Goal: Answer question/provide support: Share knowledge or assist other users

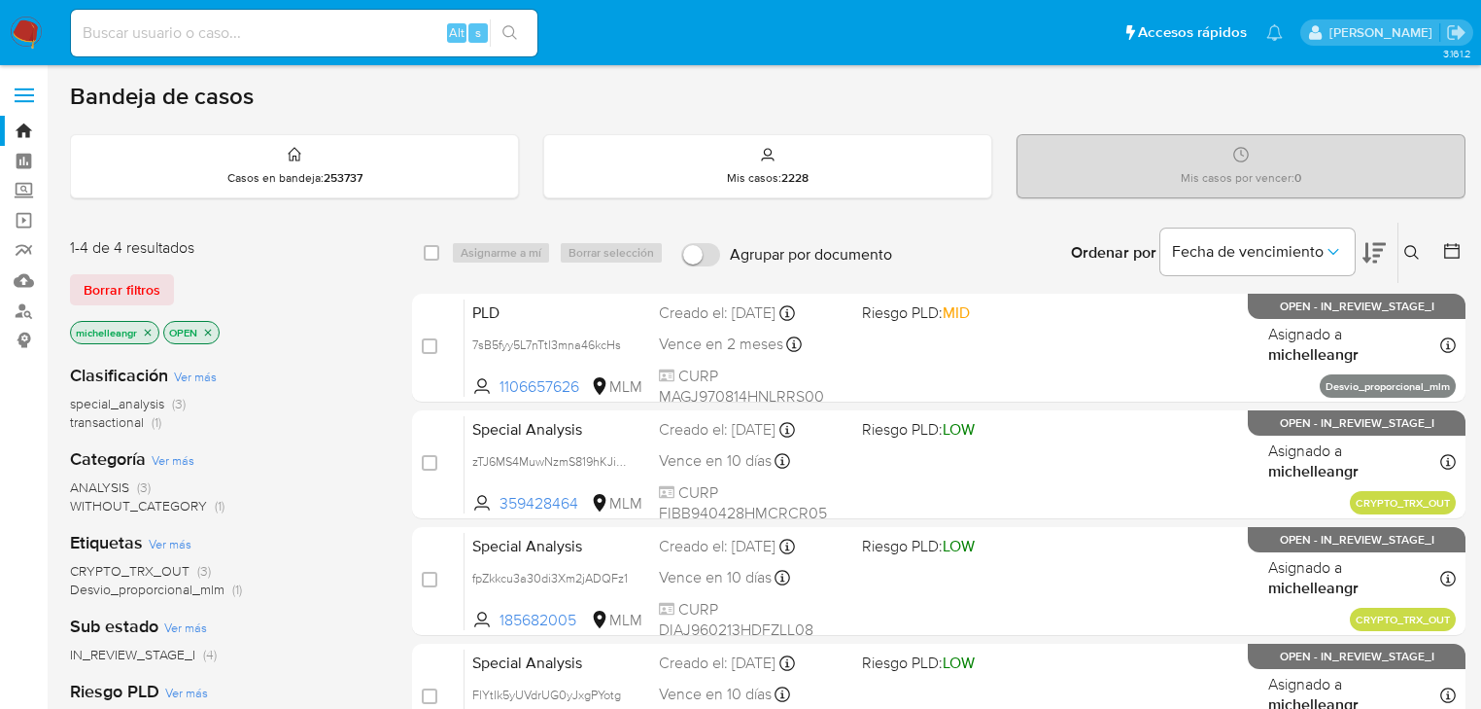
click at [148, 328] on icon "close-filter" at bounding box center [148, 333] width 12 height 12
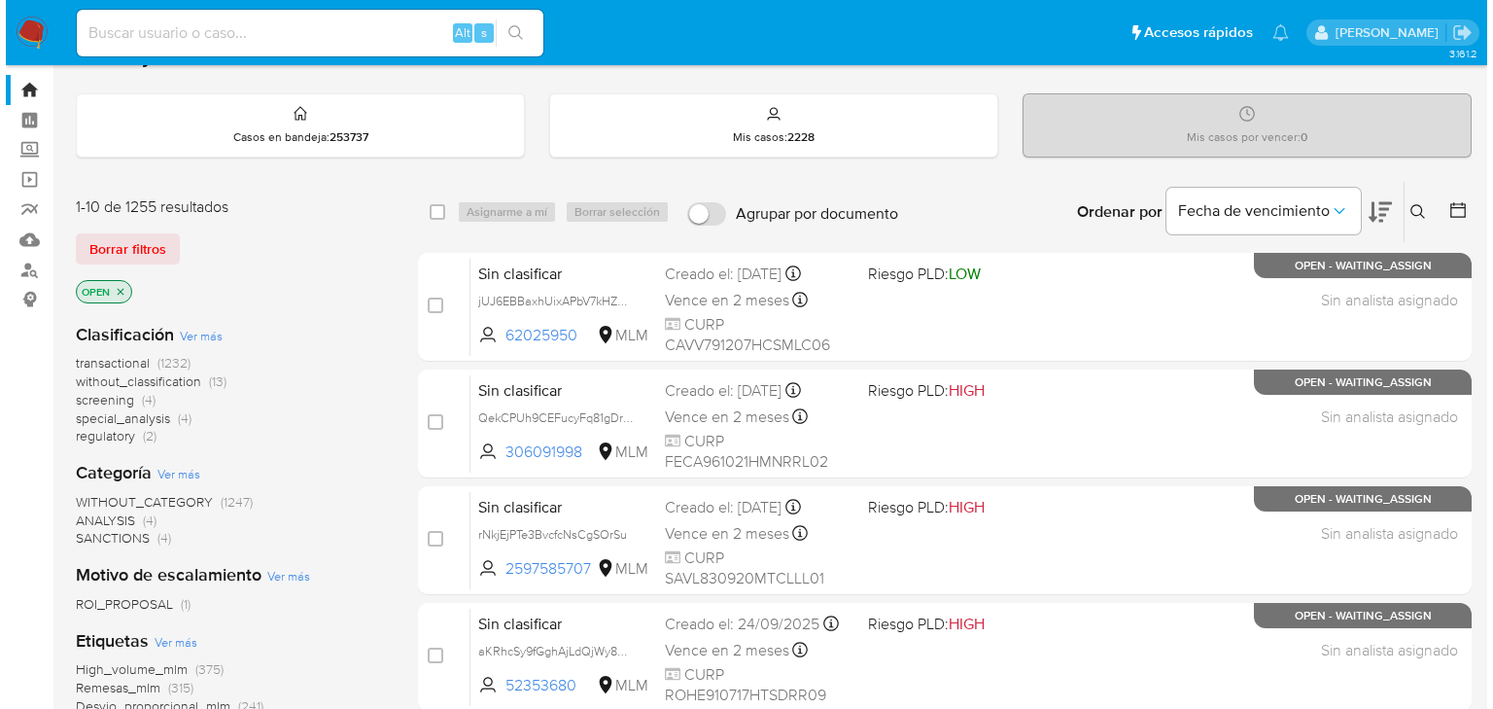
scroll to position [78, 0]
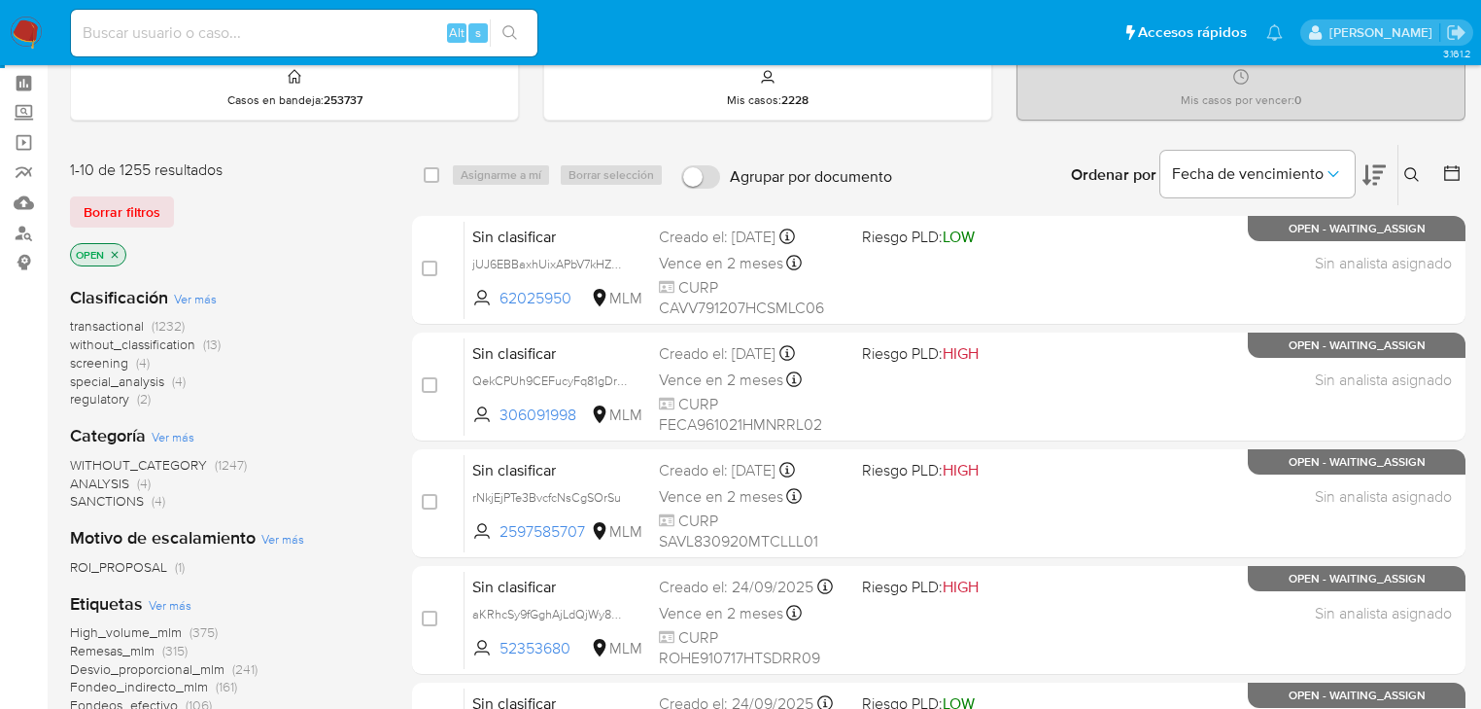
click at [1405, 168] on icon at bounding box center [1413, 175] width 16 height 16
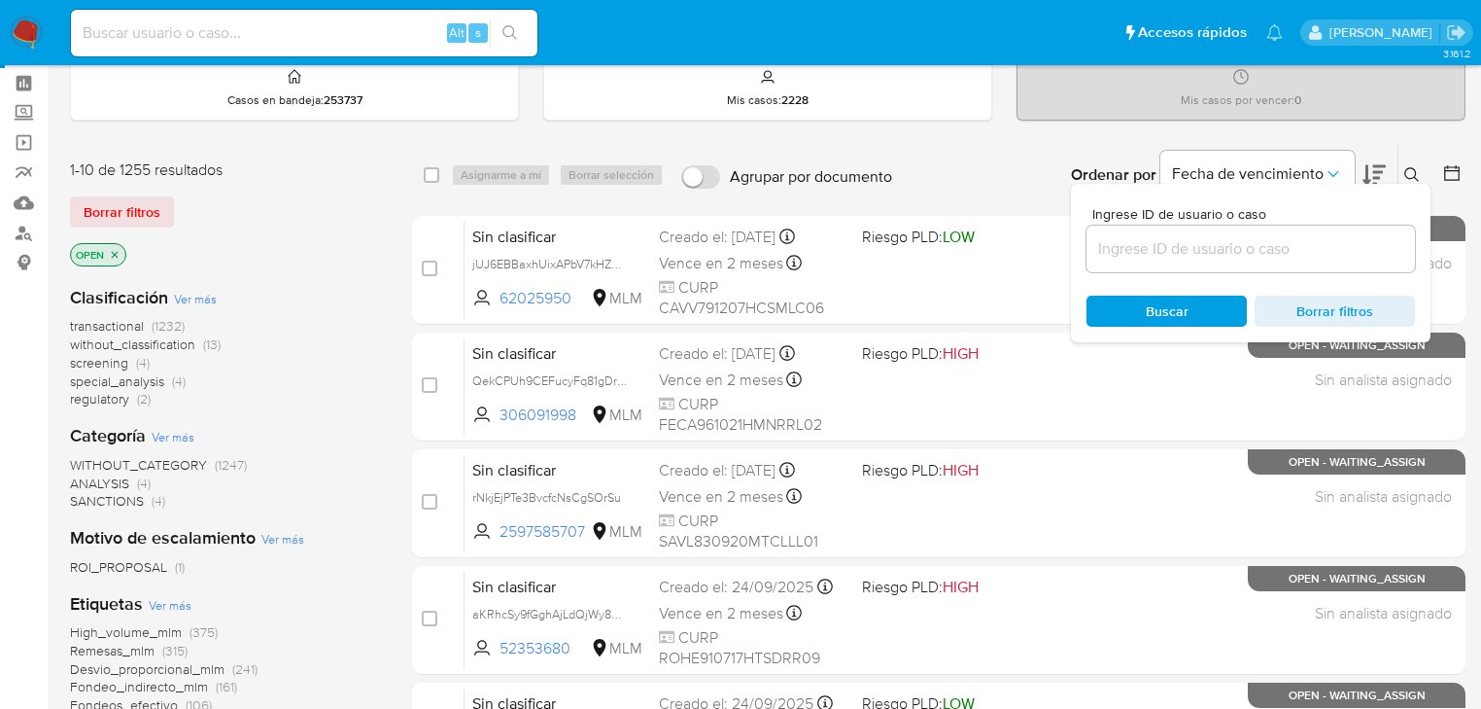
click at [1124, 247] on input at bounding box center [1251, 248] width 329 height 25
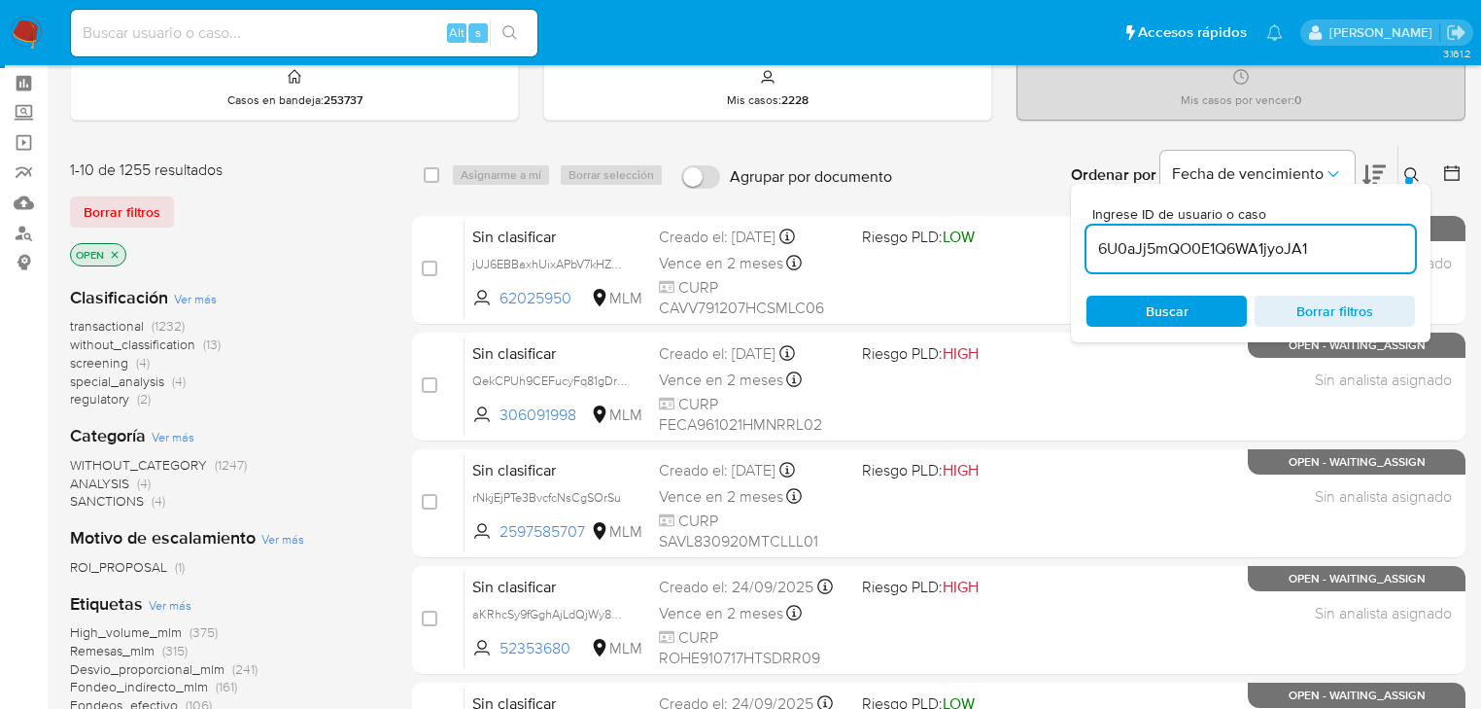
type input "6U0aJj5mQO0E1Q6WA1jyoJA1"
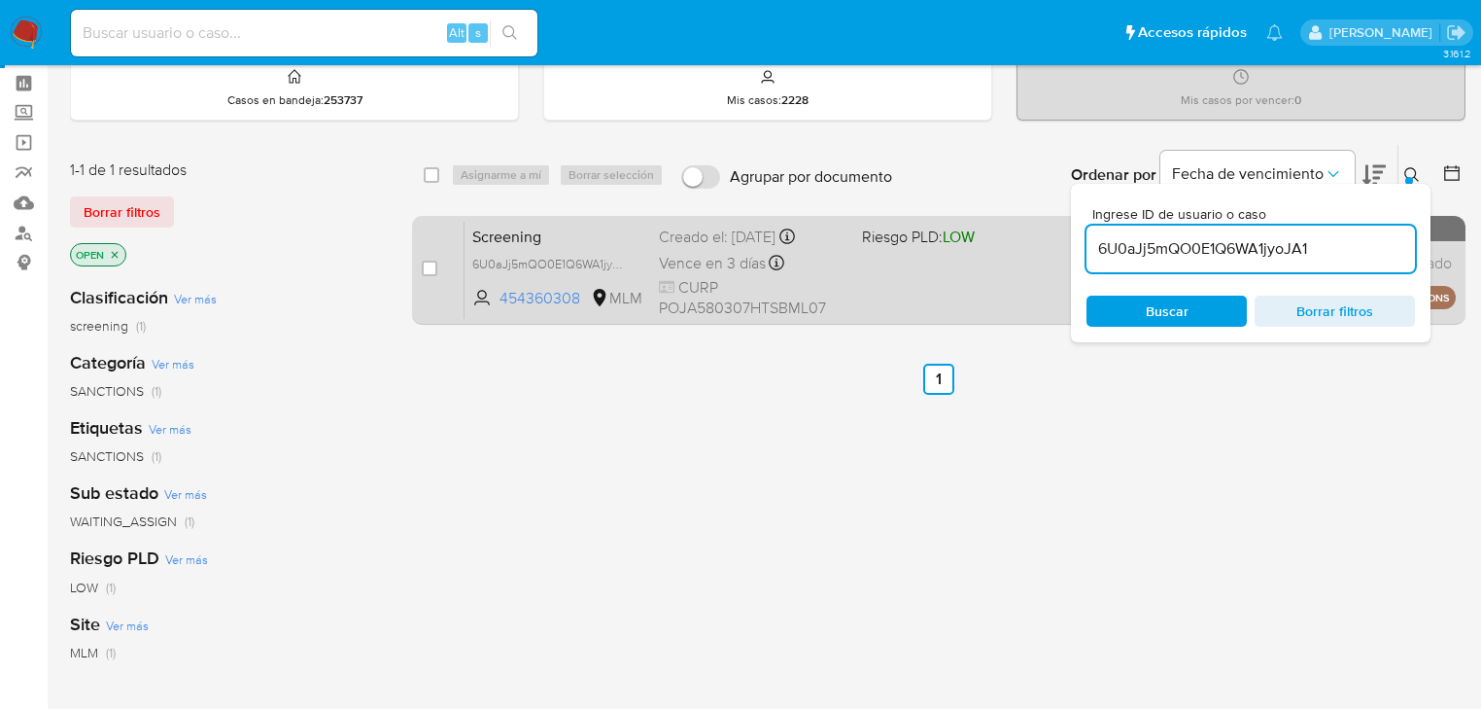
click at [515, 248] on div "Screening 6U0aJj5mQO0E1Q6WA1jyoJA1 454360308 MLM Riesgo PLD: LOW Creado el: 25/…" at bounding box center [960, 270] width 991 height 98
click at [427, 266] on input "checkbox" at bounding box center [430, 268] width 16 height 16
checkbox input "true"
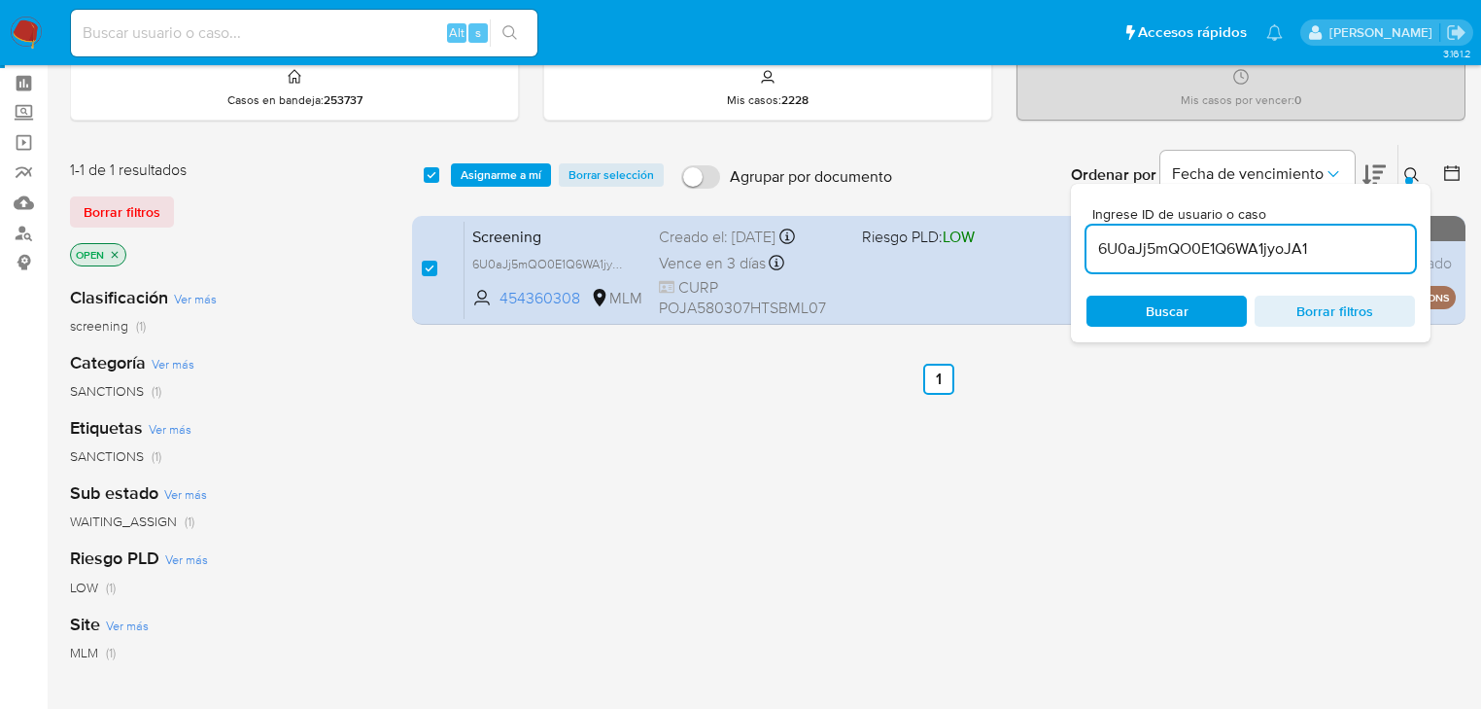
checkbox input "true"
click at [500, 182] on span "Asignarme a mí" at bounding box center [501, 174] width 81 height 19
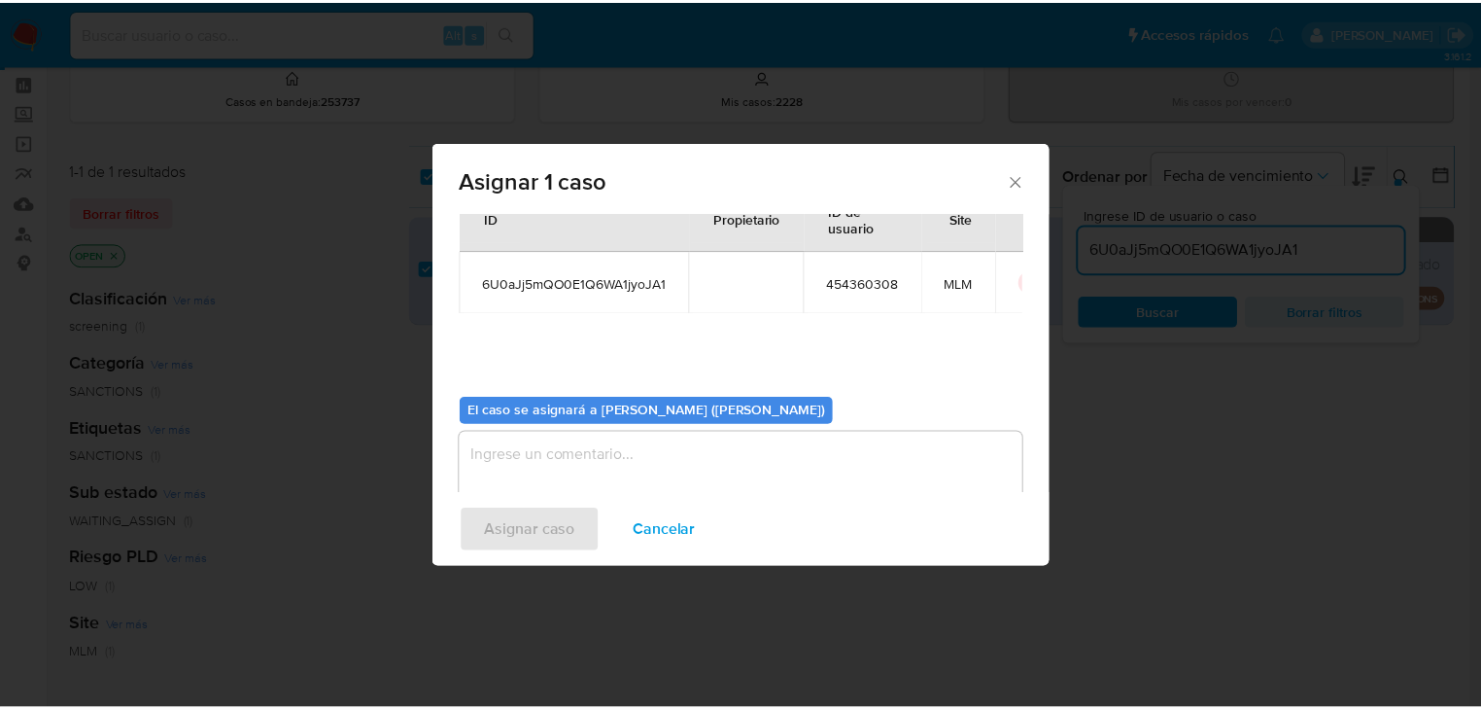
scroll to position [100, 0]
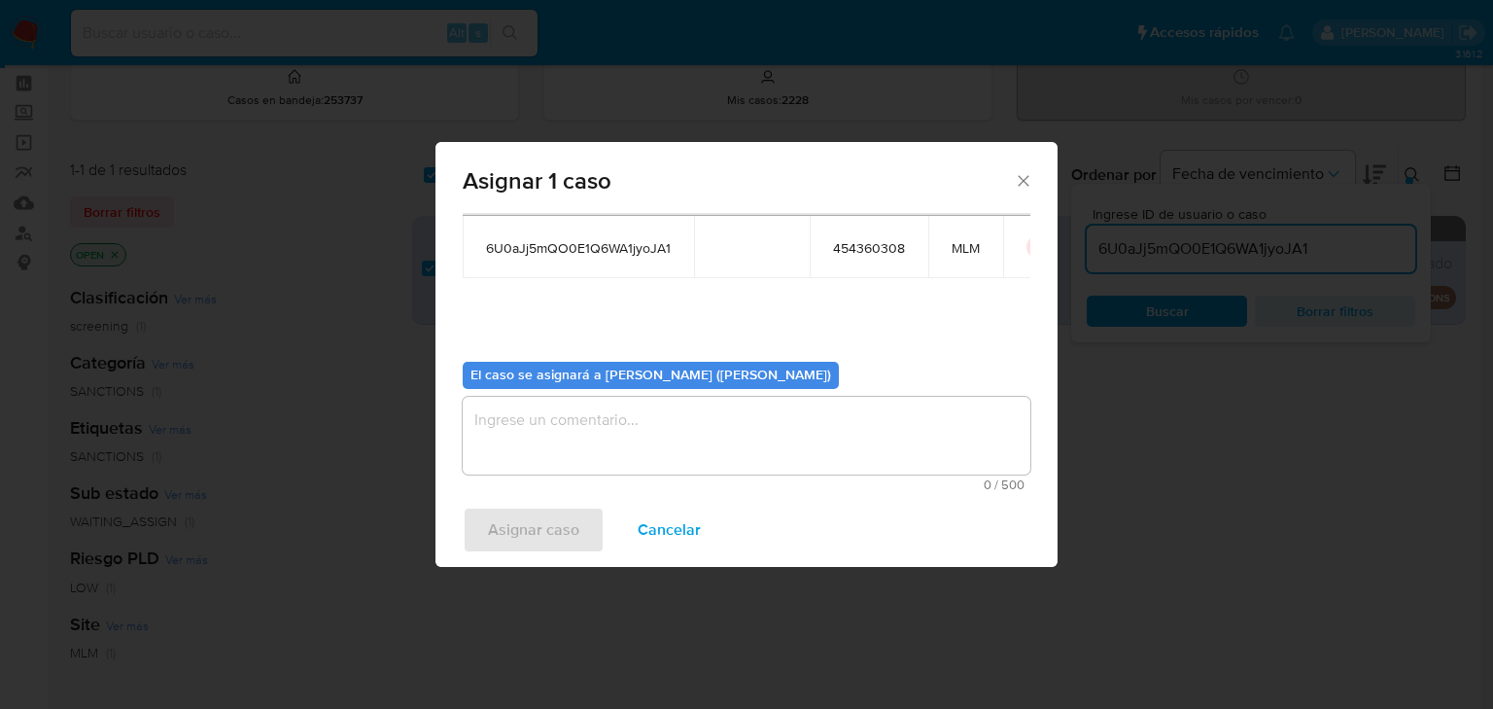
click at [513, 415] on textarea "assign-modal" at bounding box center [747, 436] width 568 height 78
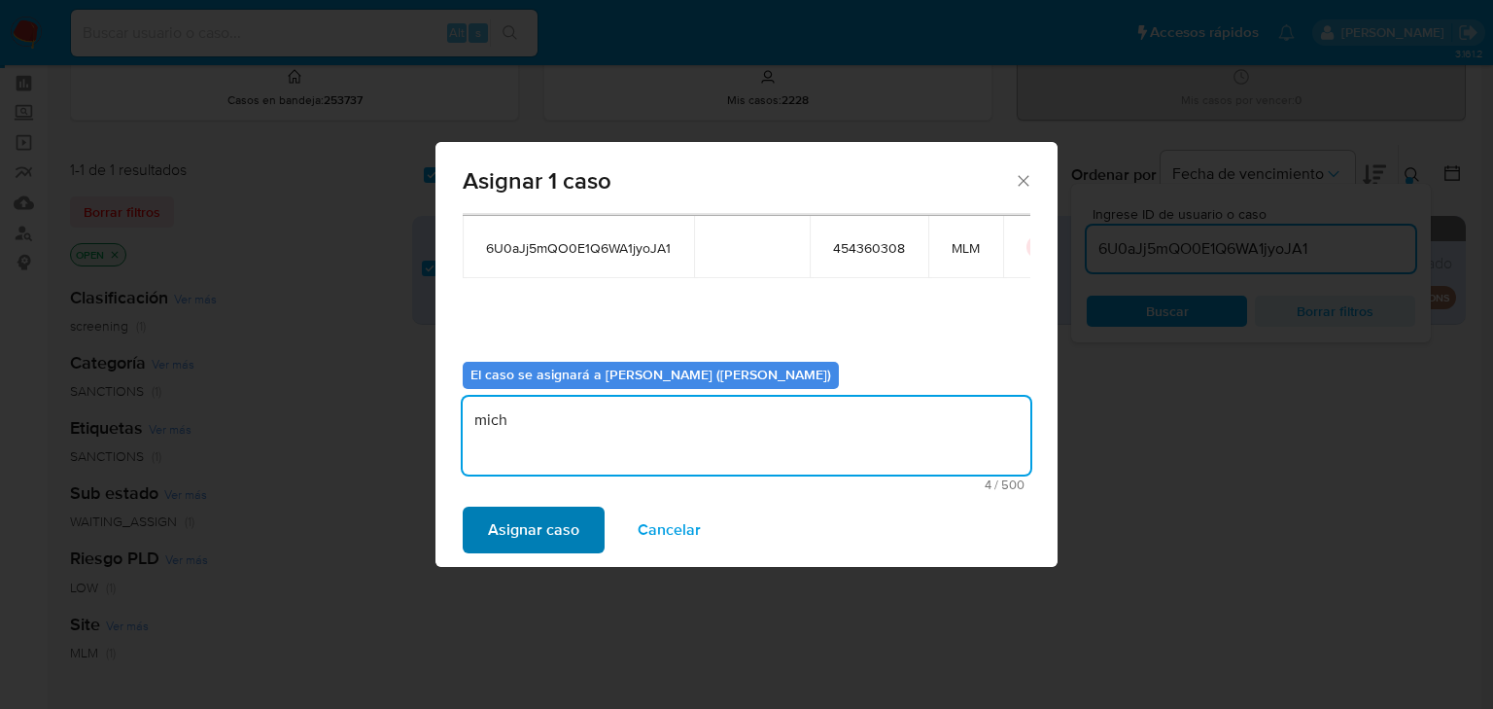
type textarea "mich"
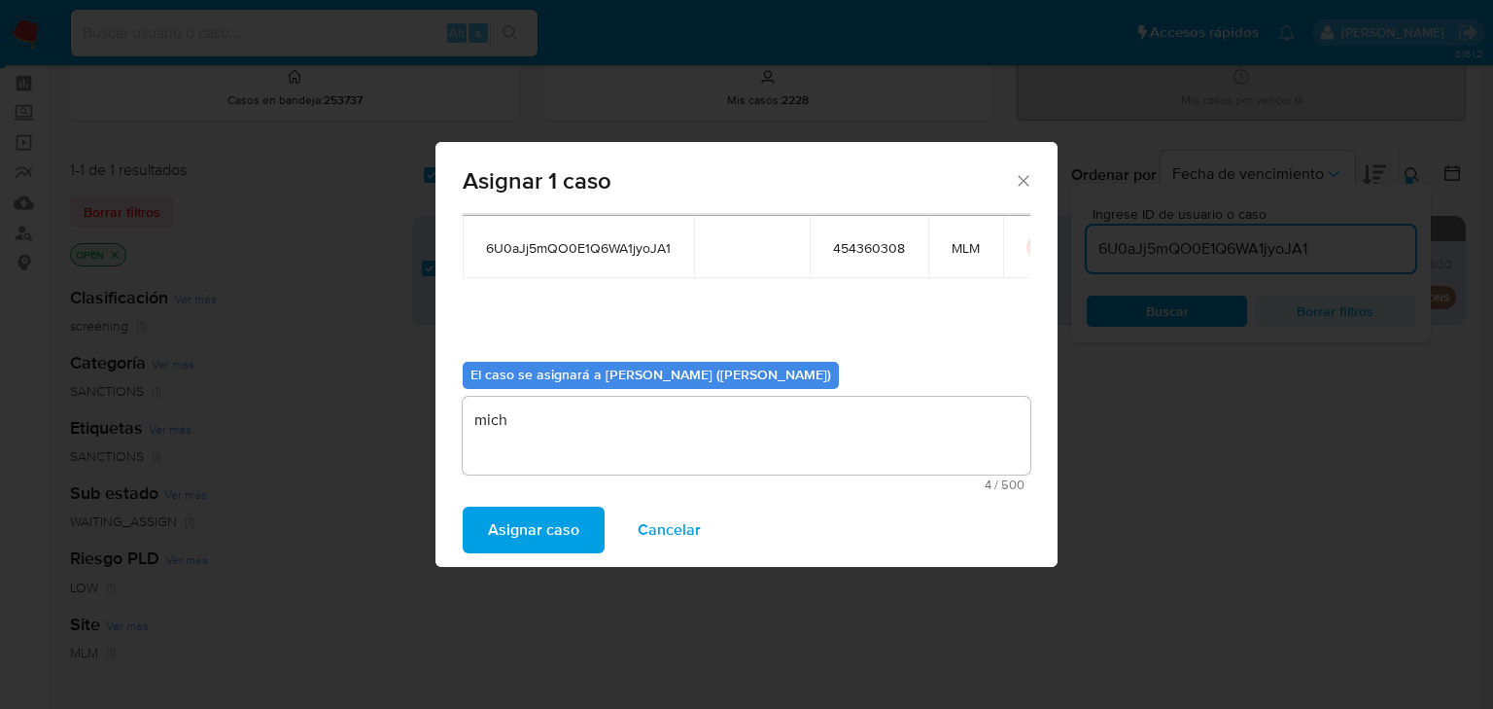
click at [496, 525] on span "Asignar caso" at bounding box center [533, 529] width 91 height 43
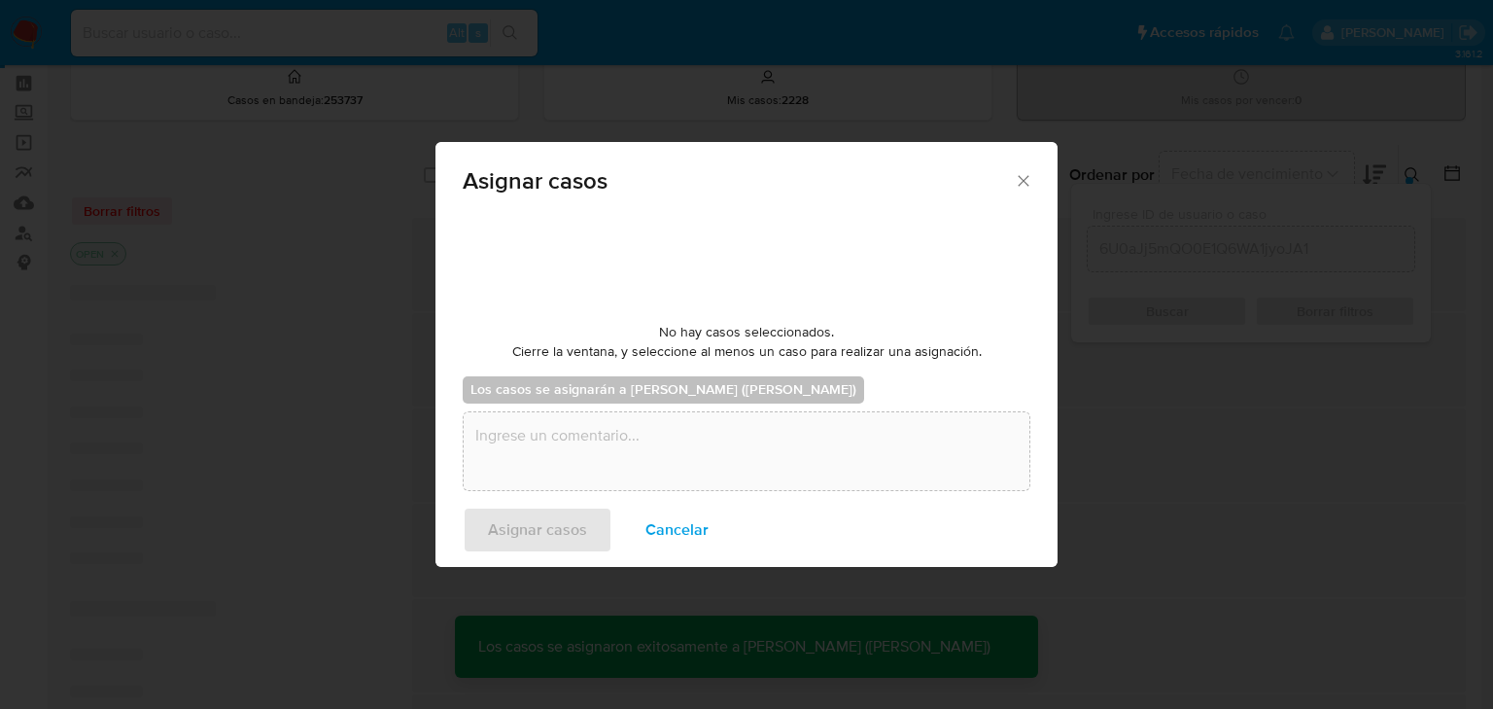
checkbox input "false"
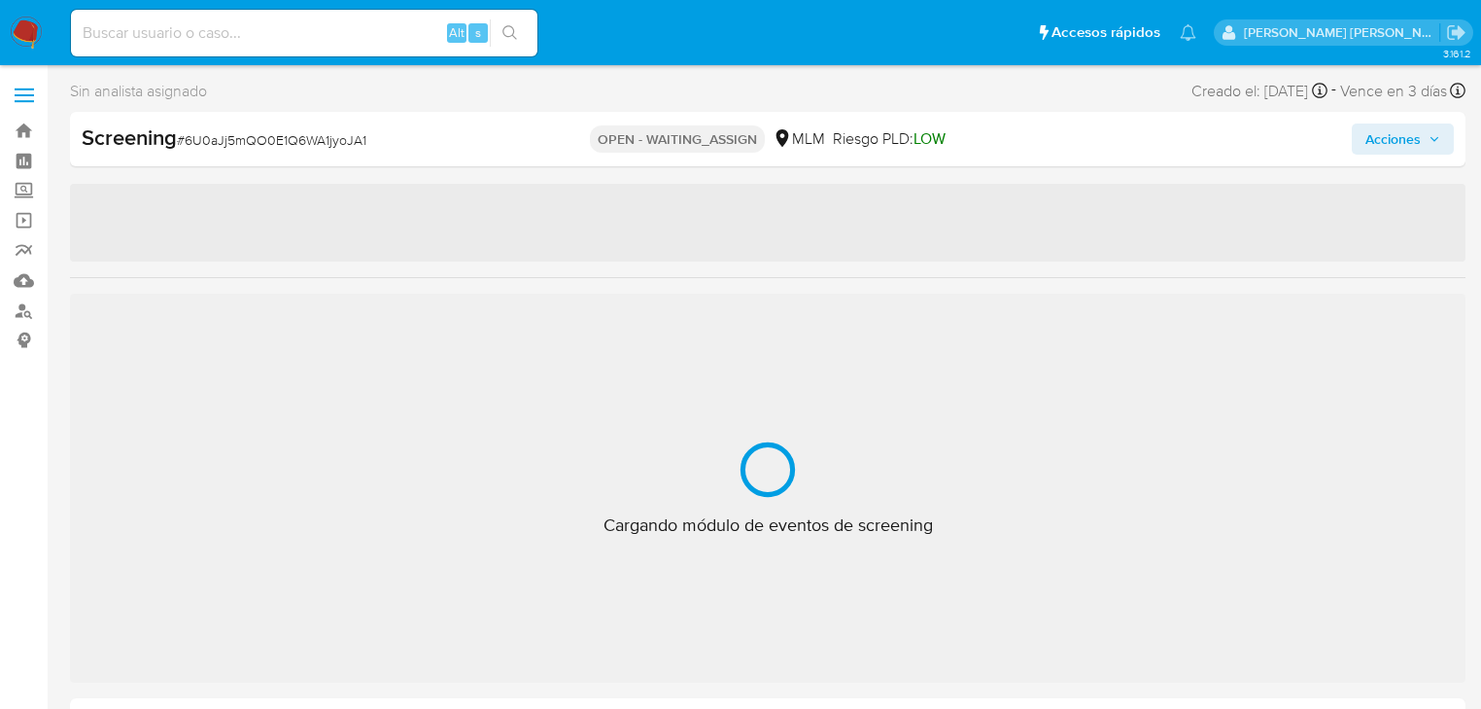
select select "10"
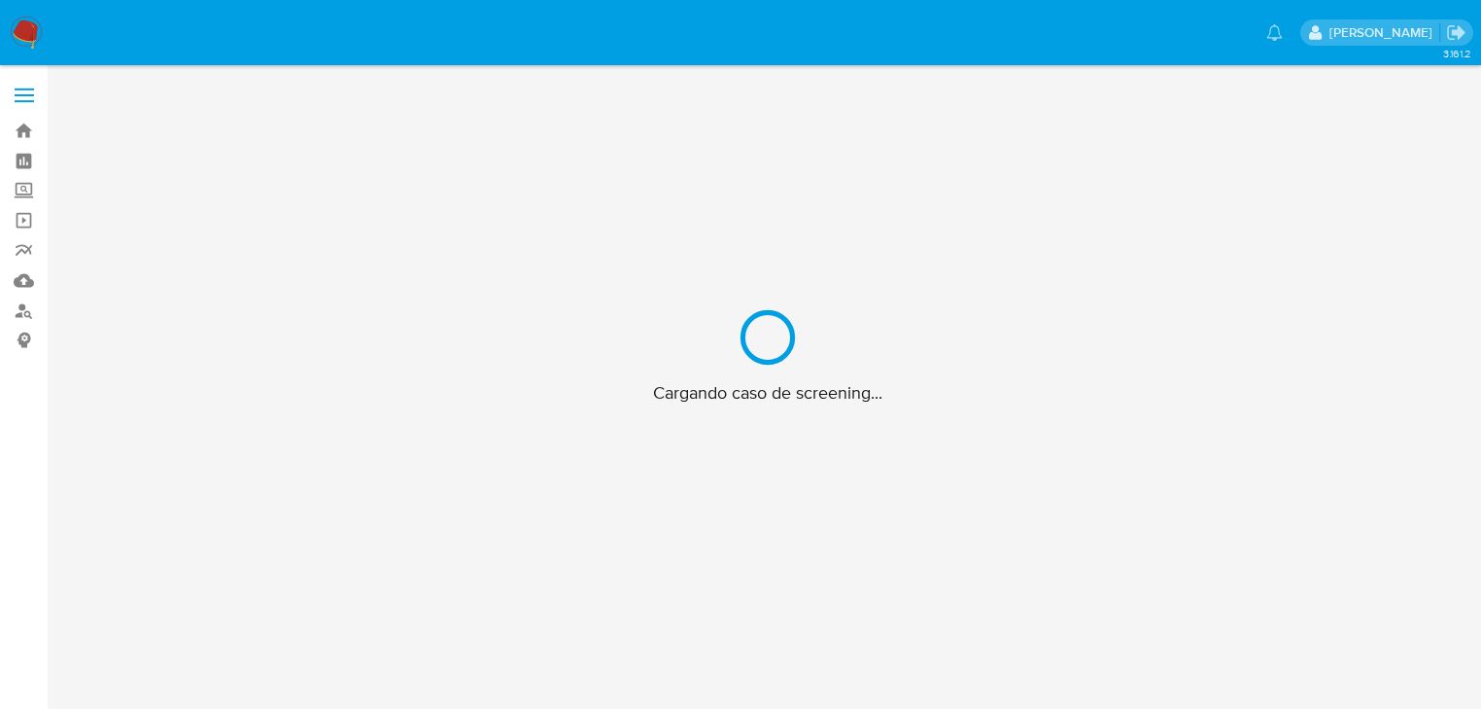
scroll to position [70, 0]
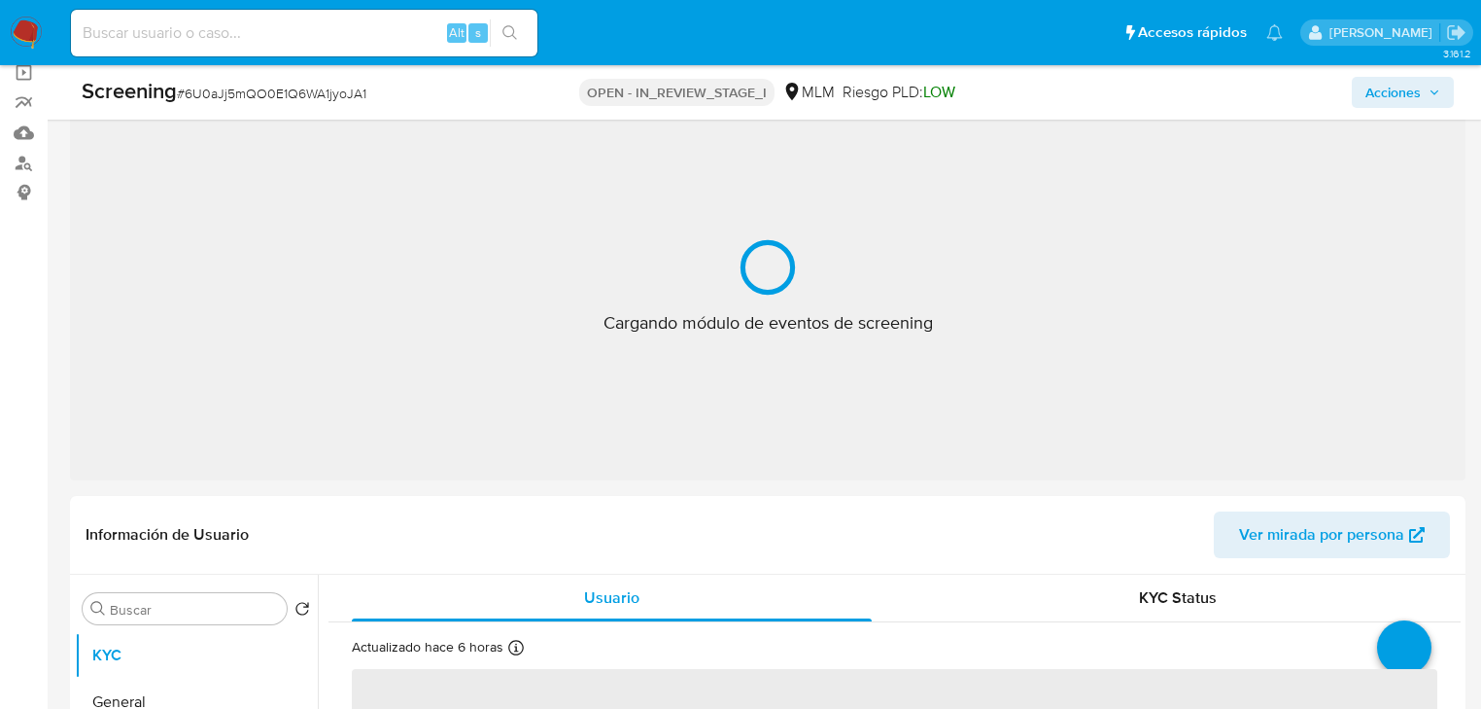
select select "10"
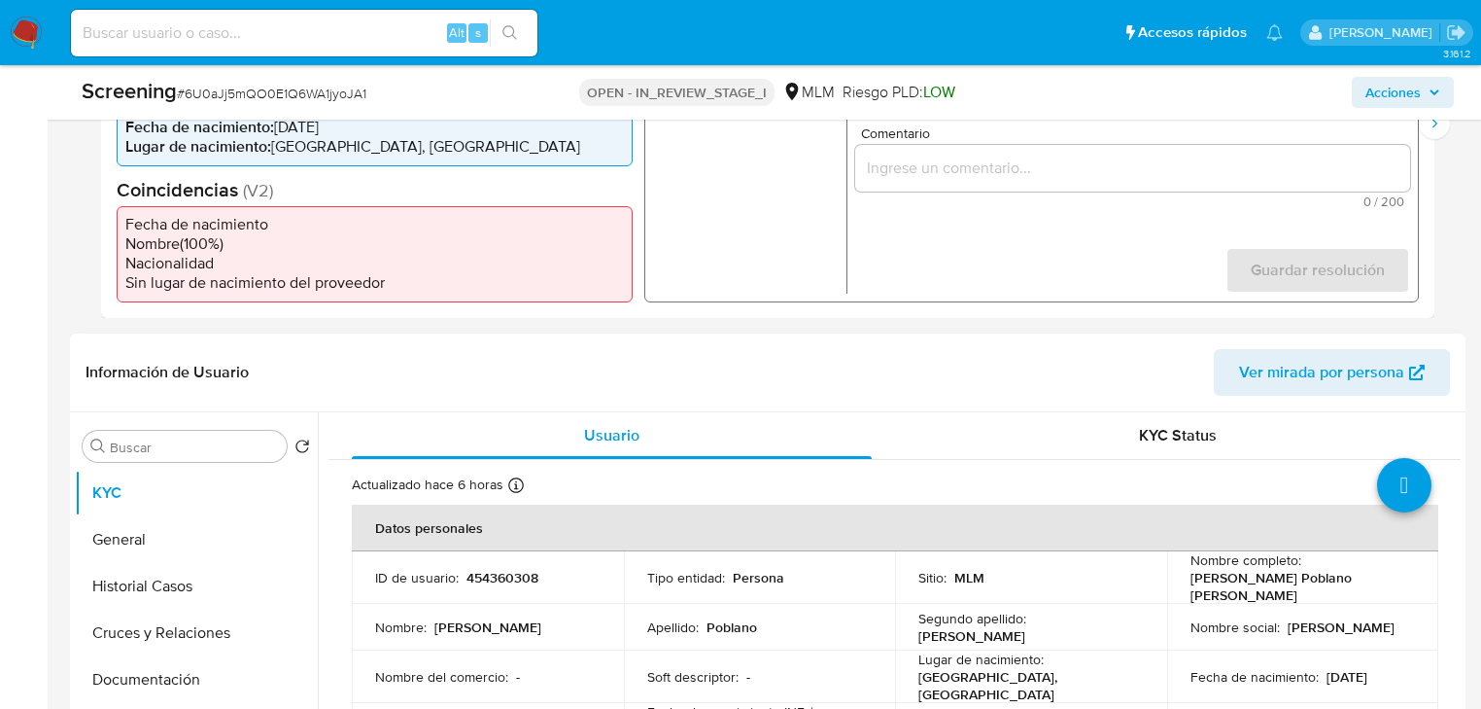
scroll to position [614, 0]
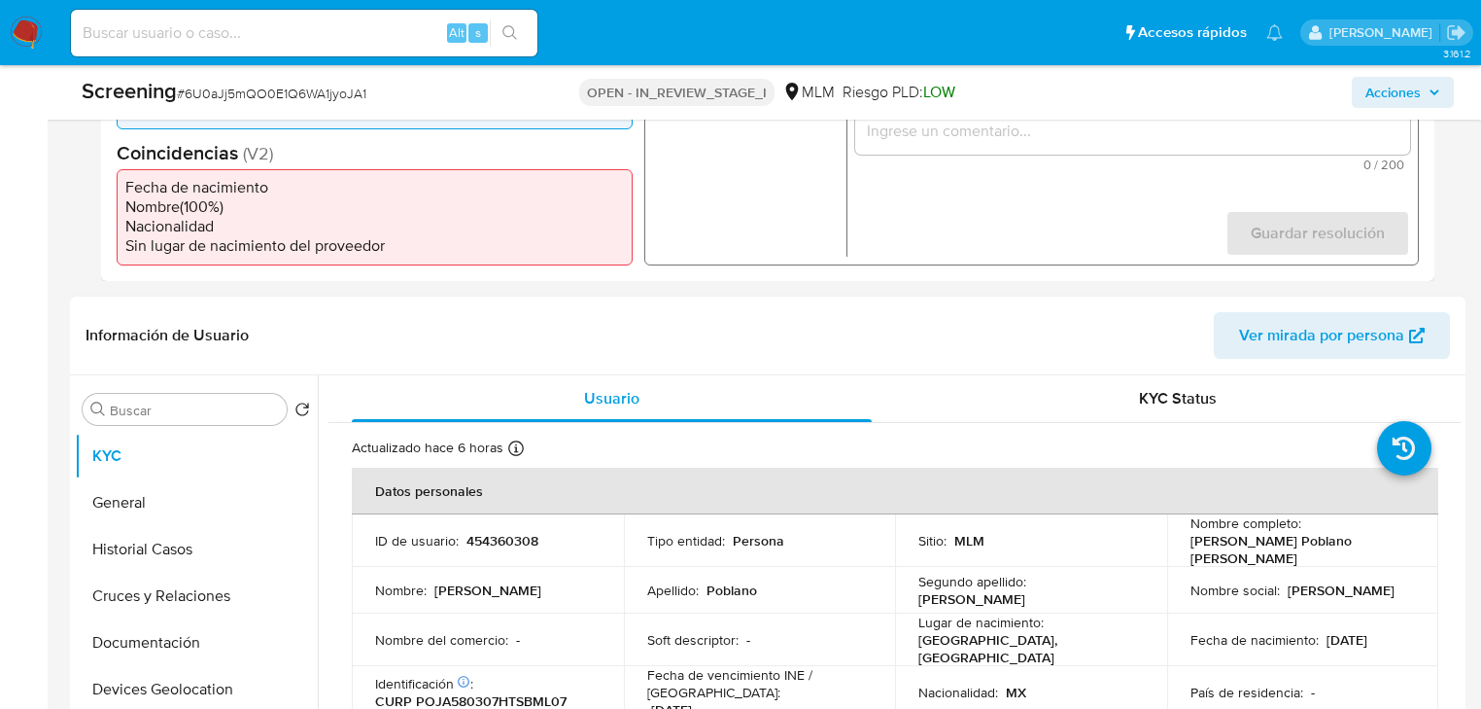
click at [488, 537] on p "454360308" at bounding box center [503, 540] width 72 height 17
click at [490, 538] on p "454360308" at bounding box center [503, 540] width 72 height 17
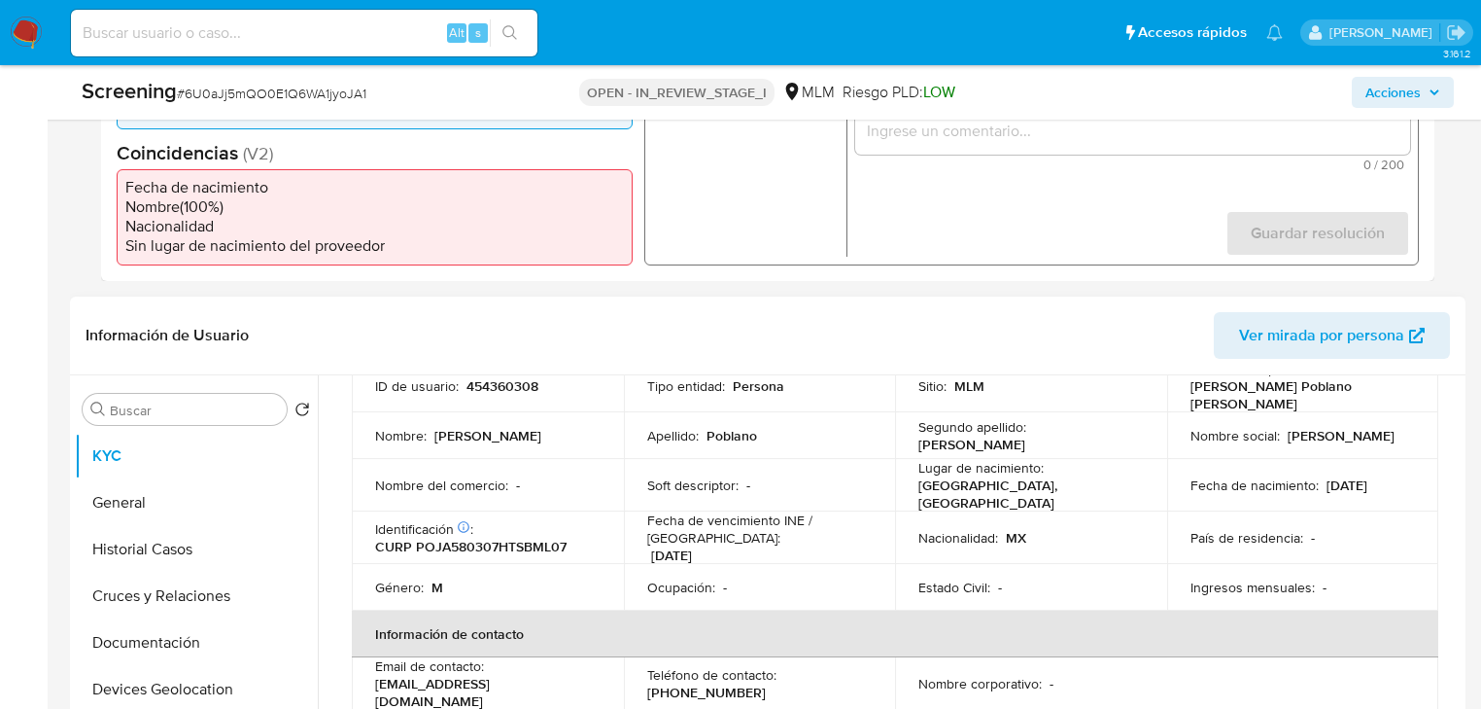
scroll to position [156, 0]
click at [509, 388] on p "454360308" at bounding box center [503, 384] width 72 height 17
copy p "454360308"
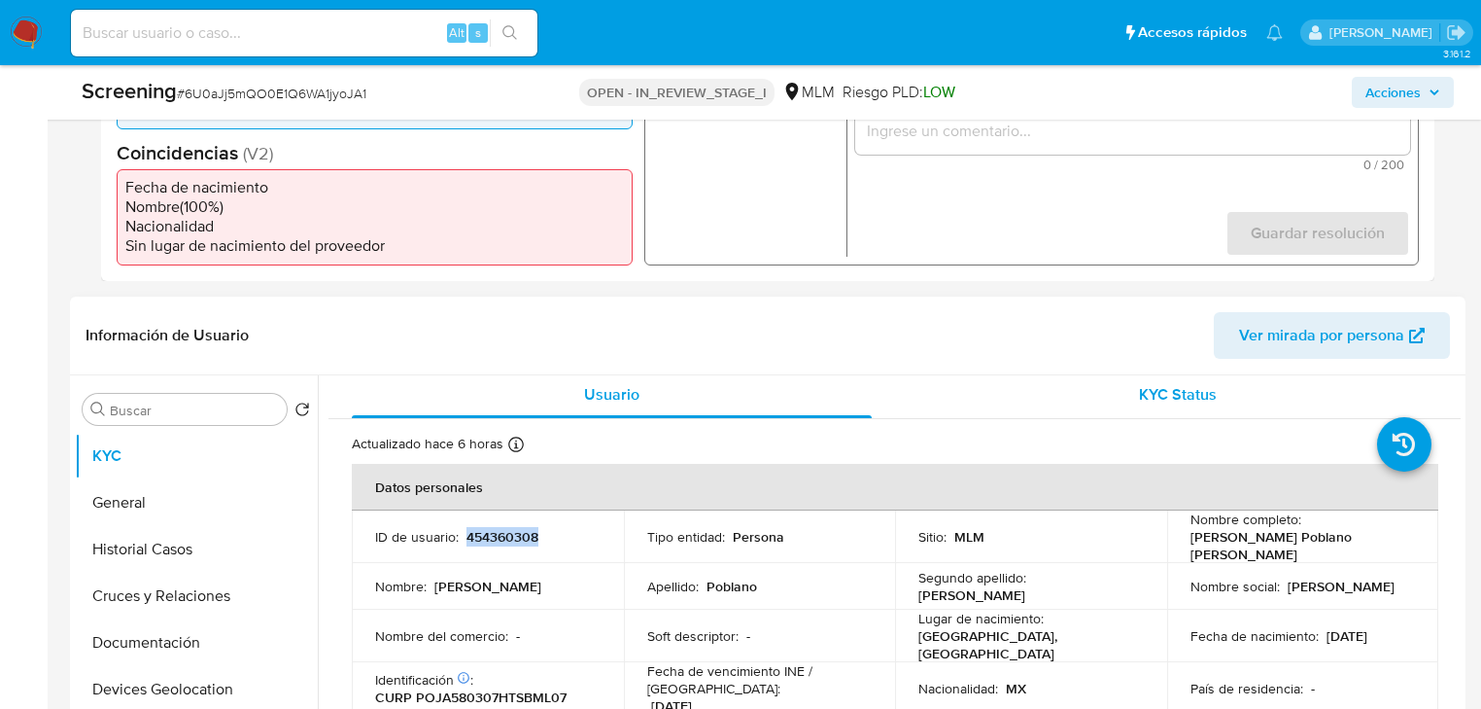
scroll to position [0, 0]
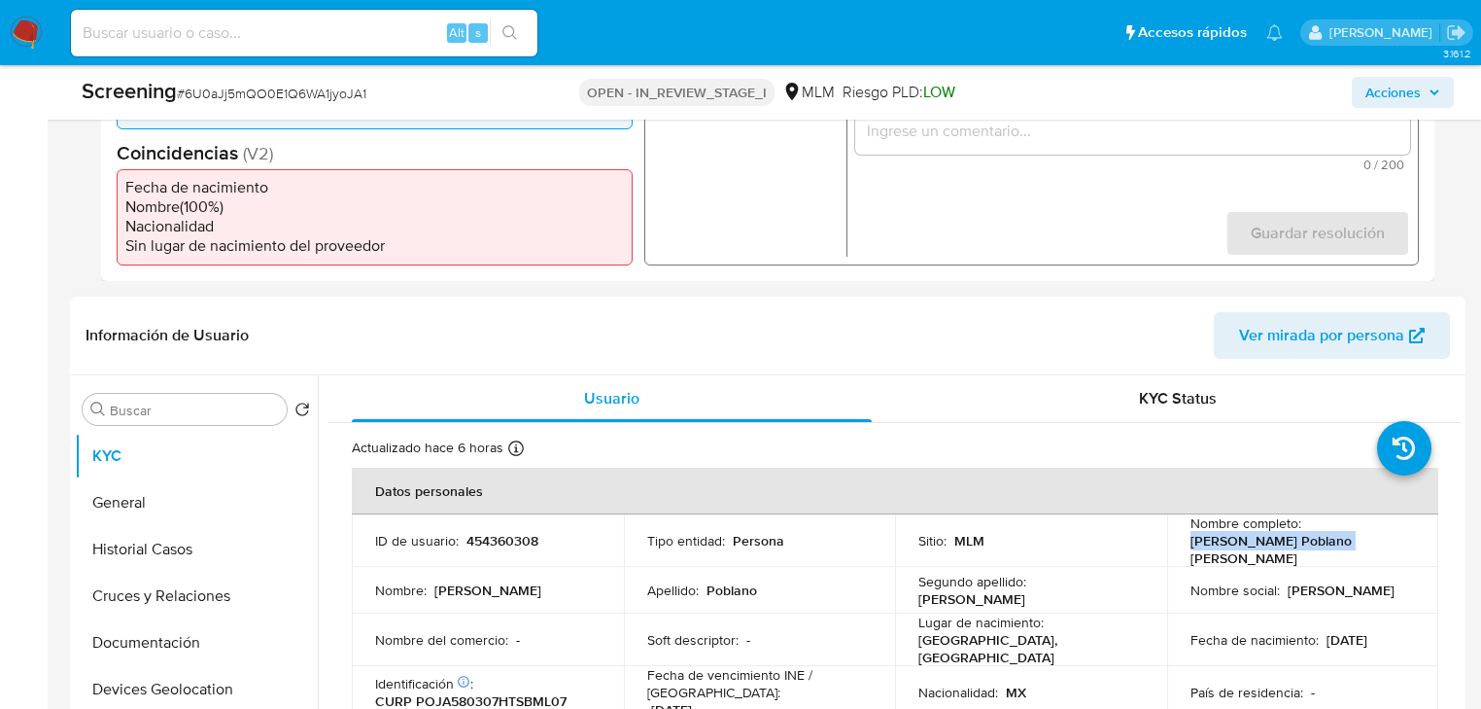
drag, startPoint x: 1181, startPoint y: 544, endPoint x: 1392, endPoint y: 547, distance: 210.9
click at [1392, 547] on td "Nombre completo : Alvaro Poblano Jimenez" at bounding box center [1303, 540] width 272 height 52
copy p "[PERSON_NAME] Poblano [PERSON_NAME]"
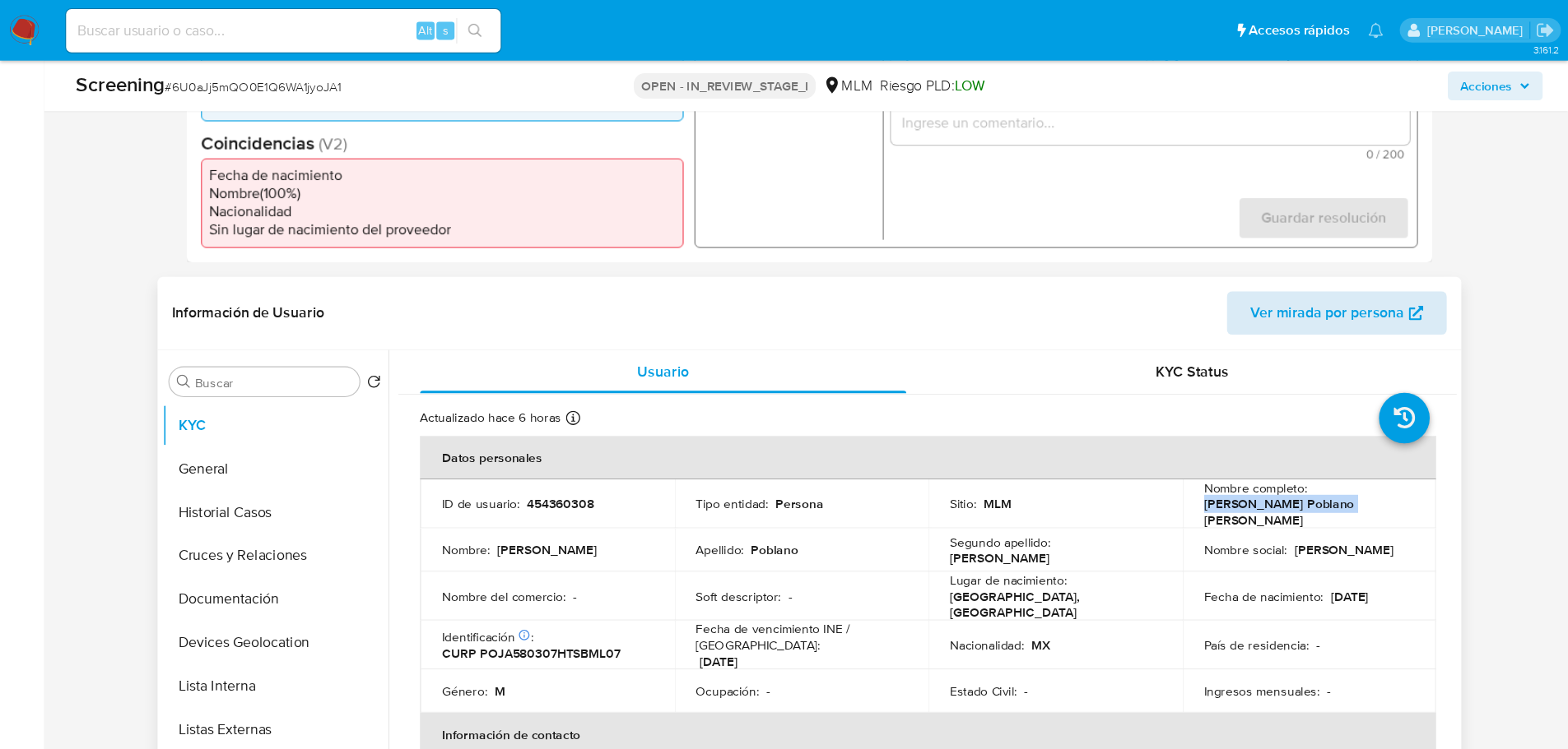
scroll to position [520, 0]
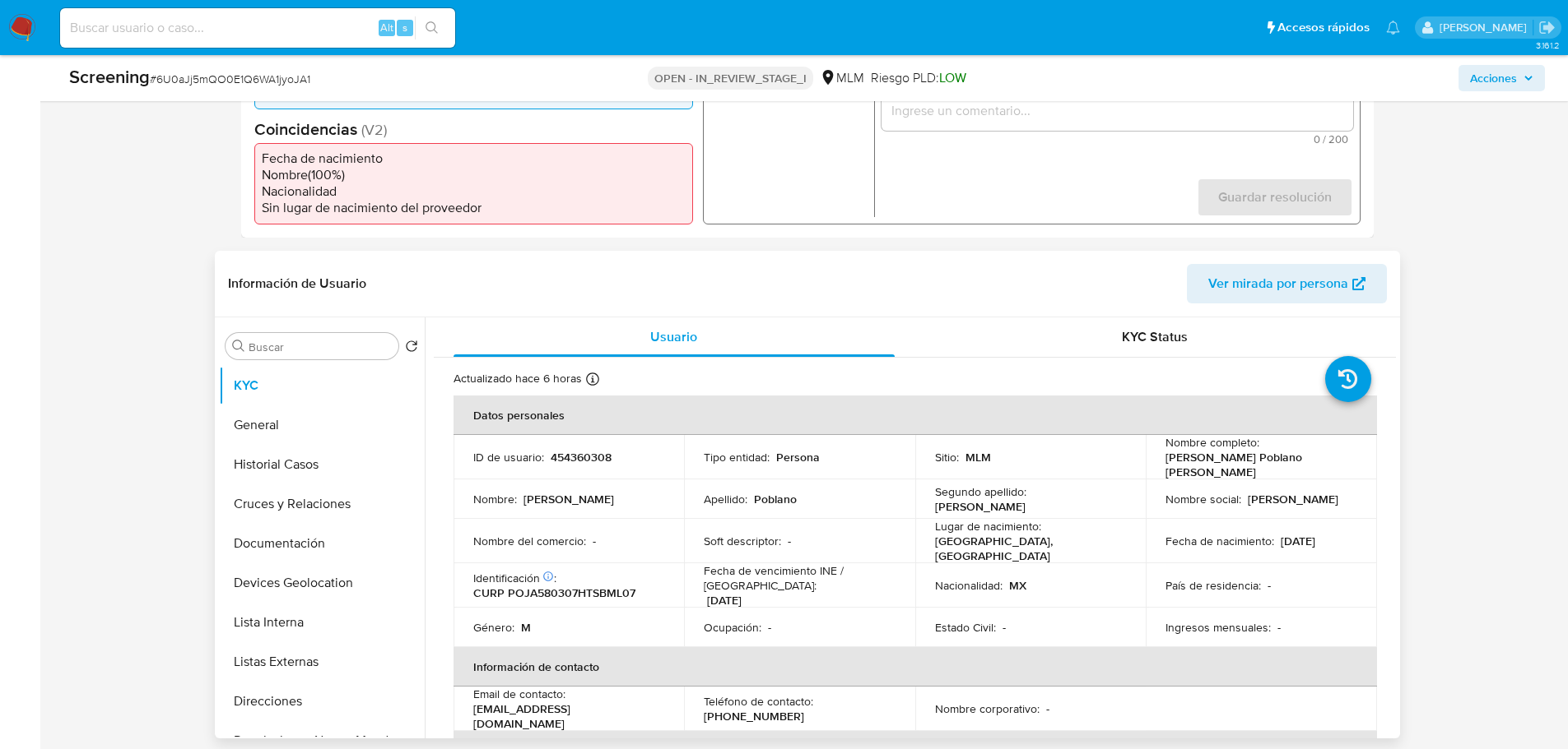
click at [1025, 499] on p "[PERSON_NAME]" at bounding box center [980, 506] width 91 height 14
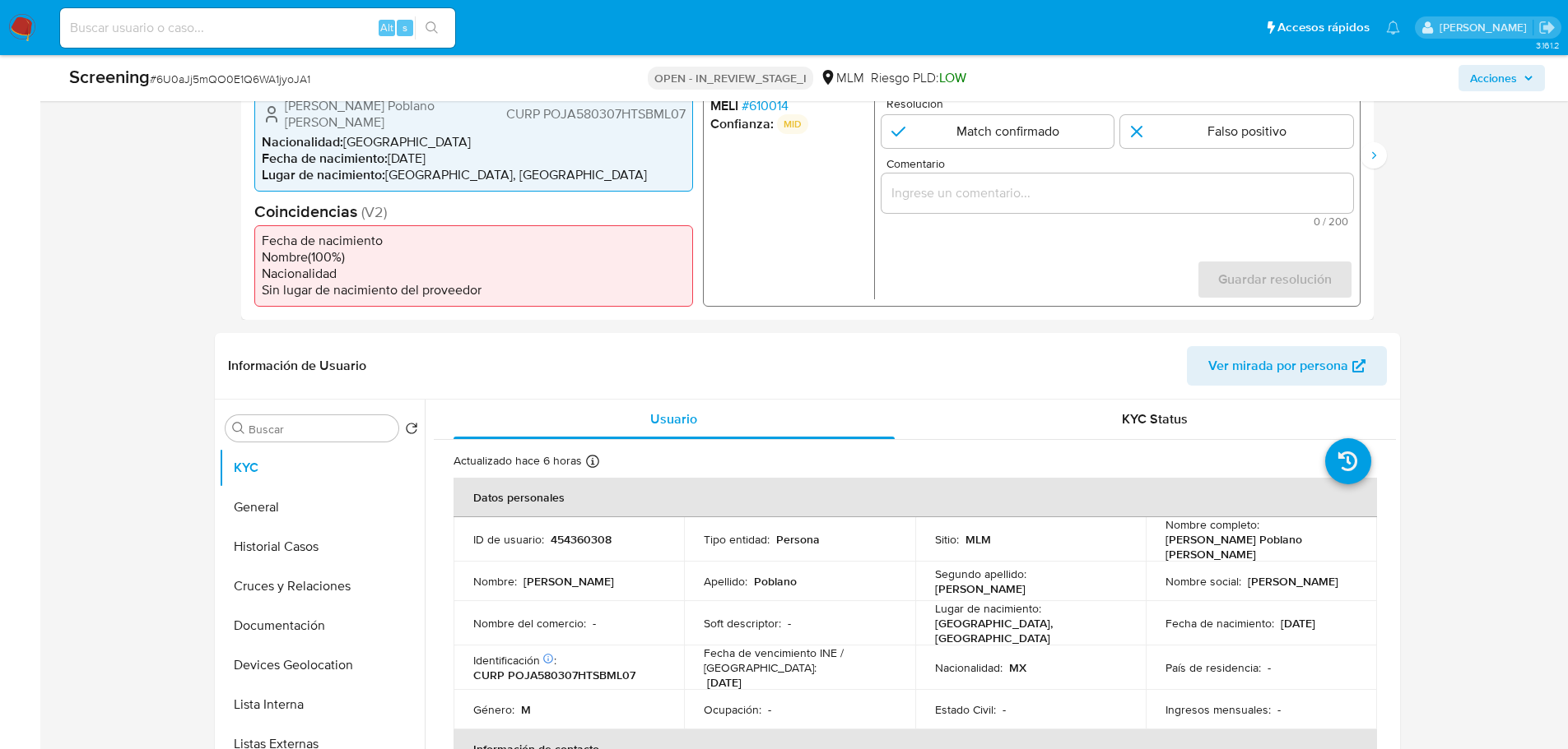
click at [769, 104] on span "# 610014" at bounding box center [764, 105] width 47 height 16
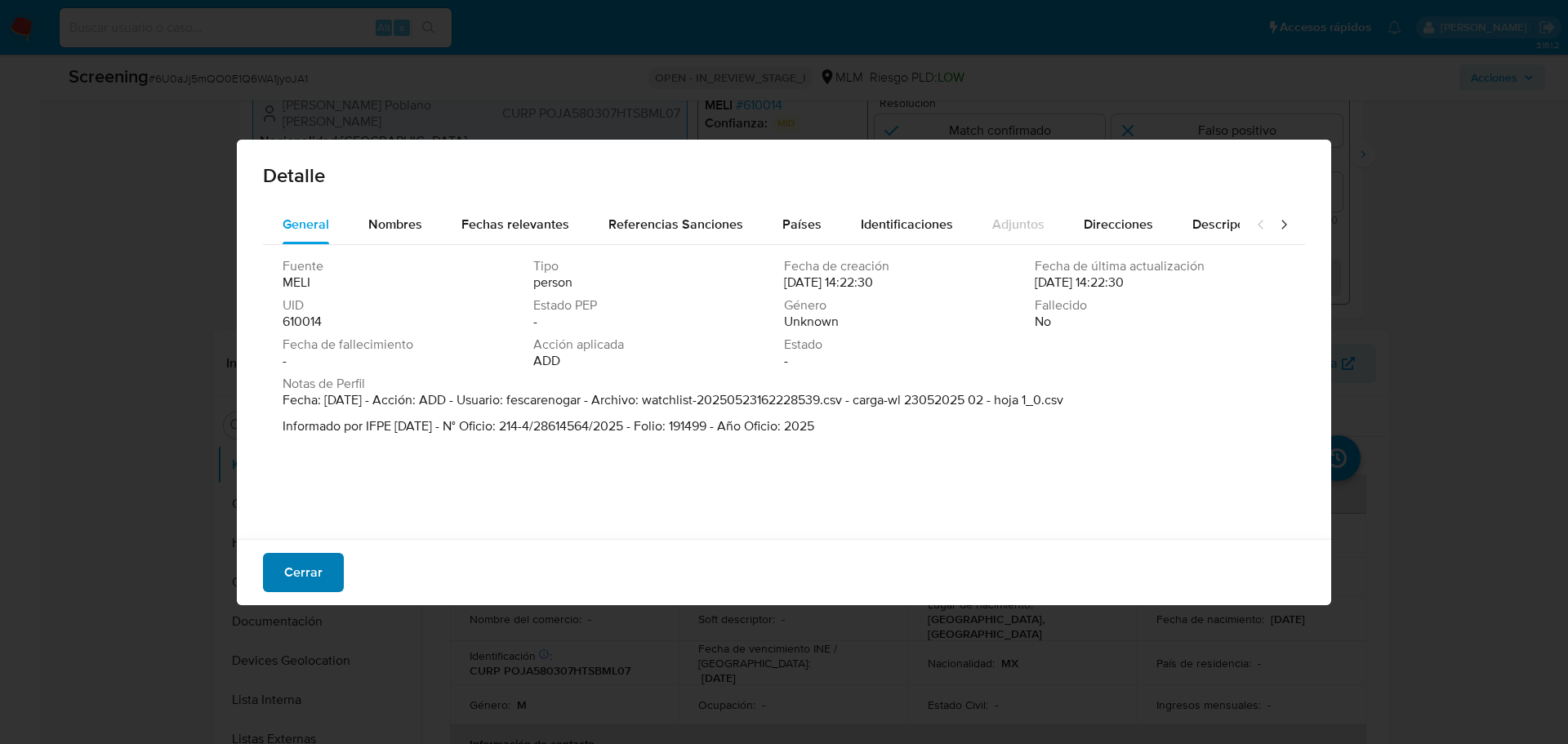
click at [291, 568] on span "Cerrar" at bounding box center [303, 573] width 39 height 36
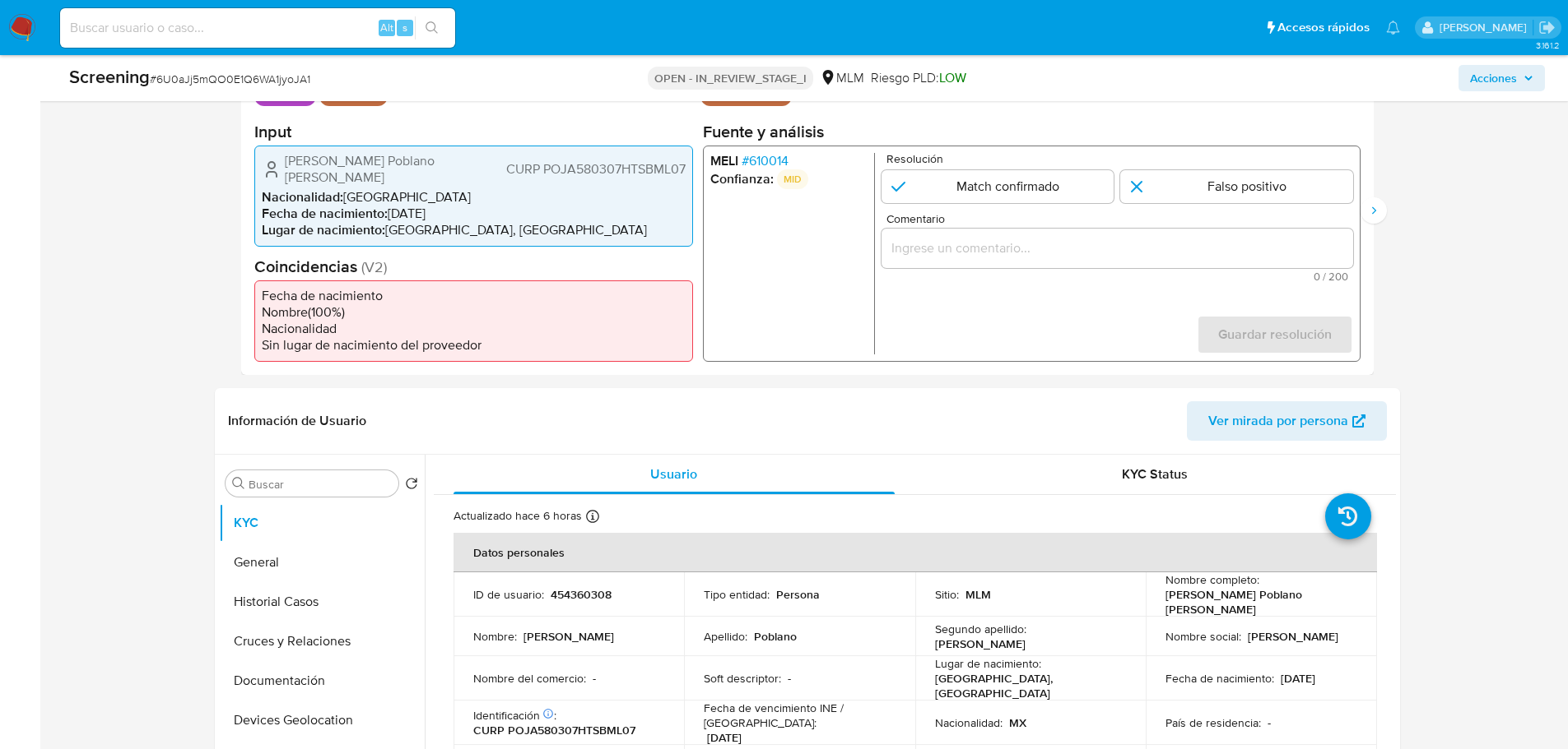
scroll to position [355, 0]
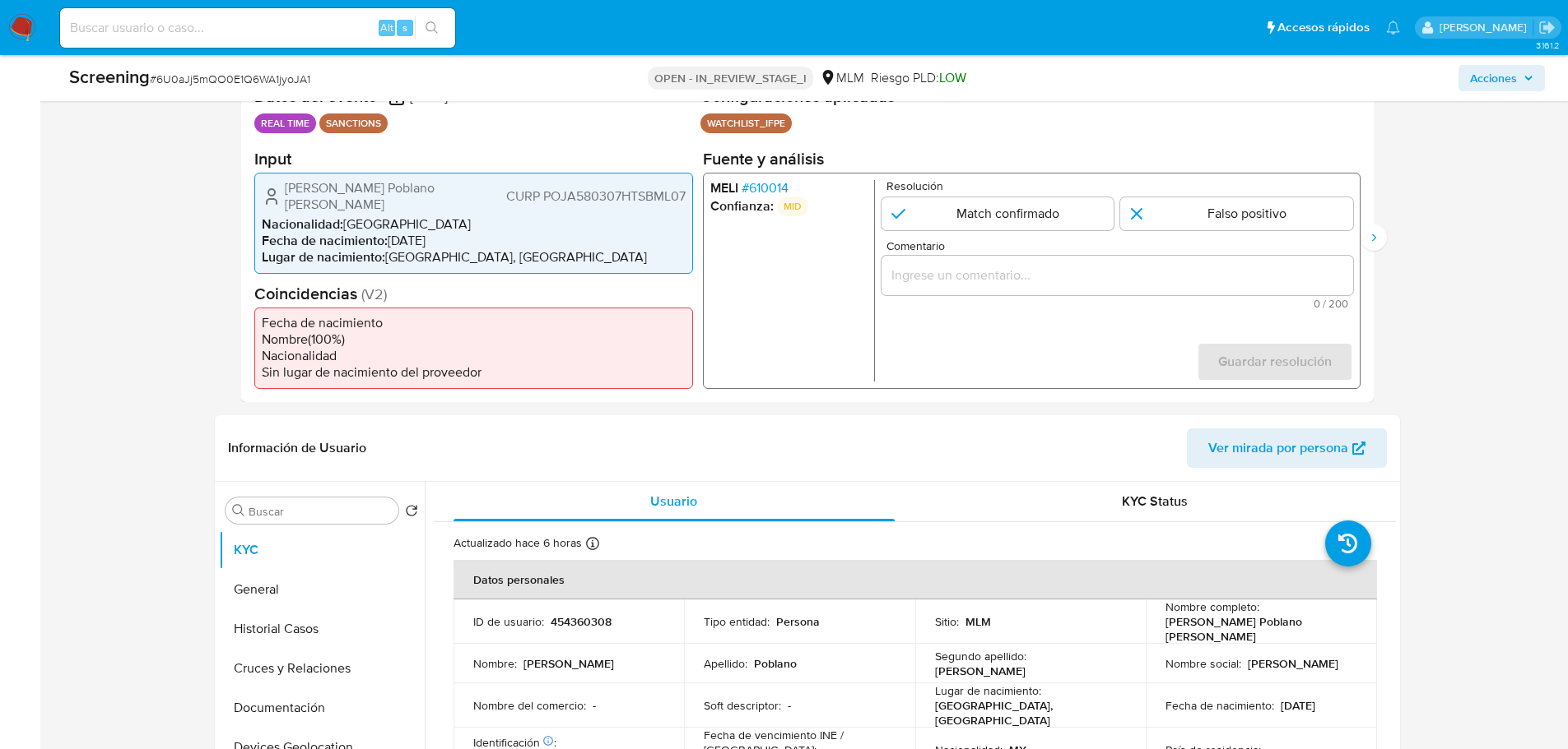
click at [773, 188] on span "# 610014" at bounding box center [764, 187] width 47 height 16
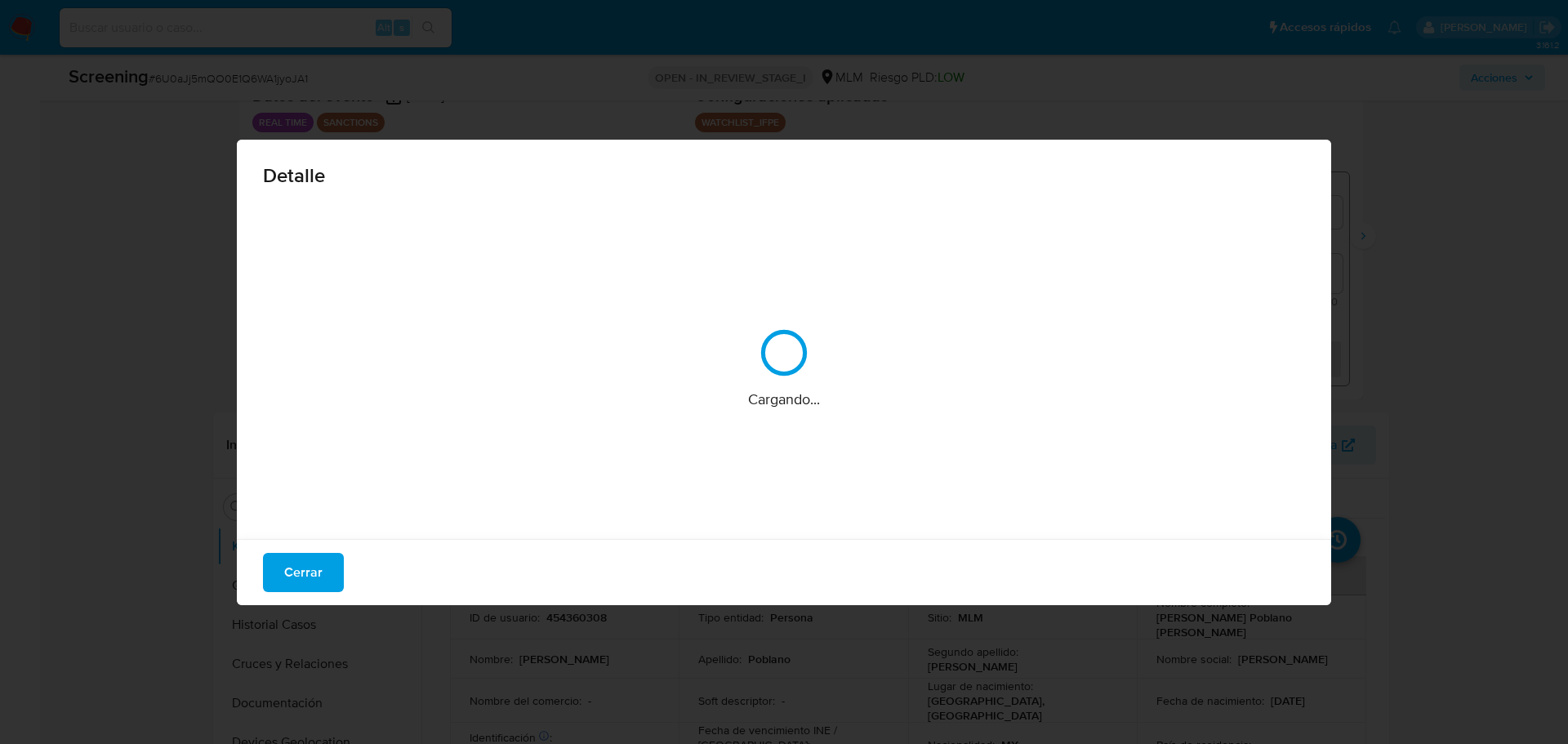
click at [767, 188] on div "Detalle" at bounding box center [784, 172] width 1094 height 66
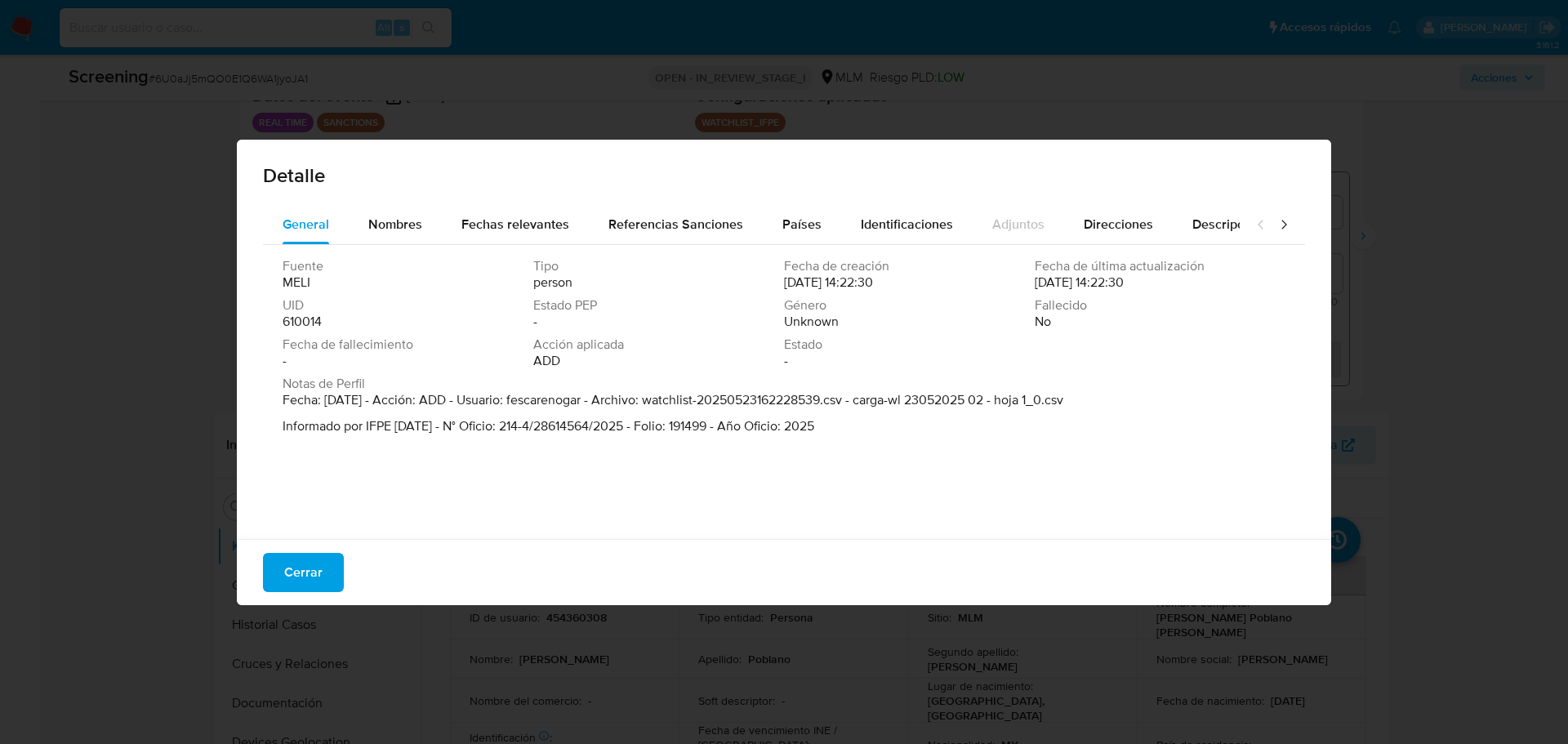
drag, startPoint x: 403, startPoint y: 402, endPoint x: 587, endPoint y: 410, distance: 184.2
click at [587, 410] on span "Fecha: 23/05/2025 - Acción: ADD - Usuario: fescarenogar - Archivo: watchlist-20…" at bounding box center [672, 414] width 781 height 43
click at [695, 430] on p "Informado por IFPE 2025-05-23 - N° Oficio: 214-4/28614564/2025 - Folio: 191499 …" at bounding box center [672, 426] width 781 height 16
click at [313, 584] on span "Cerrar" at bounding box center [303, 573] width 39 height 36
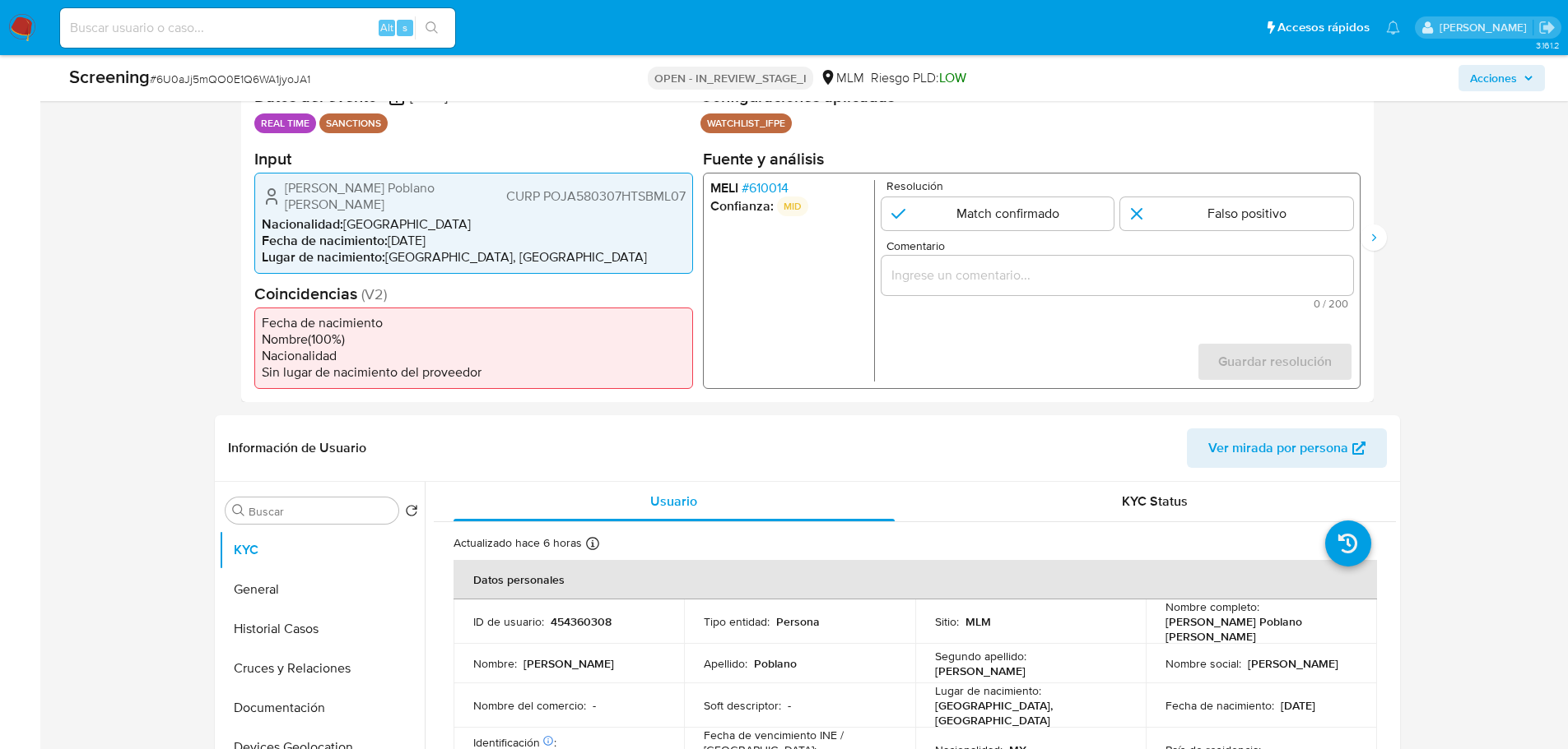
click at [757, 190] on span "# 610014" at bounding box center [764, 187] width 47 height 16
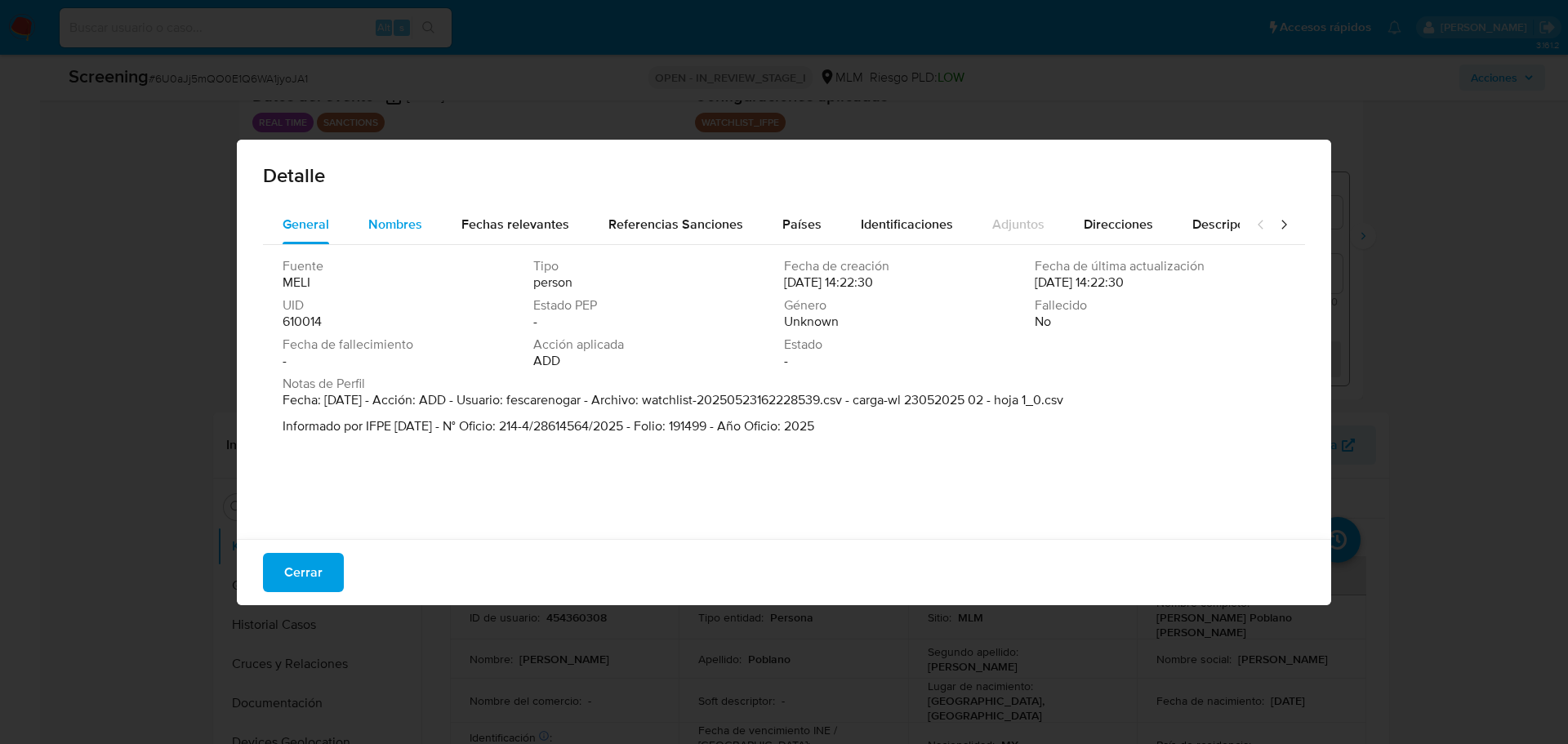
click at [415, 214] on div "Nombres" at bounding box center [395, 224] width 54 height 40
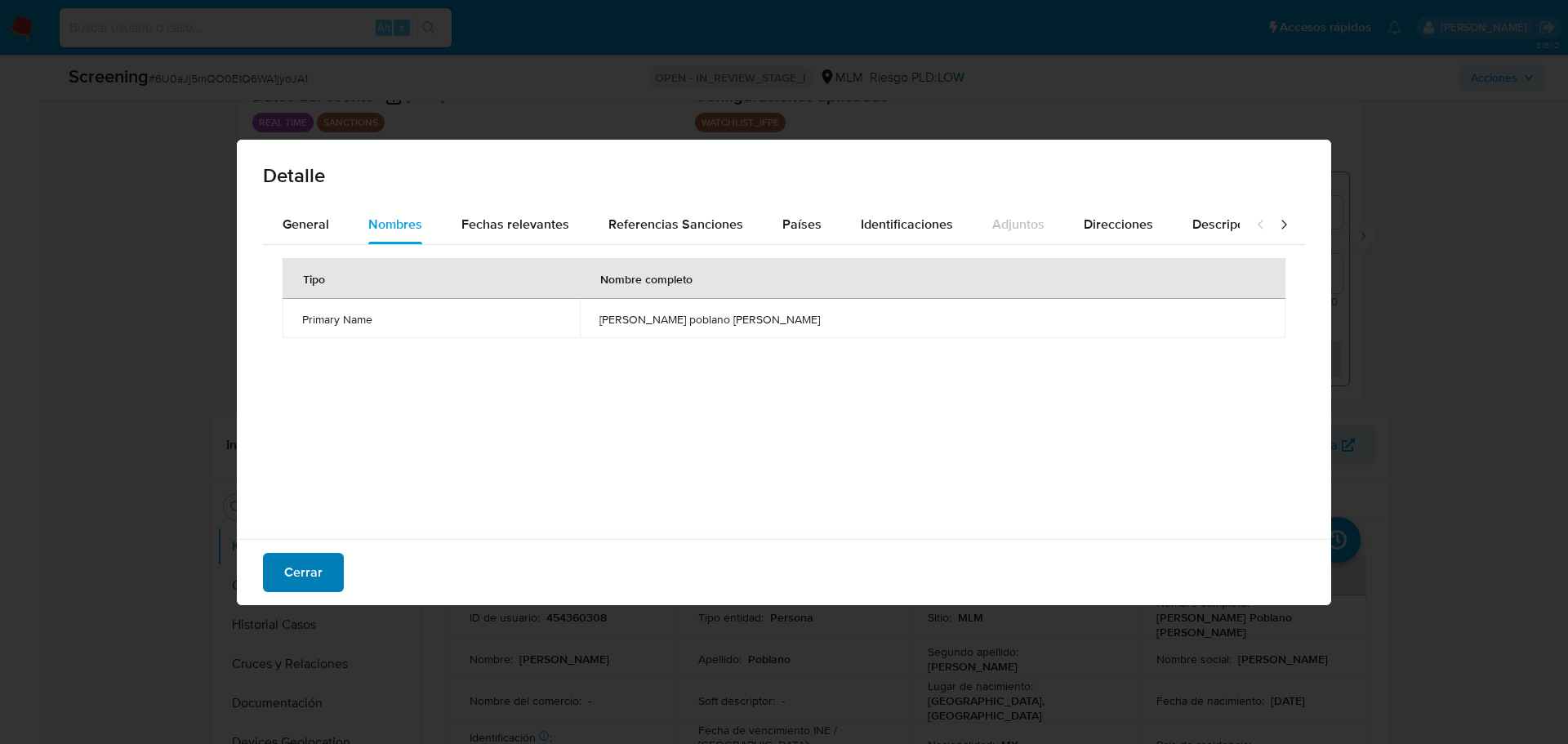
click at [301, 581] on span "Cerrar" at bounding box center [303, 573] width 39 height 36
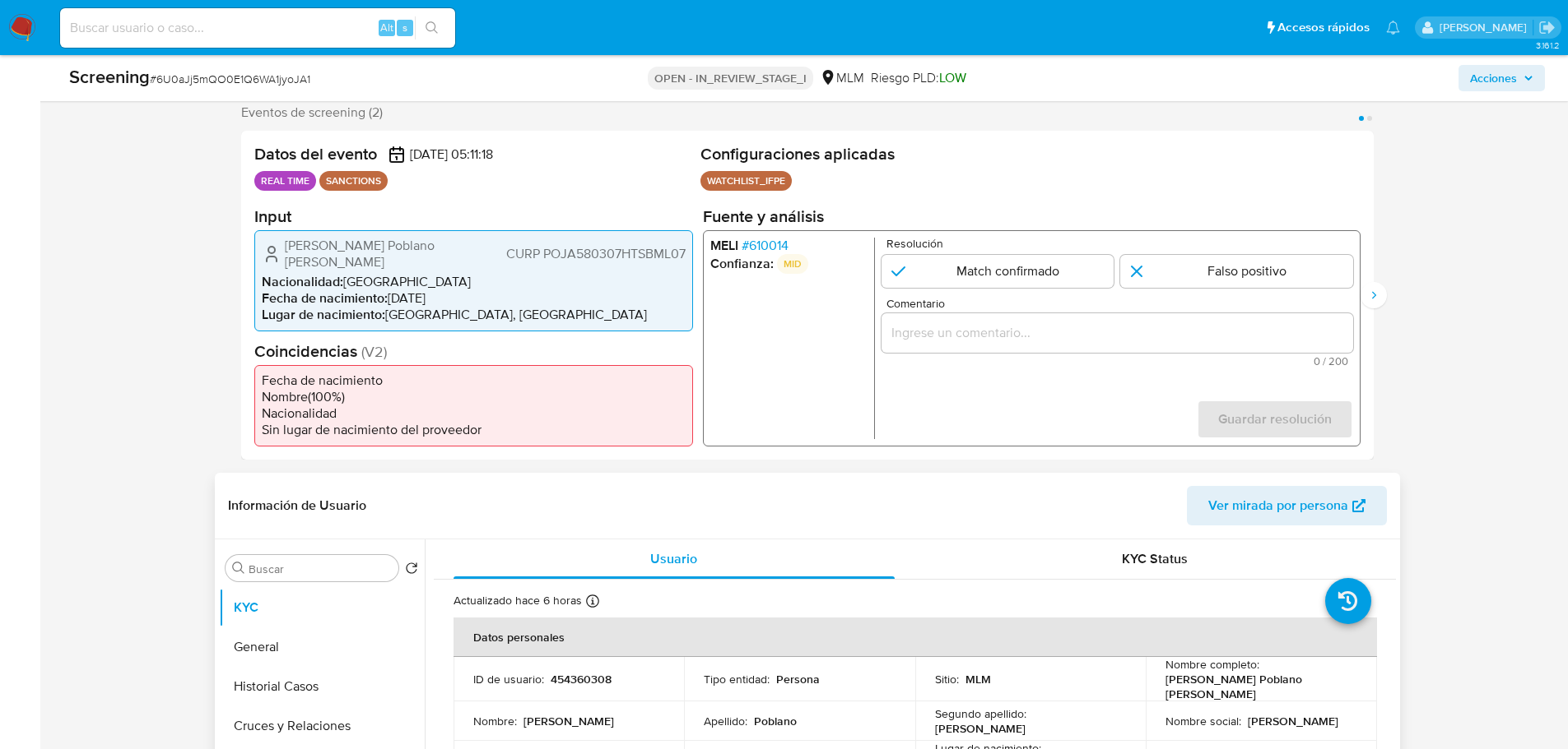
scroll to position [273, 0]
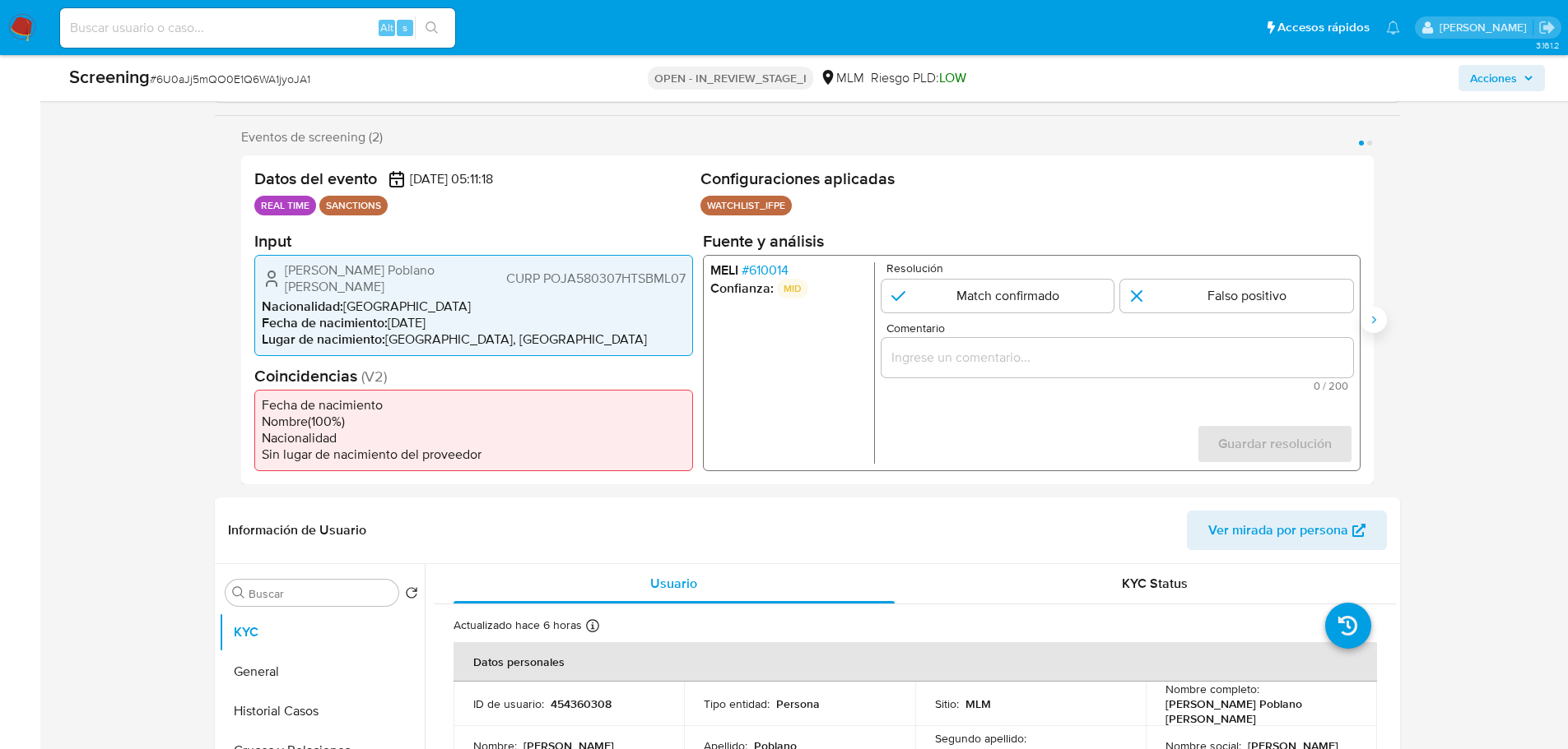
click at [1253, 319] on icon "Siguiente" at bounding box center [1373, 320] width 14 height 14
click at [770, 269] on span "# 610014" at bounding box center [764, 269] width 47 height 16
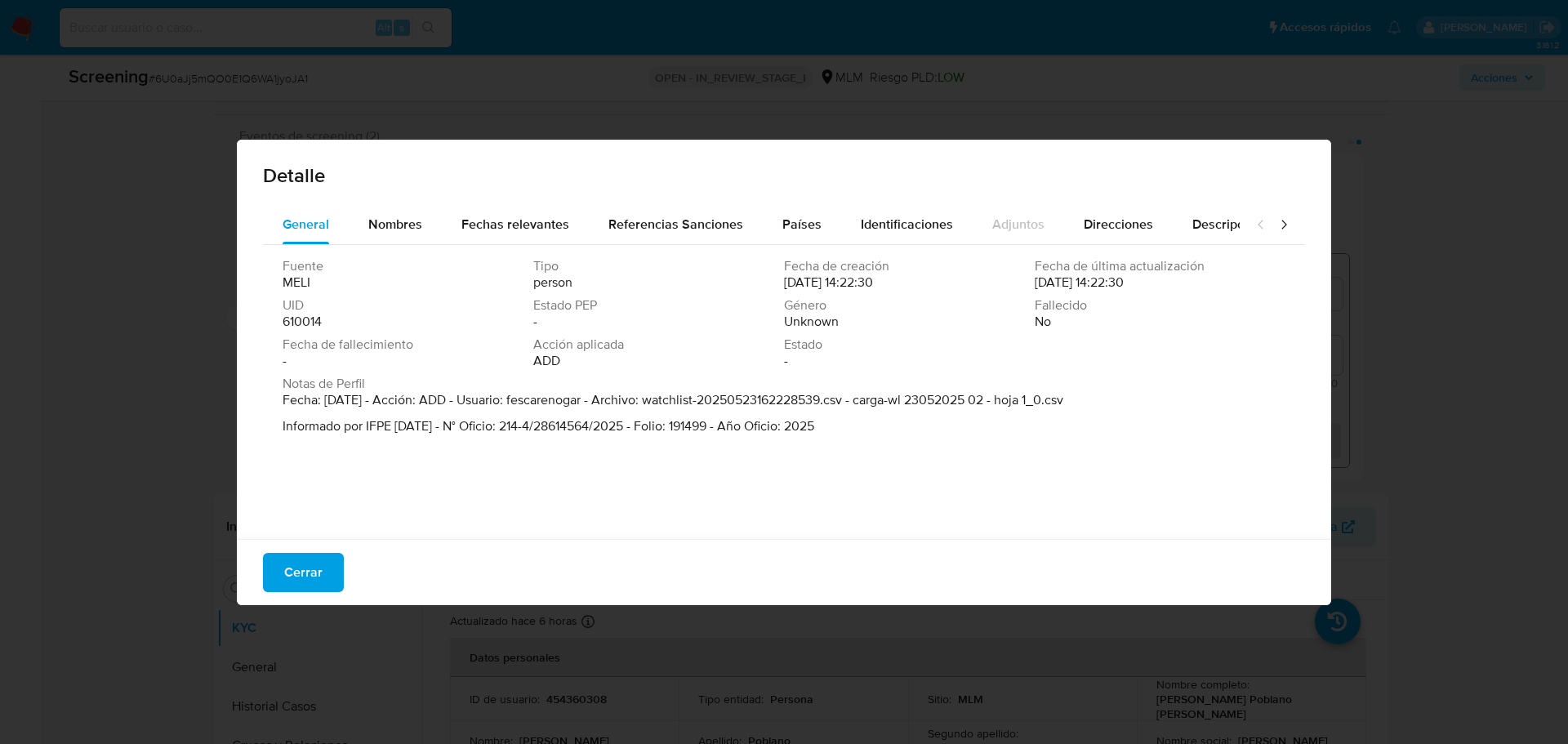
drag, startPoint x: 423, startPoint y: 402, endPoint x: 1081, endPoint y: 399, distance: 658.0
click at [1064, 399] on p "Fecha: 23/05/2025 - Acción: ADD - Usuario: fescarenogar - Archivo: watchlist-20…" at bounding box center [672, 400] width 781 height 16
click at [293, 557] on span "Cerrar" at bounding box center [303, 573] width 39 height 36
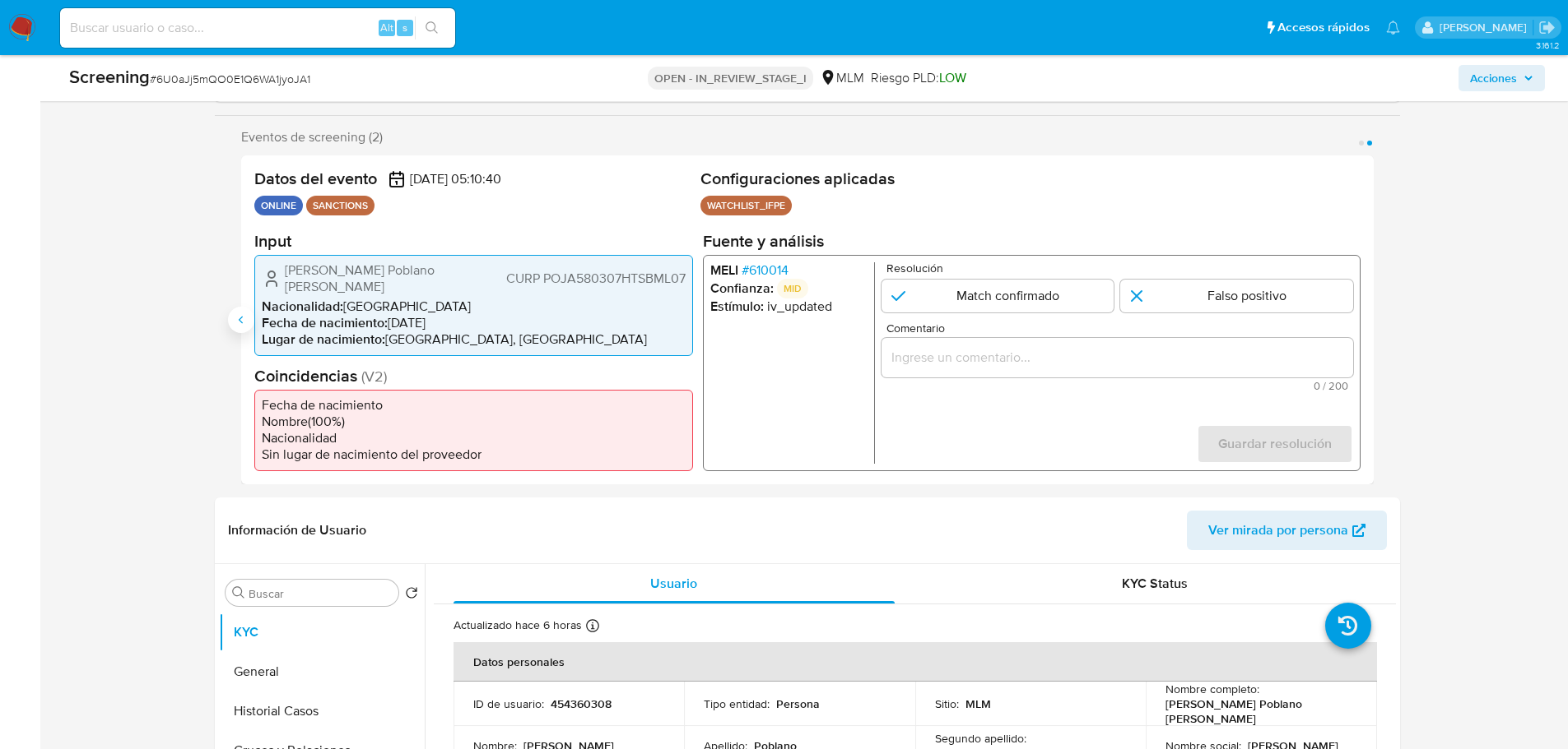
click at [242, 316] on icon "Anterior" at bounding box center [241, 320] width 14 height 14
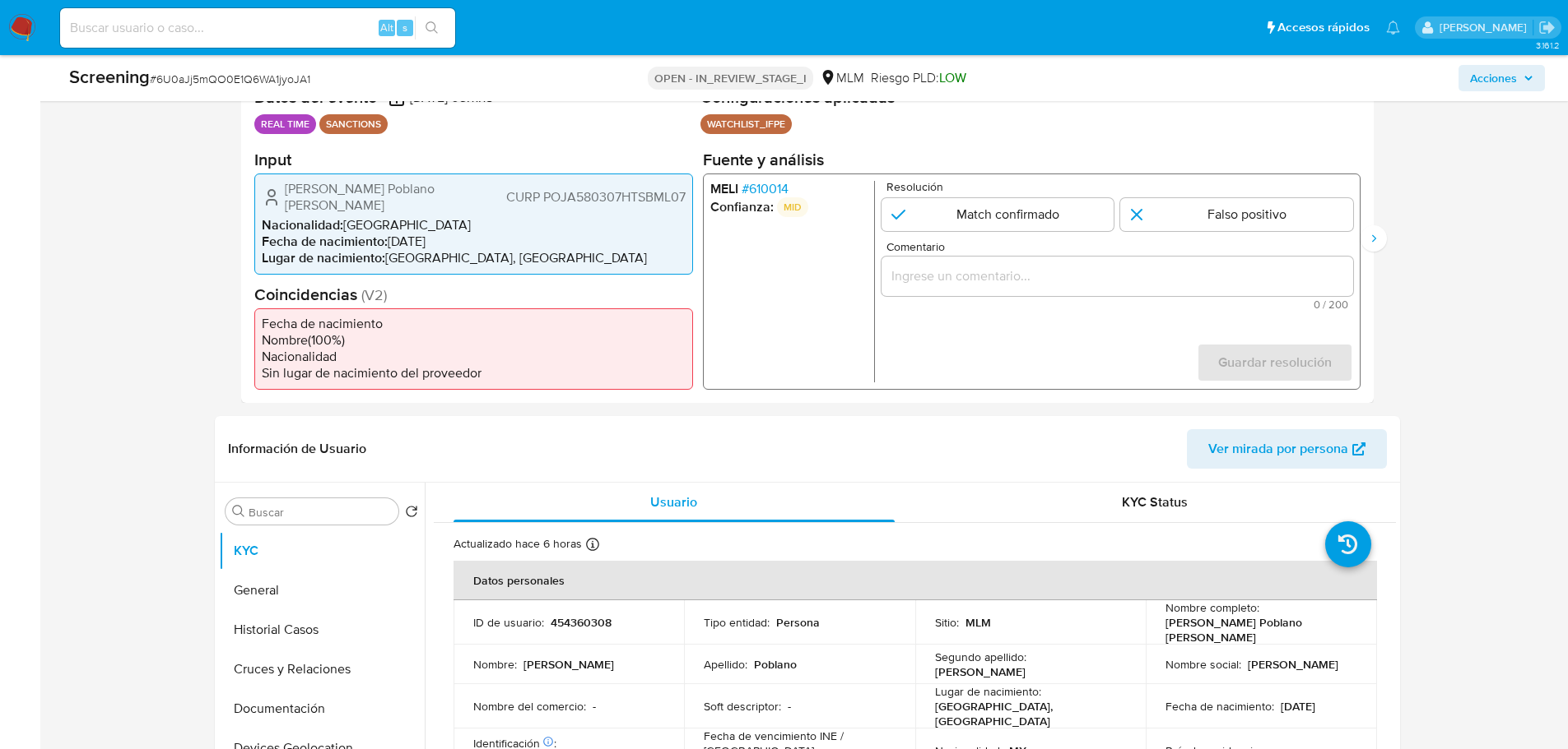
scroll to position [355, 0]
click at [758, 190] on span "# 610014" at bounding box center [764, 187] width 47 height 16
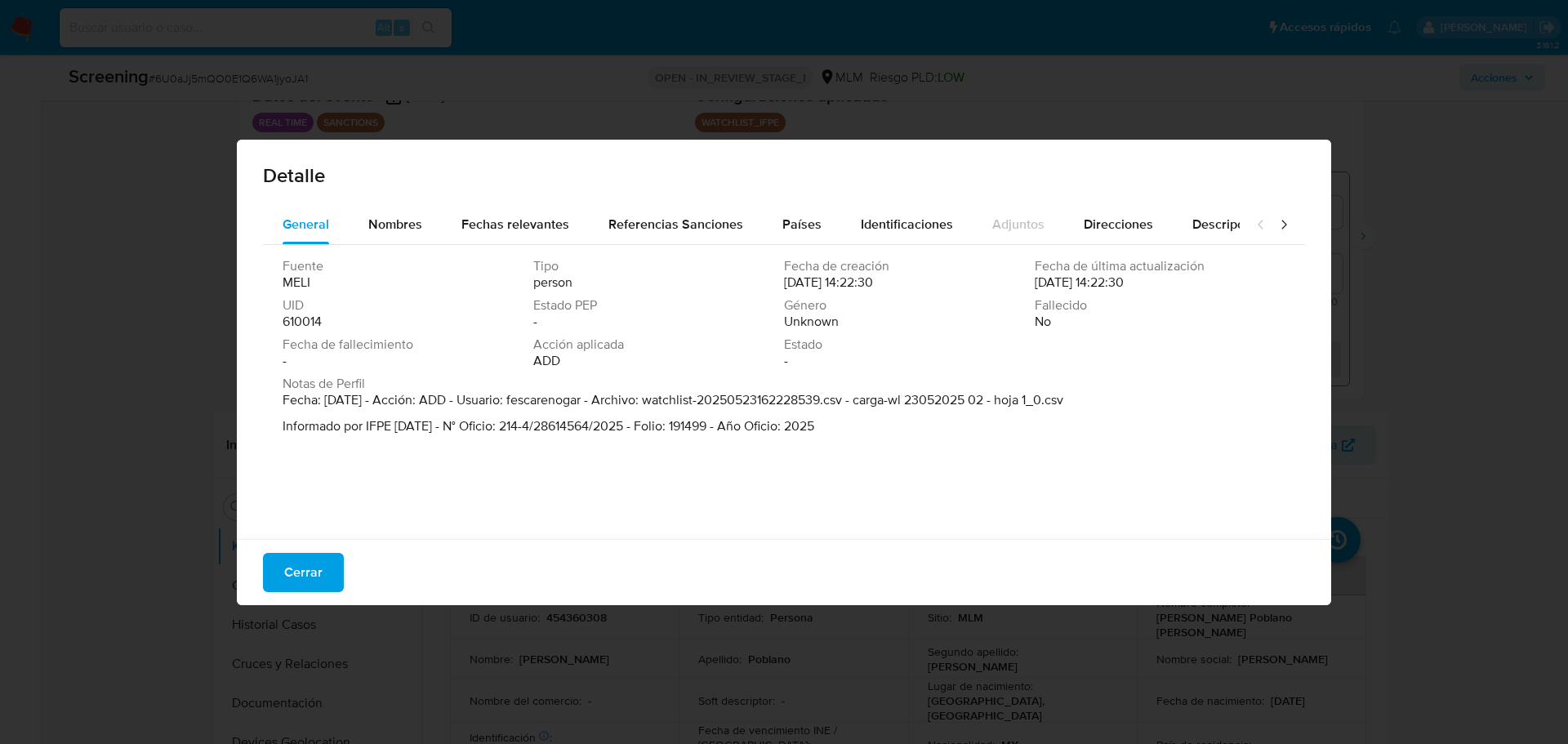
click at [294, 568] on span "Cerrar" at bounding box center [303, 573] width 39 height 36
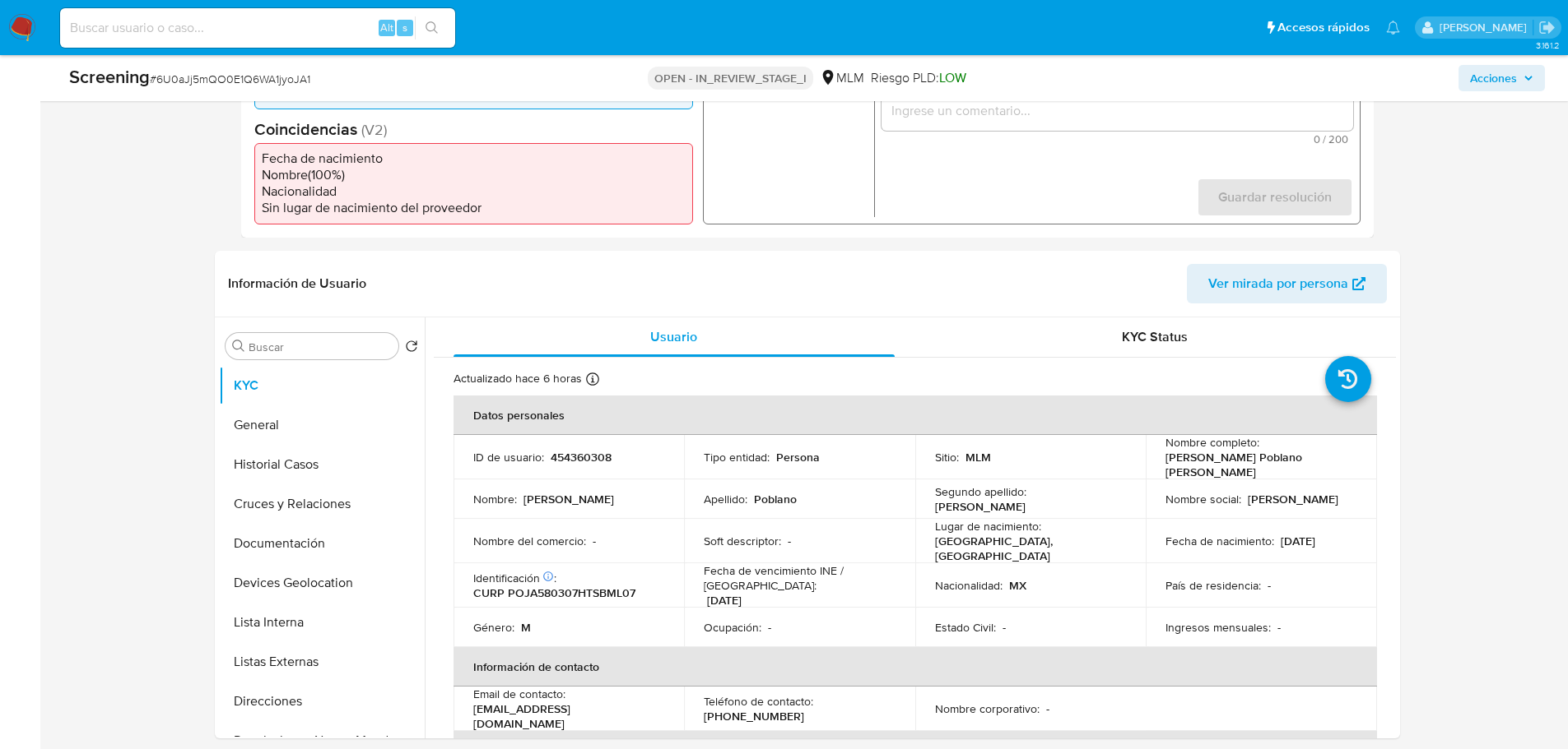
scroll to position [438, 0]
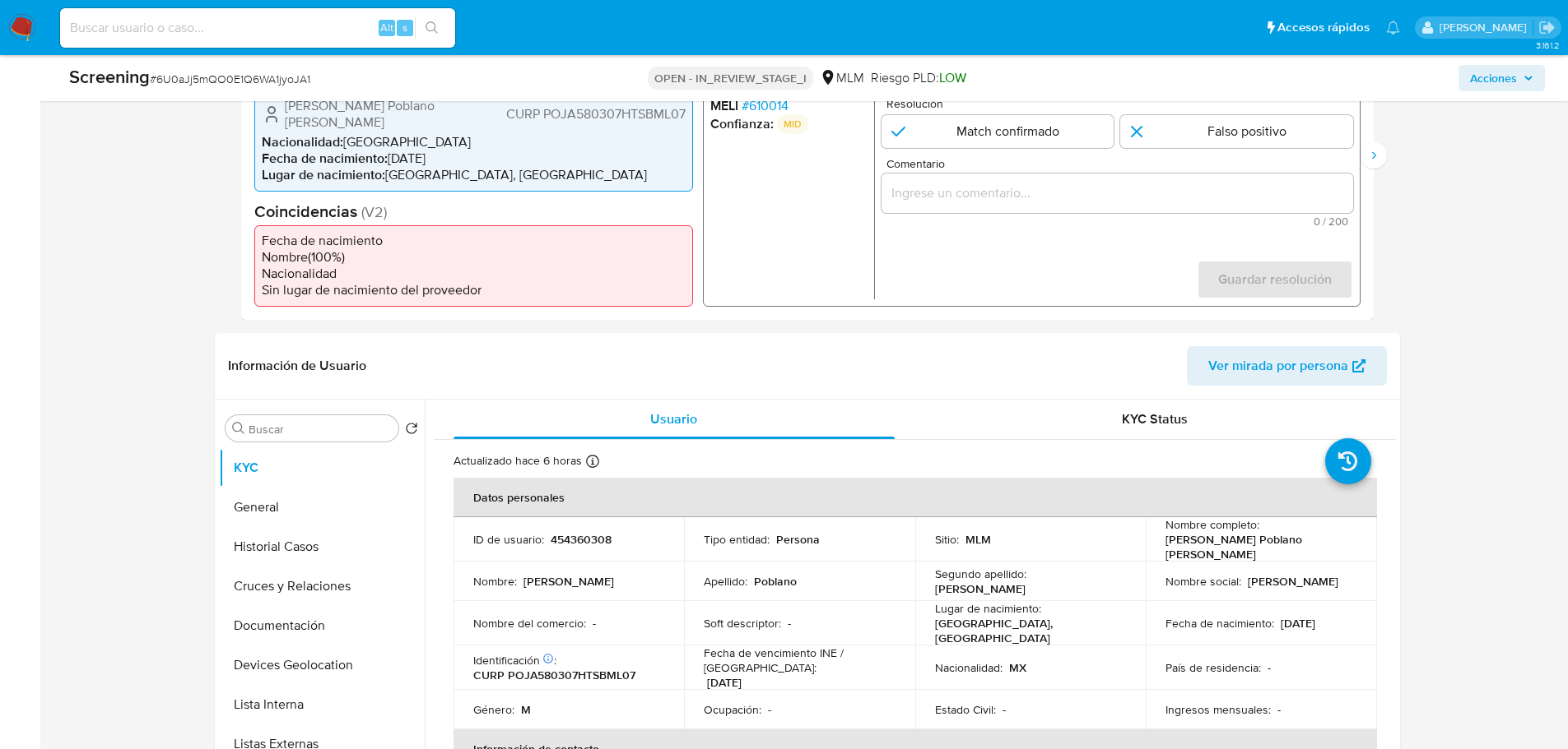
click at [763, 102] on span "# 610014" at bounding box center [764, 105] width 47 height 16
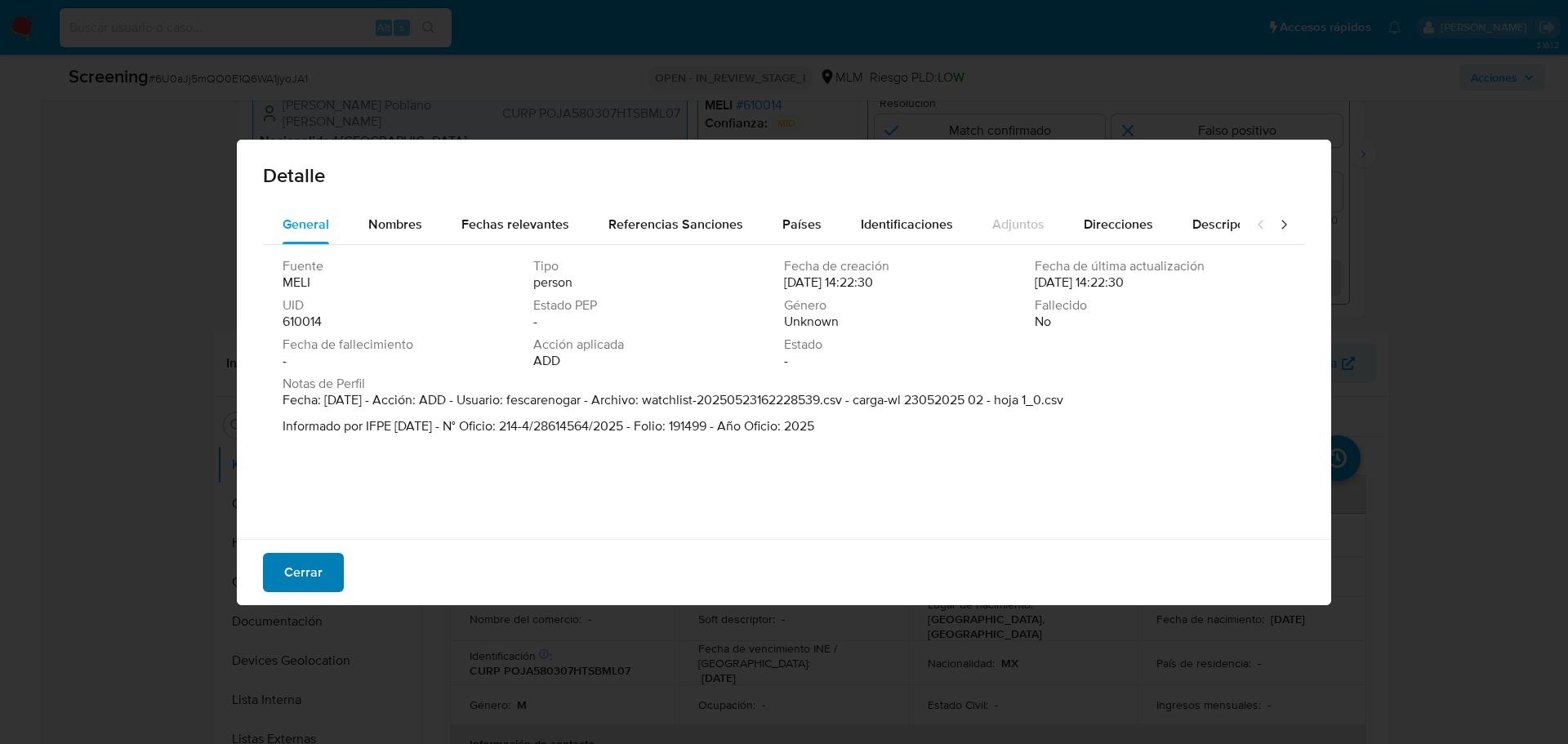
click at [330, 576] on button "Cerrar" at bounding box center [303, 573] width 81 height 40
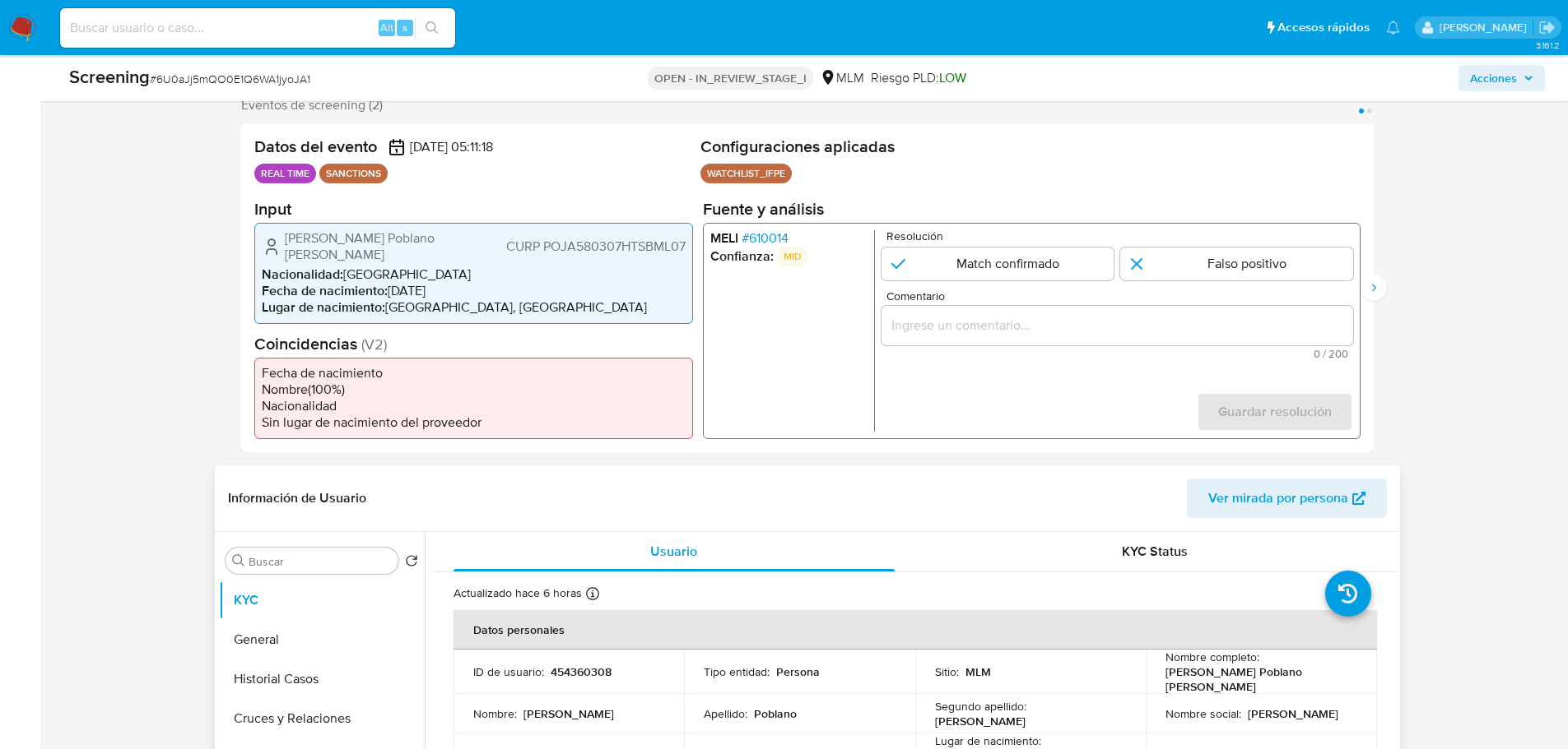
scroll to position [273, 0]
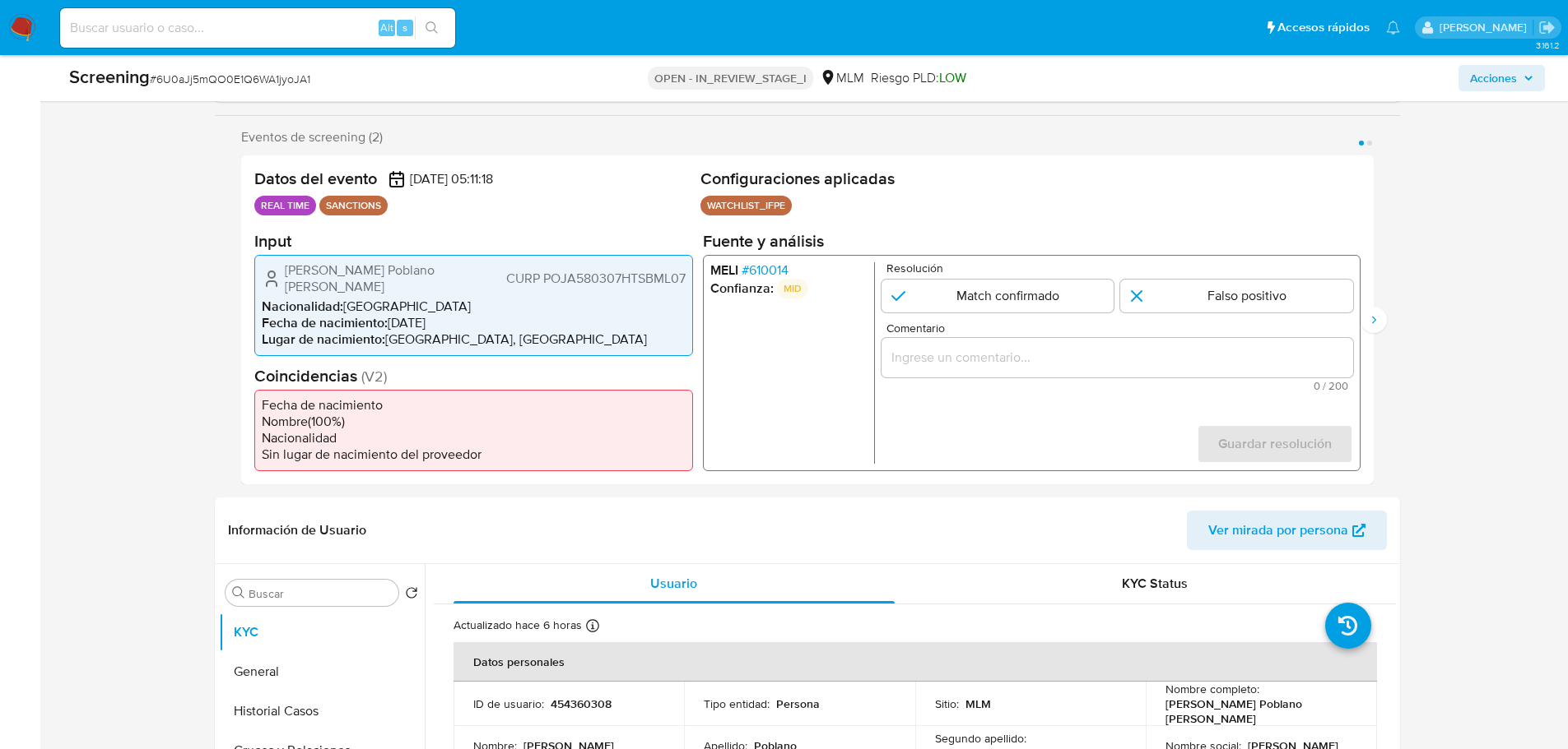
click at [743, 267] on span "# 610014" at bounding box center [764, 269] width 47 height 16
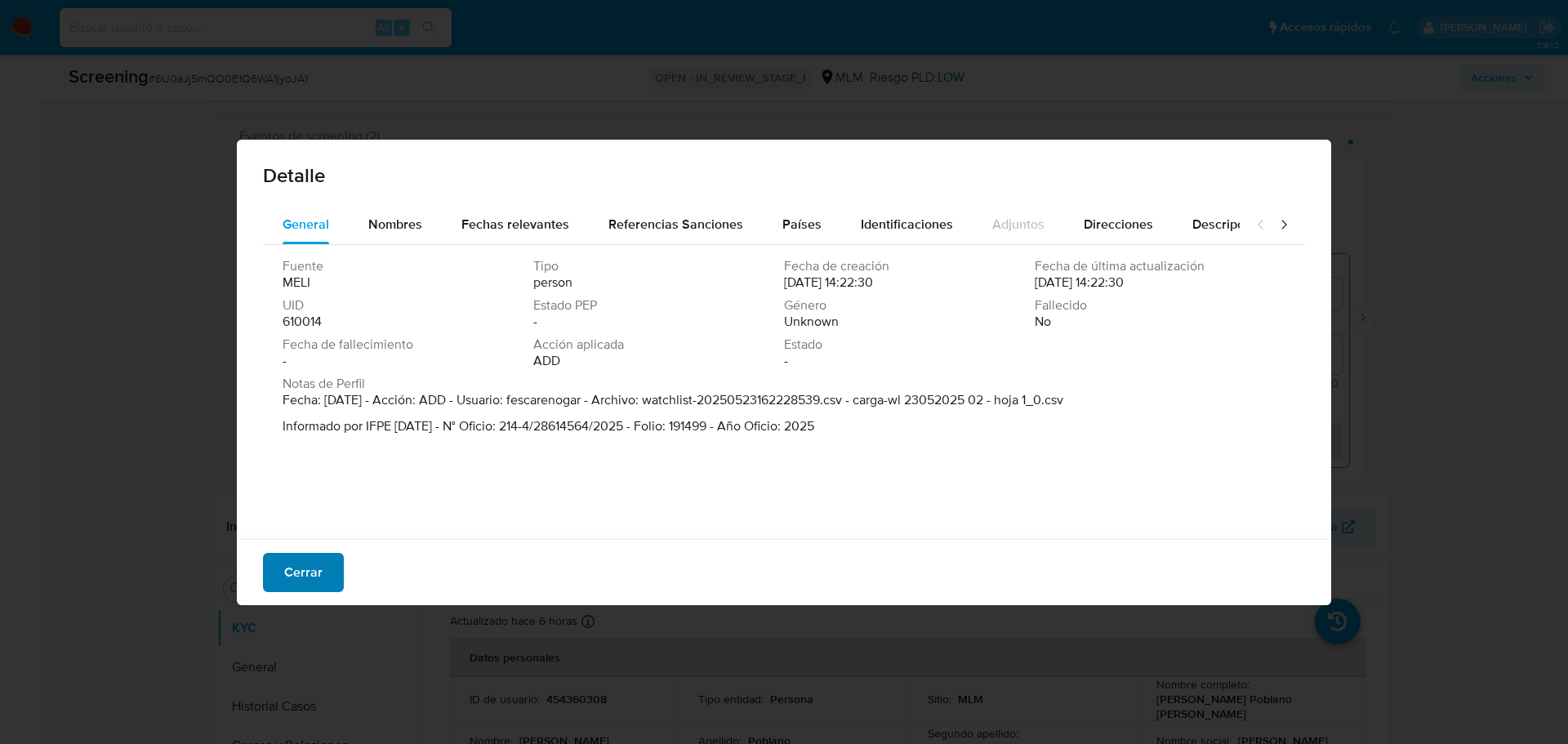
click at [324, 578] on button "Cerrar" at bounding box center [303, 573] width 81 height 40
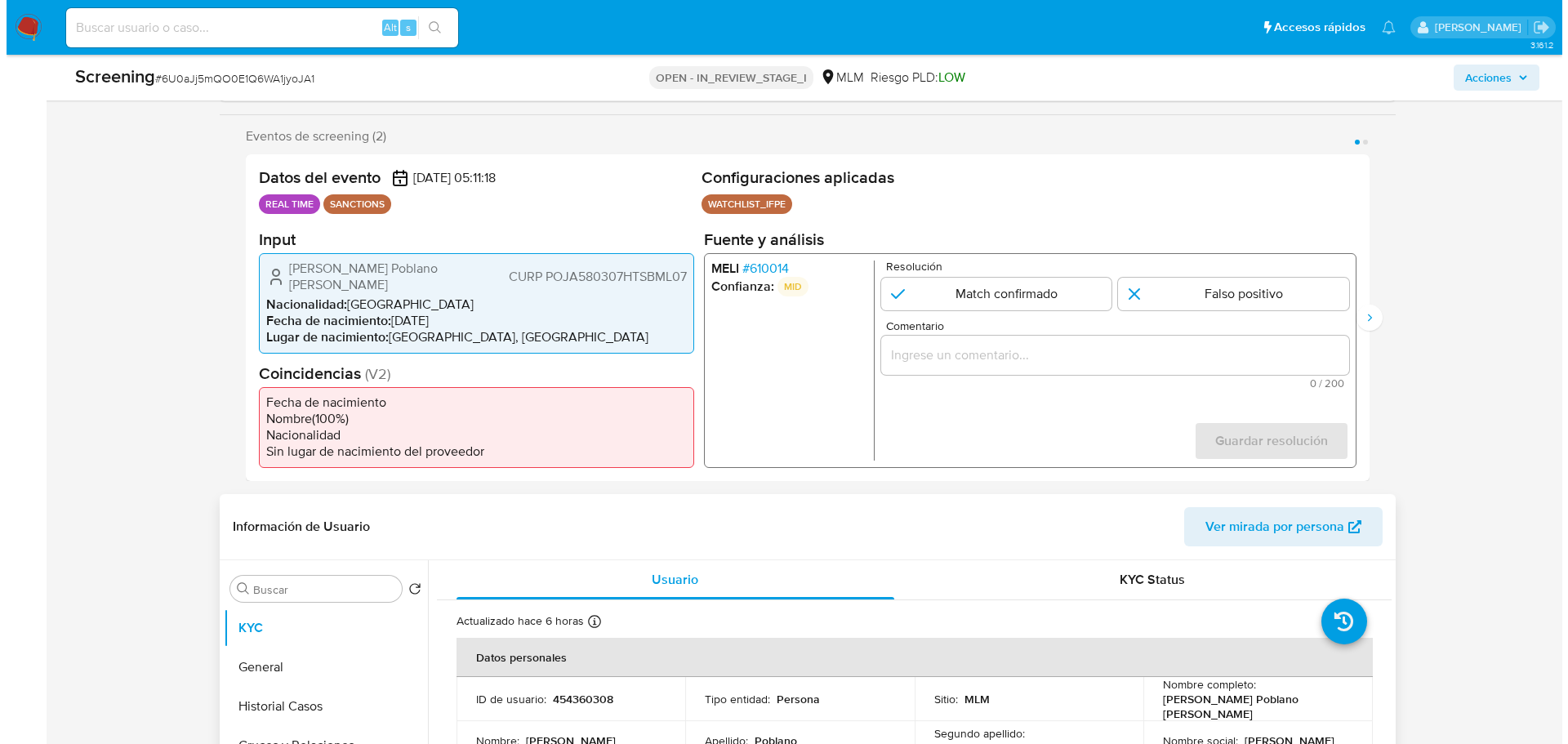
scroll to position [353, 0]
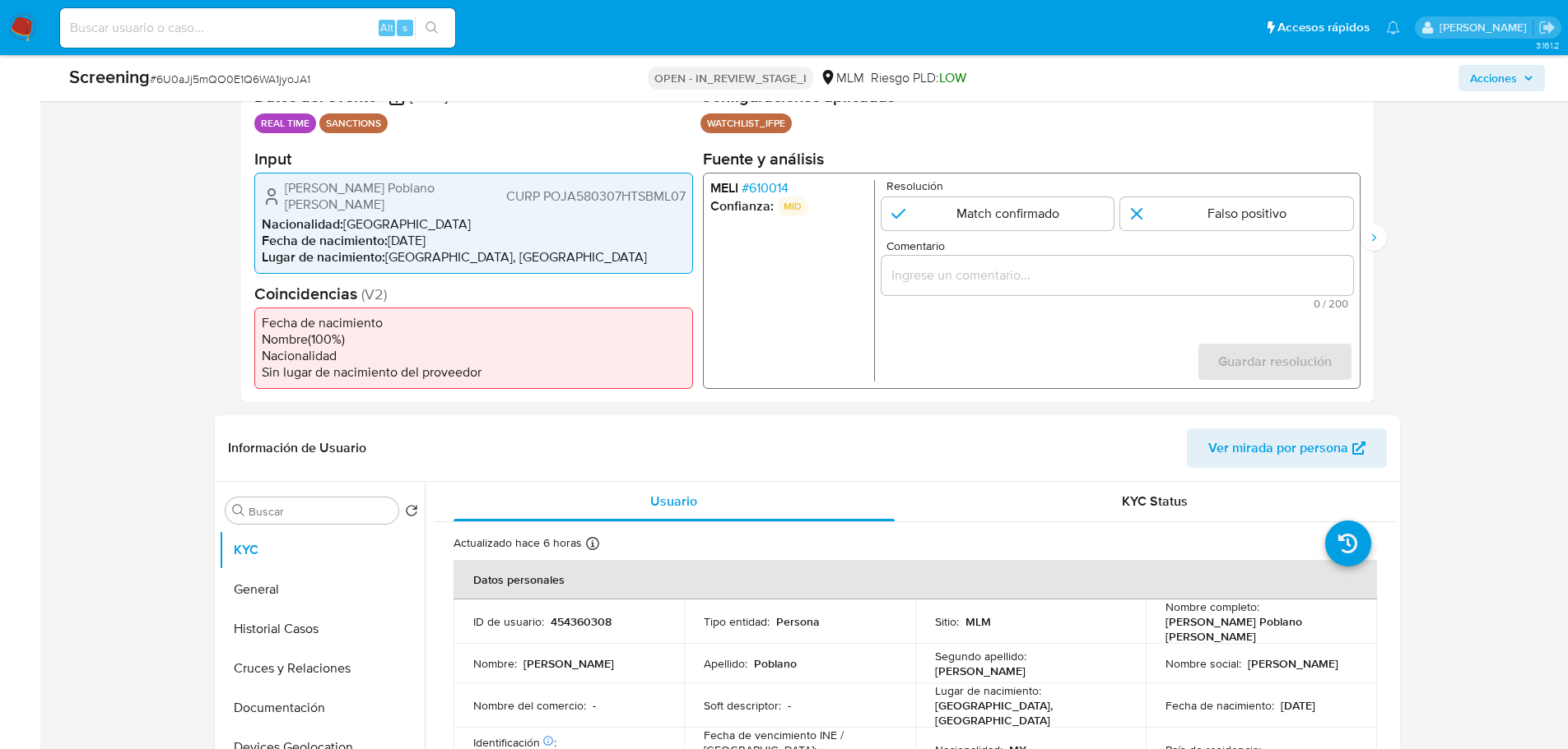
click at [778, 191] on span "# 610014" at bounding box center [764, 187] width 47 height 16
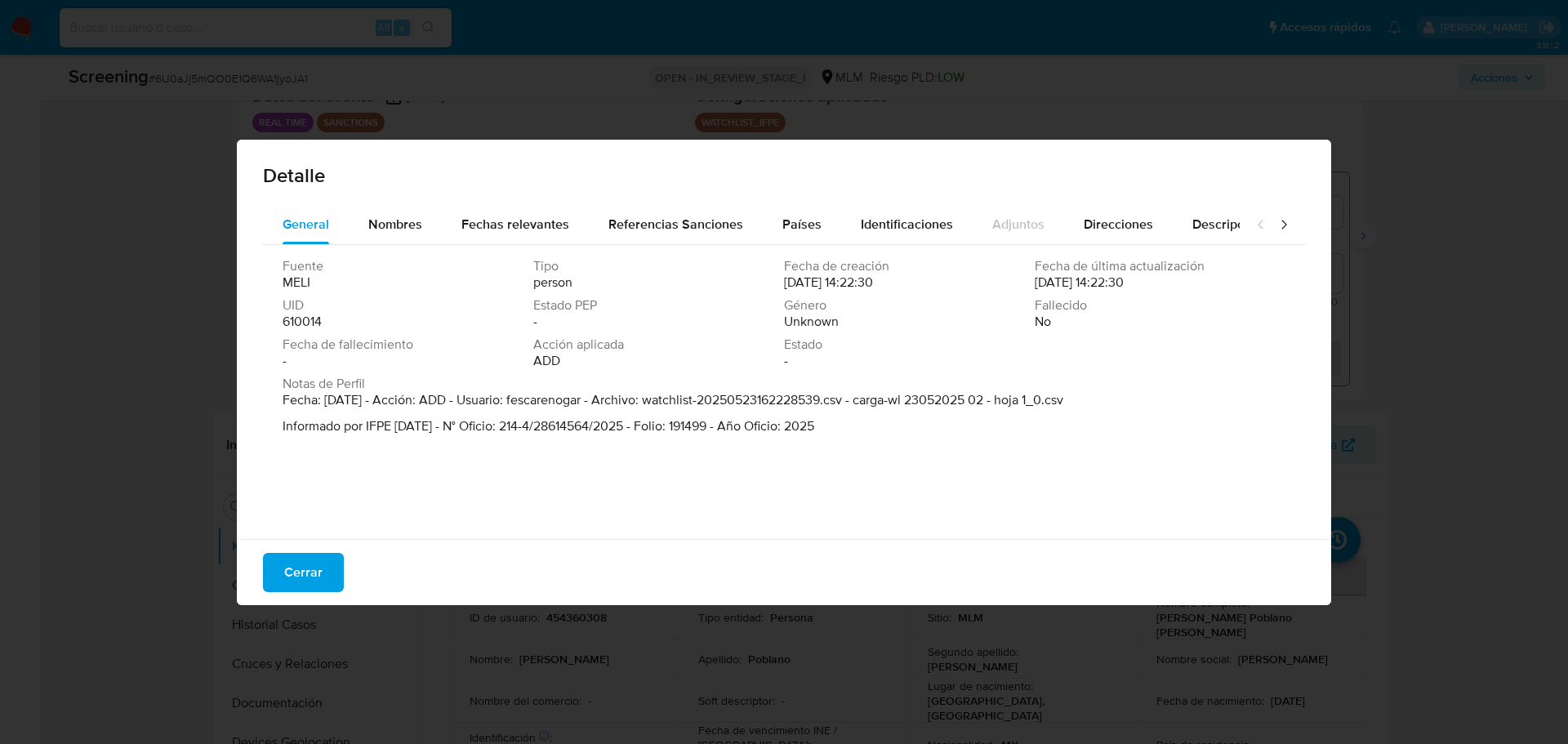
drag, startPoint x: 347, startPoint y: 431, endPoint x: 836, endPoint y: 427, distance: 489.0
click at [836, 427] on p "Informado por IFPE 2025-05-23 - N° Oficio: 214-4/28614564/2025 - Folio: 191499 …" at bounding box center [672, 426] width 781 height 16
click at [405, 220] on span "Nombres" at bounding box center [395, 224] width 54 height 18
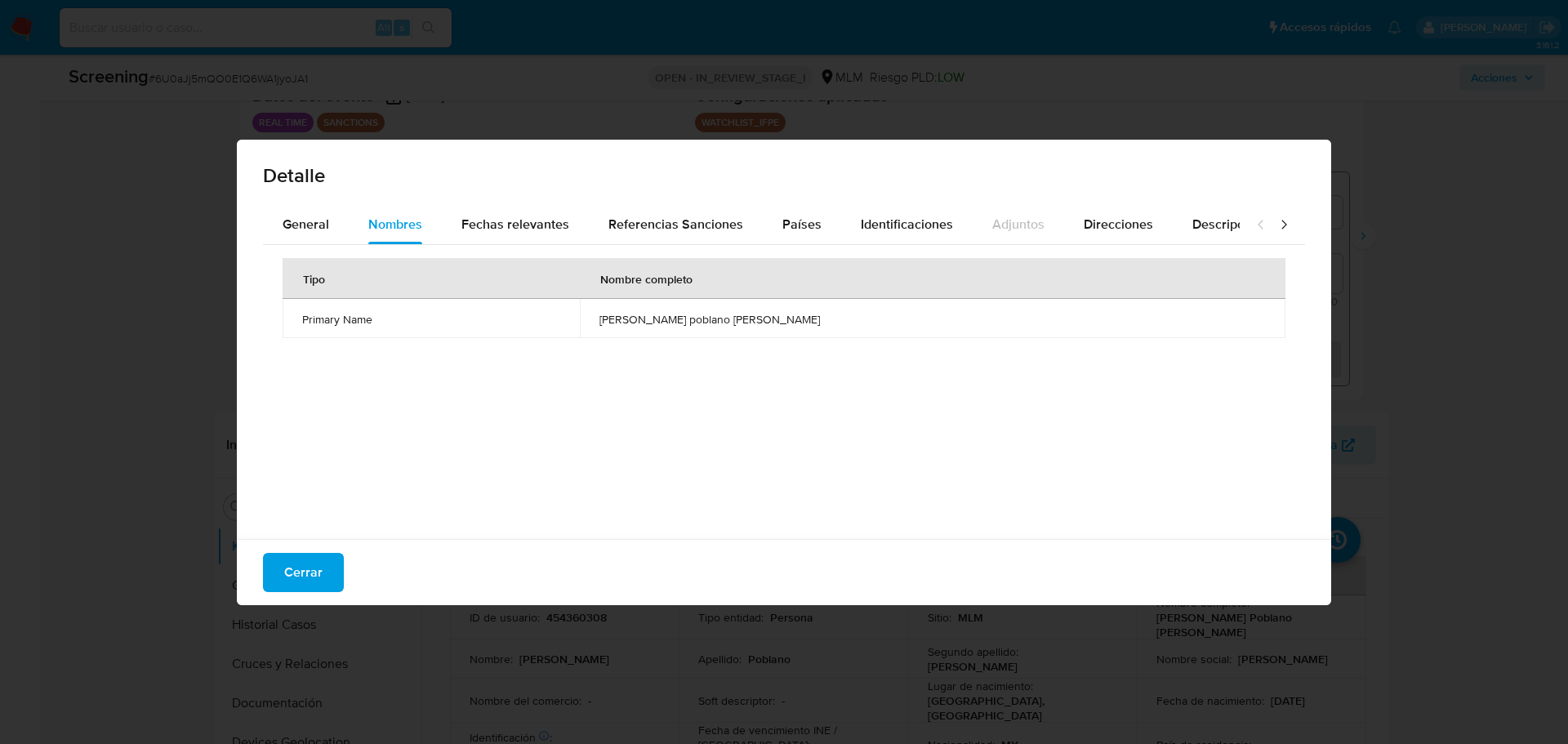
drag, startPoint x: 710, startPoint y: 325, endPoint x: 837, endPoint y: 325, distance: 127.0
click at [837, 325] on td "alvaro poblano jimenez" at bounding box center [933, 319] width 706 height 40
click at [569, 224] on button "Fechas relevantes" at bounding box center [515, 224] width 147 height 40
drag, startPoint x: 755, startPoint y: 326, endPoint x: 671, endPoint y: 327, distance: 84.0
click at [699, 327] on td "1958-03-07" at bounding box center [847, 319] width 297 height 40
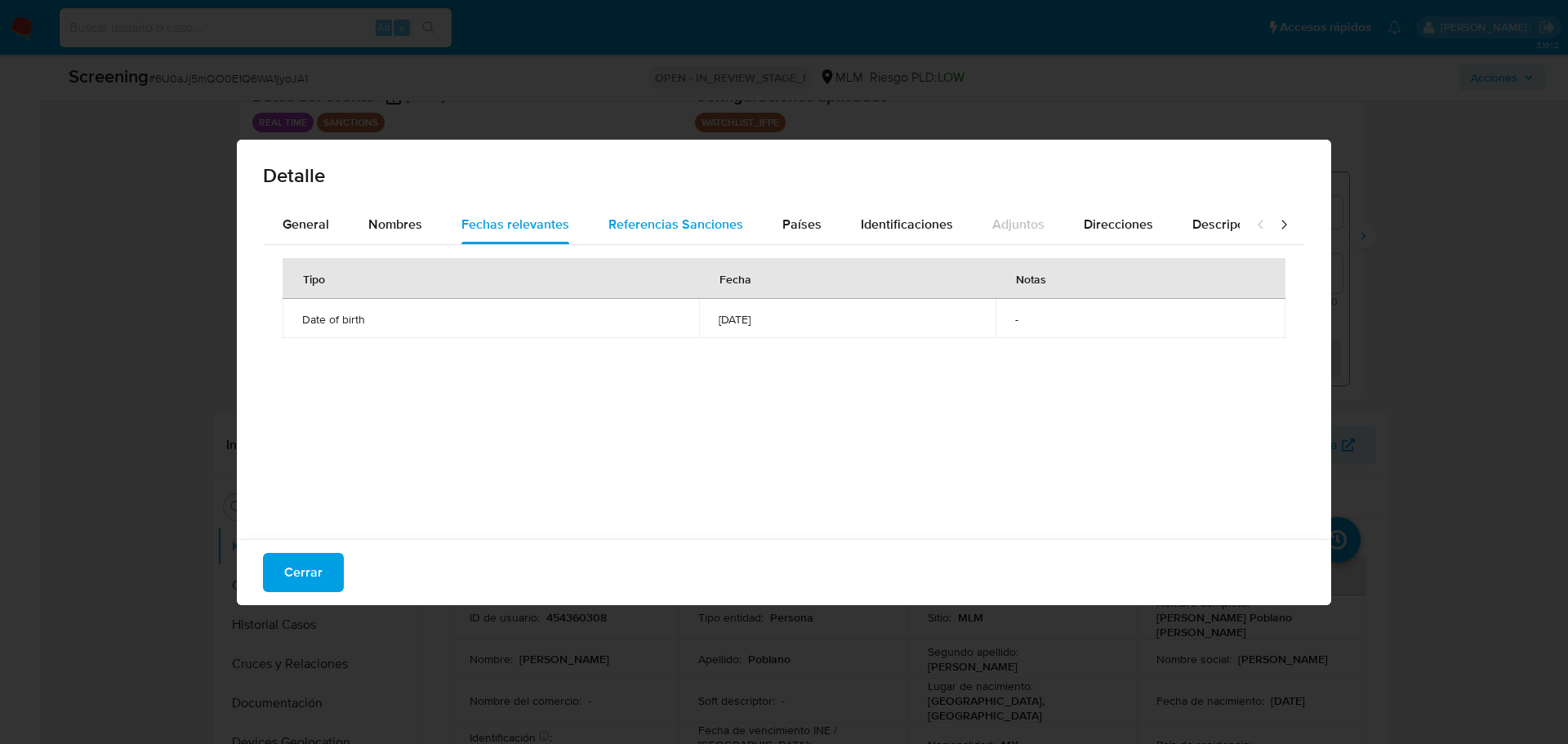
click at [683, 228] on span "Referencias Sanciones" at bounding box center [676, 224] width 134 height 18
click at [782, 227] on span "Países" at bounding box center [802, 224] width 39 height 18
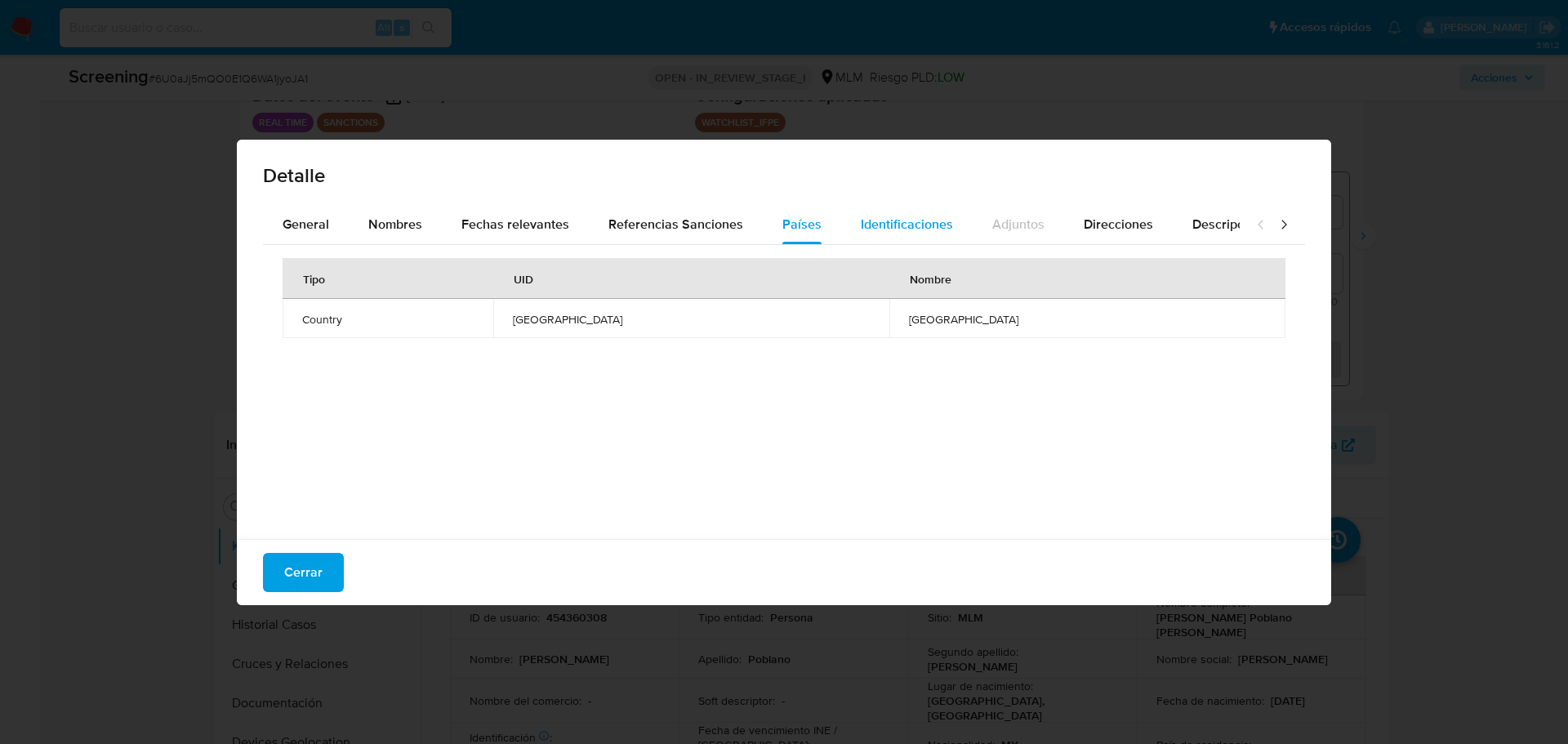
click at [852, 226] on button "Identificaciones" at bounding box center [907, 224] width 131 height 40
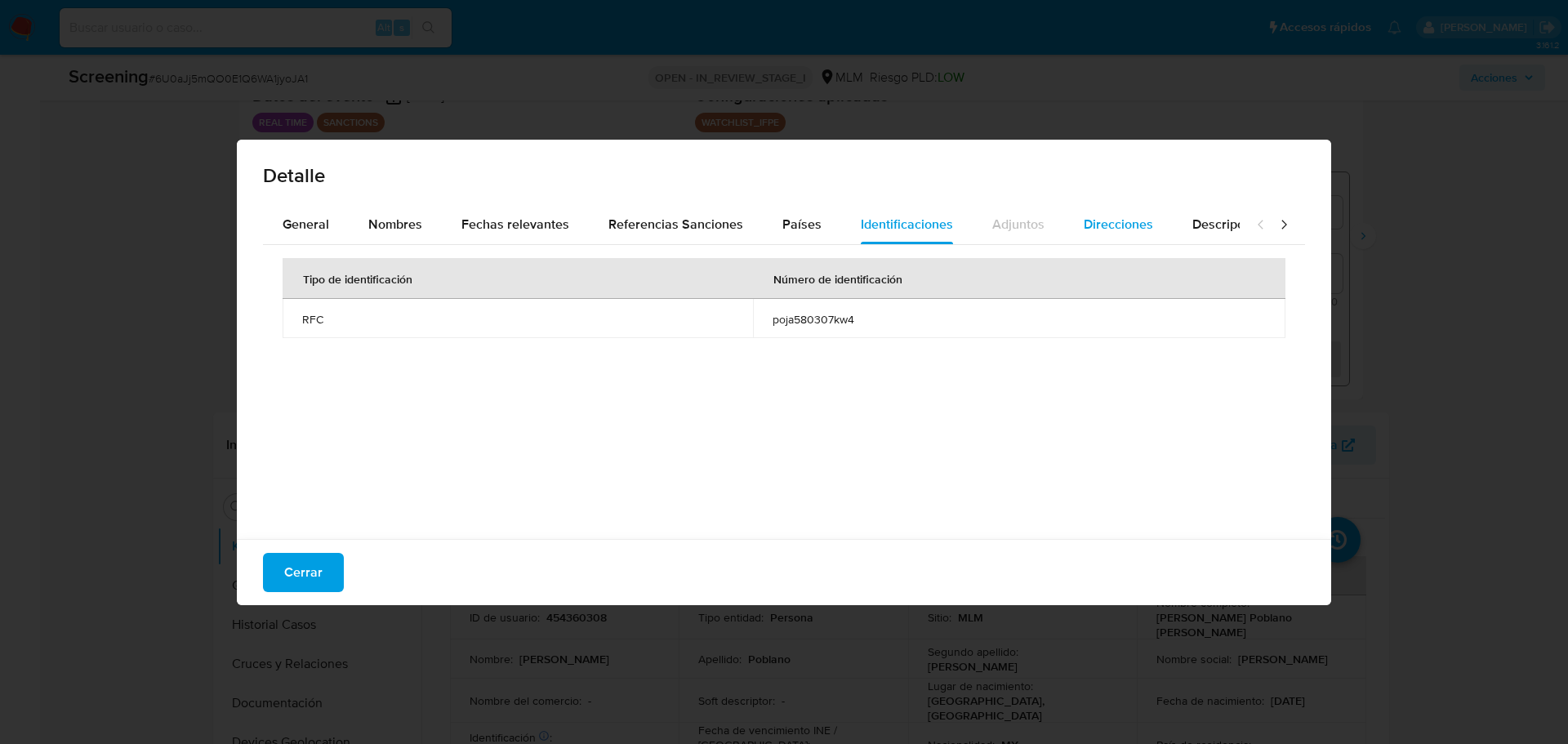
click at [1070, 229] on button "Direcciones" at bounding box center [1118, 224] width 108 height 40
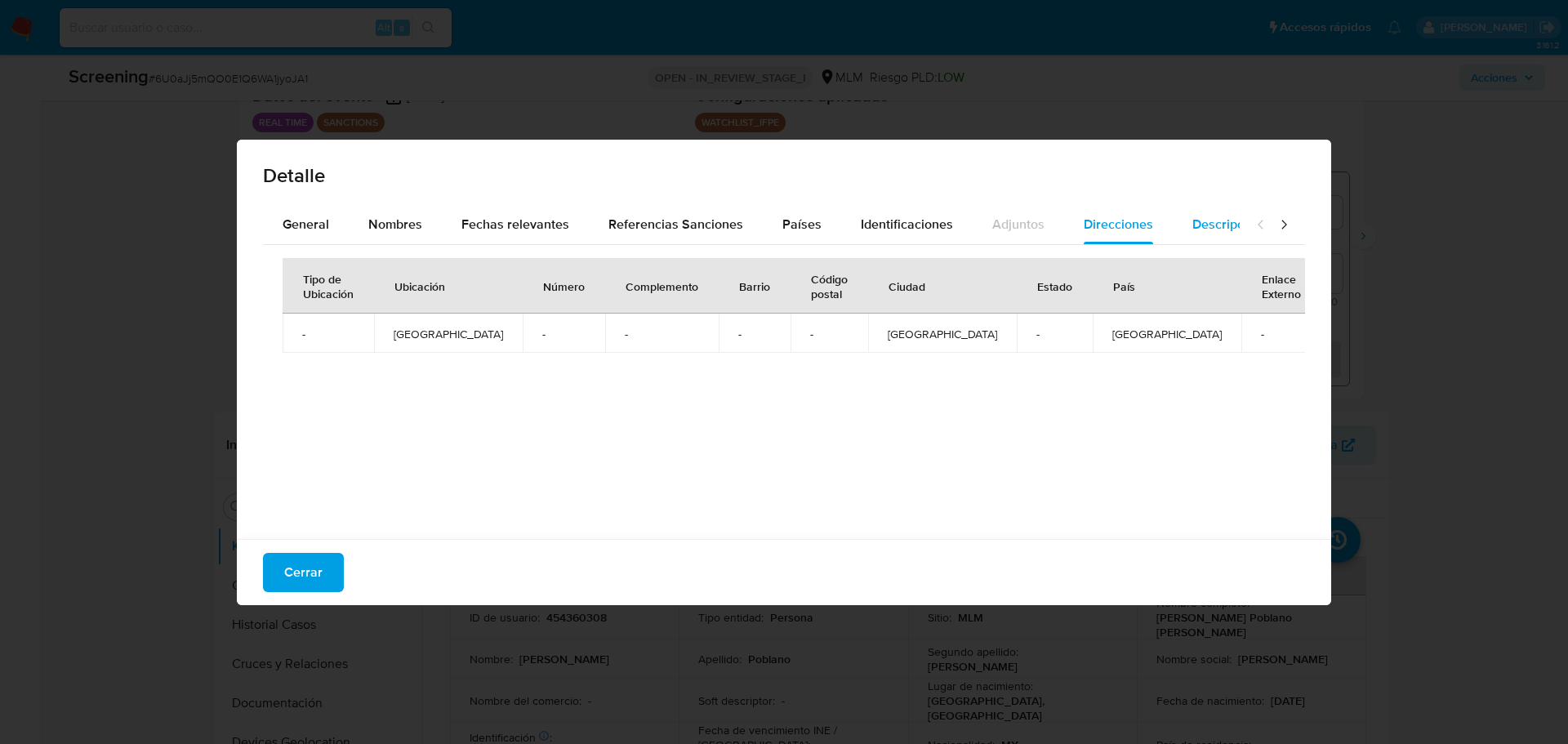
click at [1210, 226] on span "Descripciones" at bounding box center [1234, 224] width 83 height 18
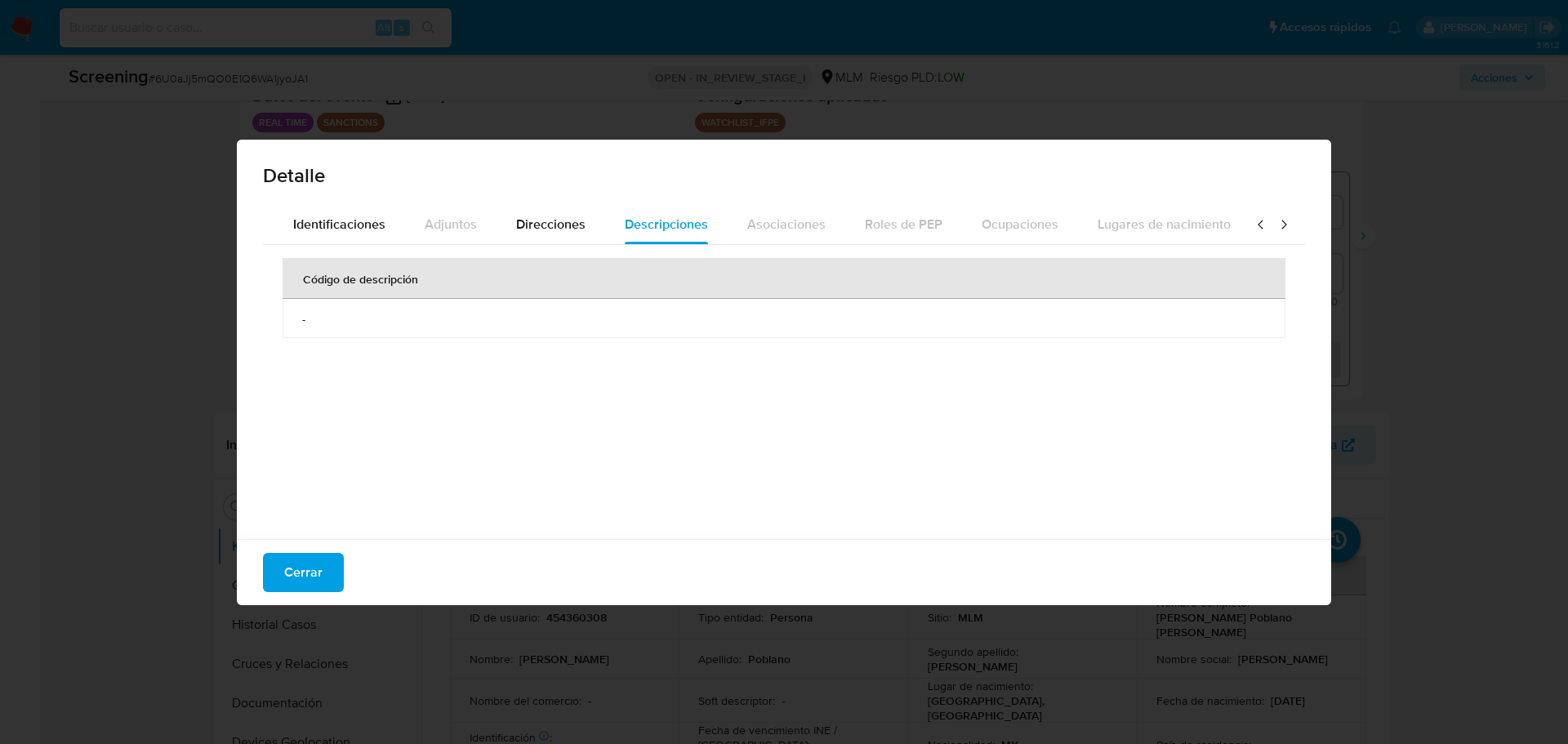
scroll to position [0, 578]
click at [356, 230] on span "Identificaciones" at bounding box center [329, 224] width 92 height 18
click at [1244, 222] on icon at bounding box center [1260, 224] width 16 height 16
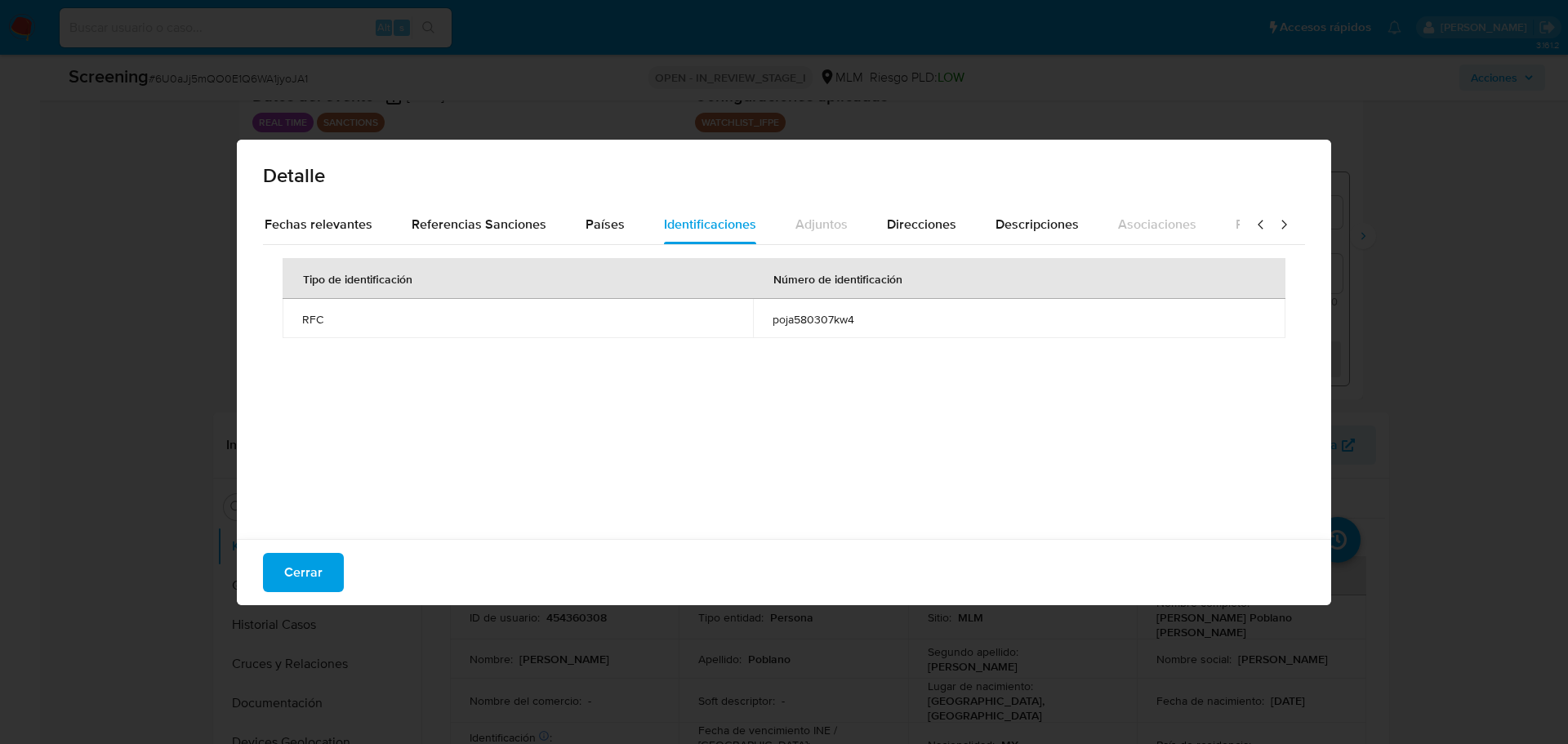
click at [1244, 222] on icon at bounding box center [1260, 224] width 16 height 16
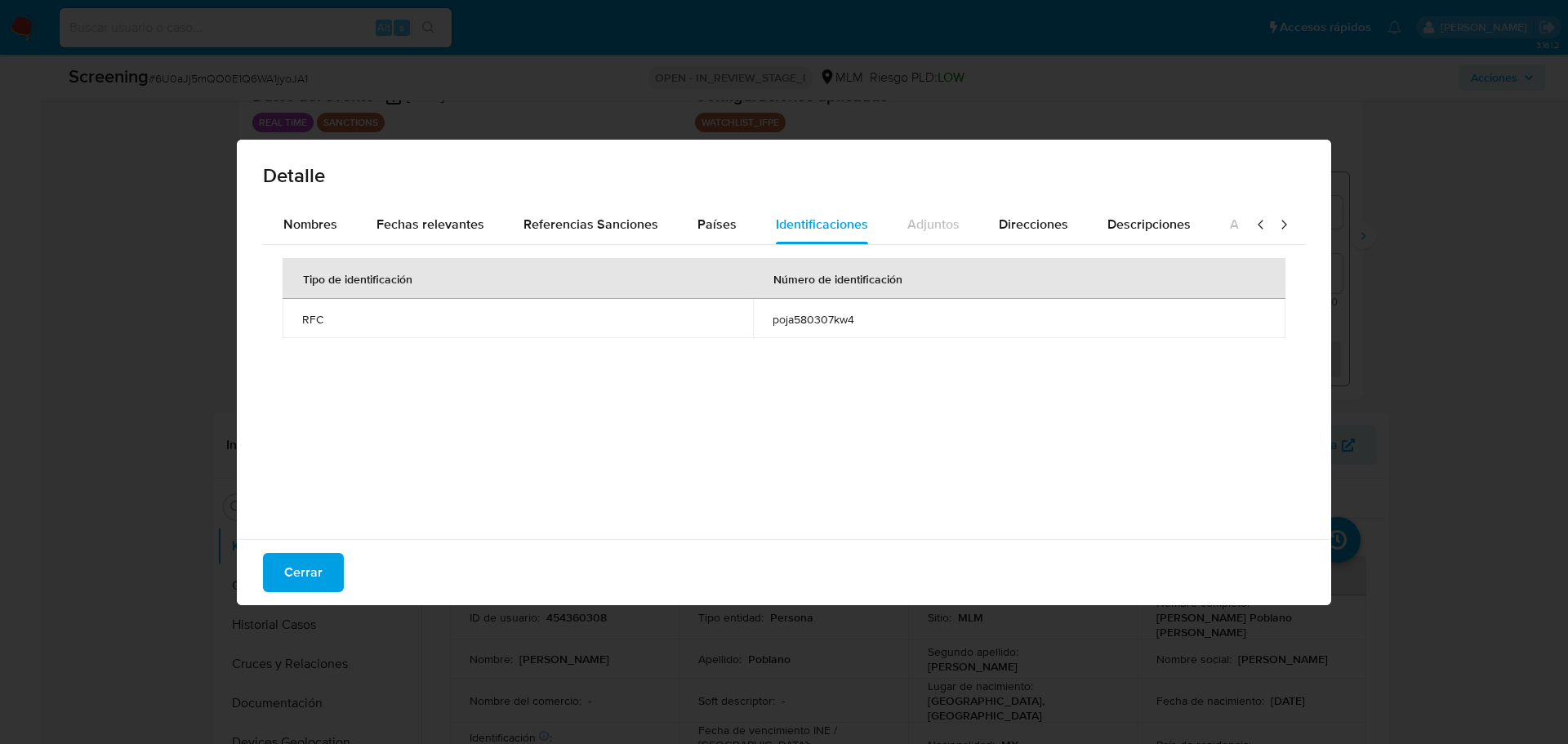
click at [1244, 222] on icon at bounding box center [1260, 224] width 5 height 9
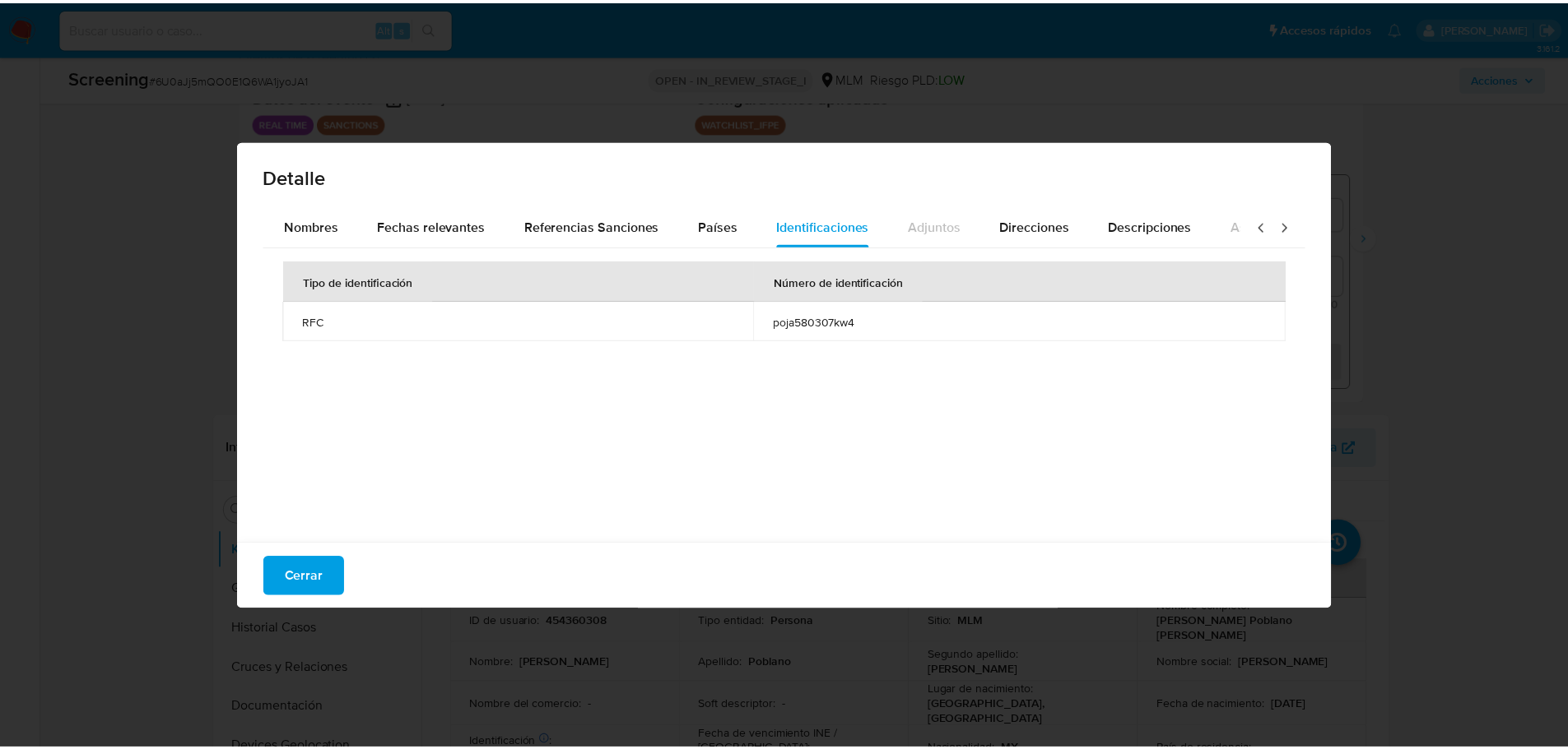
scroll to position [0, 0]
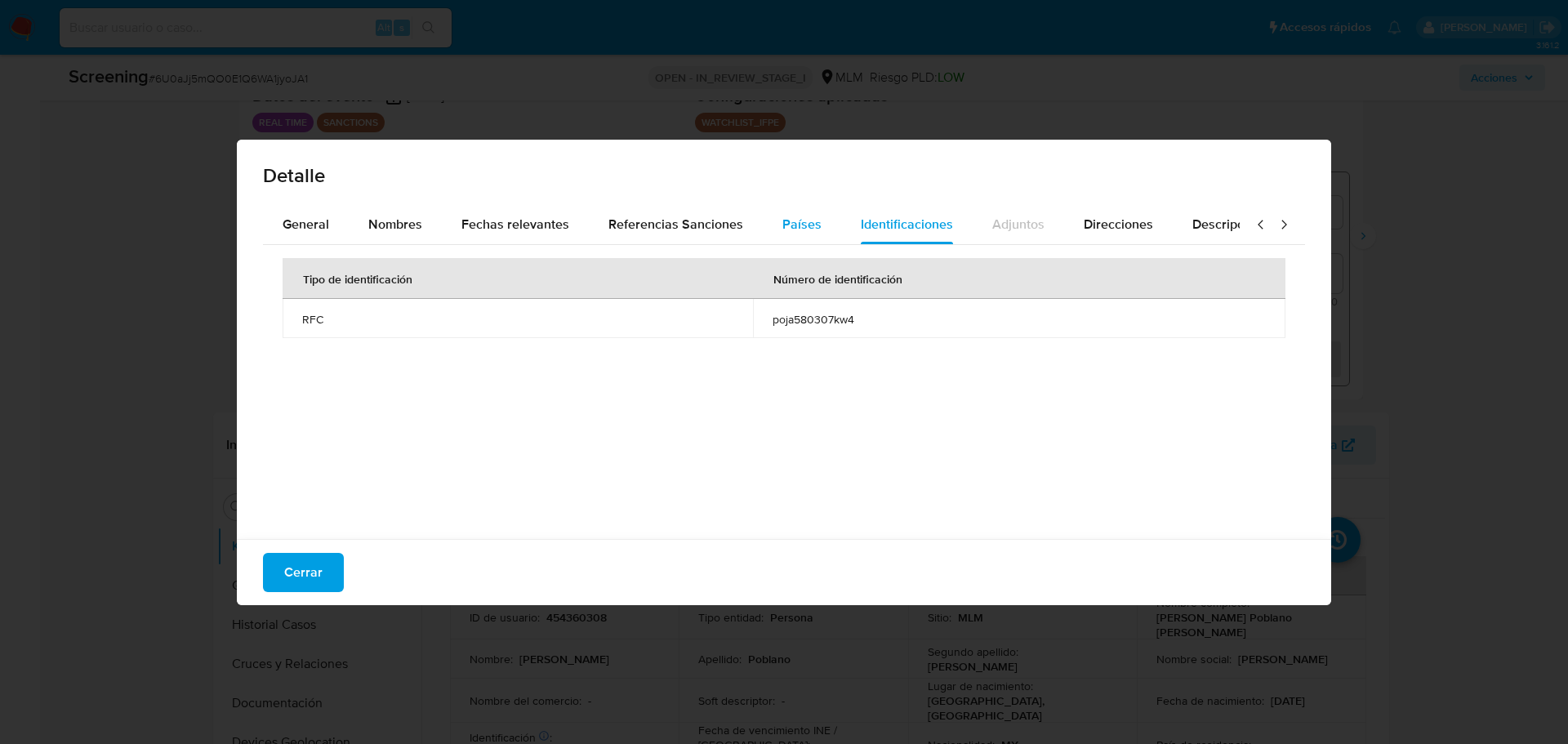
click at [763, 224] on button "Países" at bounding box center [802, 224] width 78 height 40
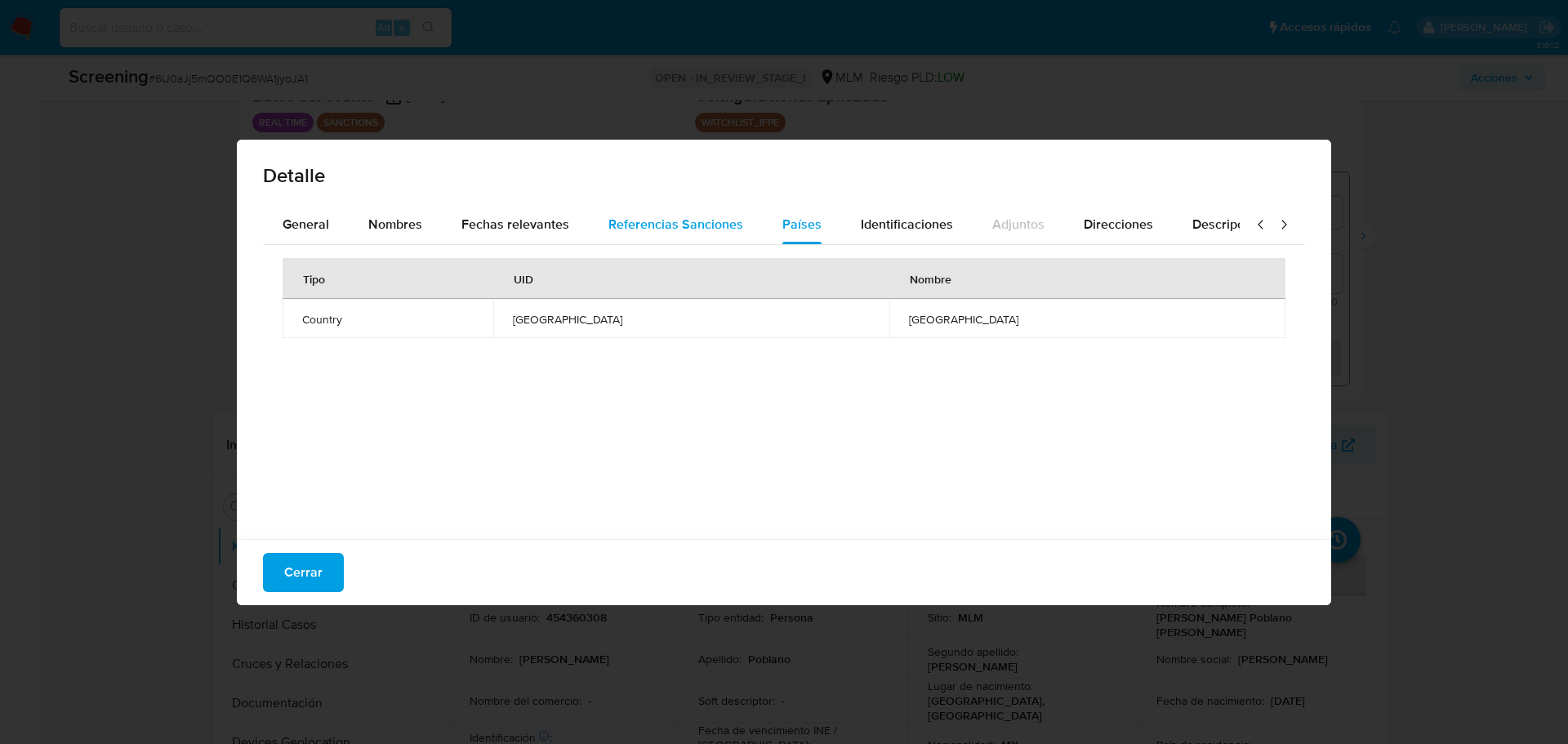
click at [681, 224] on span "Referencias Sanciones" at bounding box center [676, 224] width 134 height 18
click at [488, 231] on span "Fechas relevantes" at bounding box center [515, 224] width 108 height 18
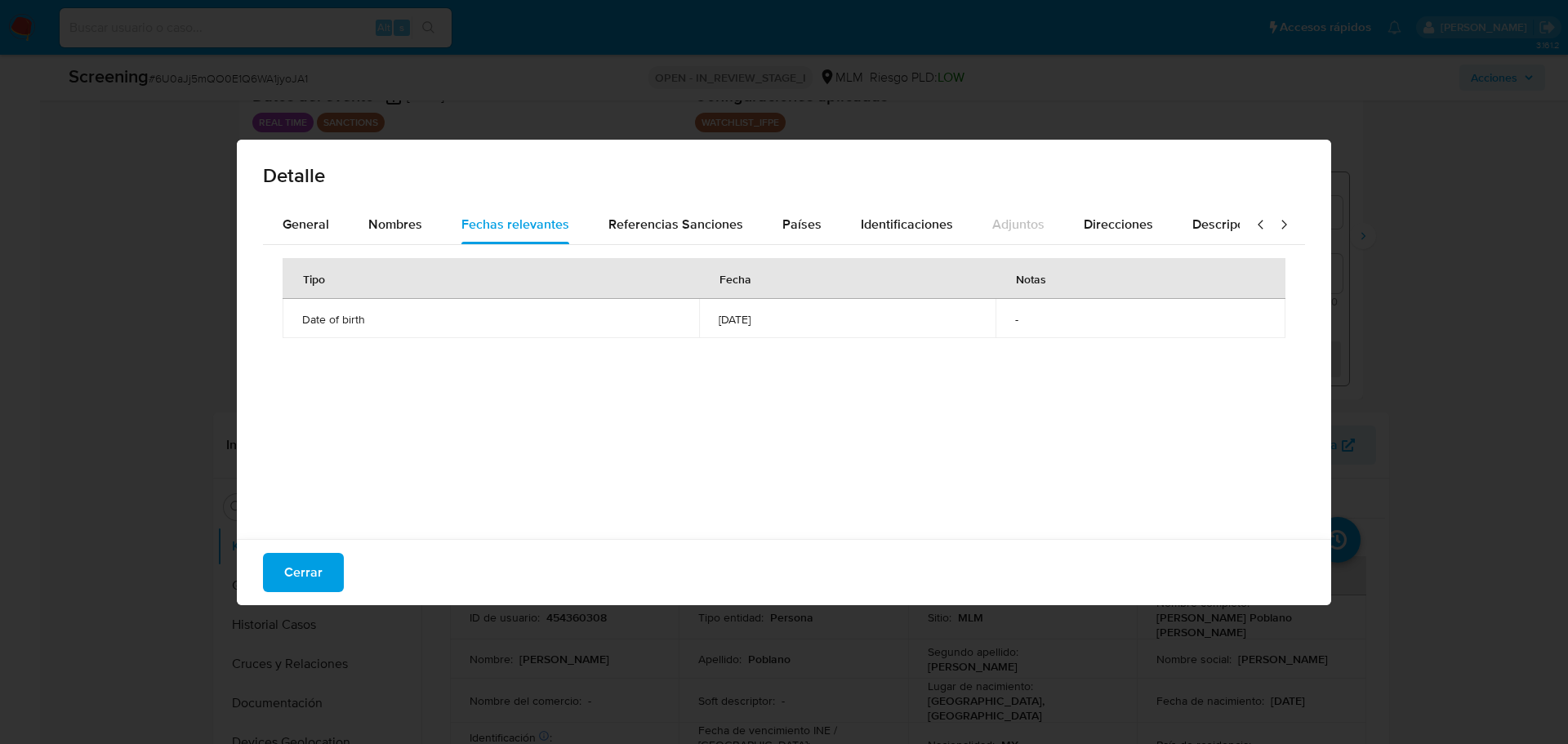
drag, startPoint x: 731, startPoint y: 322, endPoint x: 497, endPoint y: 258, distance: 242.6
click at [699, 316] on td "1958-03-07" at bounding box center [847, 319] width 297 height 40
click at [386, 215] on span "Nombres" at bounding box center [395, 224] width 54 height 18
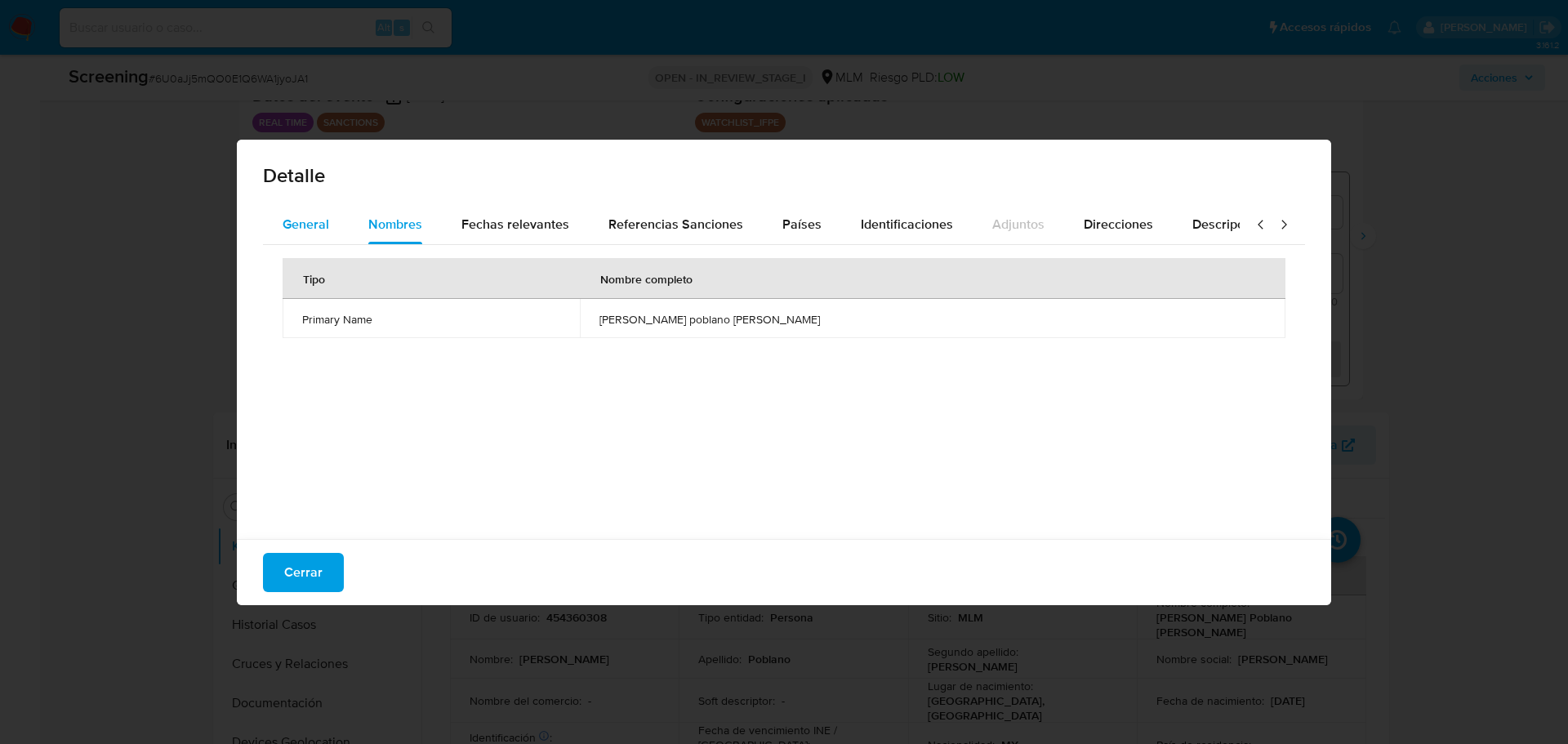
click at [330, 224] on button "General" at bounding box center [306, 224] width 86 height 40
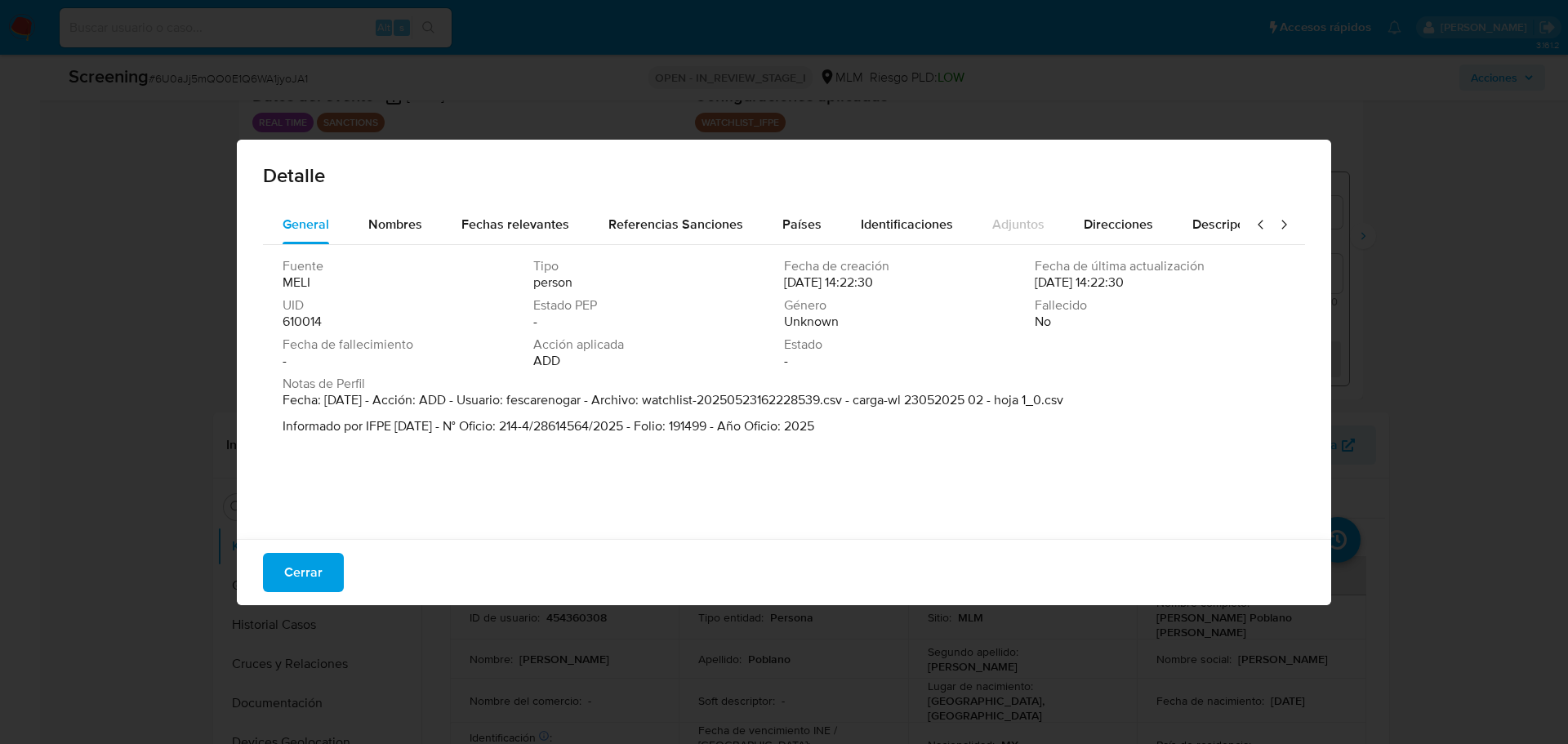
drag, startPoint x: 333, startPoint y: 398, endPoint x: 1129, endPoint y: 411, distance: 796.1
click at [1129, 411] on div "Notas de Perfil Fecha: 23/05/2025 - Acción: ADD - Usuario: fescarenogar - Archi…" at bounding box center [784, 405] width 1003 height 59
click at [300, 566] on span "Cerrar" at bounding box center [303, 573] width 39 height 36
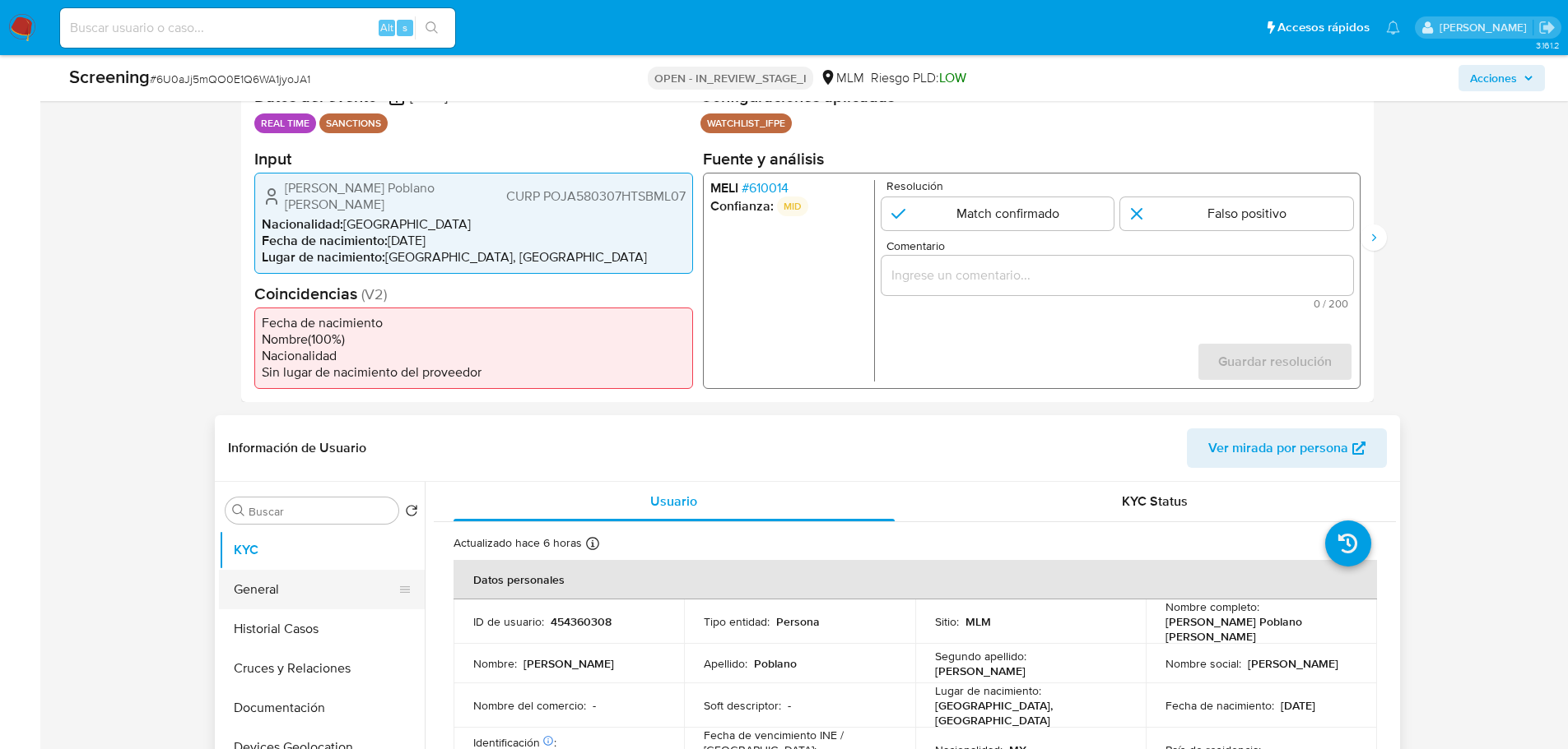
click at [329, 589] on button "General" at bounding box center [315, 590] width 192 height 40
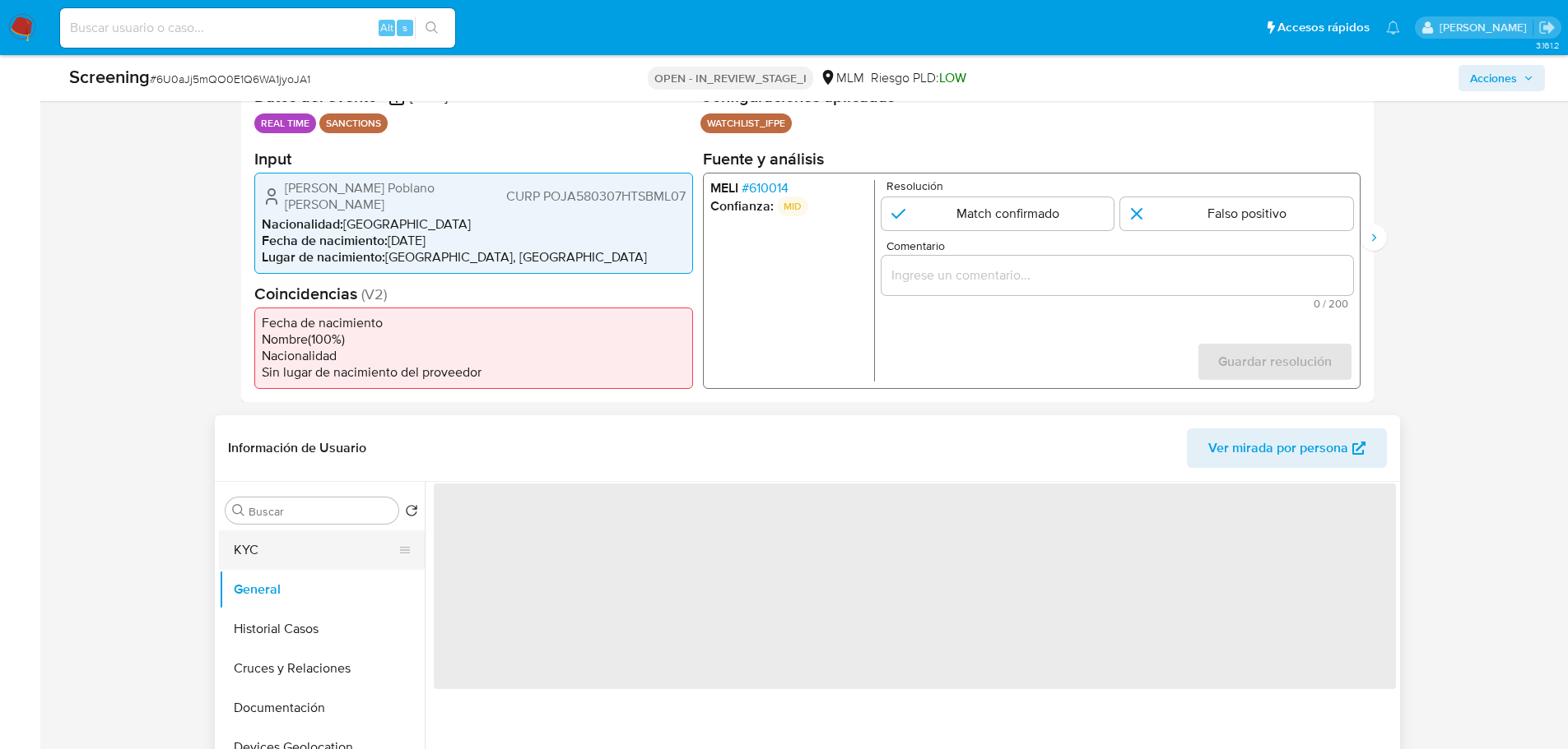
click at [303, 548] on button "KYC" at bounding box center [315, 550] width 192 height 40
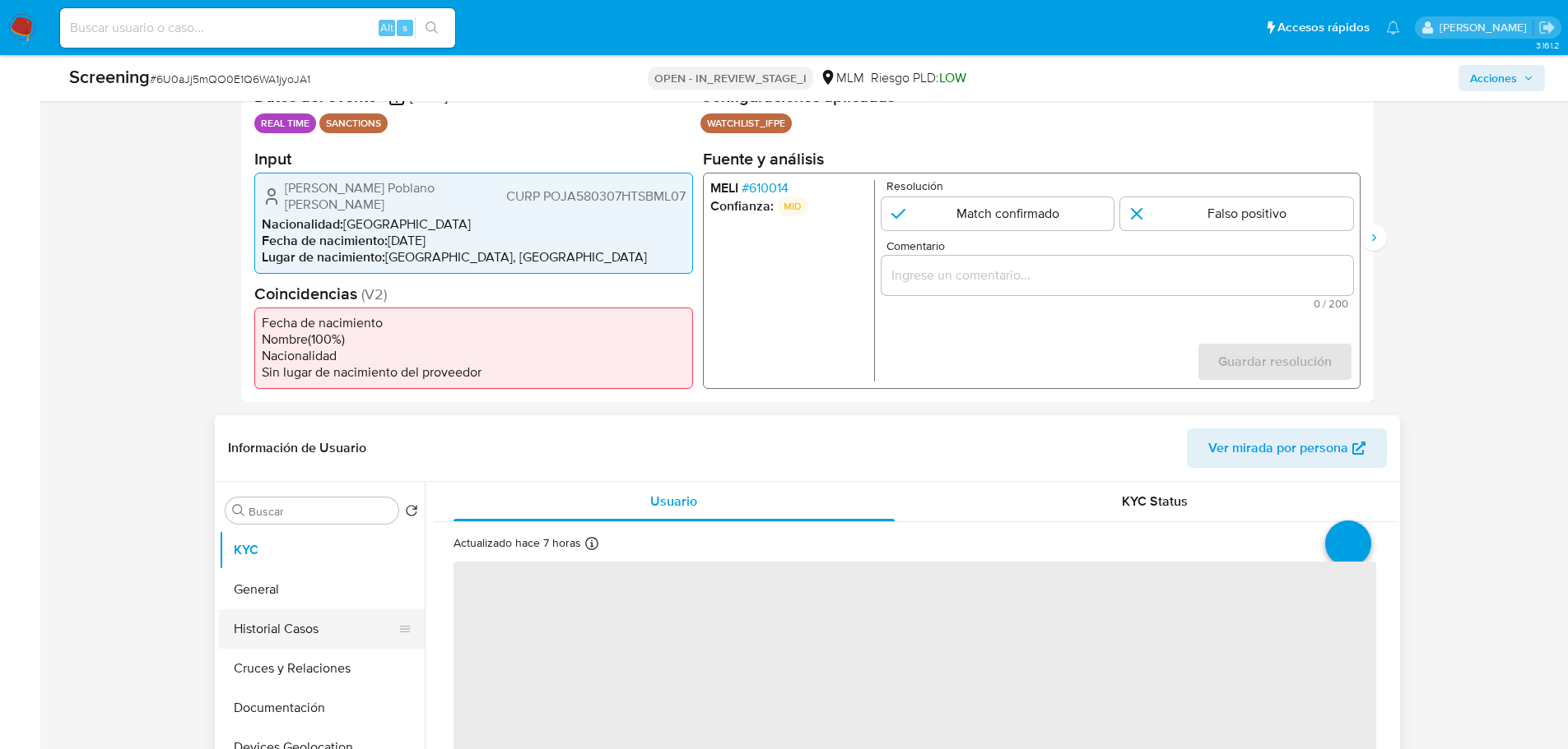
click at [291, 599] on button "Historial Casos" at bounding box center [315, 629] width 192 height 40
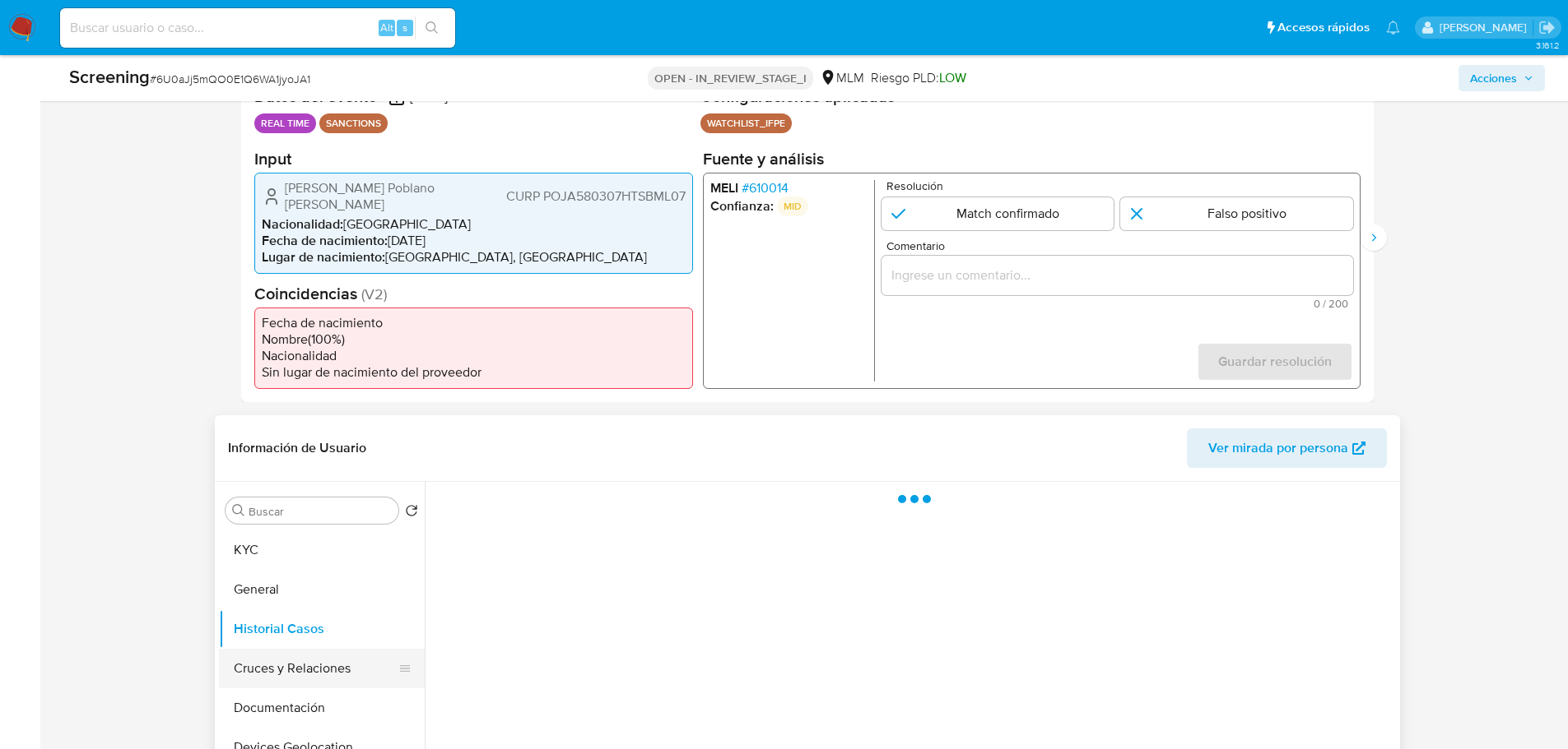
click at [286, 599] on button "Historial Casos" at bounding box center [322, 629] width 206 height 40
click at [287, 599] on button "Cruces y Relaciones" at bounding box center [315, 669] width 192 height 40
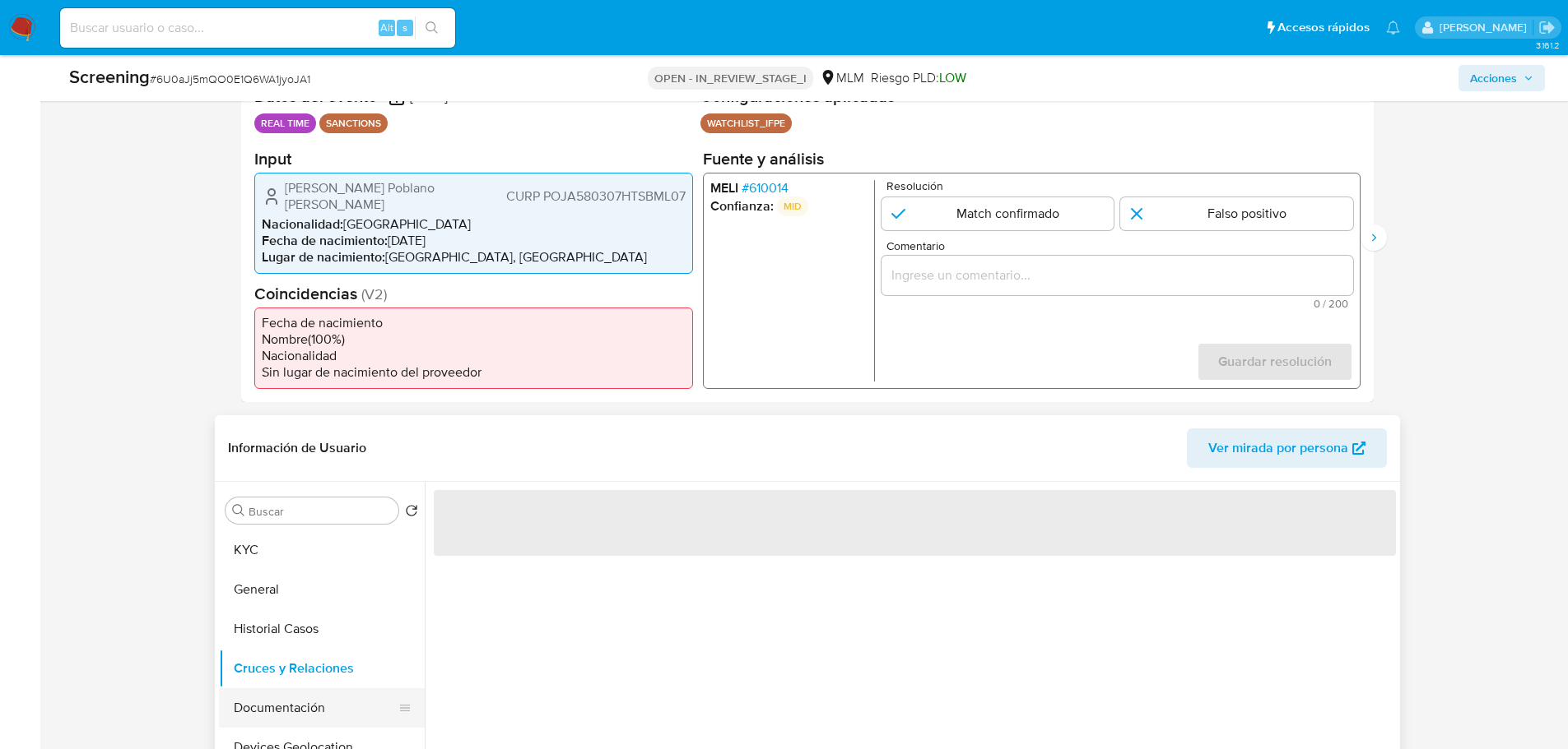
click at [283, 599] on button "Documentación" at bounding box center [315, 708] width 192 height 40
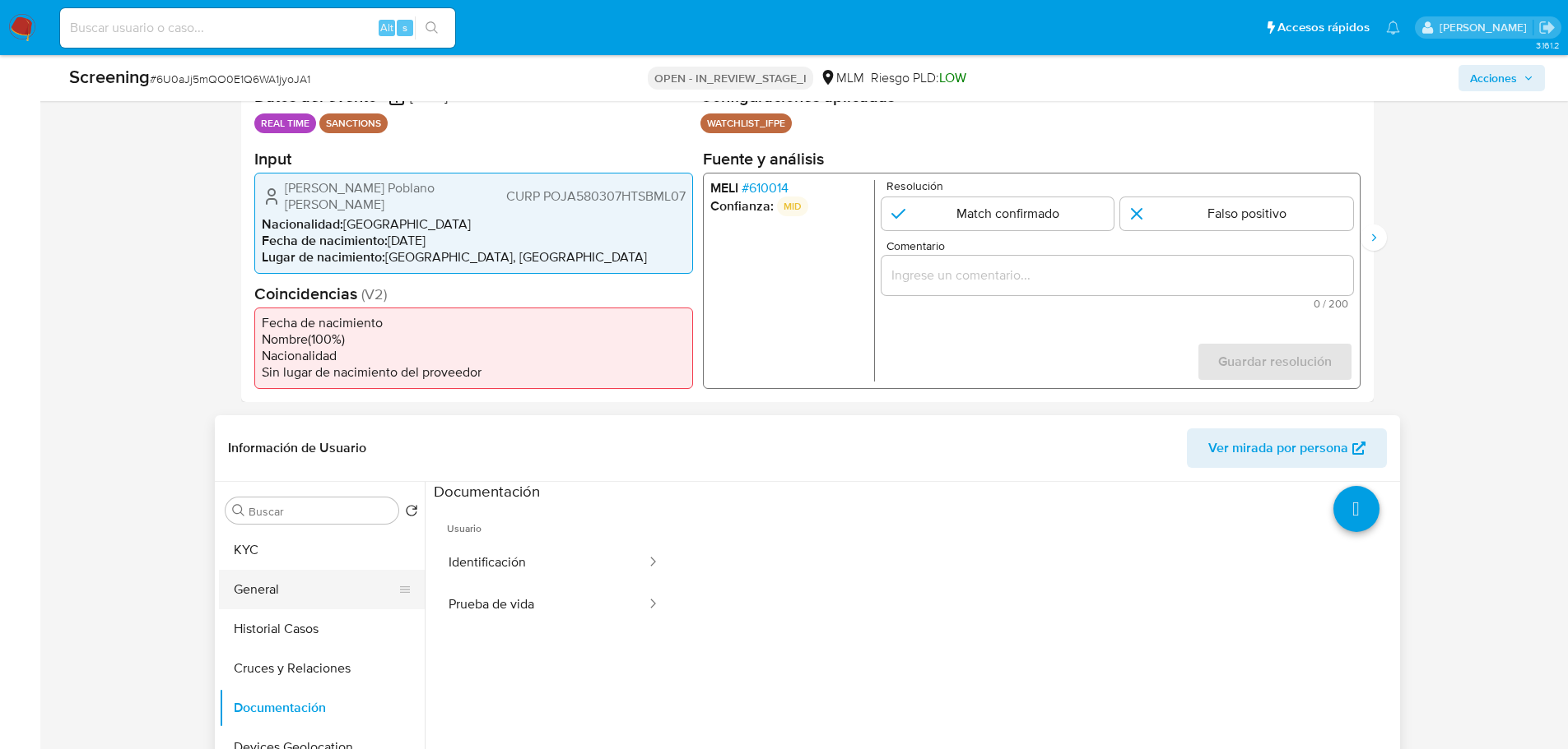
click at [287, 597] on button "General" at bounding box center [315, 590] width 192 height 40
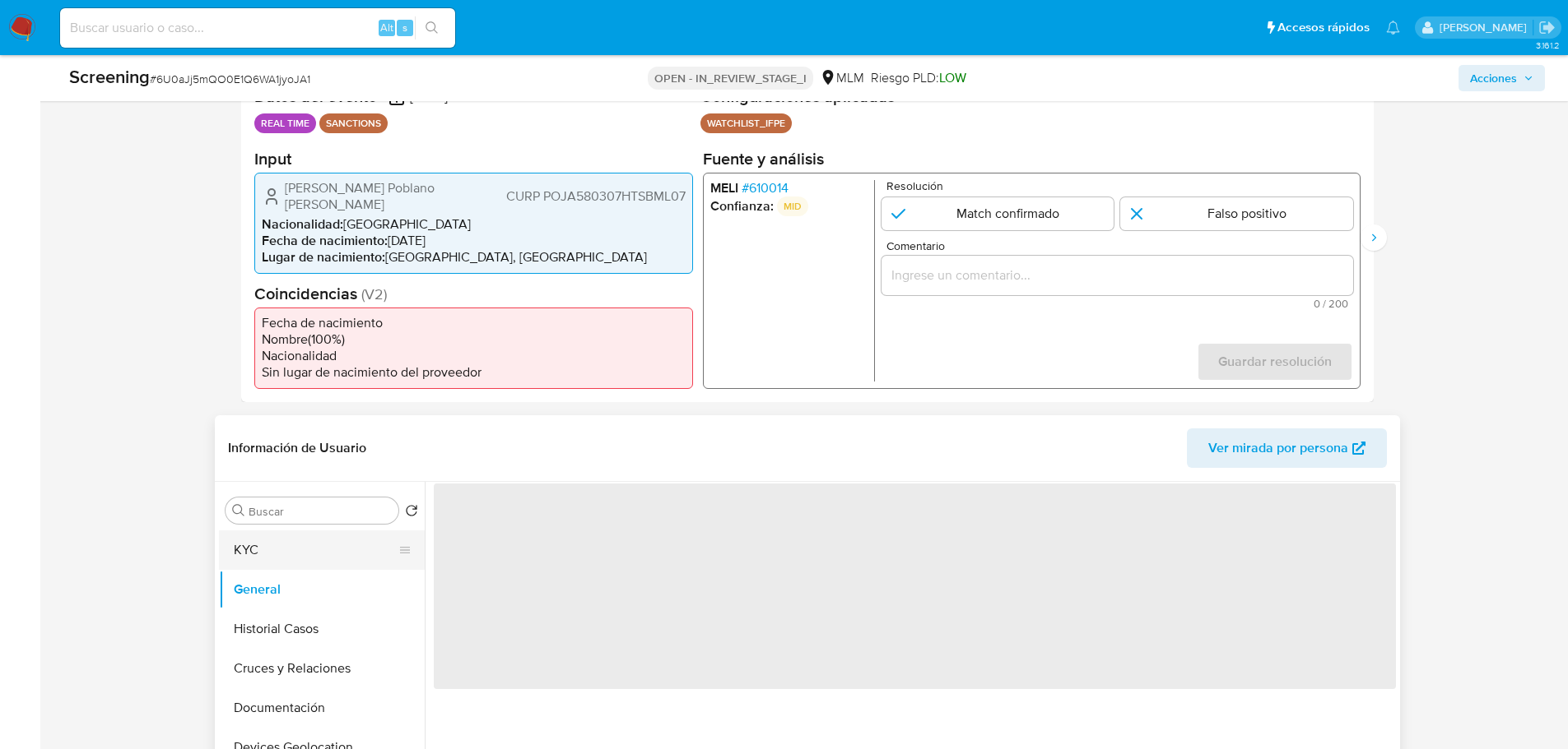
click at [275, 552] on button "KYC" at bounding box center [315, 550] width 192 height 40
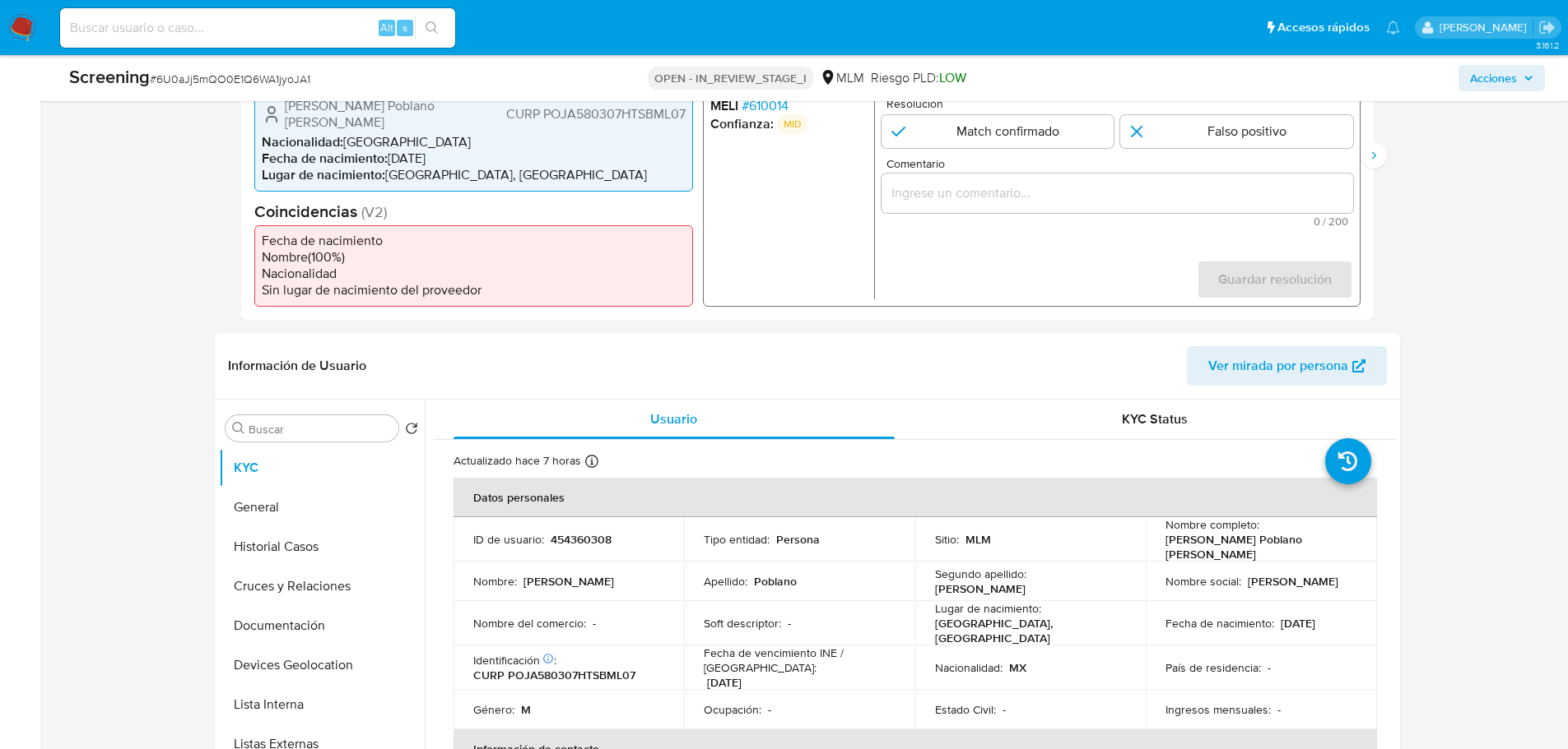
scroll to position [355, 0]
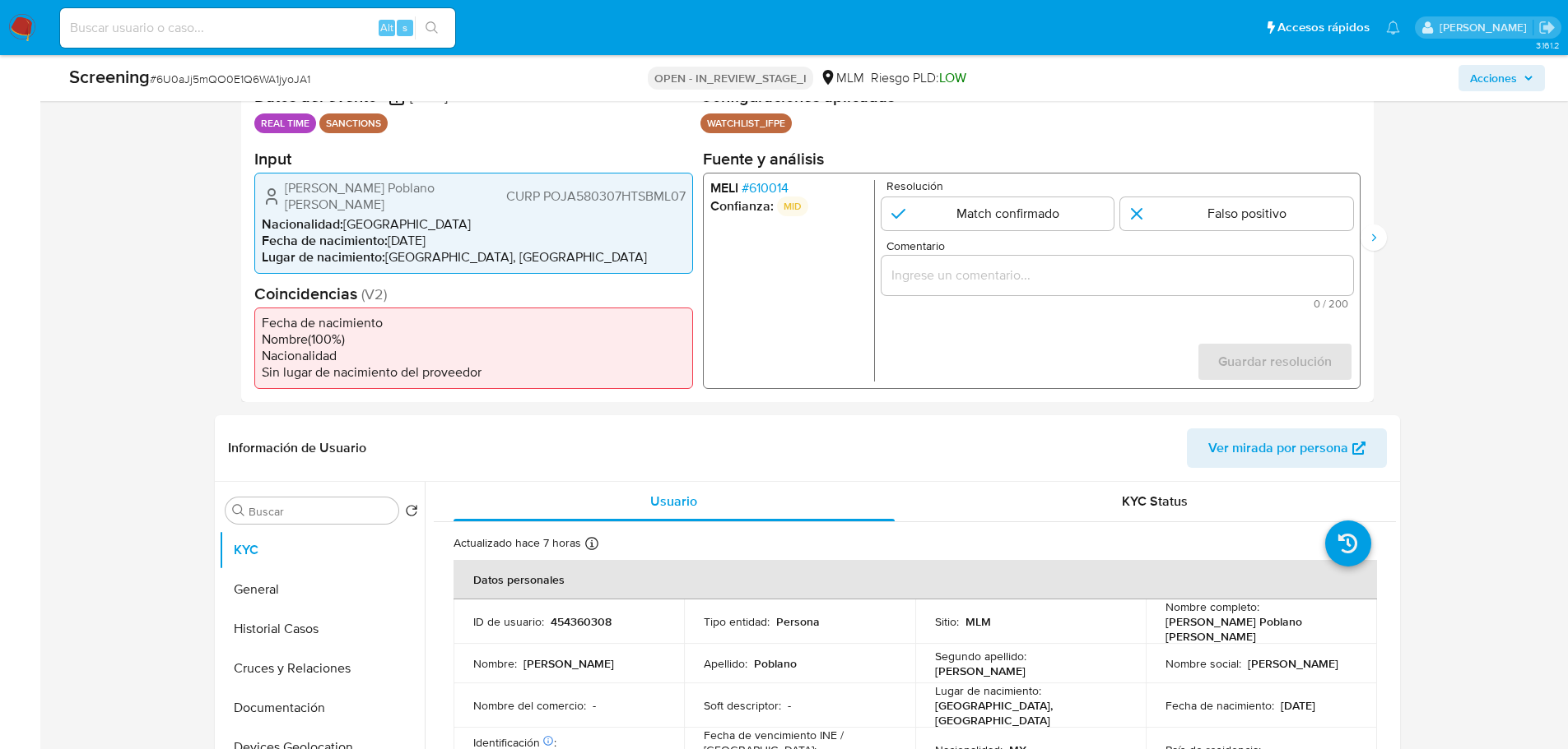
click at [759, 188] on span "# 610014" at bounding box center [764, 187] width 47 height 16
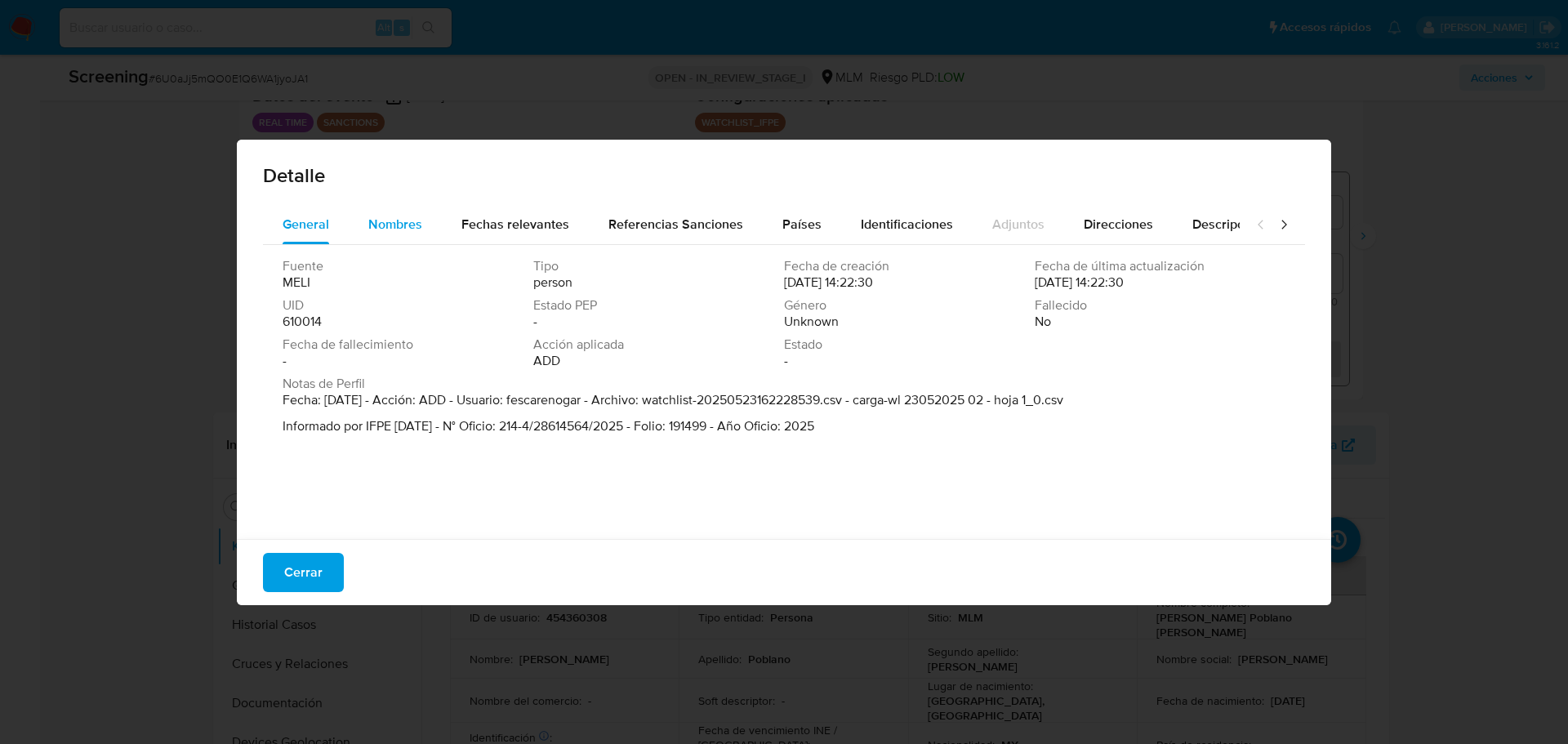
click at [404, 223] on span "Nombres" at bounding box center [395, 224] width 54 height 18
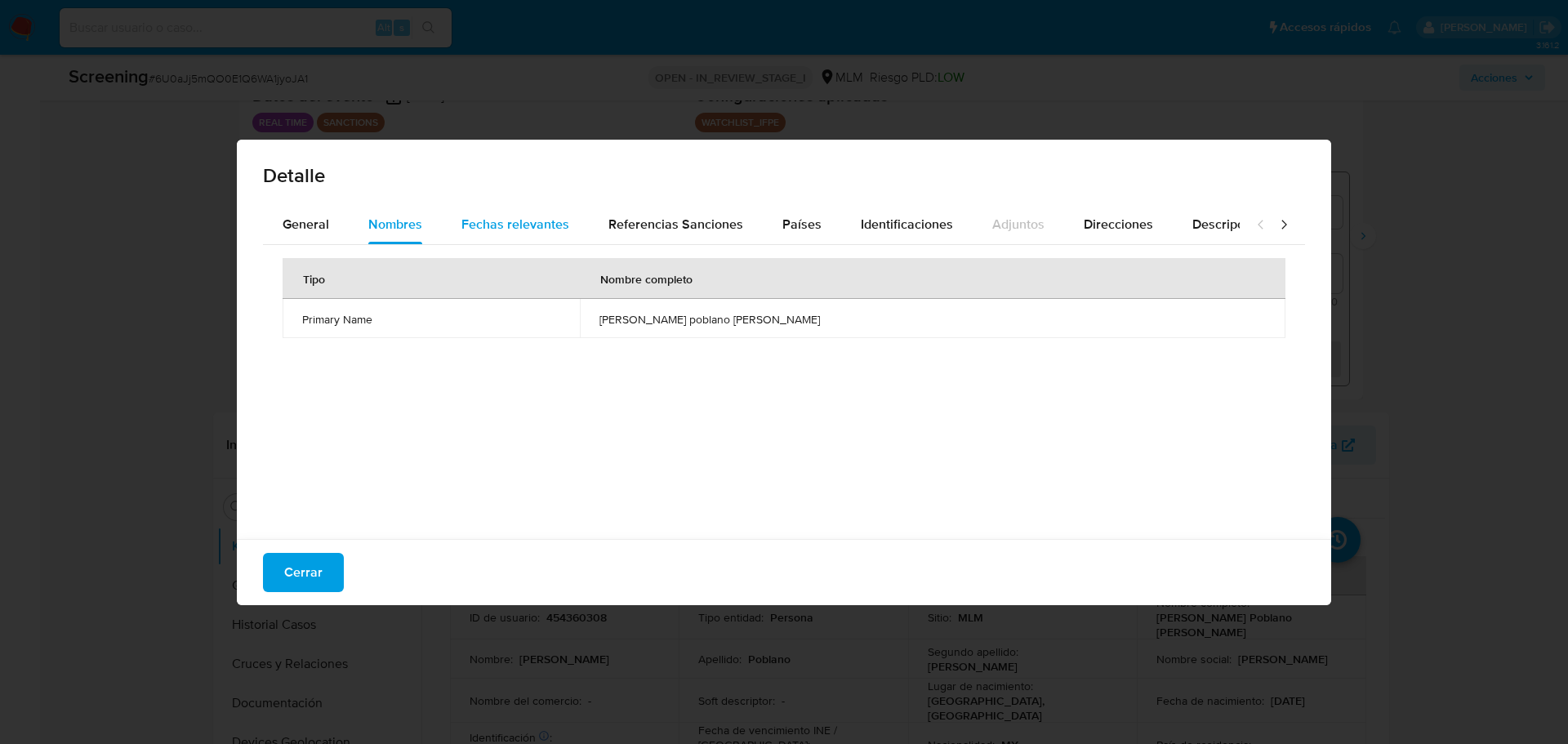
click at [526, 219] on span "Fechas relevantes" at bounding box center [515, 224] width 108 height 18
click at [364, 224] on button "Nombres" at bounding box center [395, 224] width 93 height 40
click at [316, 573] on span "Cerrar" at bounding box center [303, 573] width 39 height 36
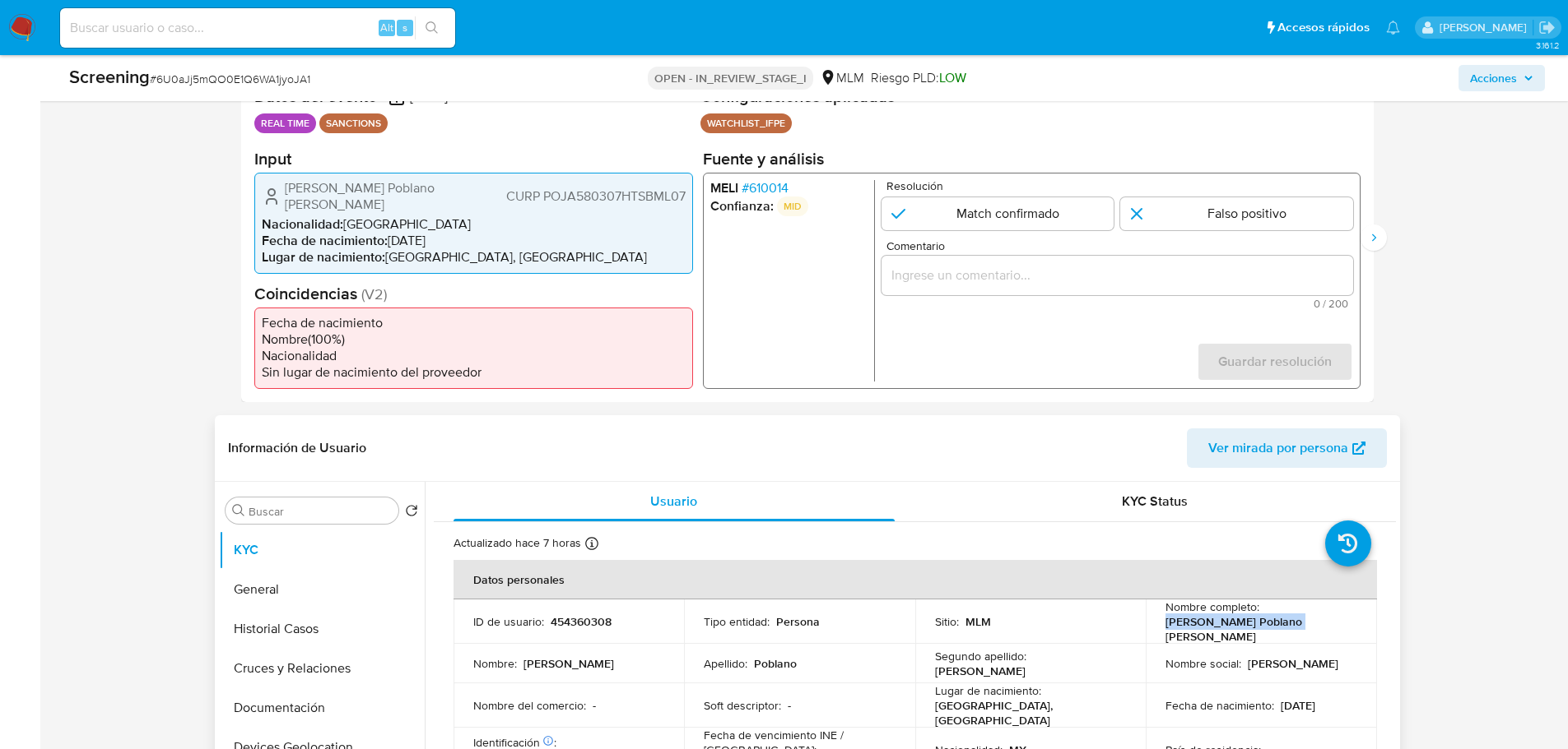
drag, startPoint x: 1162, startPoint y: 635, endPoint x: 1281, endPoint y: 623, distance: 119.6
click at [1253, 599] on td "Nombre completo : Alvaro Poblano Jimenez" at bounding box center [1261, 622] width 231 height 44
copy p "[PERSON_NAME] Poblano [PERSON_NAME]"
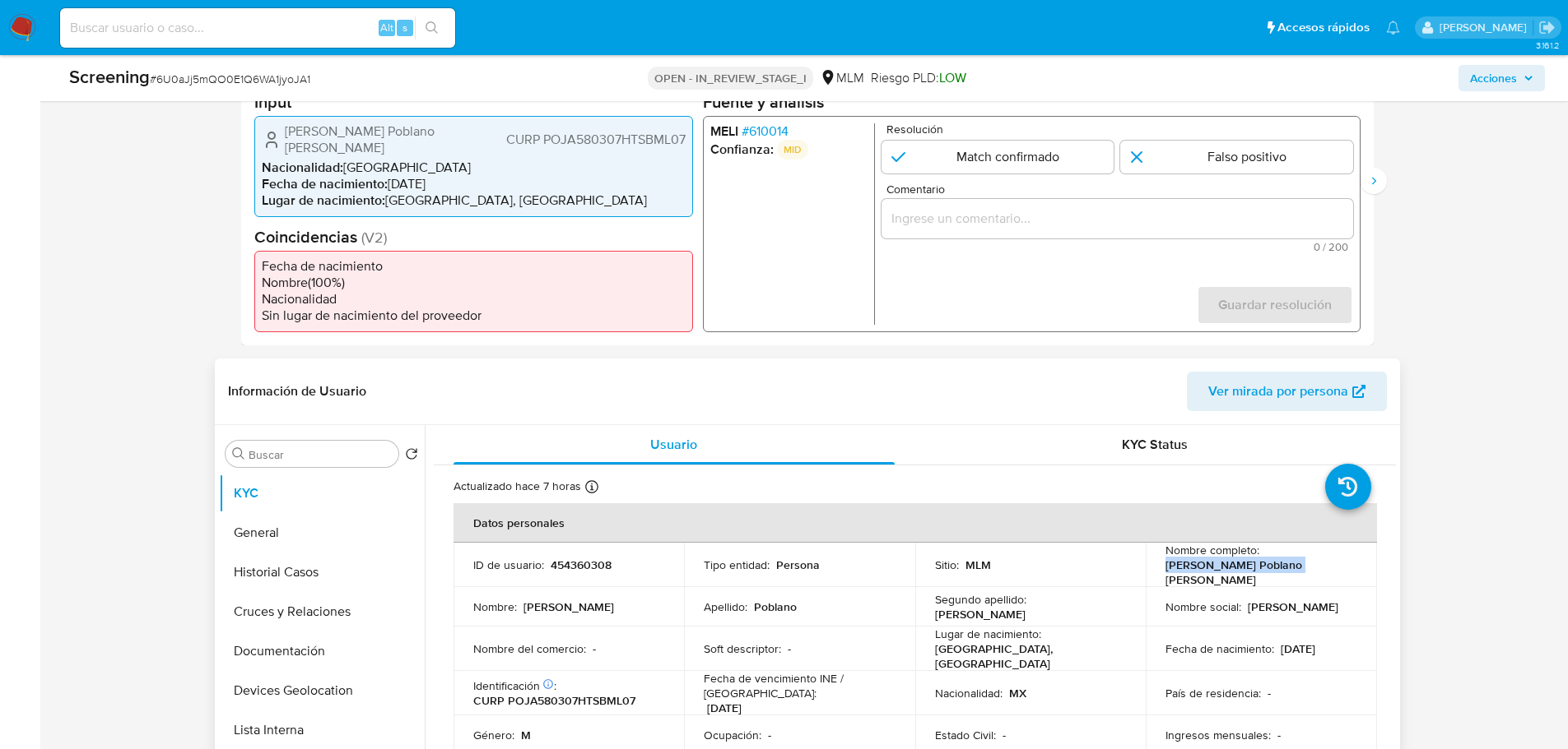
scroll to position [438, 0]
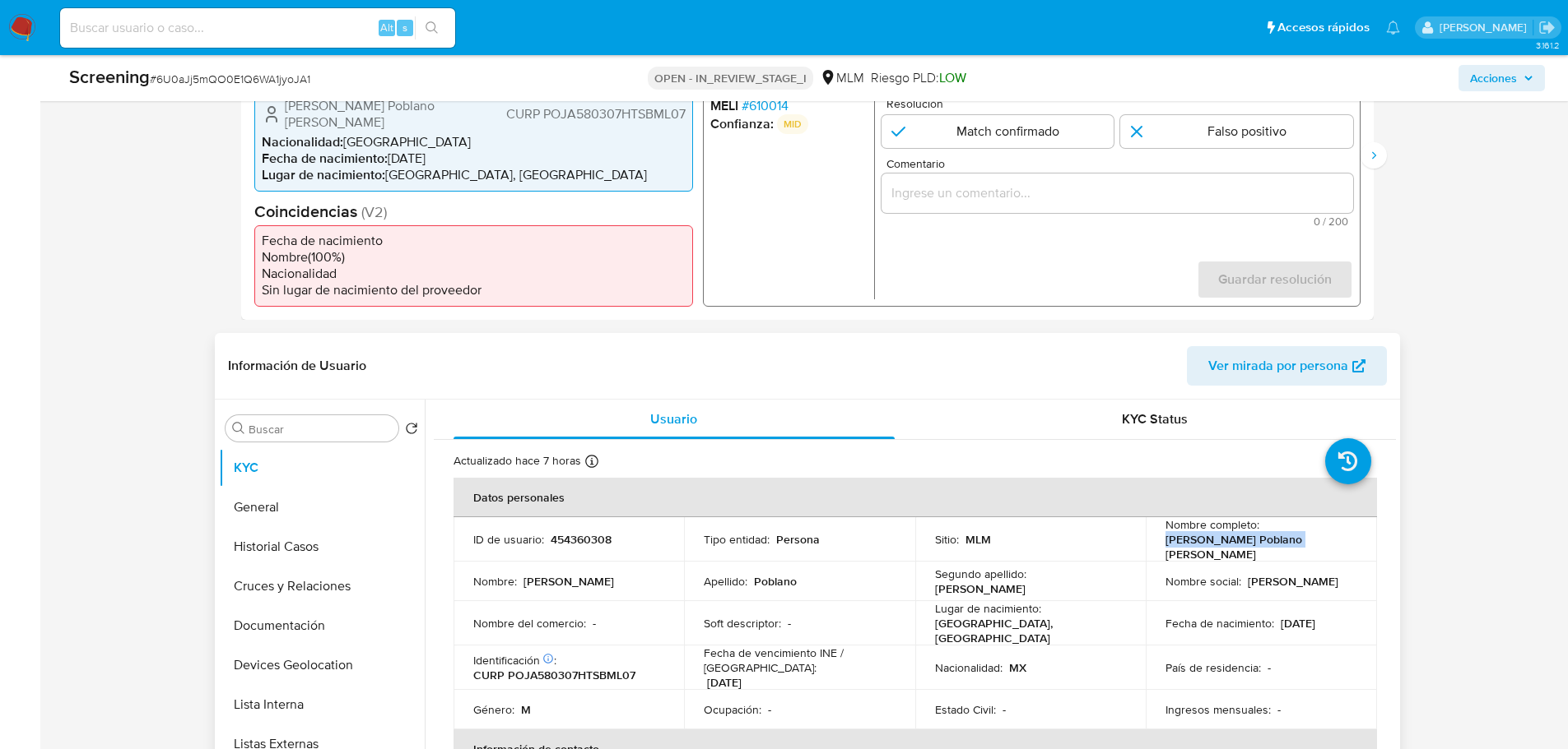
drag, startPoint x: 1275, startPoint y: 618, endPoint x: 1336, endPoint y: 620, distance: 61.0
click at [1253, 599] on div "Fecha de nacimiento : 07/03/1958" at bounding box center [1261, 623] width 191 height 14
copy p "[DATE]"
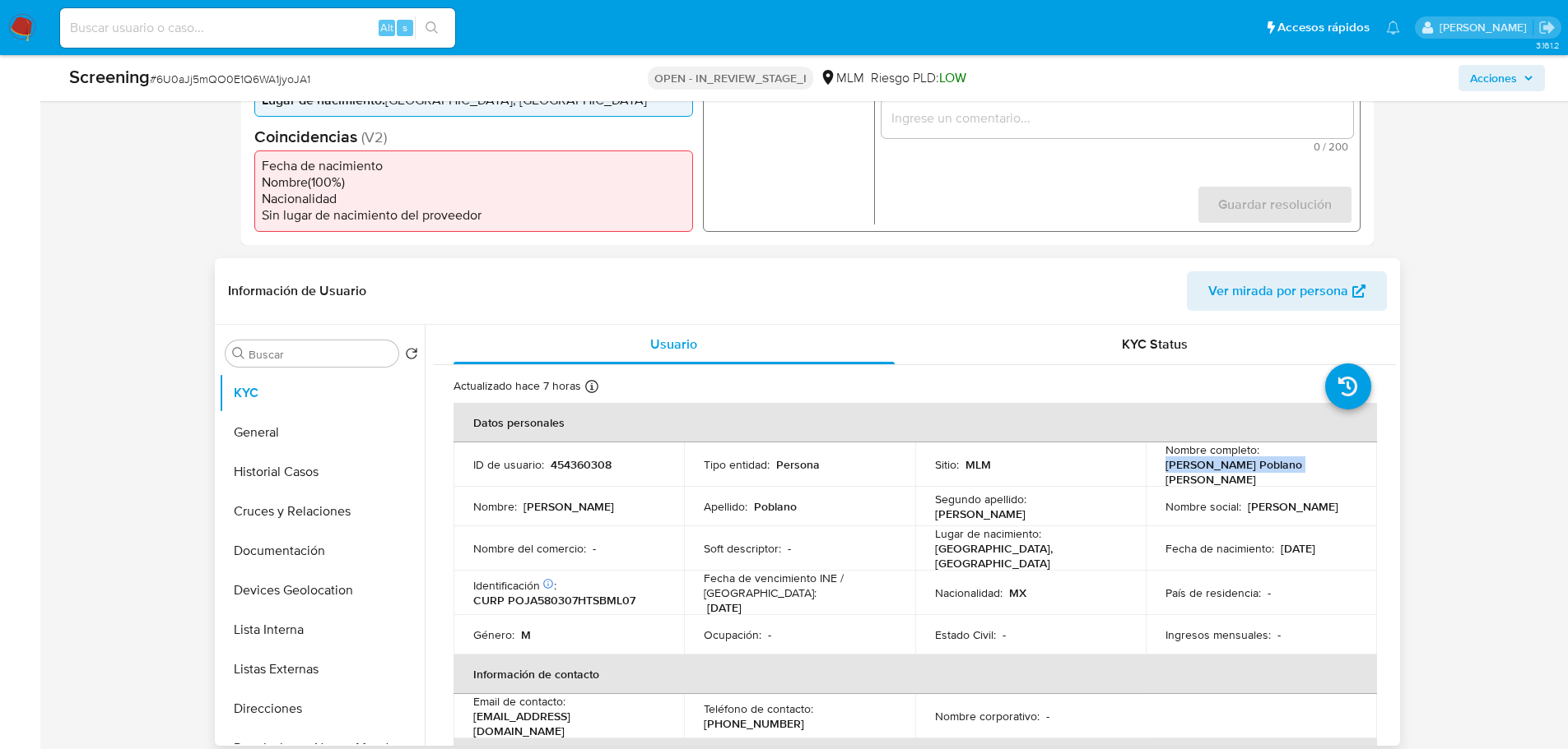
scroll to position [602, 0]
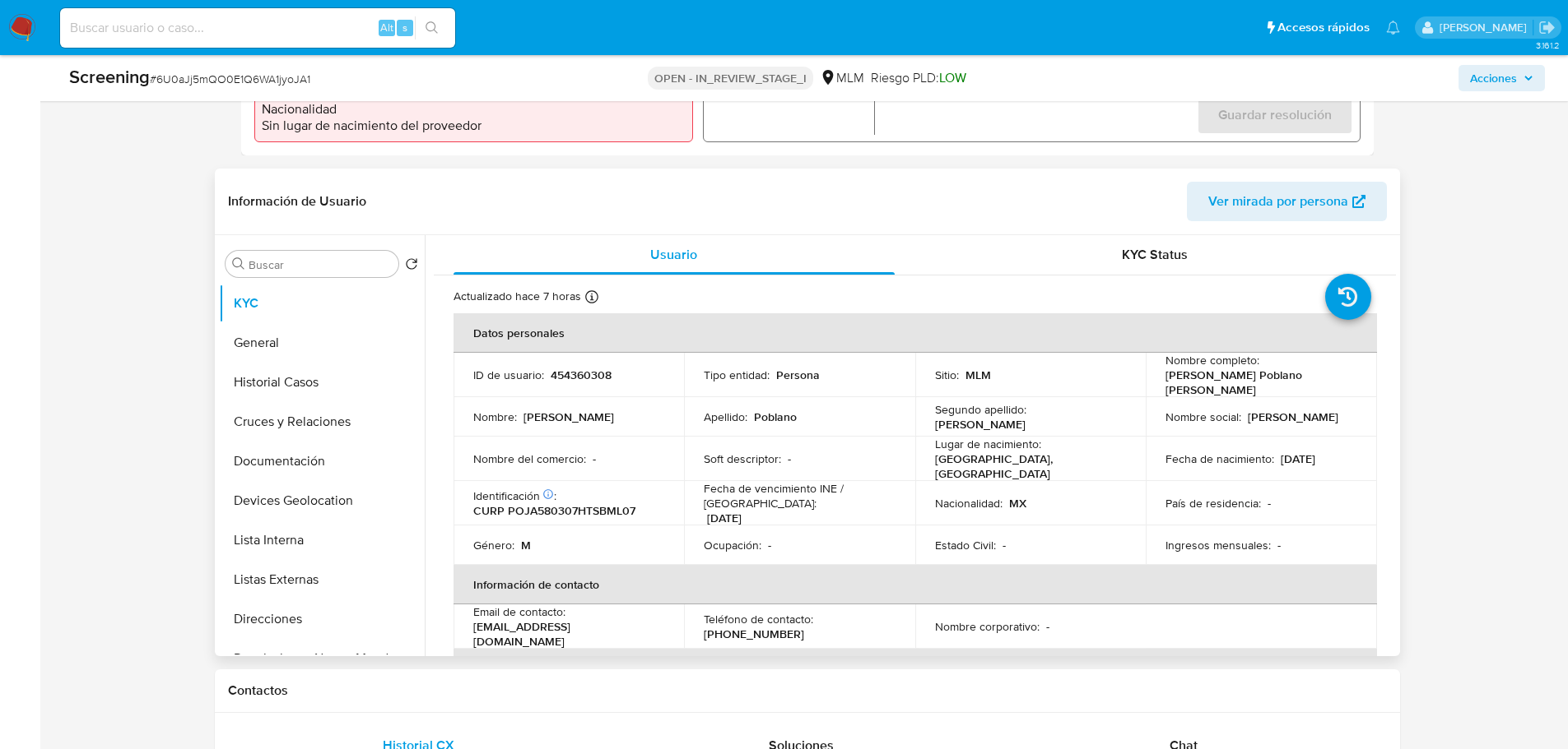
click at [926, 439] on td "Lugar de nacimiento : MEXICO, TAMAULIPAS" at bounding box center [1030, 459] width 231 height 44
click at [1008, 441] on p "Lugar de nacimiento :" at bounding box center [987, 443] width 106 height 14
drag, startPoint x: 269, startPoint y: 381, endPoint x: 273, endPoint y: 350, distance: 31.3
click at [271, 382] on button "Historial Casos" at bounding box center [322, 383] width 206 height 40
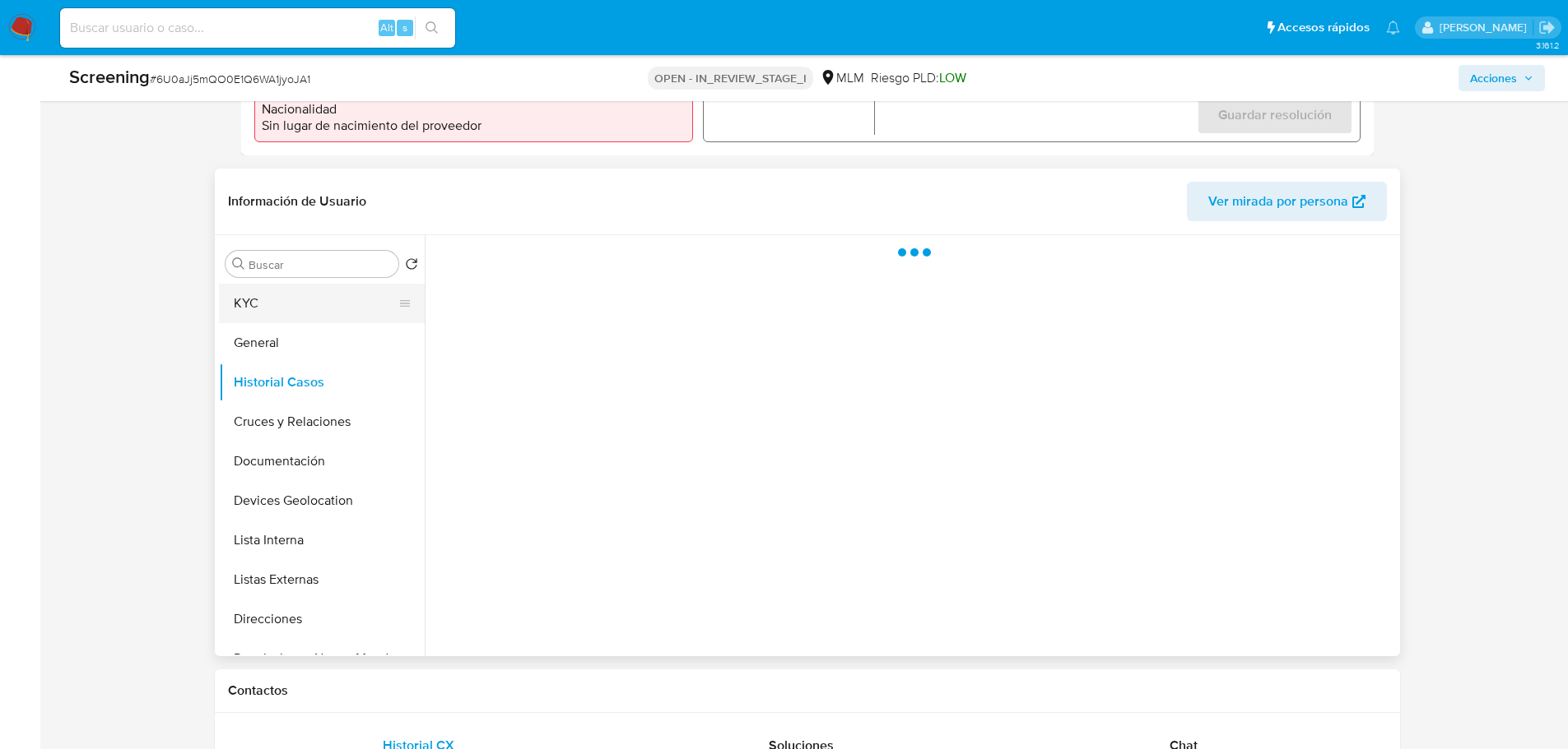
click at [259, 310] on button "KYC" at bounding box center [315, 303] width 192 height 40
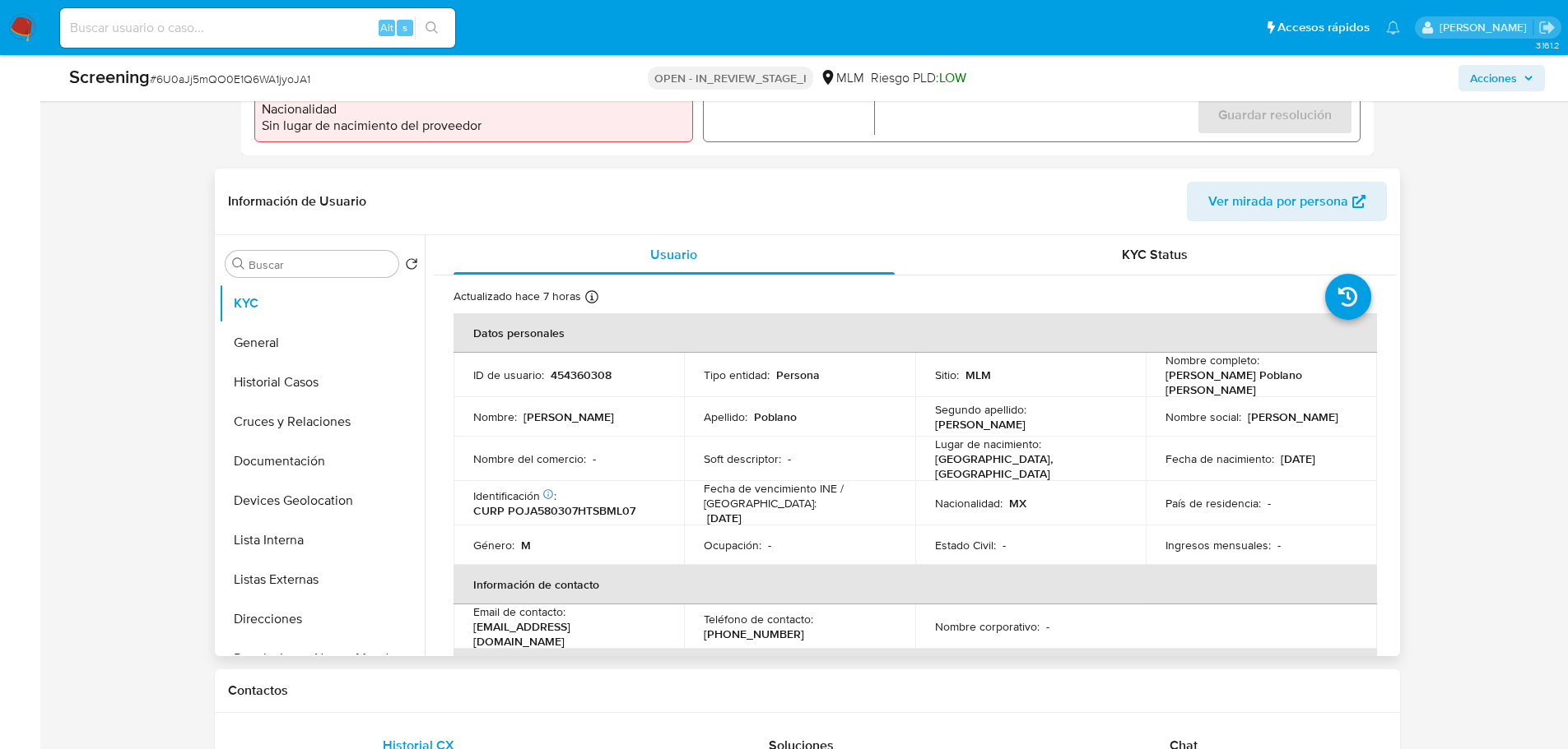
click at [574, 504] on p "CURP POJA580307HTSBML07" at bounding box center [554, 510] width 162 height 14
copy p "POJA580307HTSBML07"
click at [271, 341] on button "General" at bounding box center [315, 343] width 192 height 40
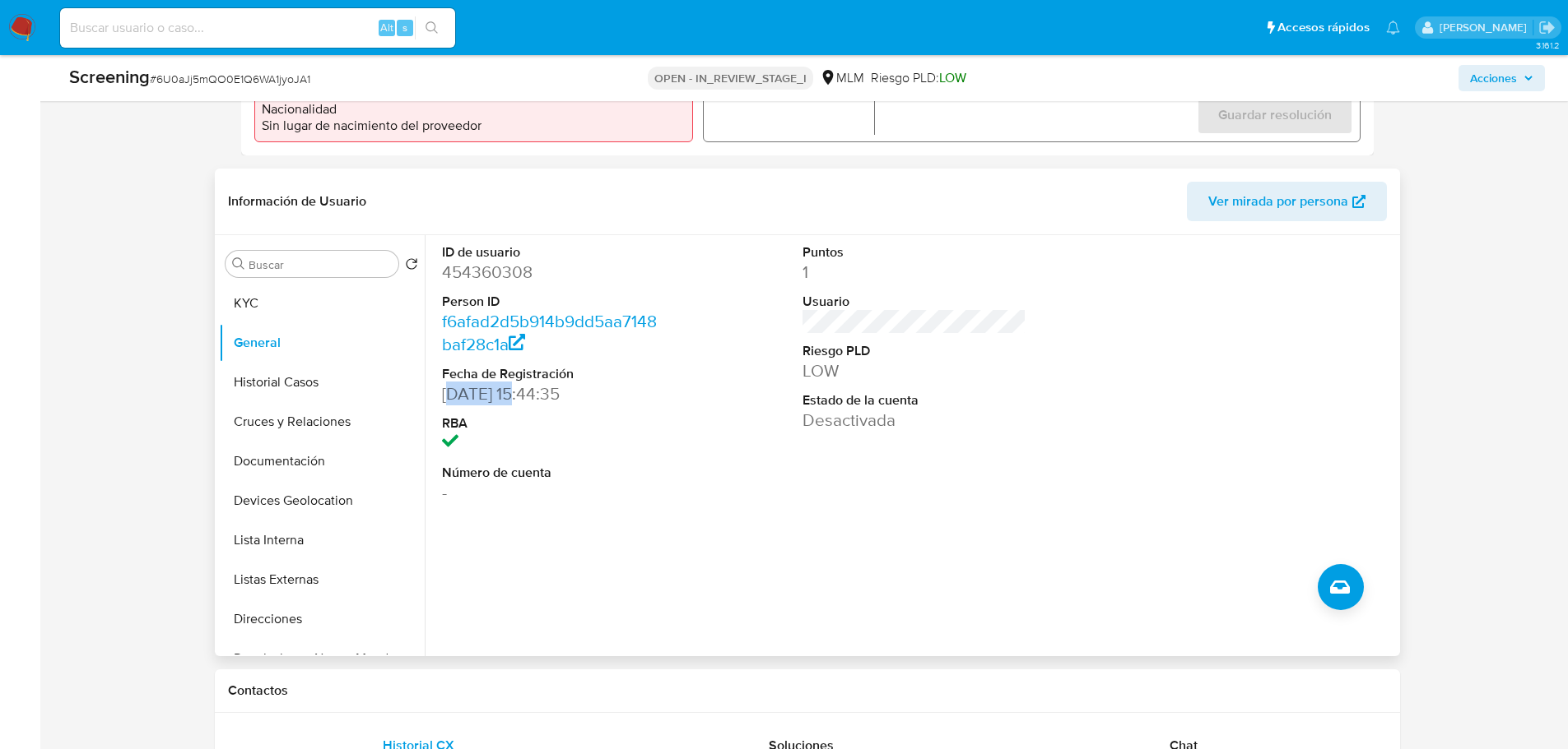
drag, startPoint x: 479, startPoint y: 398, endPoint x: 516, endPoint y: 398, distance: 37.0
click at [516, 398] on dd "22/07/2019 15:44:35" at bounding box center [554, 394] width 224 height 23
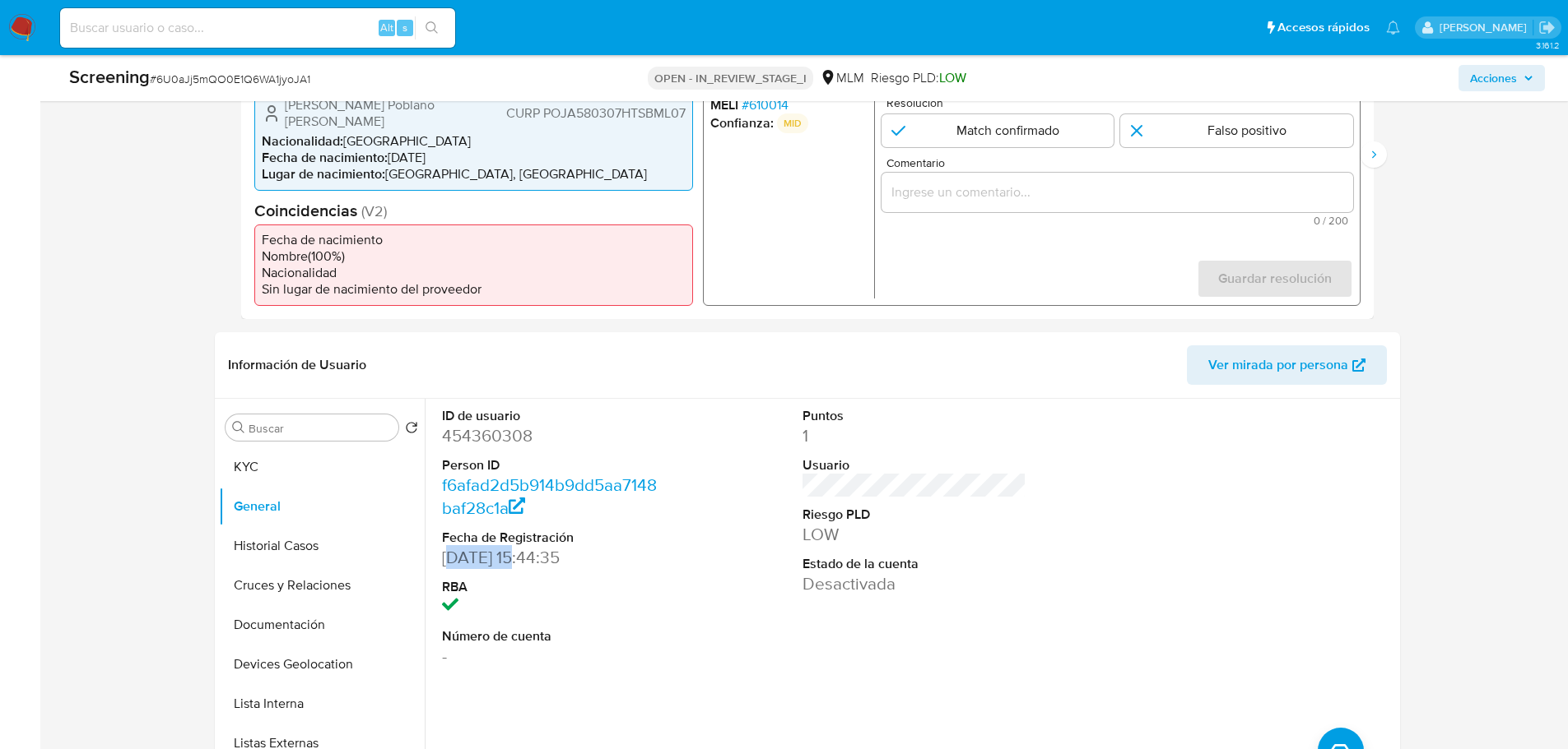
scroll to position [438, 0]
click at [758, 103] on span "# 610014" at bounding box center [764, 105] width 47 height 16
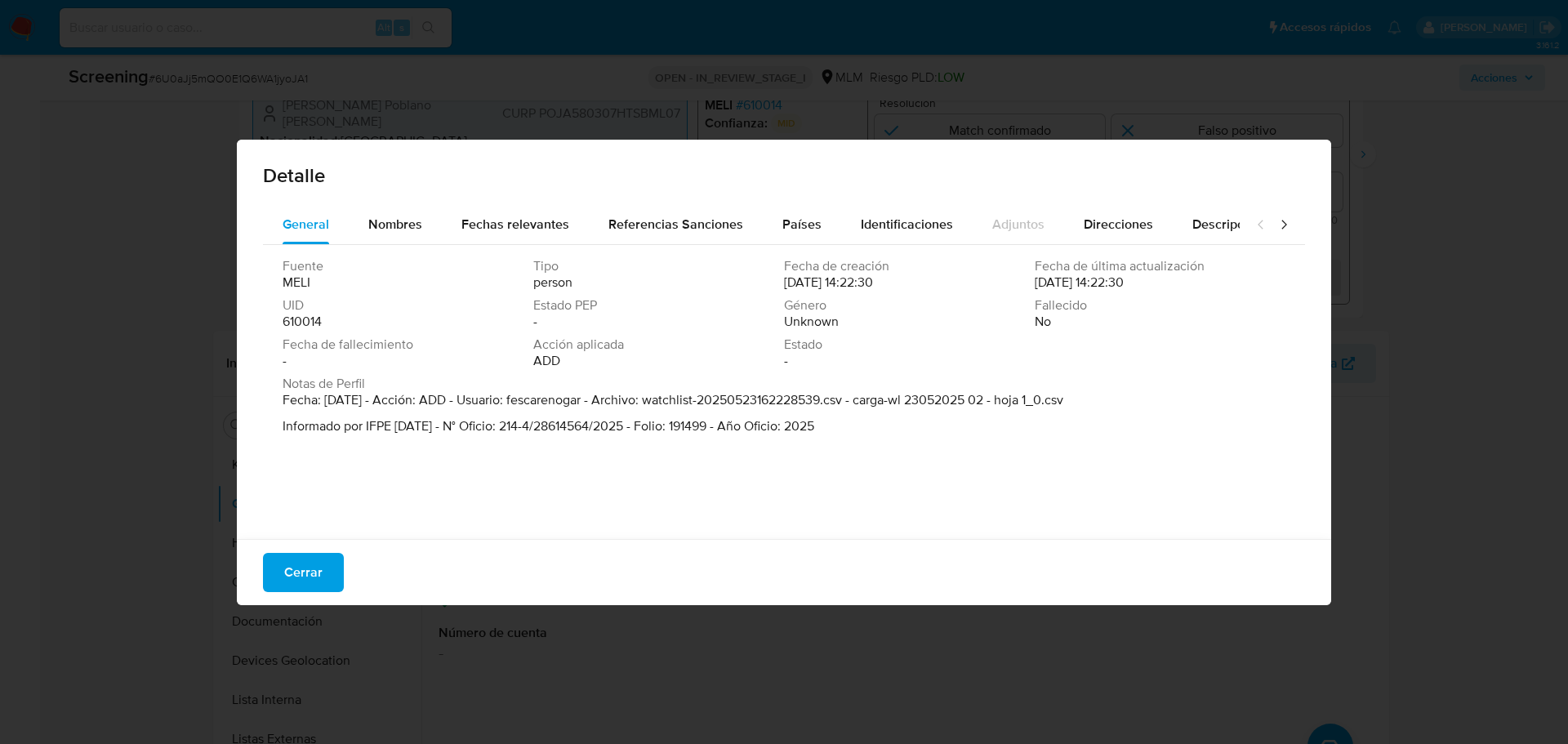
drag, startPoint x: 687, startPoint y: 441, endPoint x: 789, endPoint y: 438, distance: 102.0
click at [789, 438] on div "Notas de Perfil Fecha: 23/05/2025 - Acción: ADD - Usuario: fescarenogar - Archi…" at bounding box center [784, 409] width 1003 height 66
drag, startPoint x: 894, startPoint y: 428, endPoint x: 329, endPoint y: 407, distance: 565.4
click at [329, 407] on span "Fecha: 23/05/2025 - Acción: ADD - Usuario: fescarenogar - Archivo: watchlist-20…" at bounding box center [672, 414] width 781 height 43
click at [423, 419] on p "Informado por IFPE 2025-05-23 - N° Oficio: 214-4/28614564/2025 - Folio: 191499 …" at bounding box center [672, 426] width 781 height 16
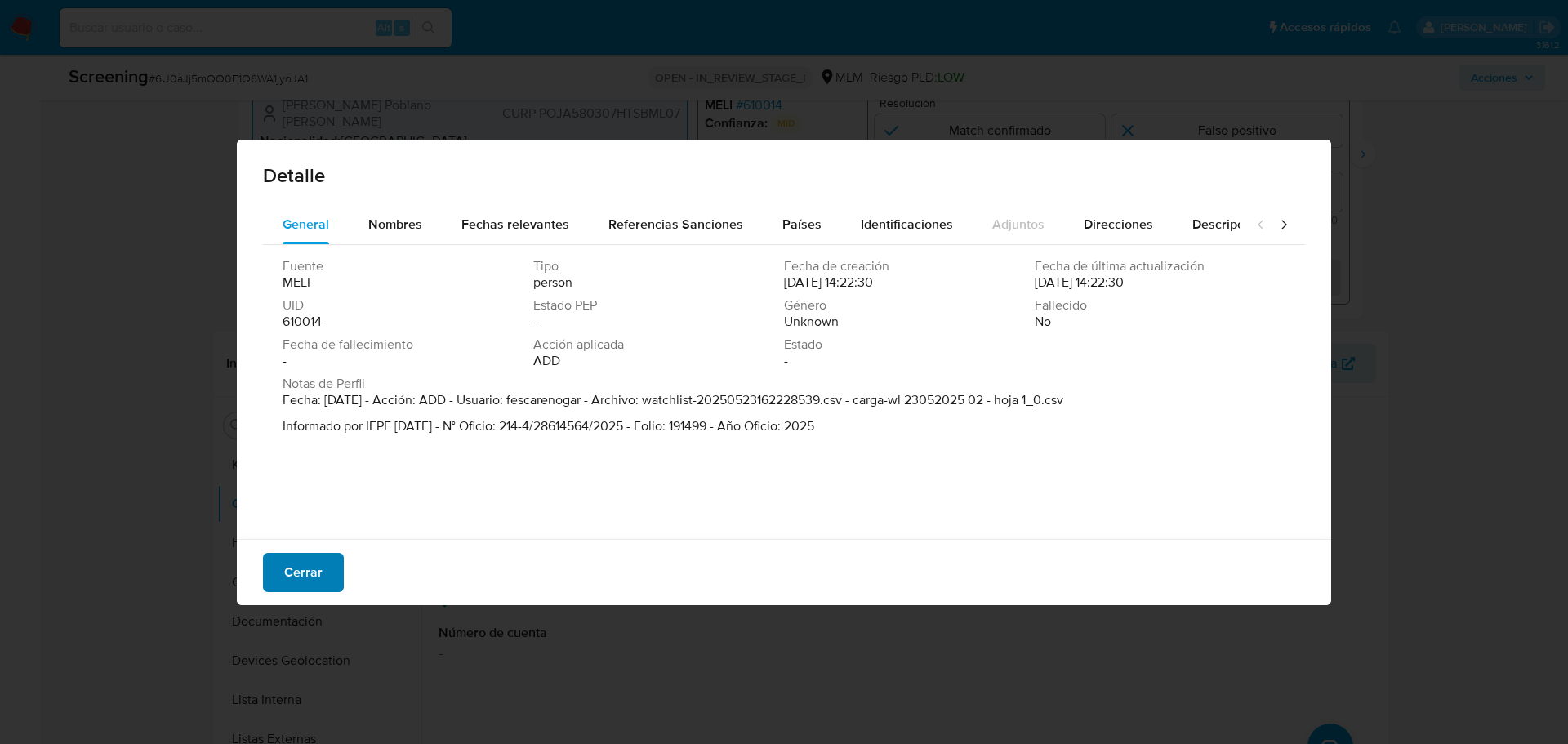
click at [283, 569] on button "Cerrar" at bounding box center [303, 573] width 81 height 40
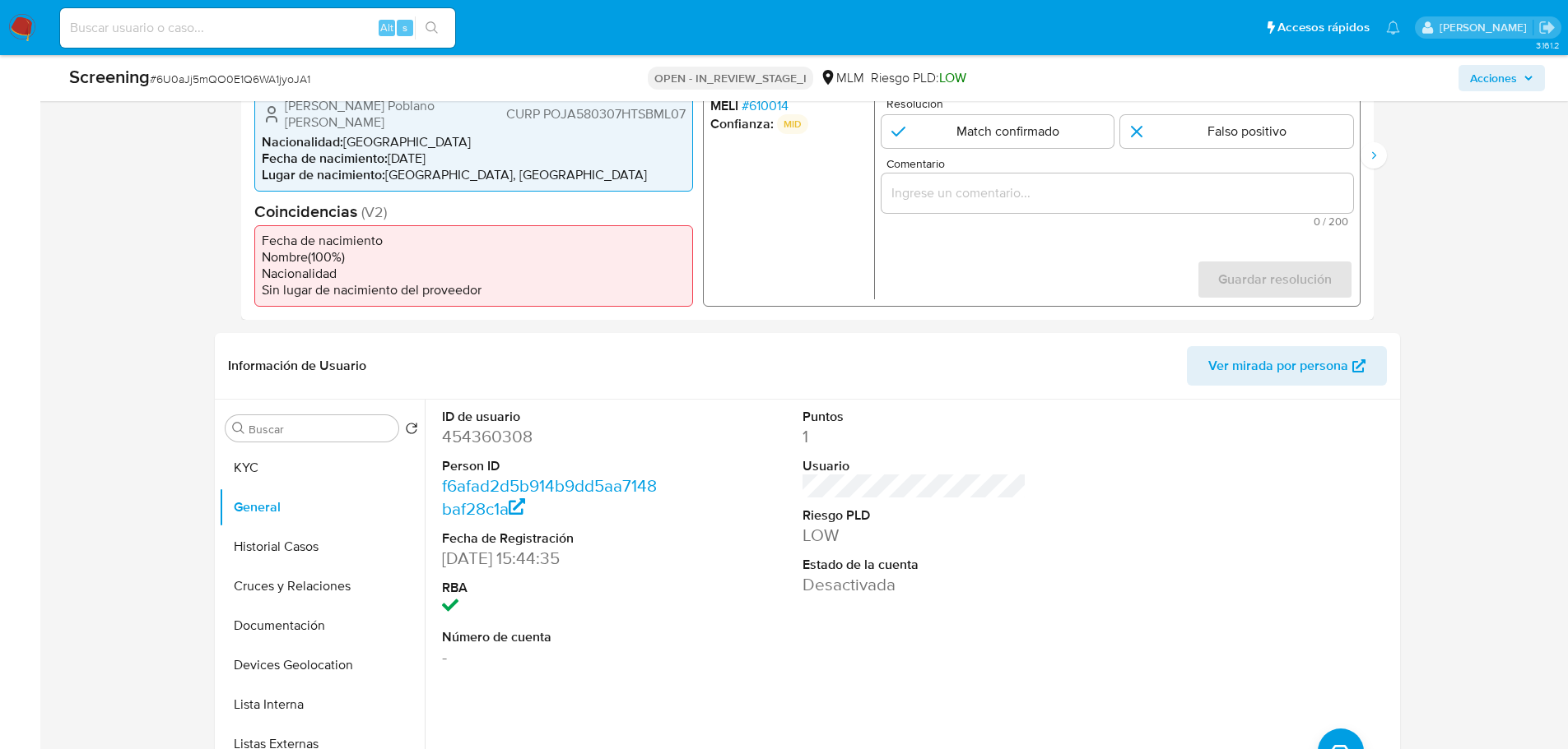
click at [758, 109] on span "# 610014" at bounding box center [764, 105] width 47 height 16
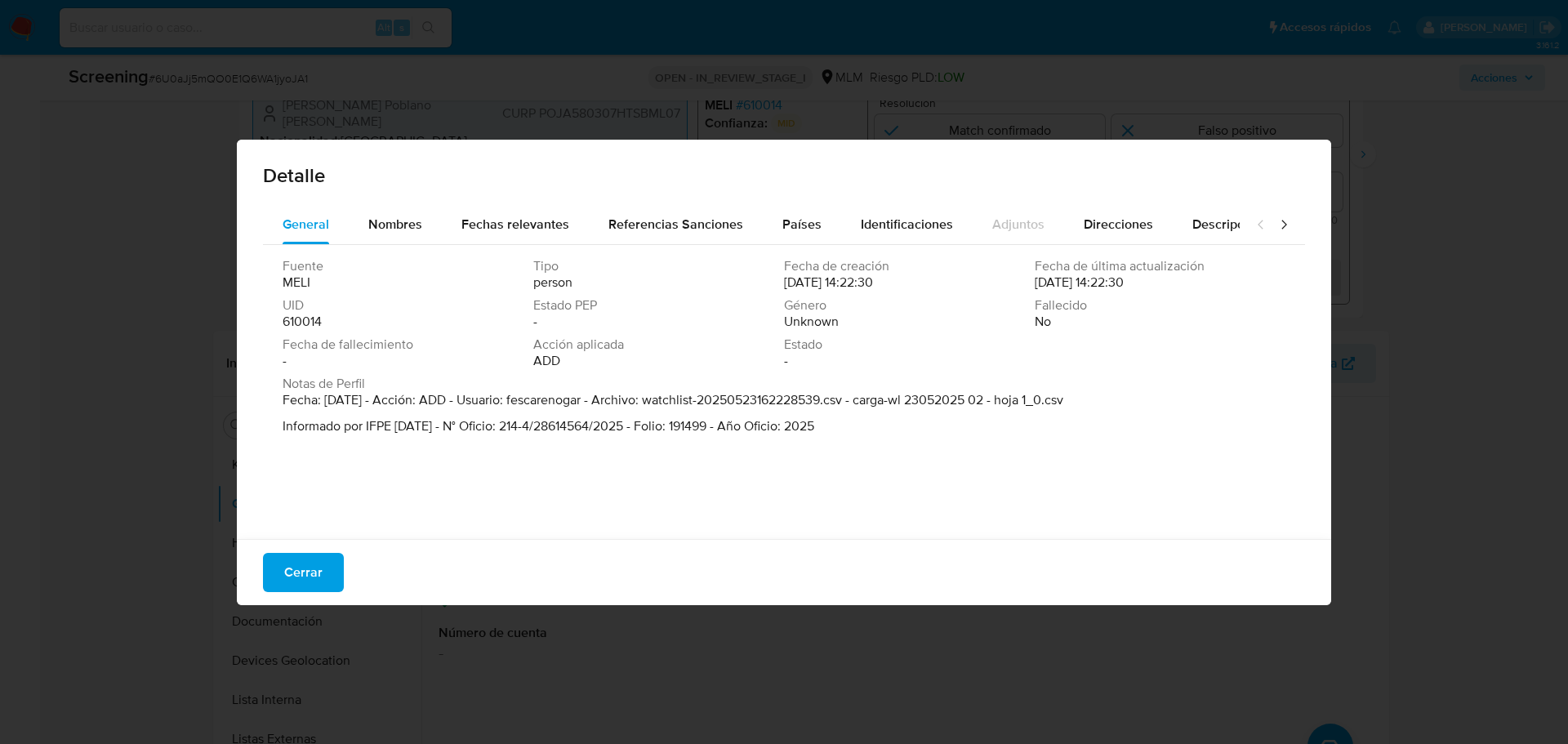
drag, startPoint x: 400, startPoint y: 426, endPoint x: 481, endPoint y: 419, distance: 81.3
click at [481, 419] on p "Informado por IFPE 2025-05-23 - N° Oficio: 214-4/28614564/2025 - Folio: 191499 …" at bounding box center [672, 426] width 781 height 16
click at [297, 568] on span "Cerrar" at bounding box center [303, 573] width 39 height 36
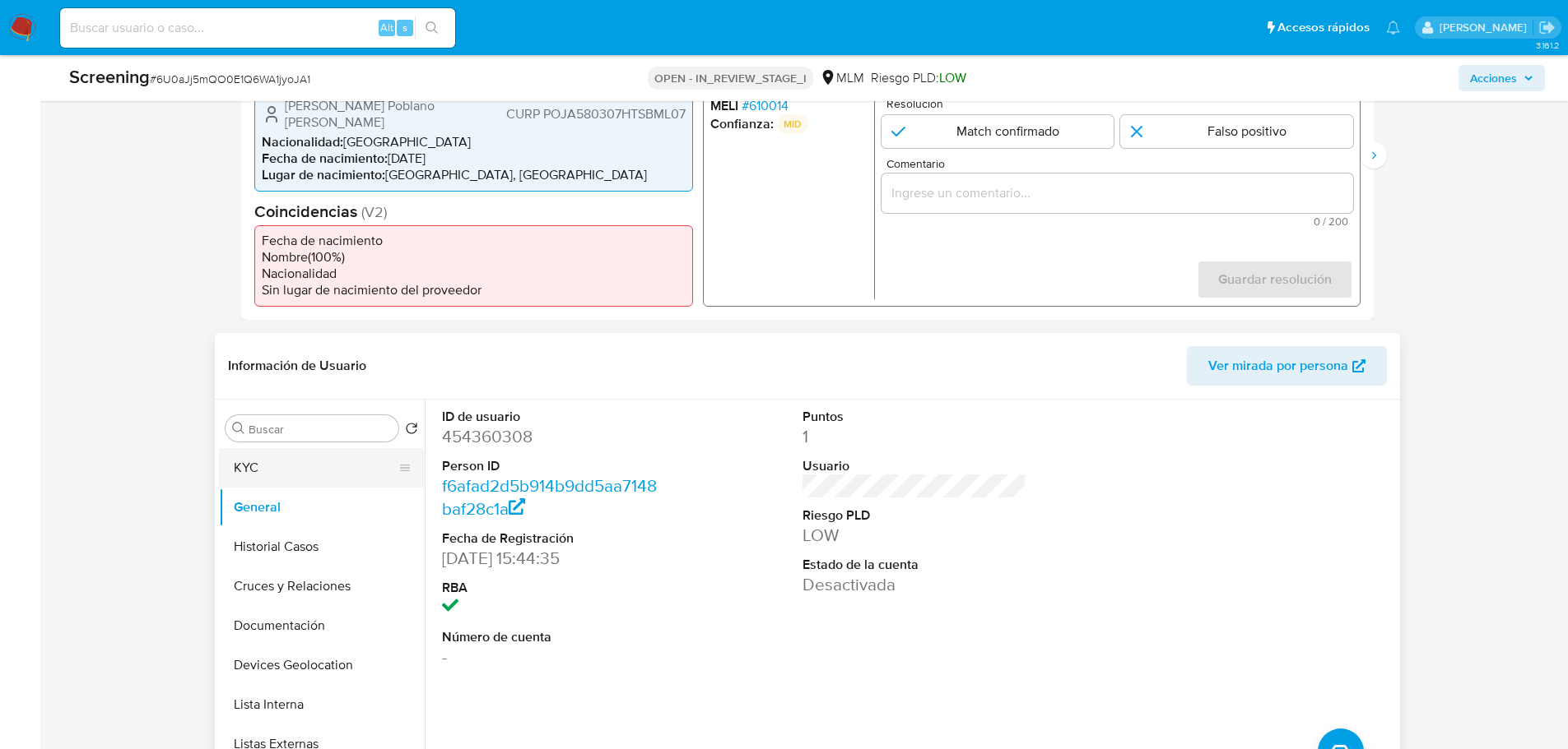
click at [308, 479] on button "KYC" at bounding box center [315, 468] width 192 height 40
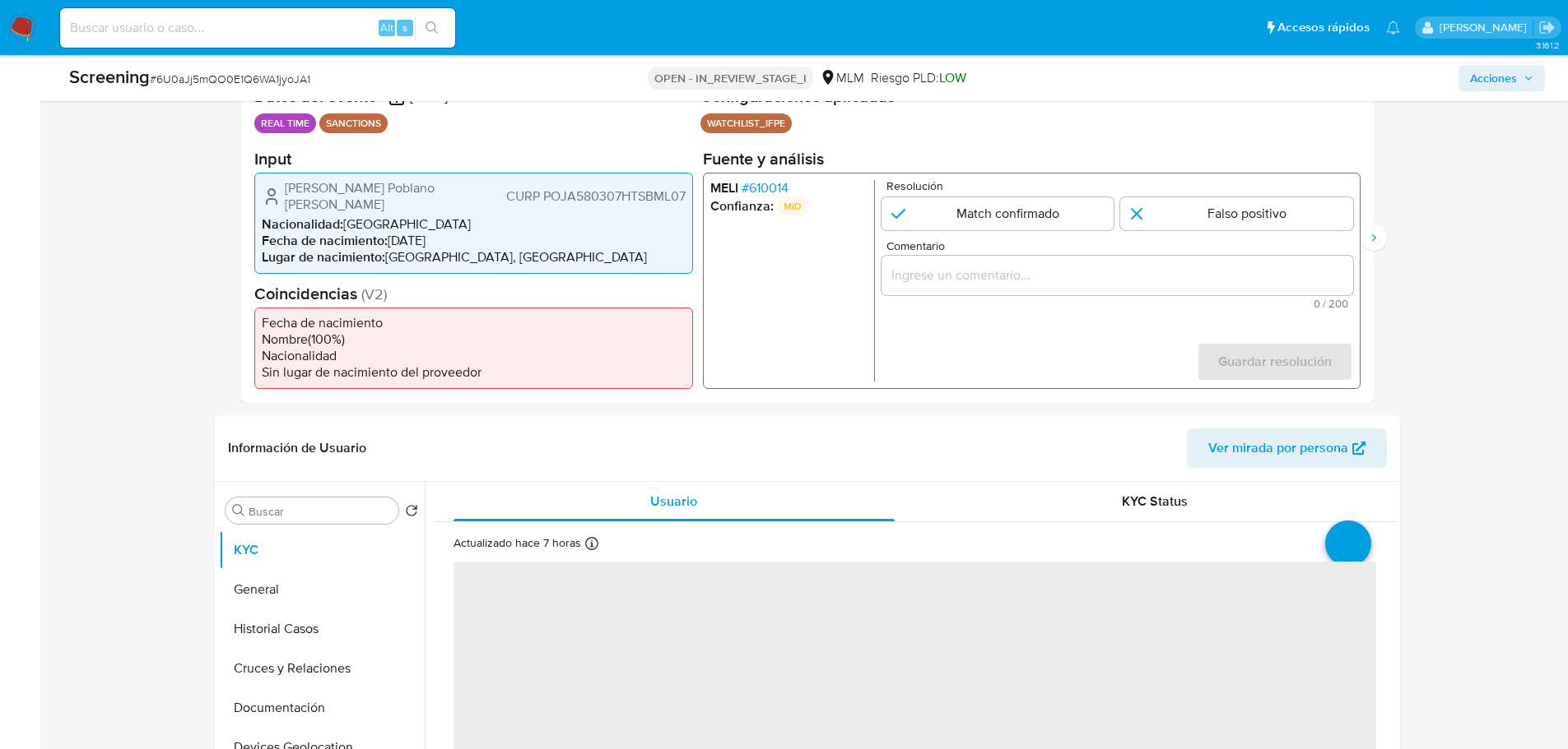
scroll to position [273, 0]
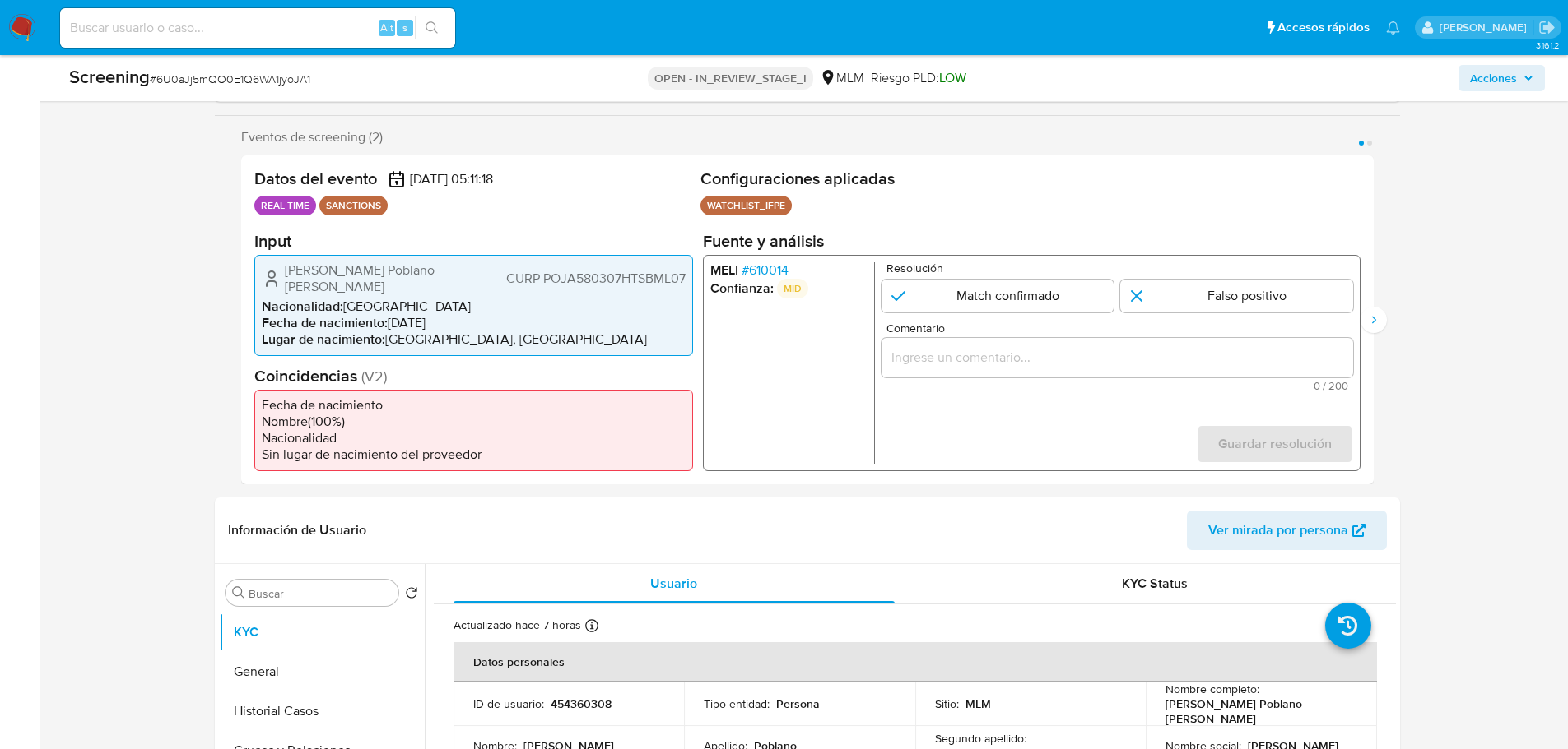
click at [767, 270] on span "# 610014" at bounding box center [764, 269] width 47 height 16
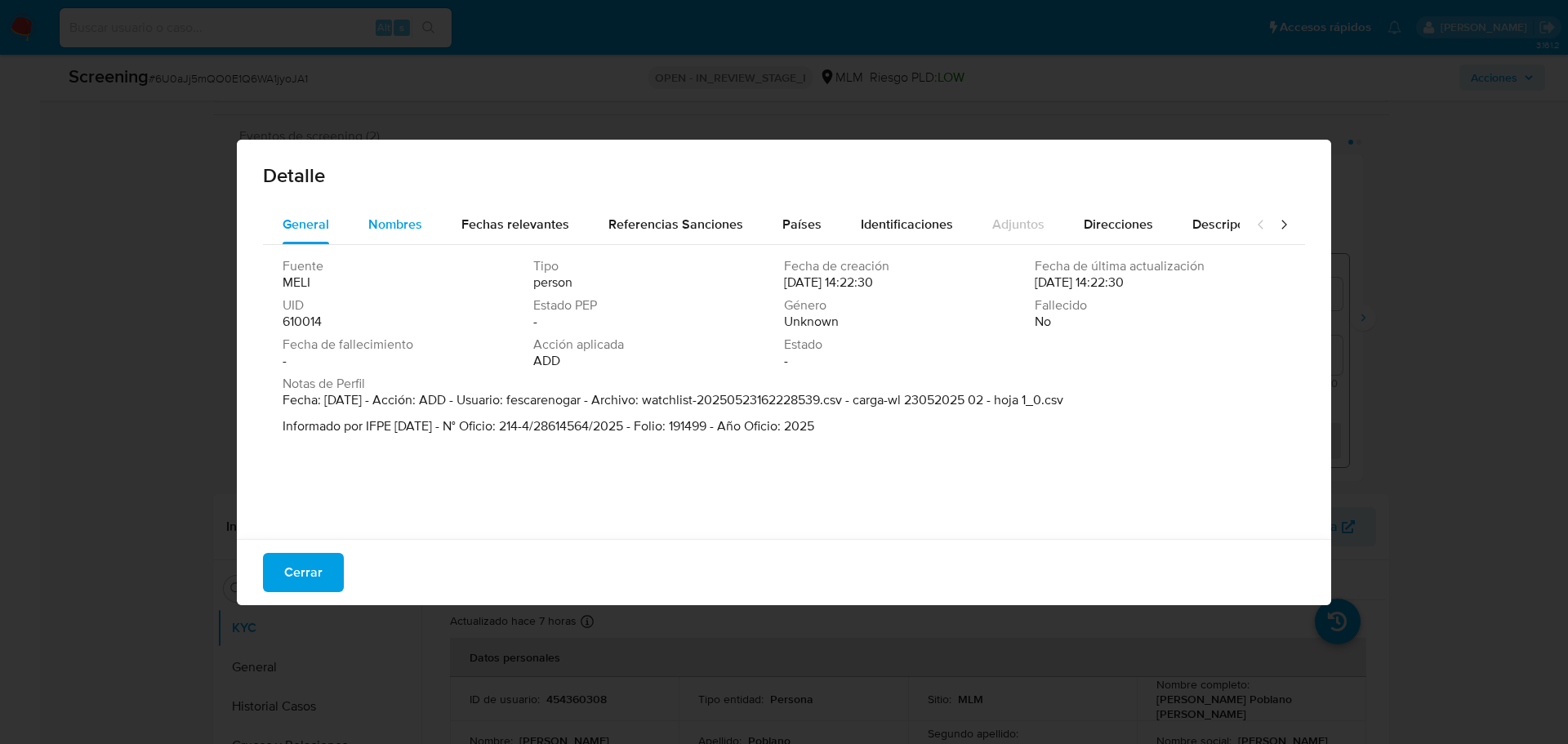
click at [409, 234] on div "Nombres" at bounding box center [395, 224] width 54 height 40
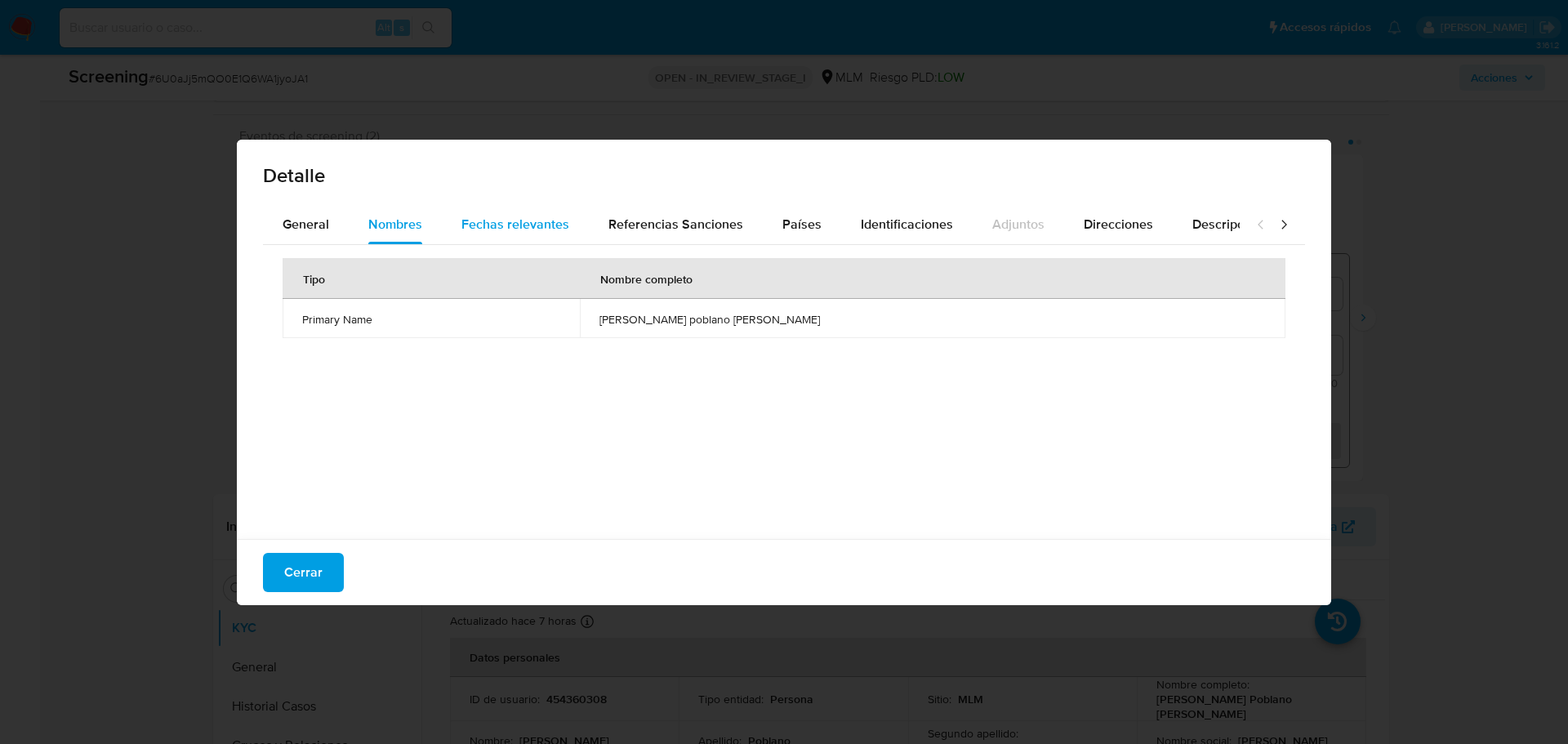
click at [506, 230] on span "Fechas relevantes" at bounding box center [515, 224] width 108 height 18
click at [354, 223] on button "Nombres" at bounding box center [395, 224] width 93 height 40
click at [403, 226] on span "Nombres" at bounding box center [395, 224] width 54 height 18
click at [318, 570] on span "Cerrar" at bounding box center [303, 573] width 39 height 36
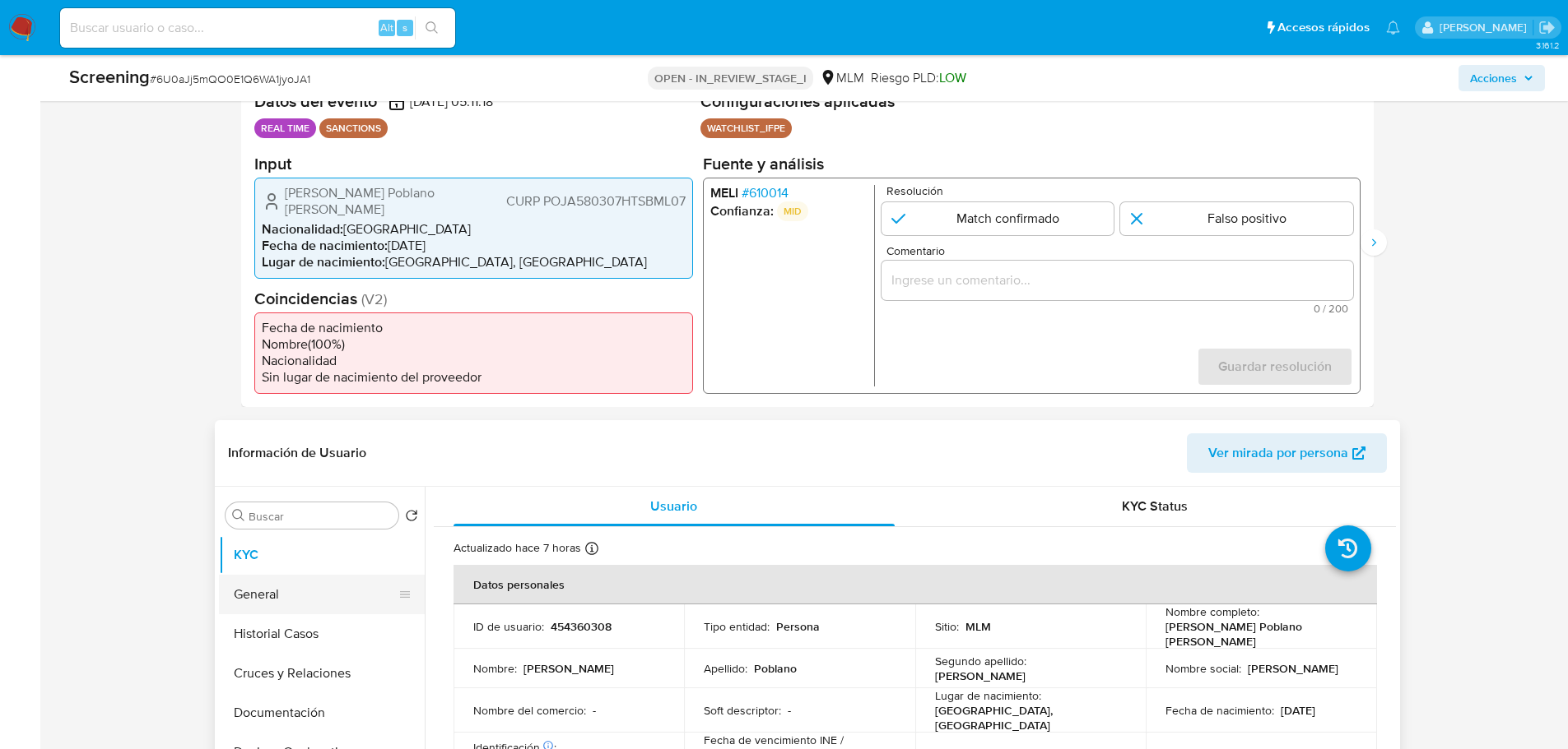
scroll to position [438, 0]
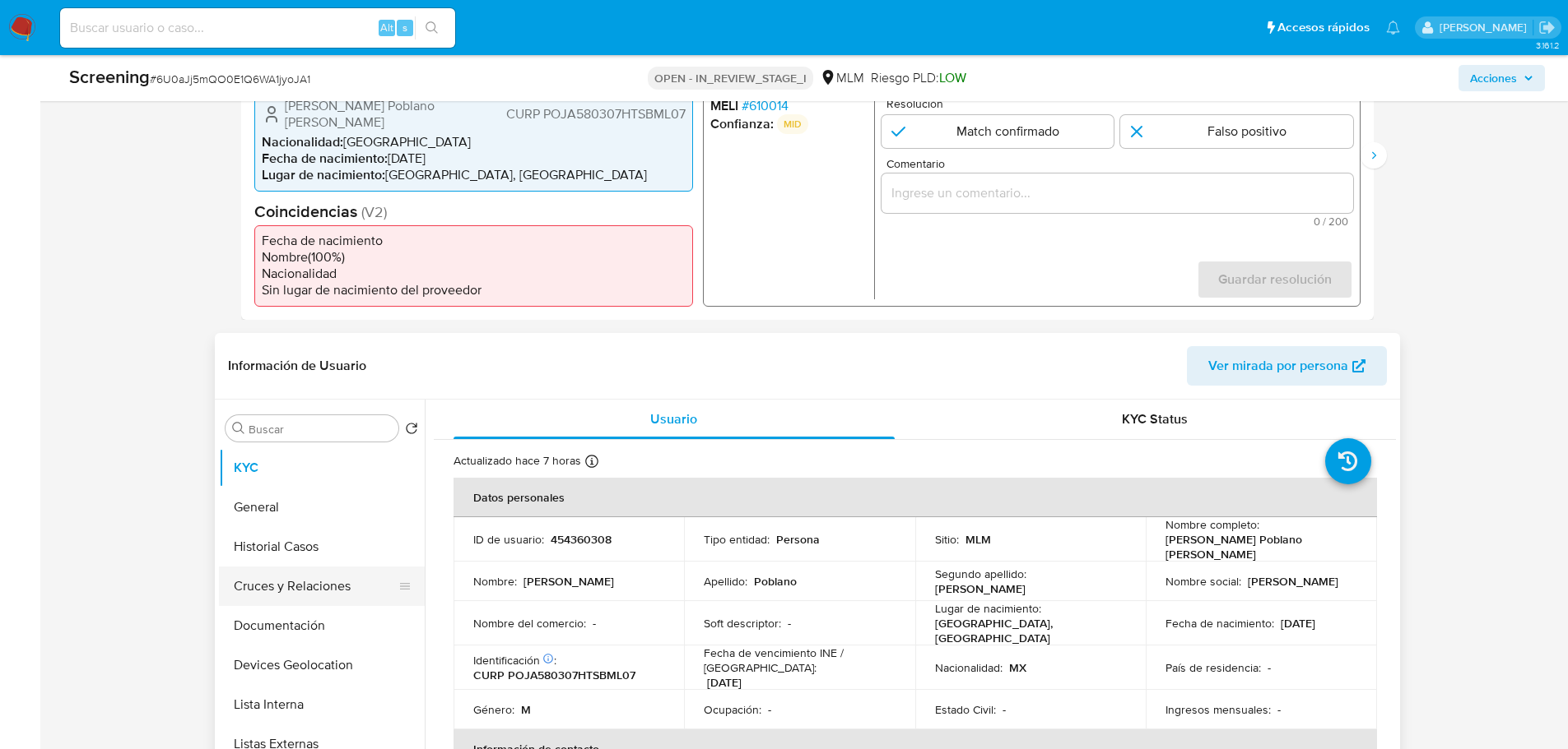
click at [308, 547] on button "Historial Casos" at bounding box center [322, 547] width 206 height 40
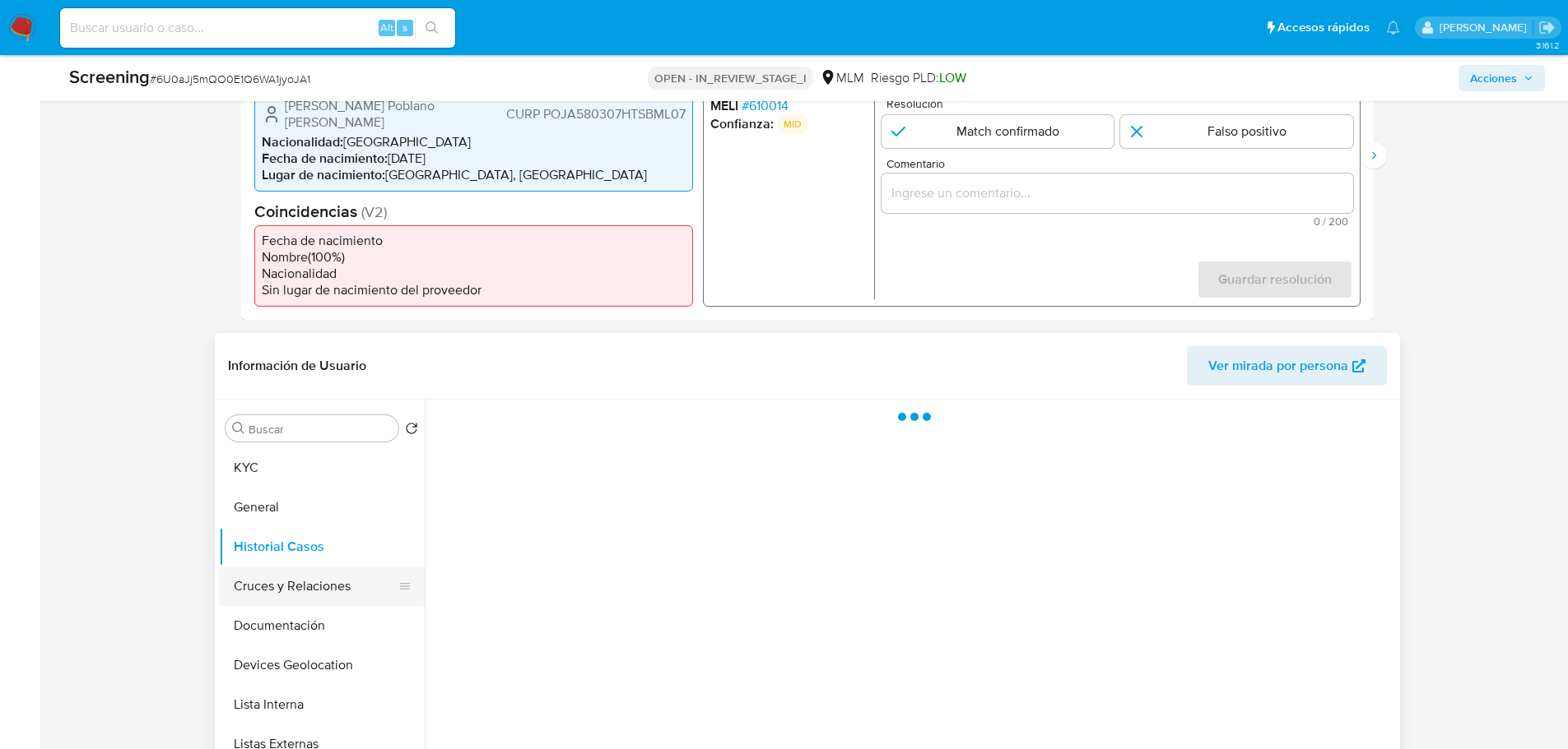
click at [306, 586] on button "Cruces y Relaciones" at bounding box center [315, 587] width 192 height 40
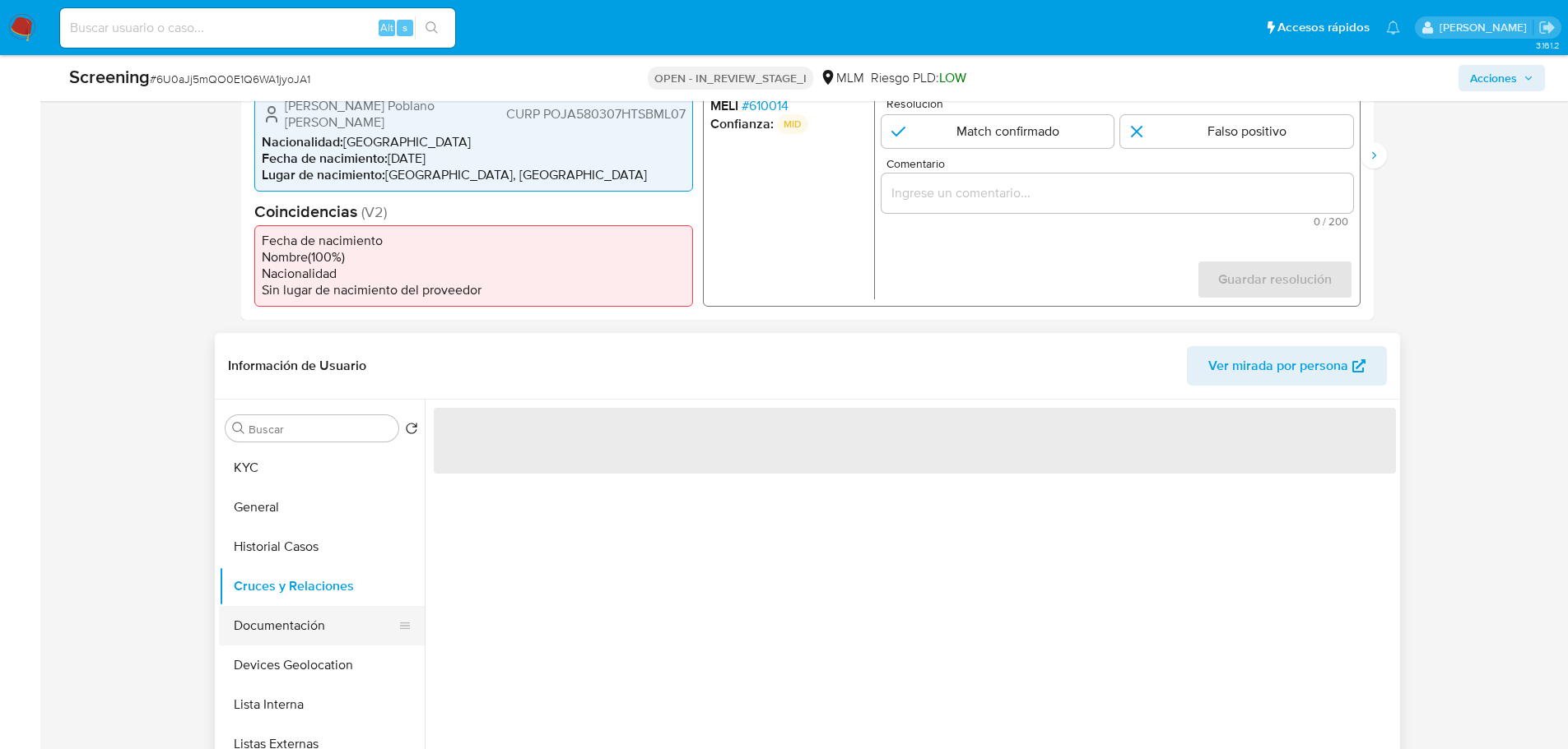
click at [306, 599] on button "Documentación" at bounding box center [315, 625] width 192 height 40
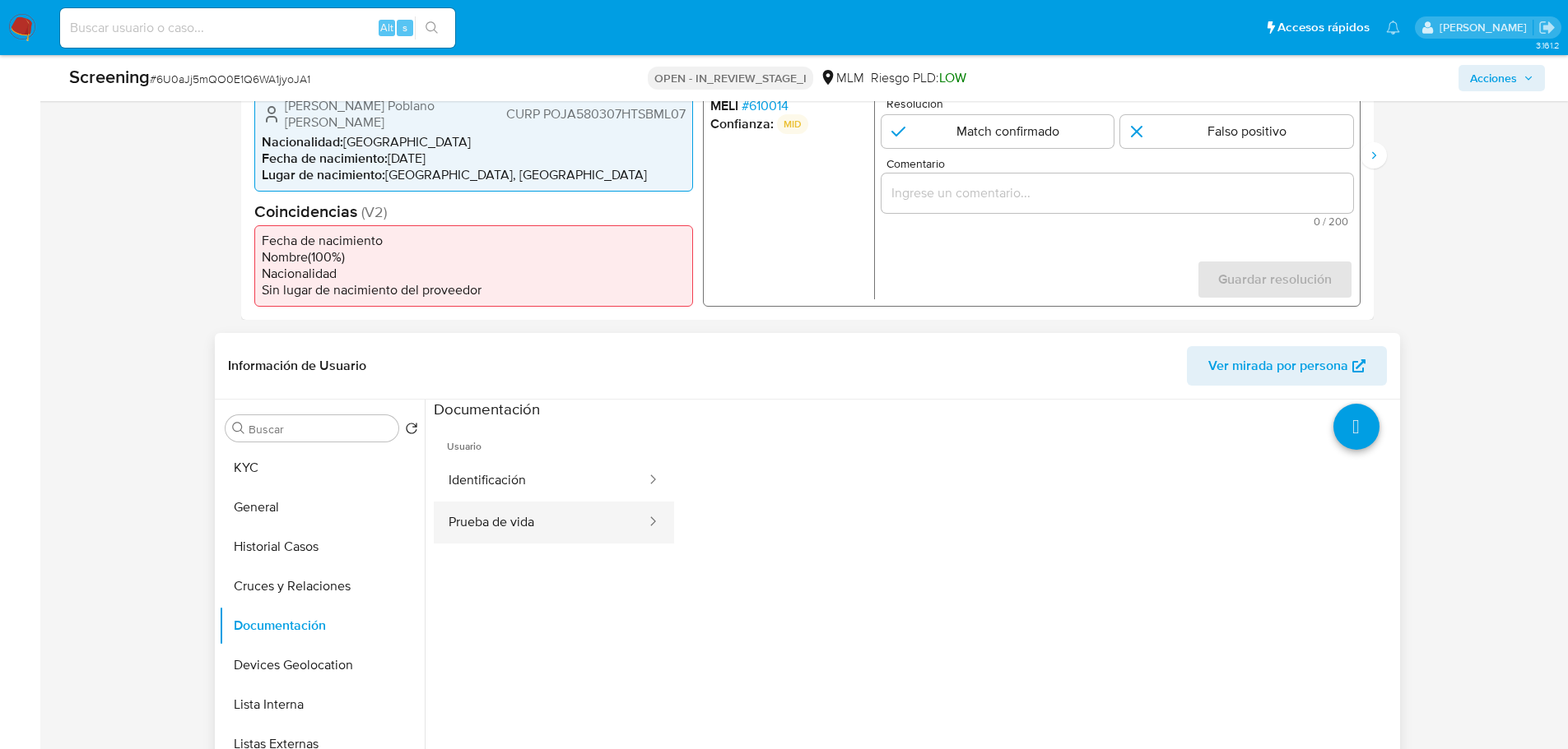
click at [523, 514] on button "Prueba de vida" at bounding box center [540, 523] width 214 height 42
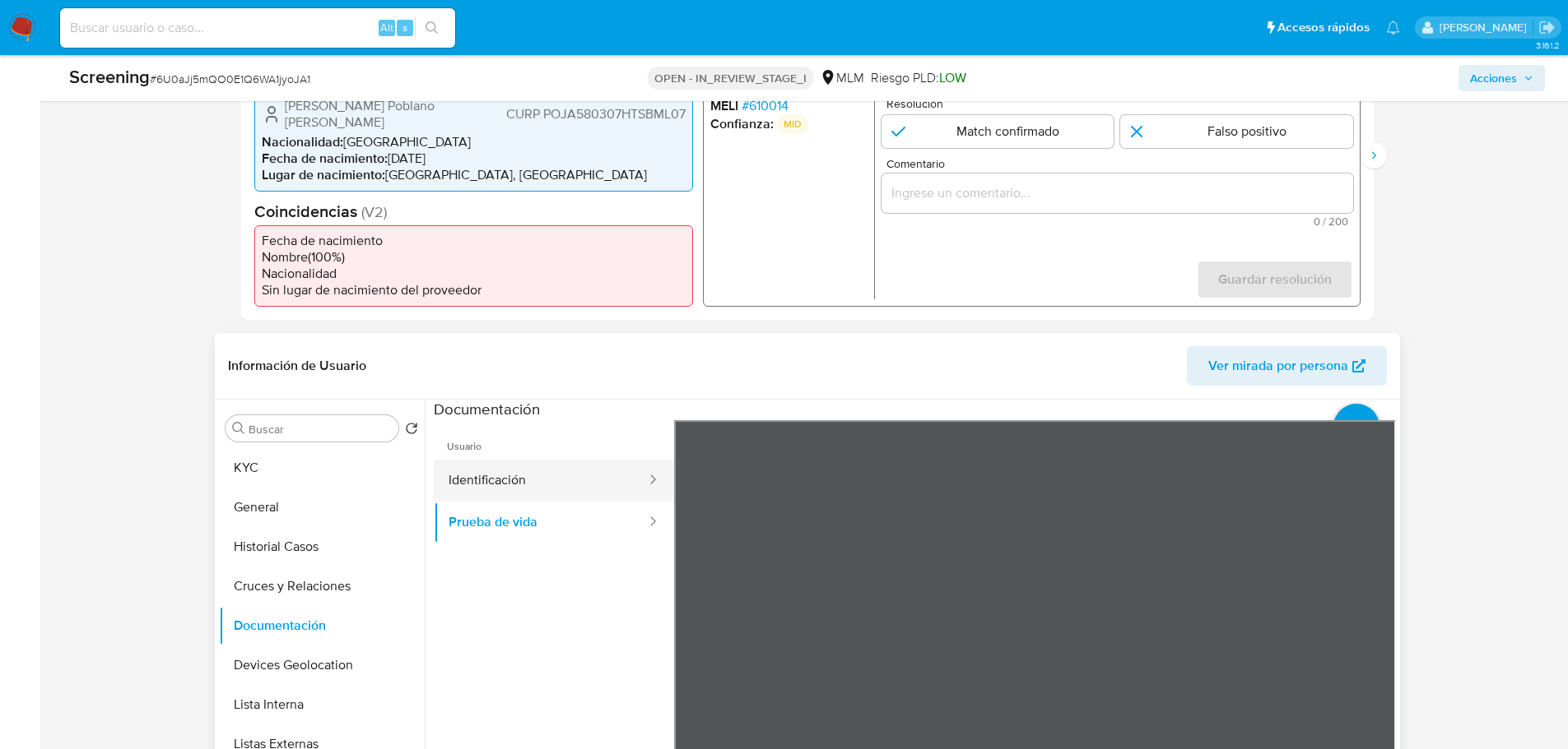
click at [496, 482] on button "Identificación" at bounding box center [540, 481] width 214 height 42
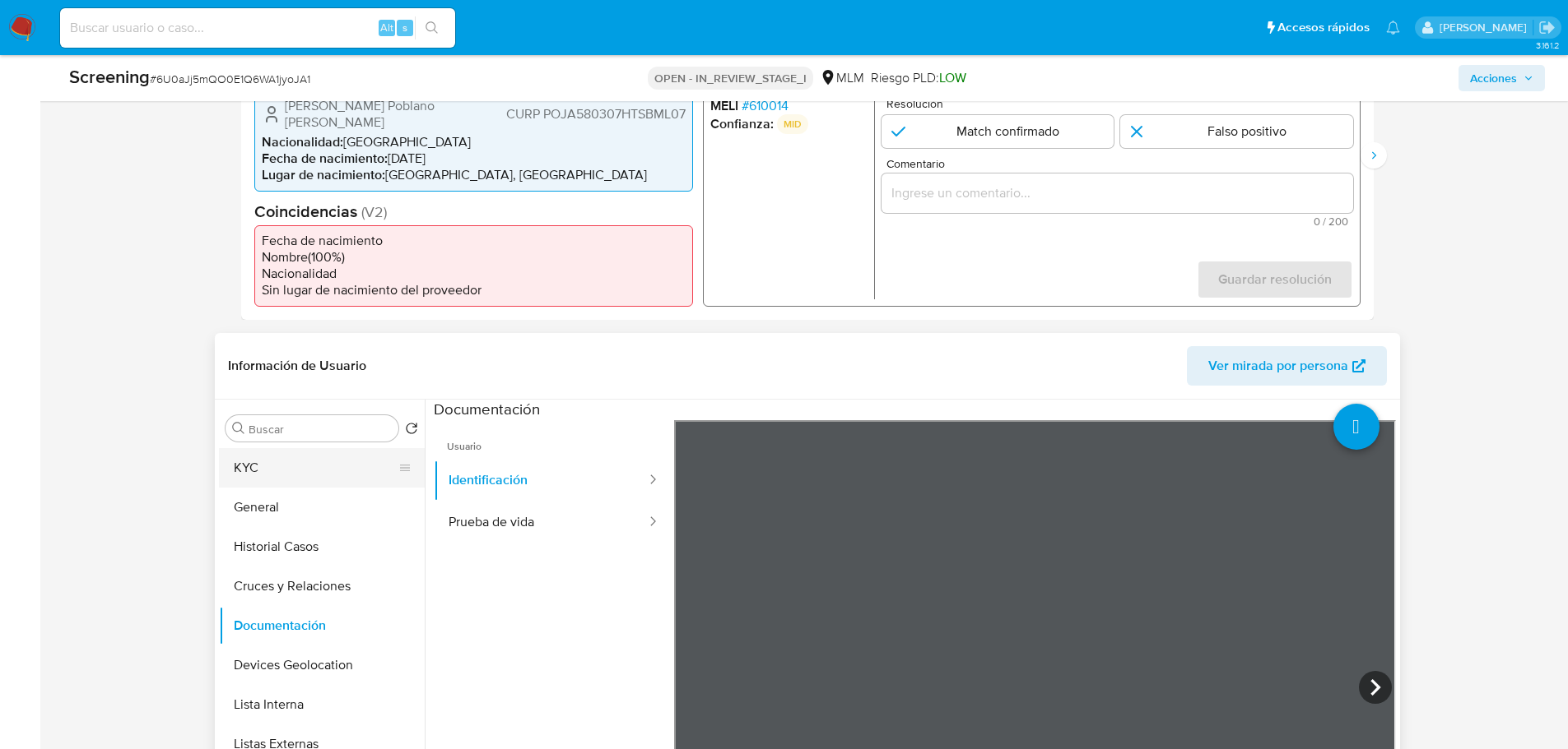
click at [260, 460] on button "KYC" at bounding box center [315, 468] width 192 height 40
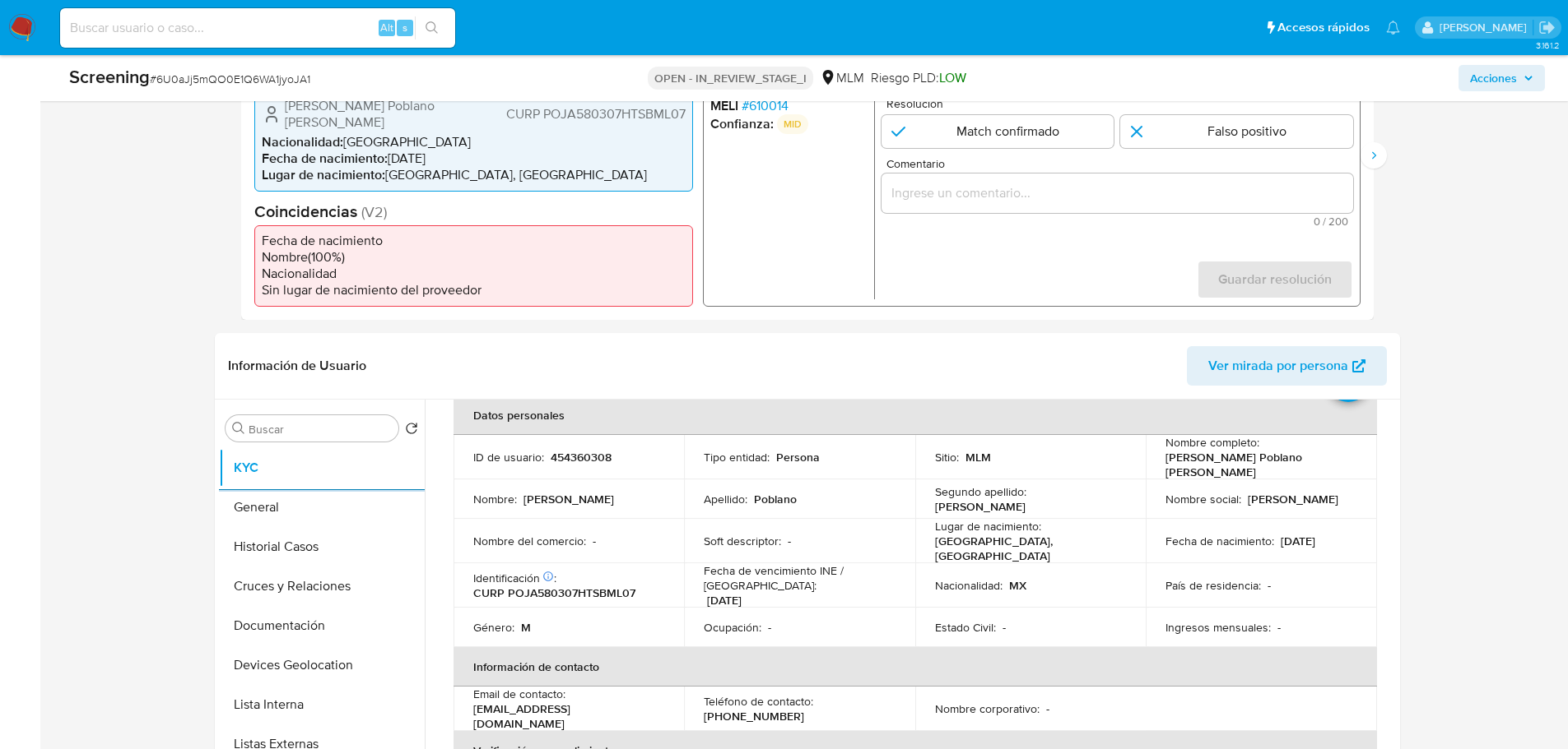
scroll to position [273, 0]
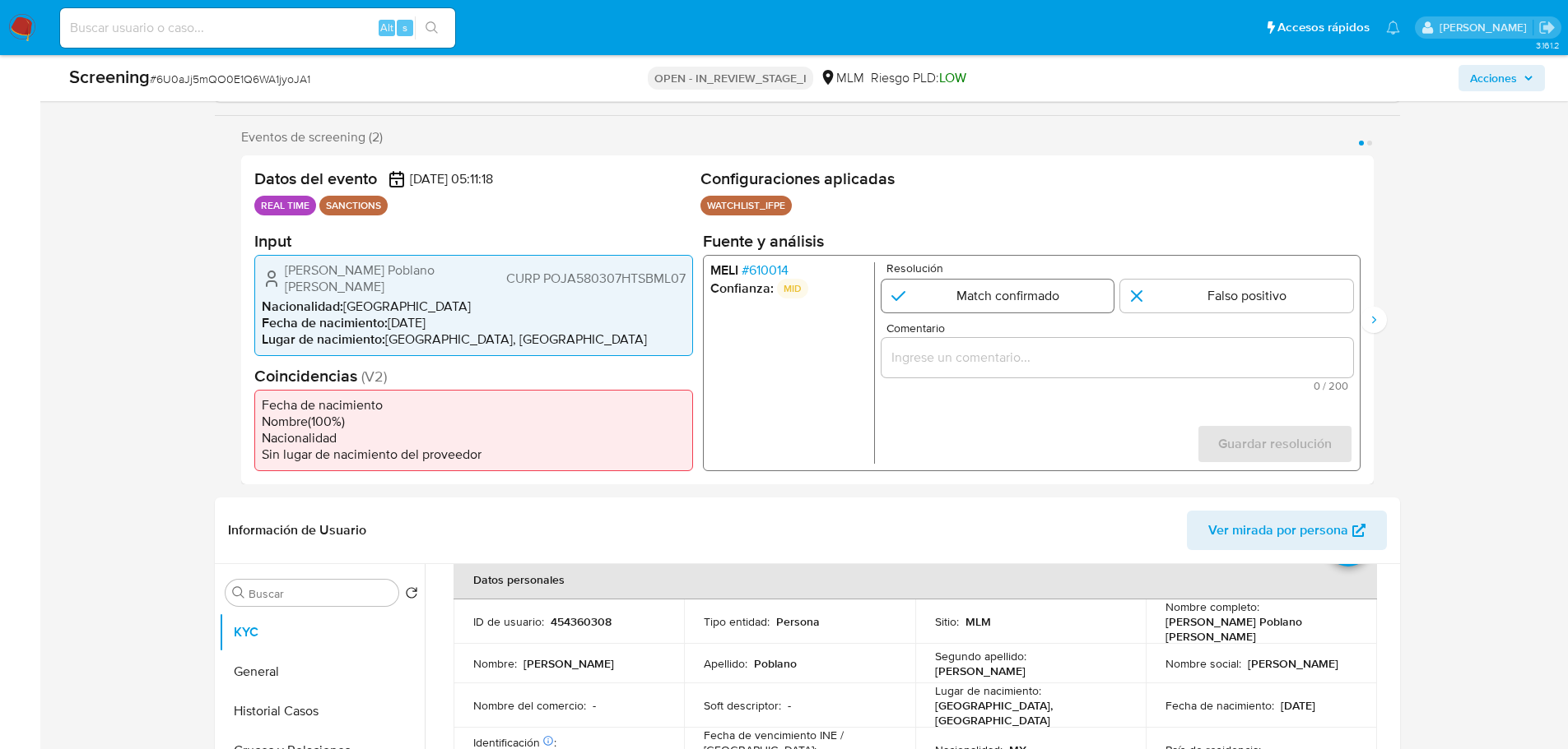
click at [971, 295] on input "1 de 2" at bounding box center [997, 295] width 233 height 33
radio input "true"
click at [958, 359] on input "Comentario" at bounding box center [1116, 356] width 472 height 21
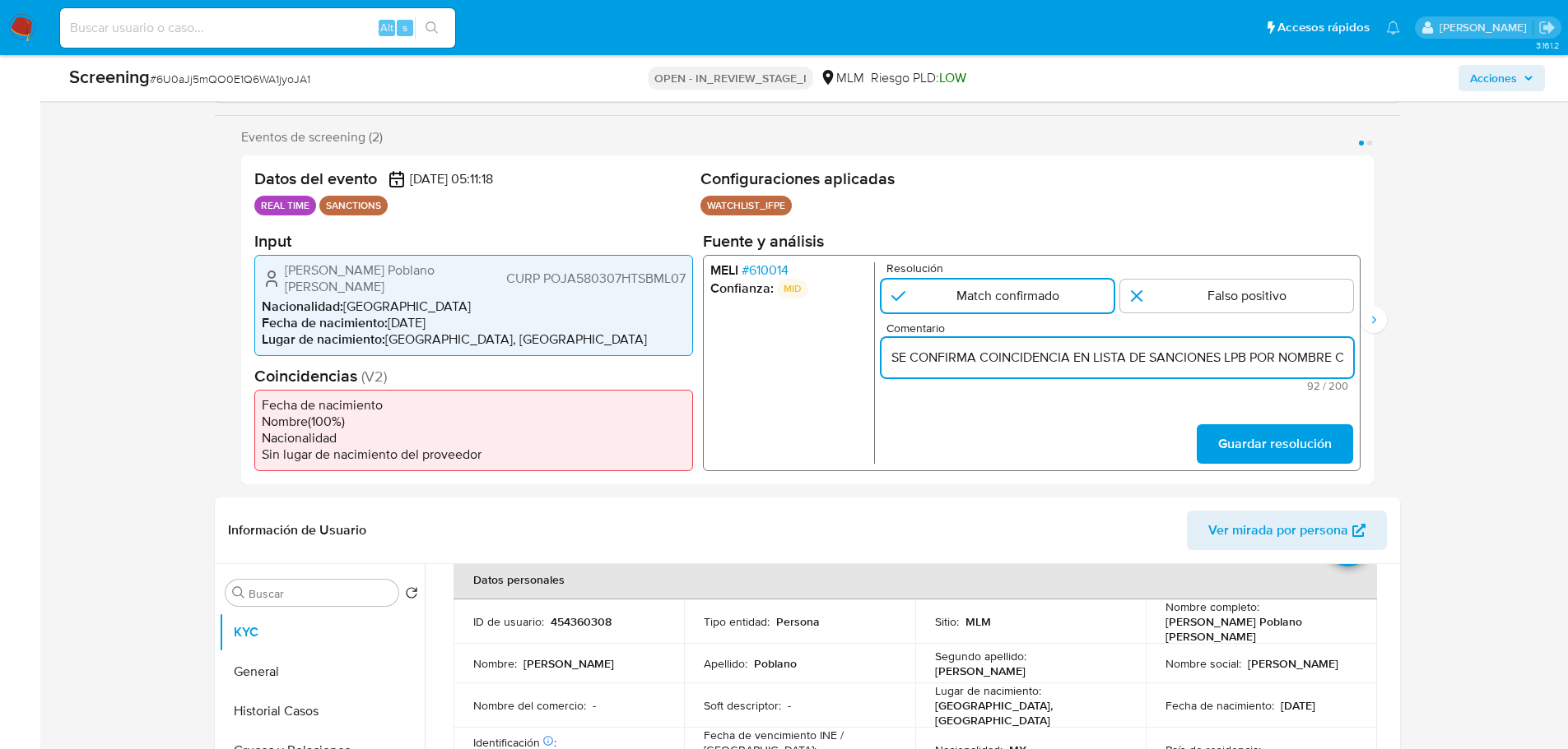
scroll to position [0, 220]
type input "SE CONFIRMA COINCIDENCIA EN LISTA DE SANCIONES LPB POR NOMBRE COMPLETO Y FECHA …"
click at [1243, 445] on span "Guardar resolución" at bounding box center [1274, 443] width 113 height 36
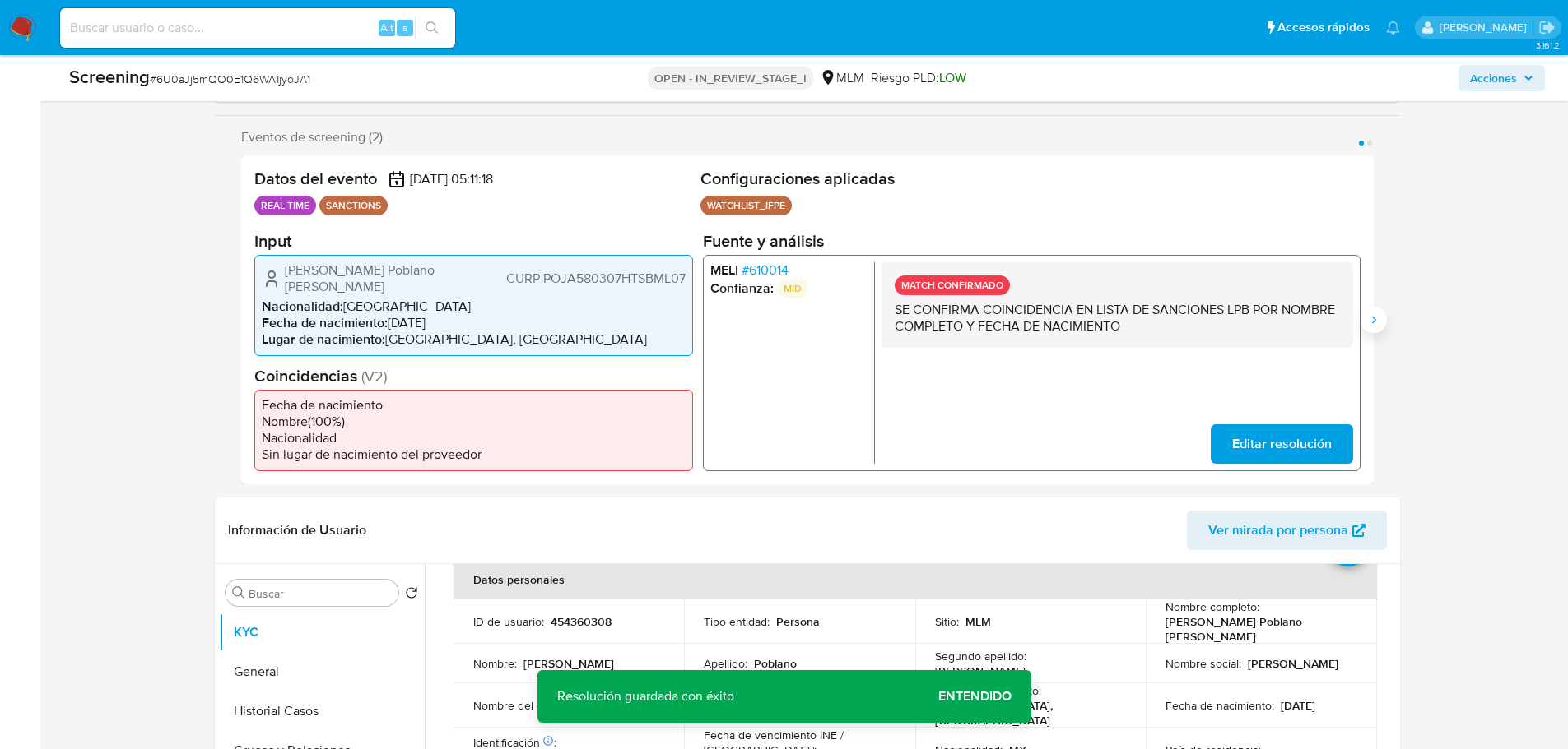
click at [1253, 324] on icon "Siguiente" at bounding box center [1373, 320] width 14 height 14
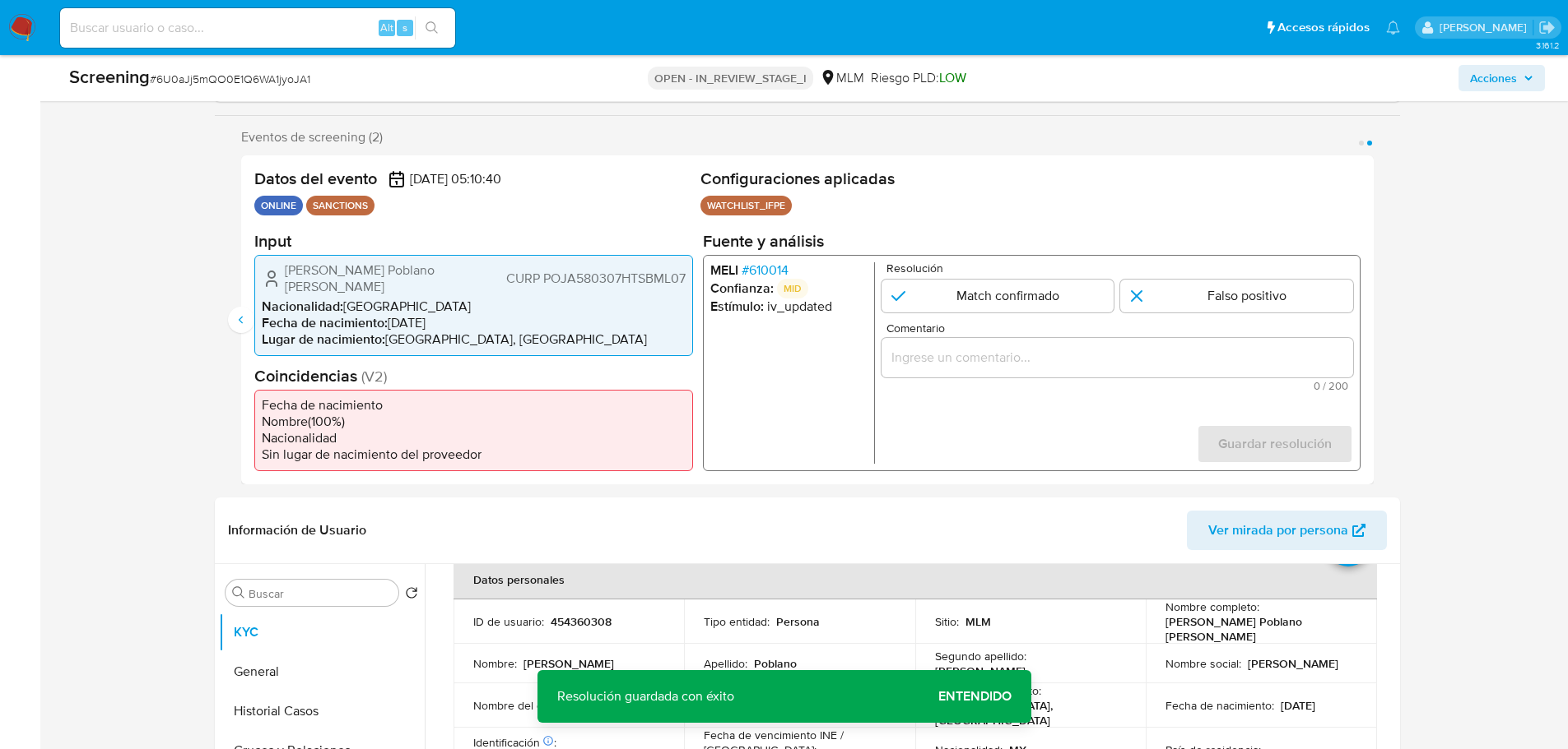
drag, startPoint x: 995, startPoint y: 311, endPoint x: 1068, endPoint y: 378, distance: 99.1
click at [997, 311] on input "2 de 2" at bounding box center [997, 295] width 233 height 33
radio input "true"
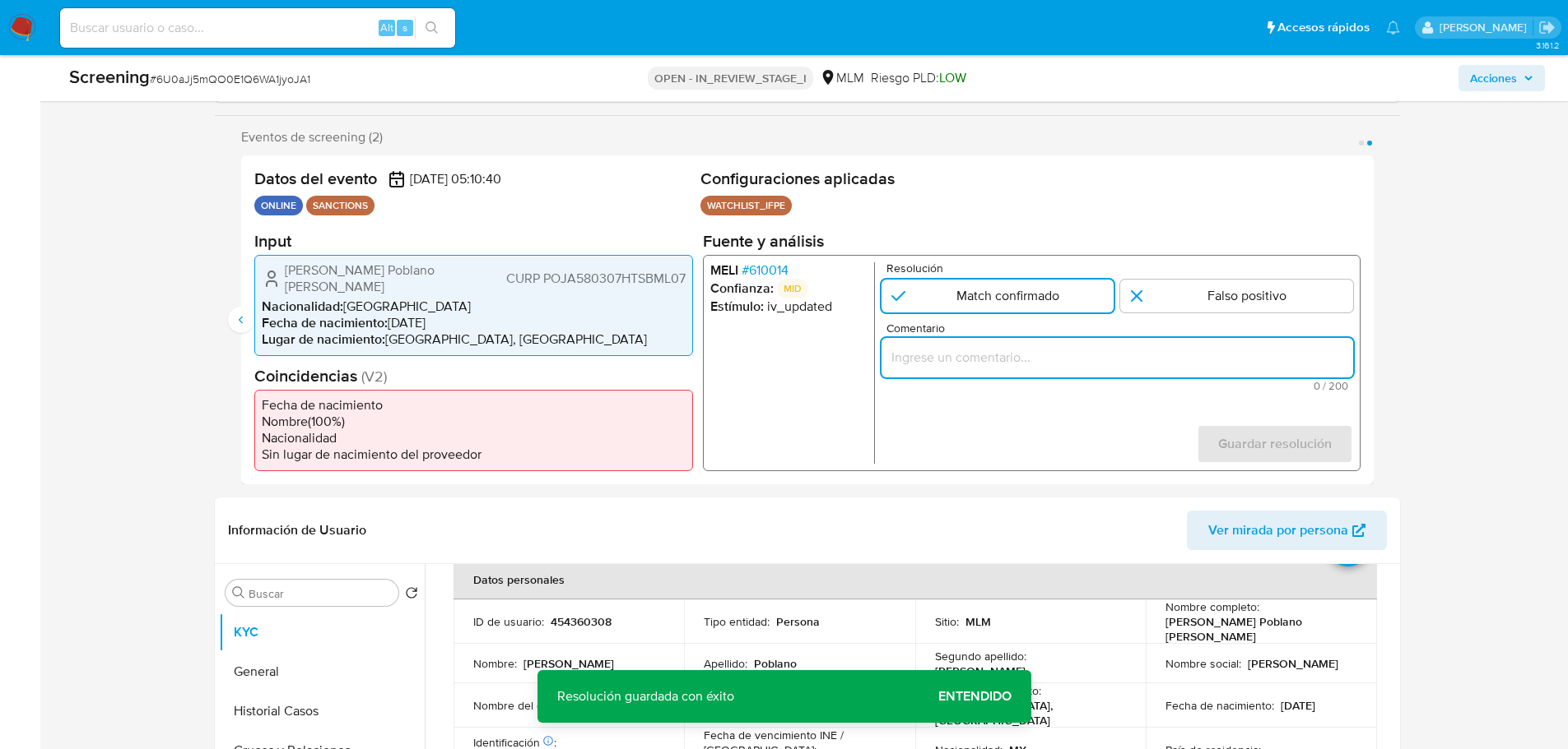
click at [1046, 367] on input "Comentario" at bounding box center [1116, 356] width 472 height 21
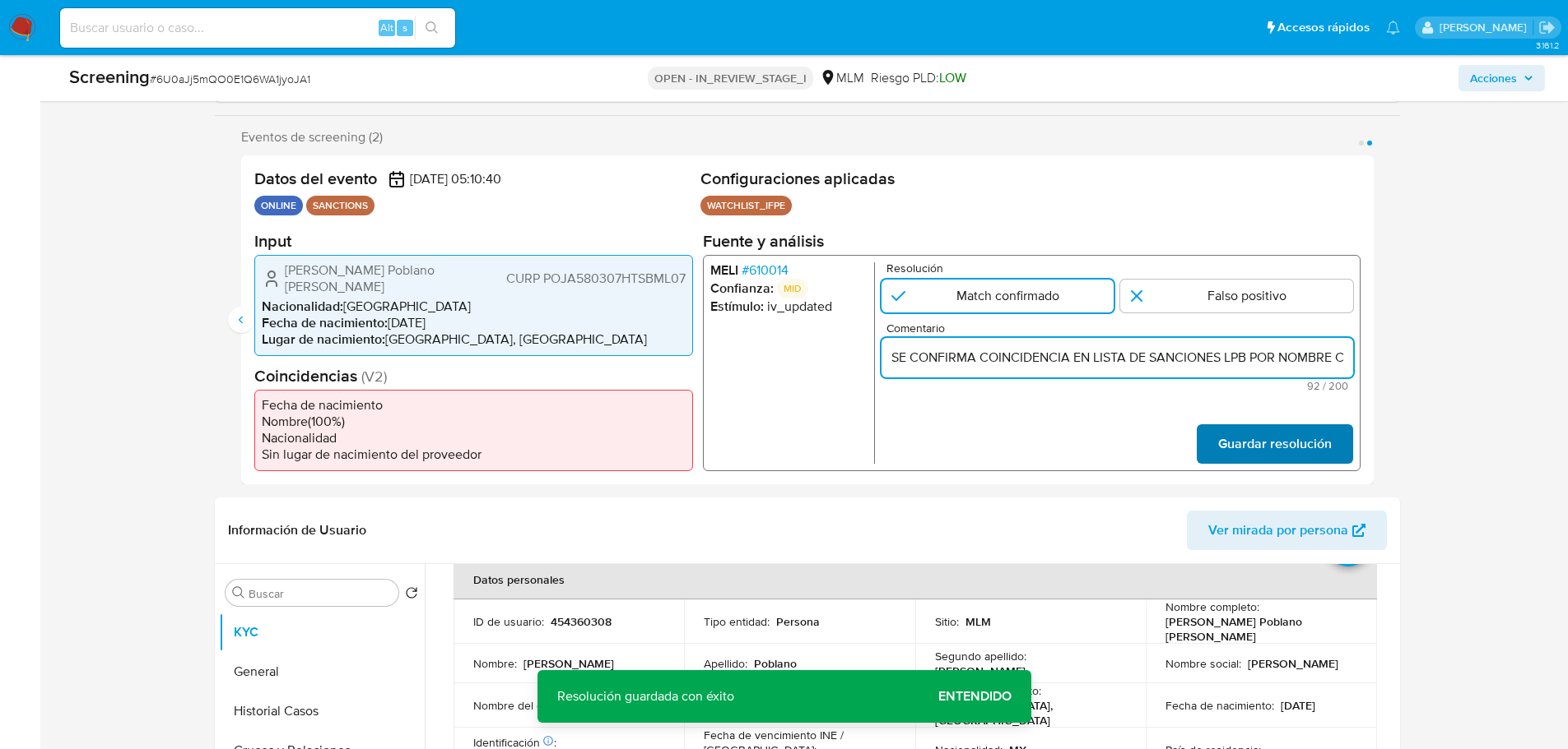
scroll to position [0, 220]
type input "SE CONFIRMA COINCIDENCIA EN LISTA DE SANCIONES LPB POR NOMBRE COMPLETO Y FECHA …"
click at [1232, 440] on span "Guardar resolución" at bounding box center [1274, 443] width 113 height 36
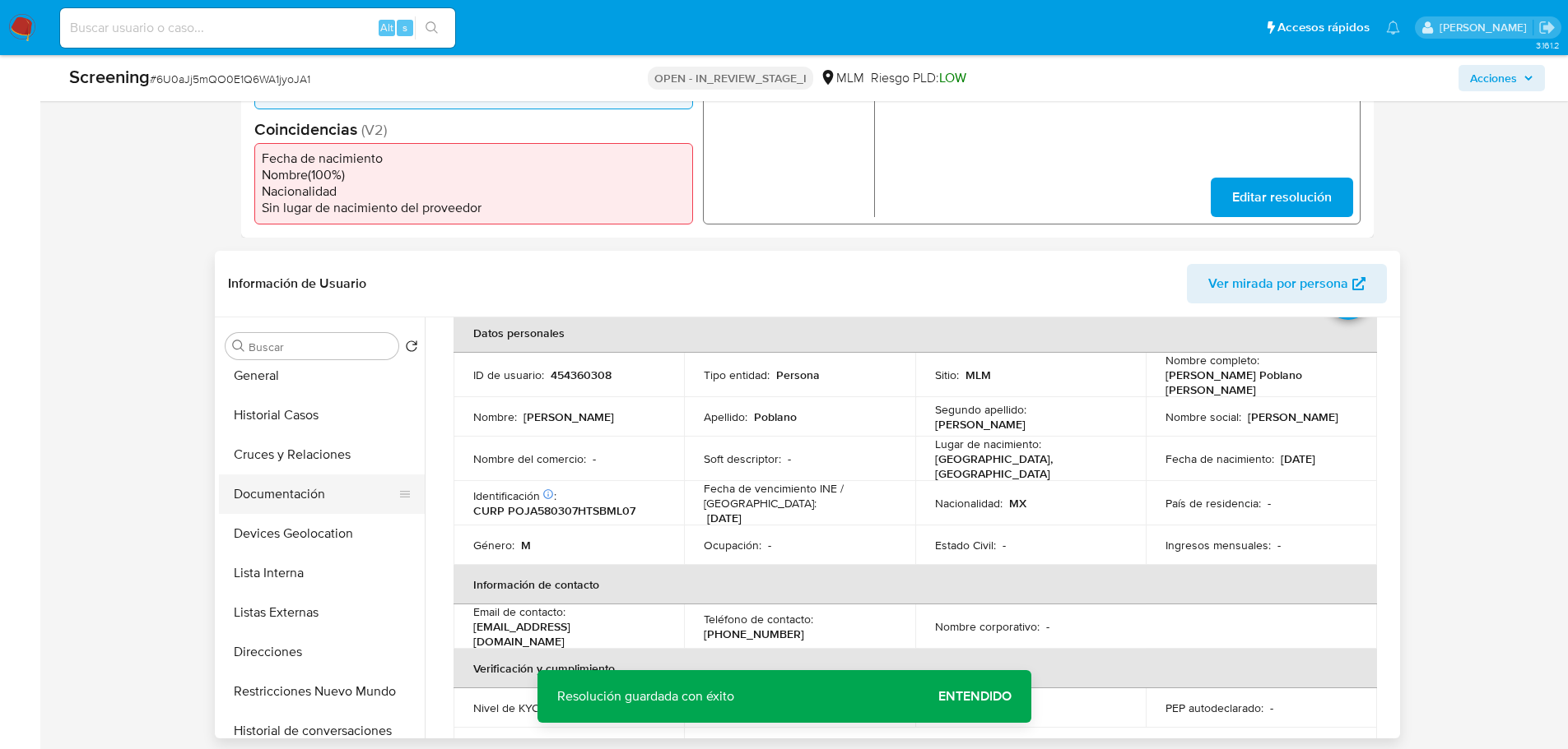
scroll to position [164, 0]
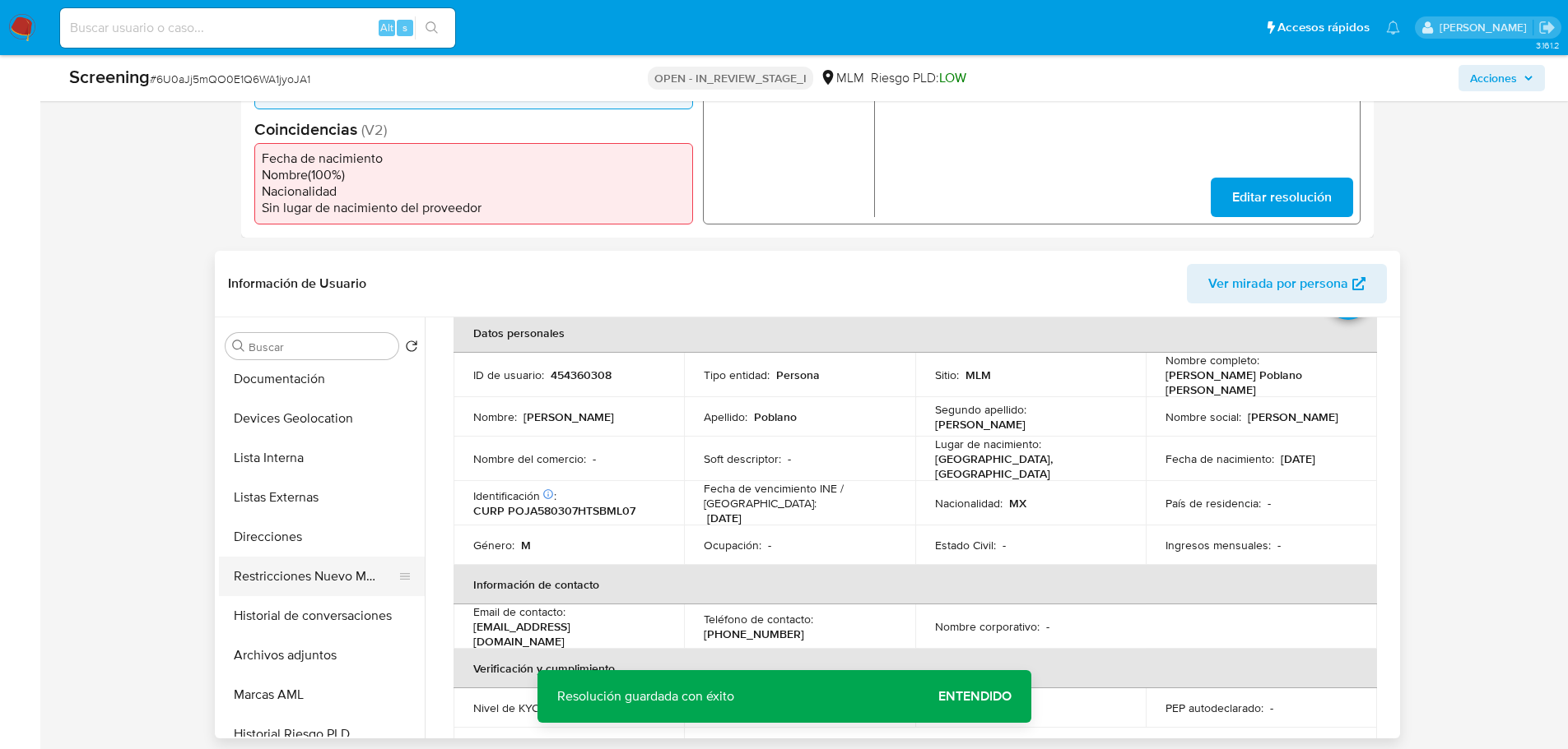
click at [344, 587] on button "Restricciones Nuevo Mundo" at bounding box center [315, 576] width 192 height 40
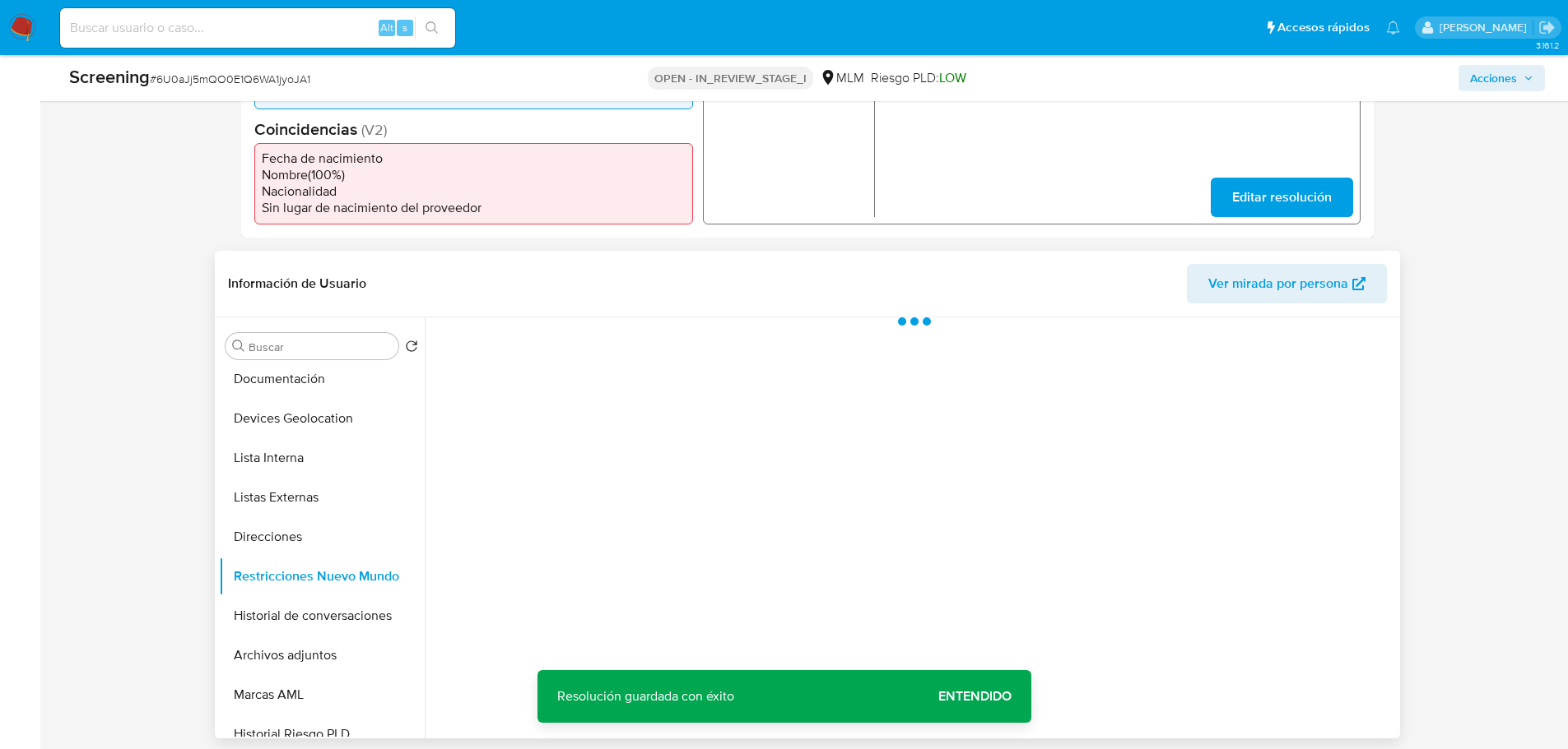
scroll to position [0, 0]
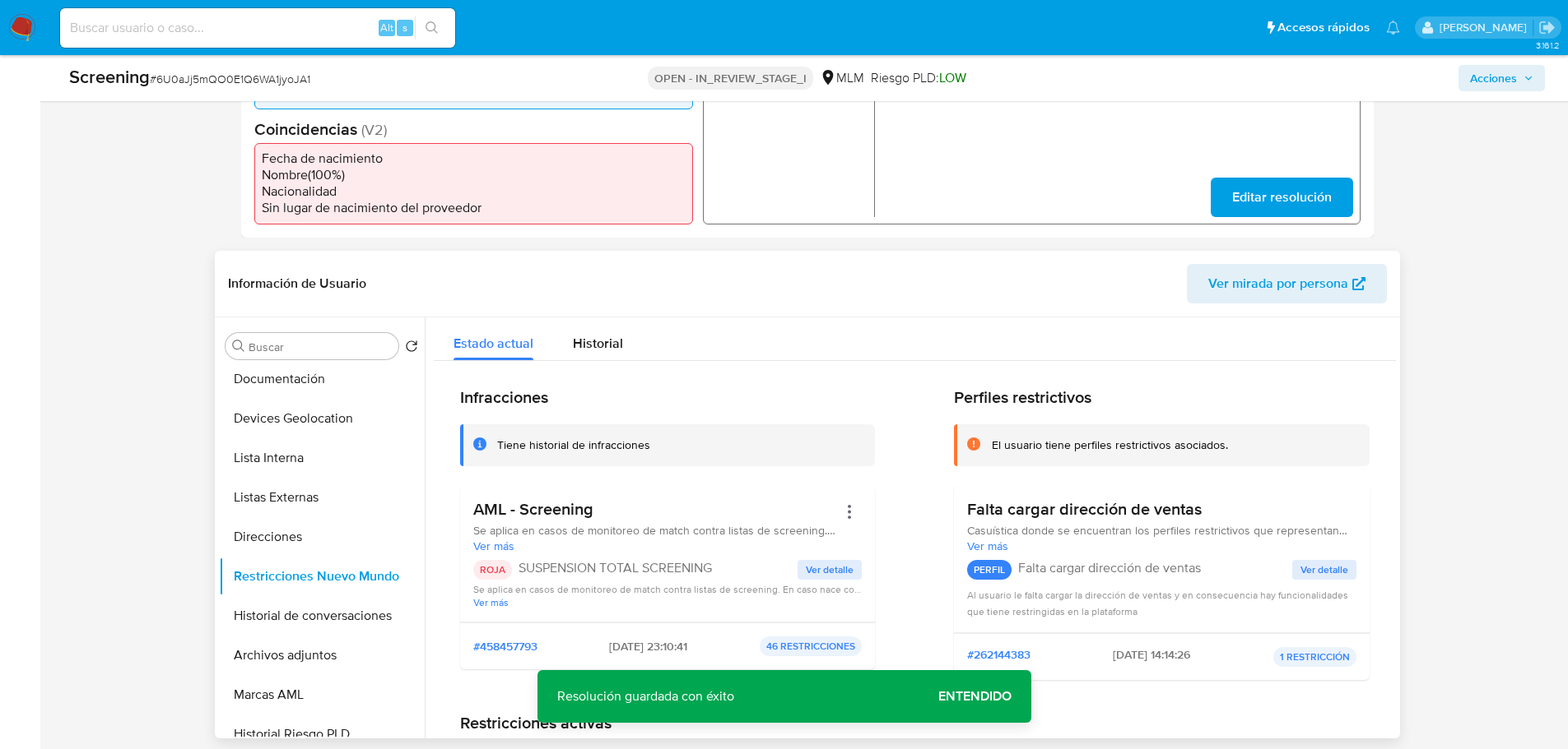
click at [874, 391] on div "Infracciones Tiene historial de infracciones AML - Screening Se aplica en casos…" at bounding box center [914, 541] width 909 height 306
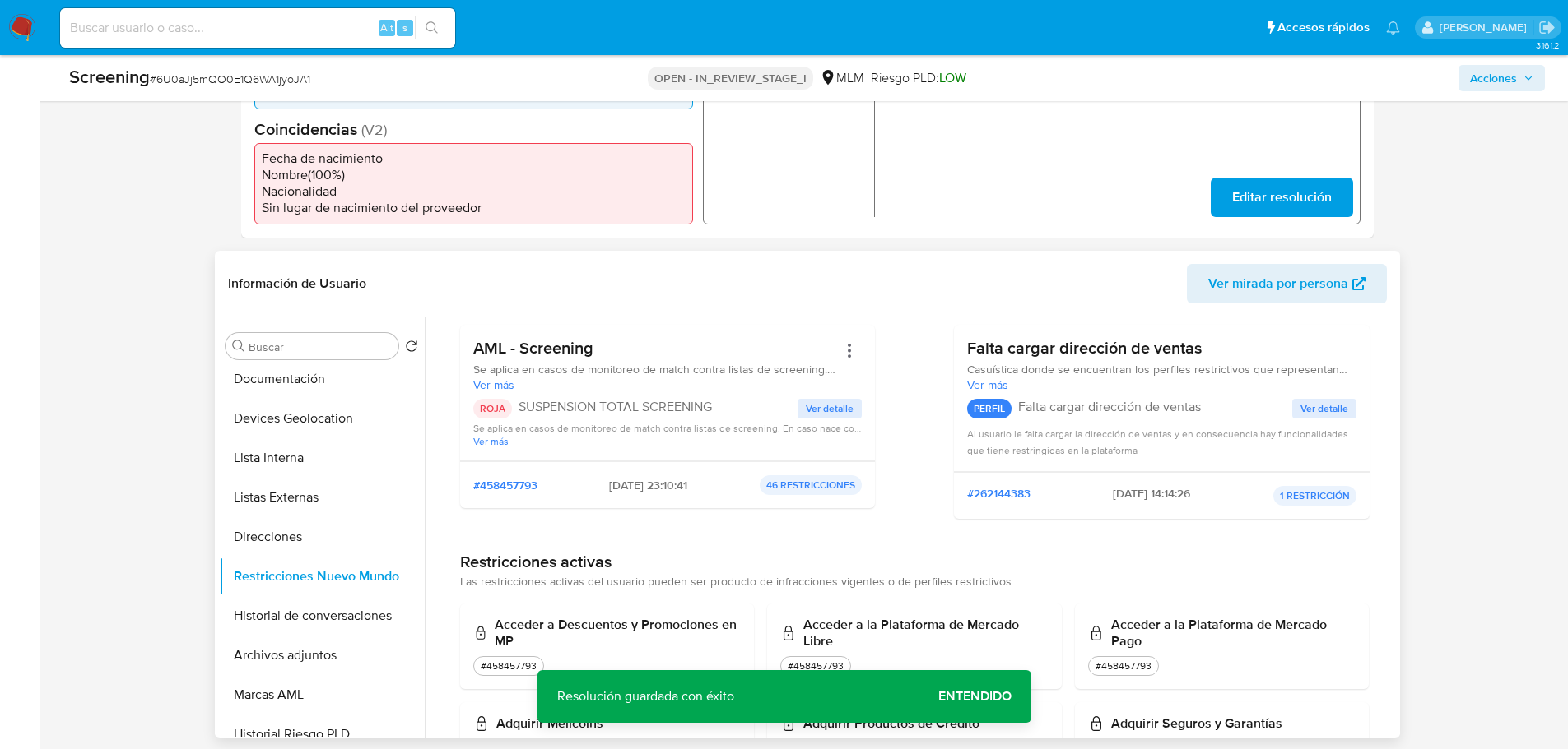
scroll to position [164, 0]
click at [978, 599] on span "Entendido" at bounding box center [974, 697] width 74 height 0
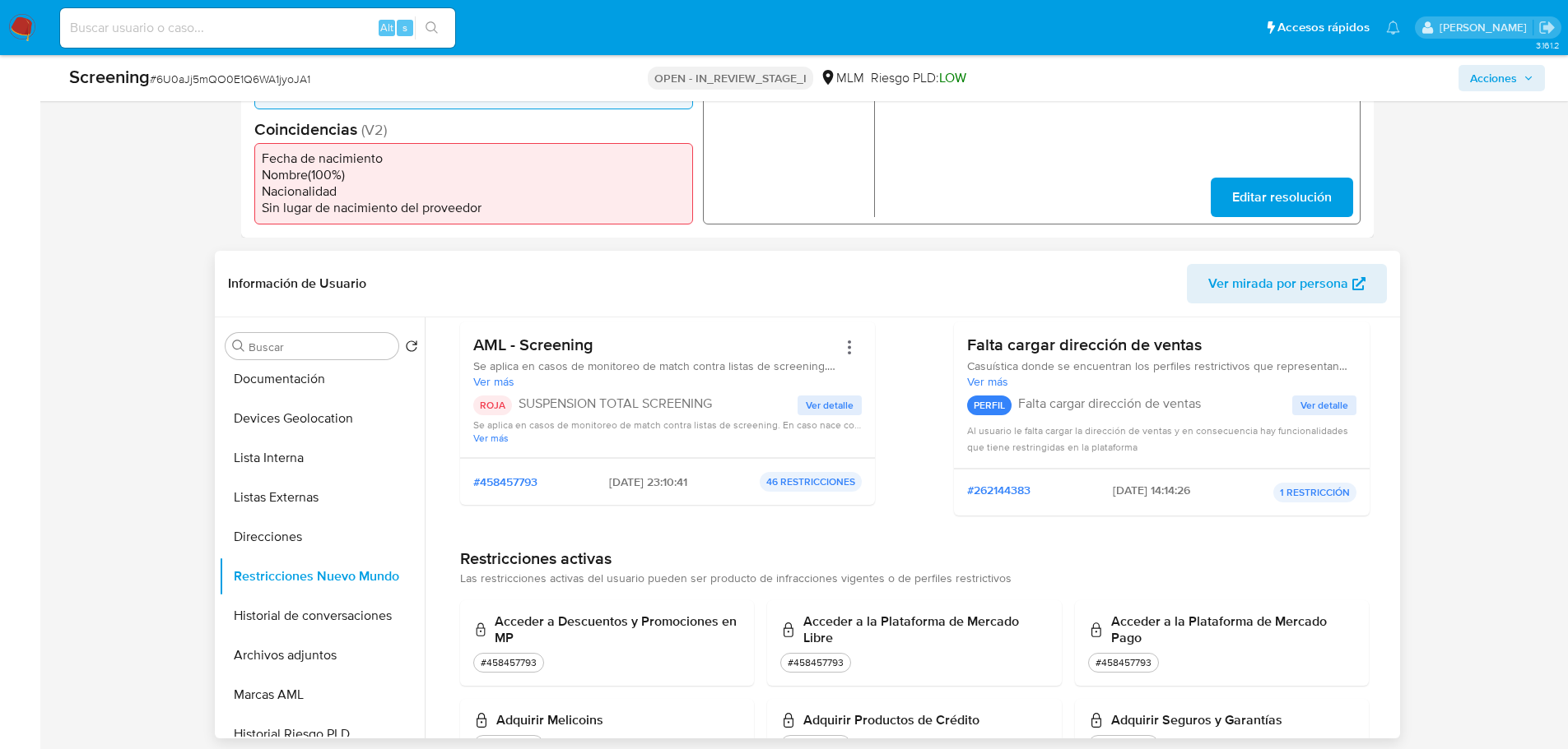
click at [848, 410] on span "Ver detalle" at bounding box center [830, 405] width 47 height 16
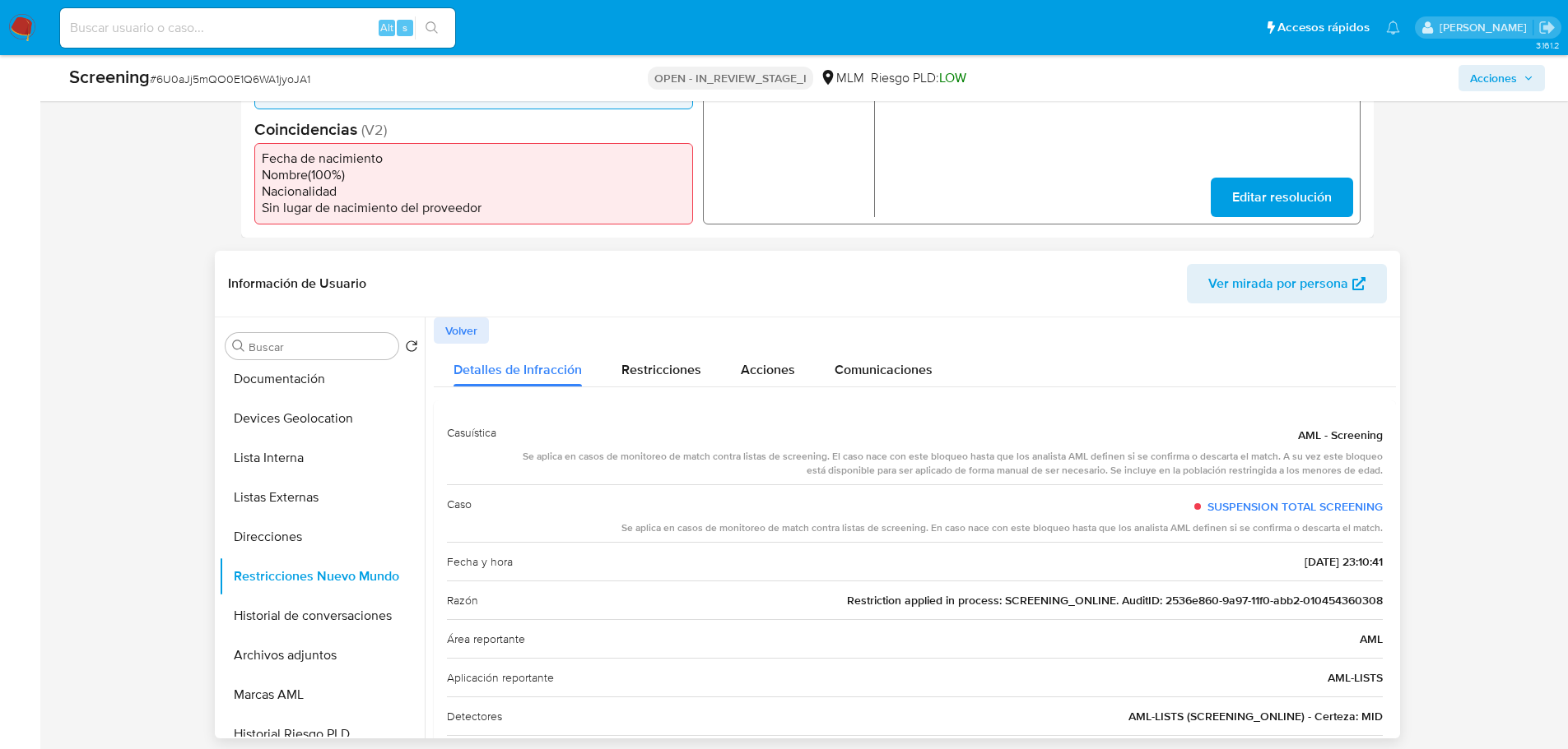
click at [464, 325] on span "Volver" at bounding box center [461, 330] width 32 height 23
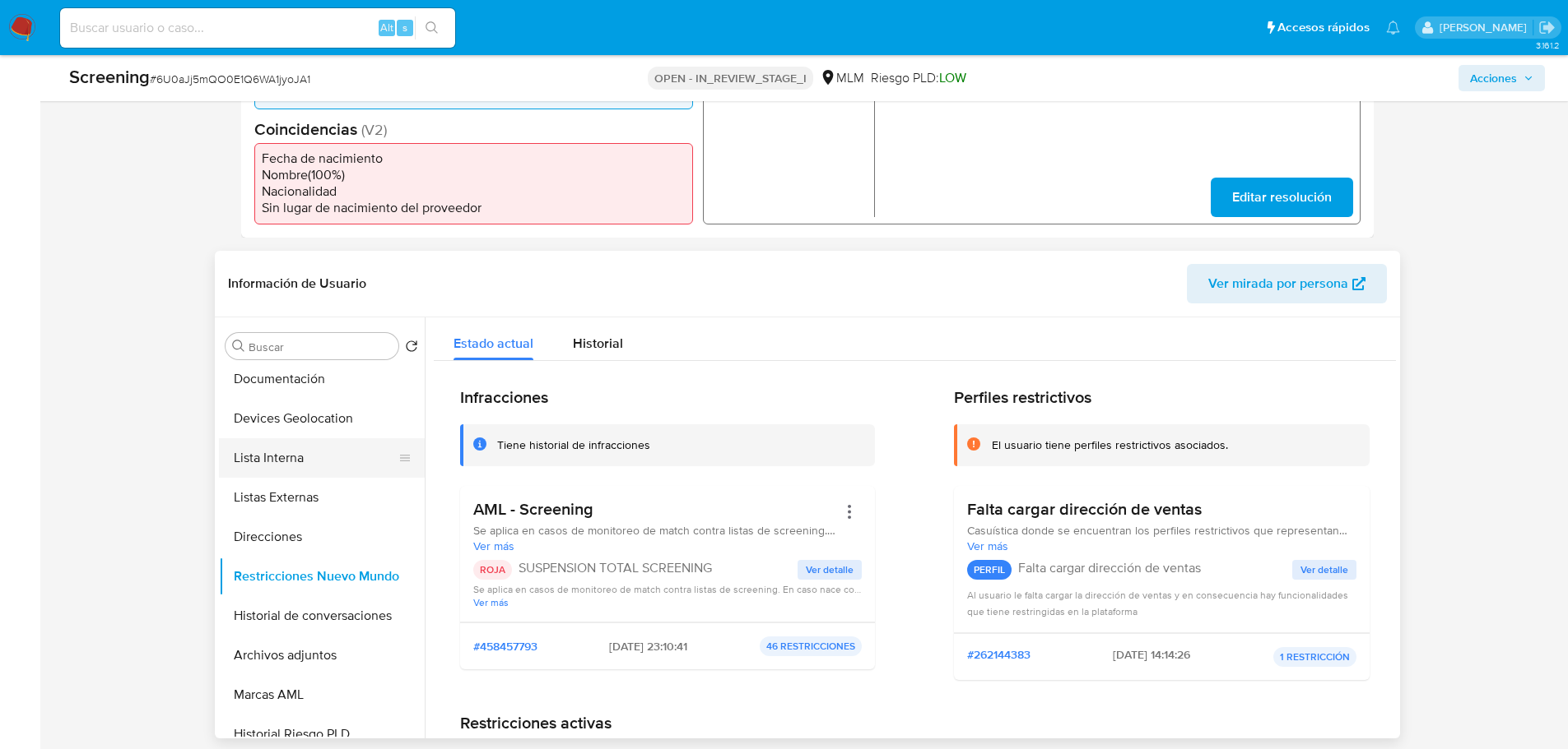
click at [311, 503] on button "Listas Externas" at bounding box center [322, 498] width 206 height 40
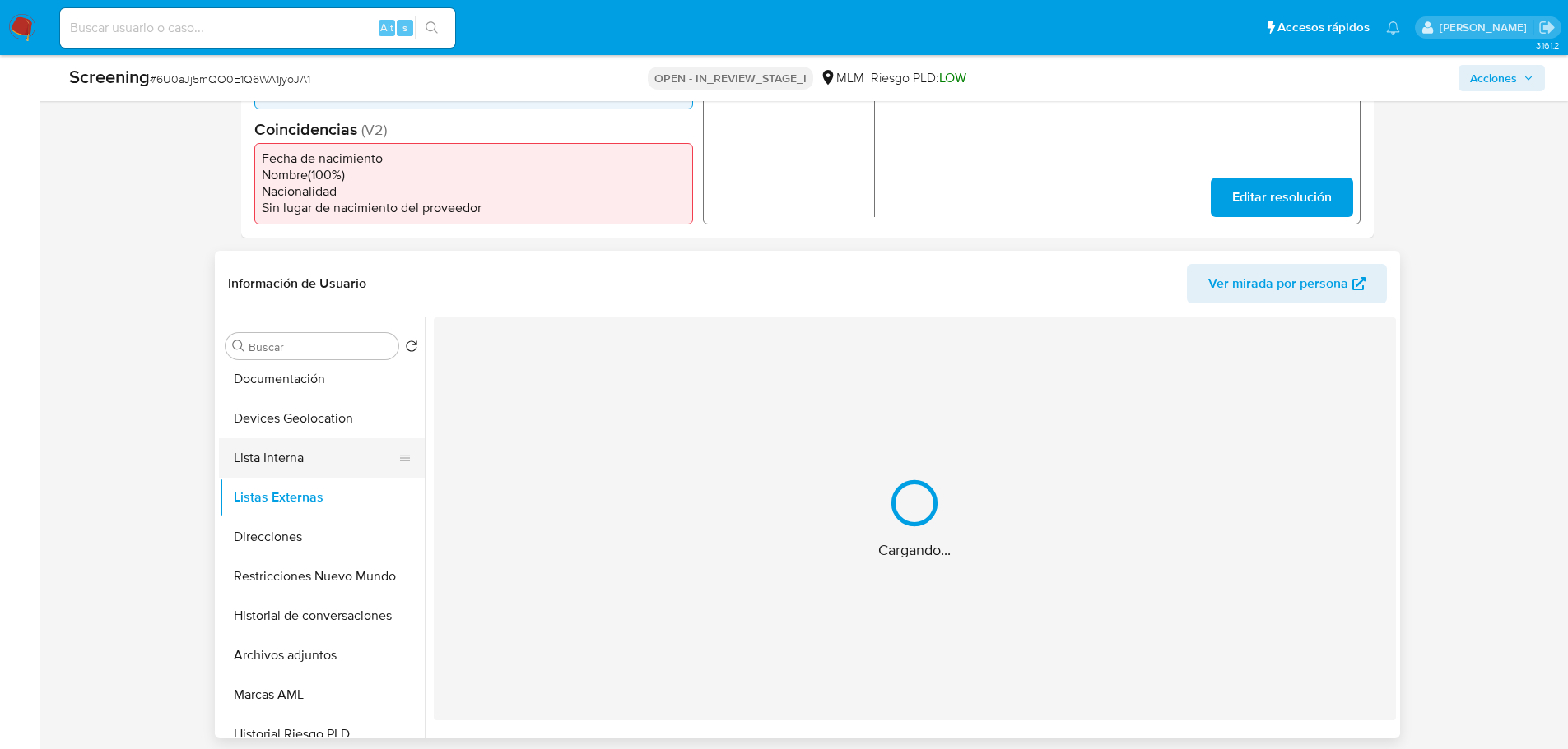
click at [306, 450] on button "Lista Interna" at bounding box center [315, 458] width 192 height 40
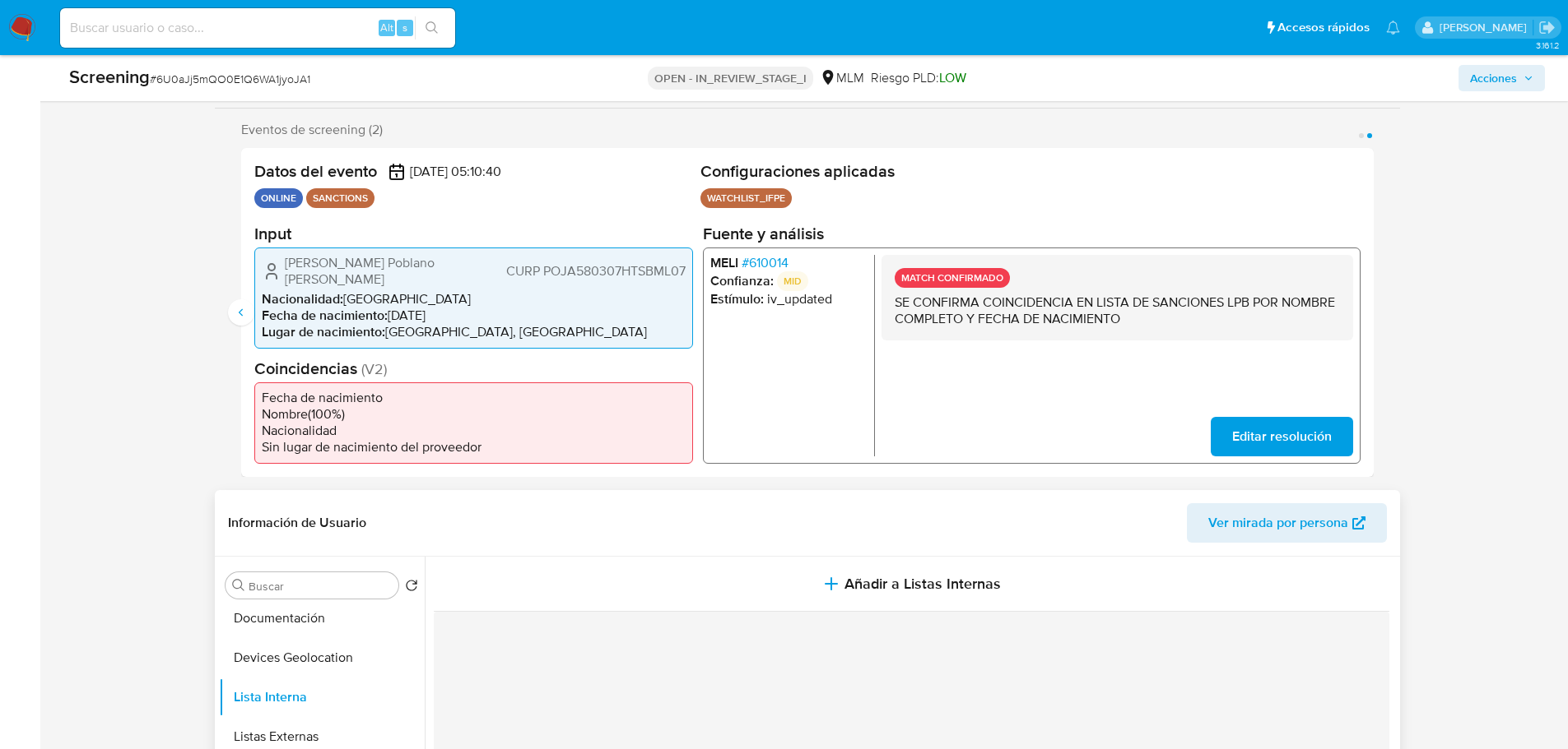
scroll to position [273, 0]
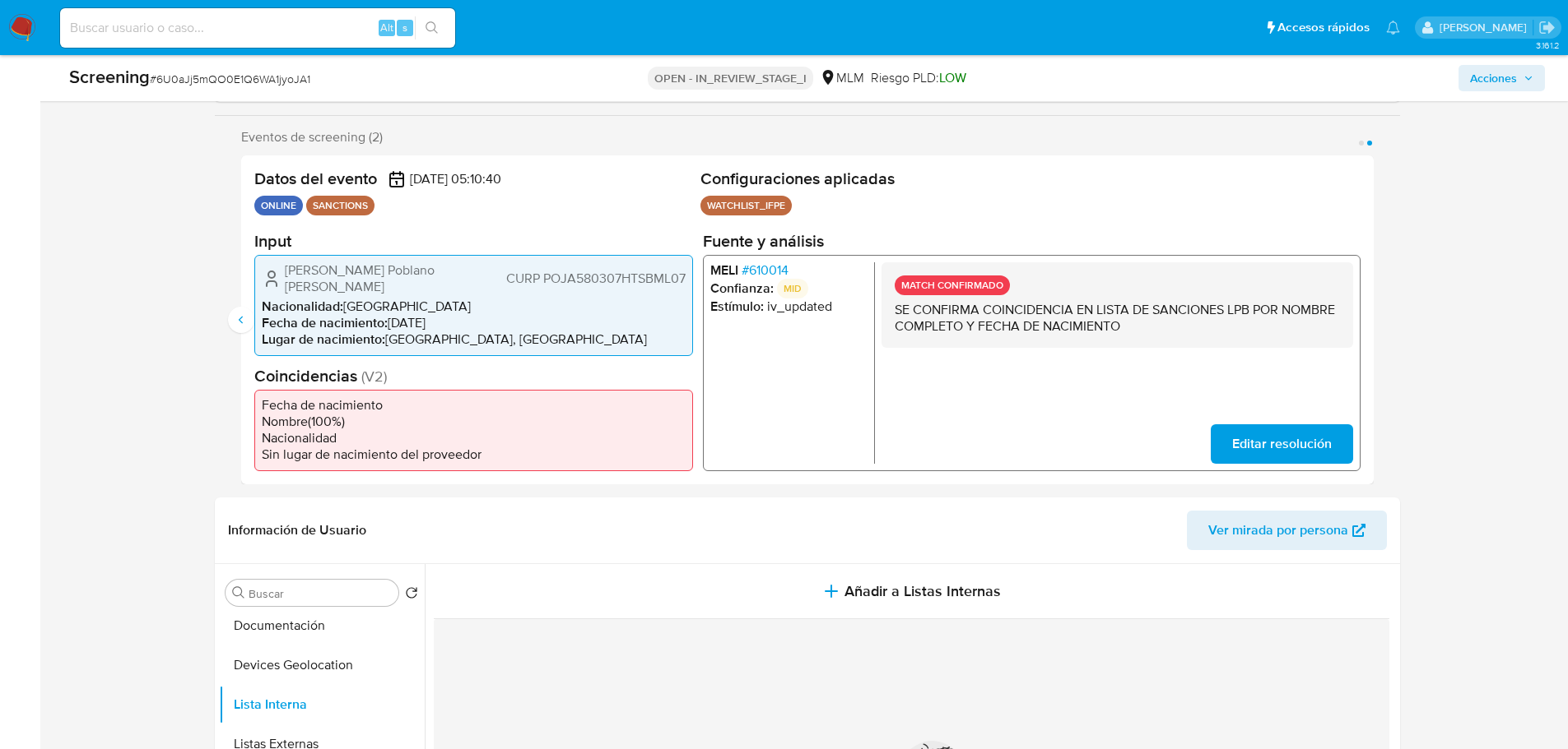
click at [271, 329] on span "Lugar de nacimiento :" at bounding box center [323, 339] width 124 height 19
click at [232, 319] on button "Anterior" at bounding box center [240, 320] width 26 height 26
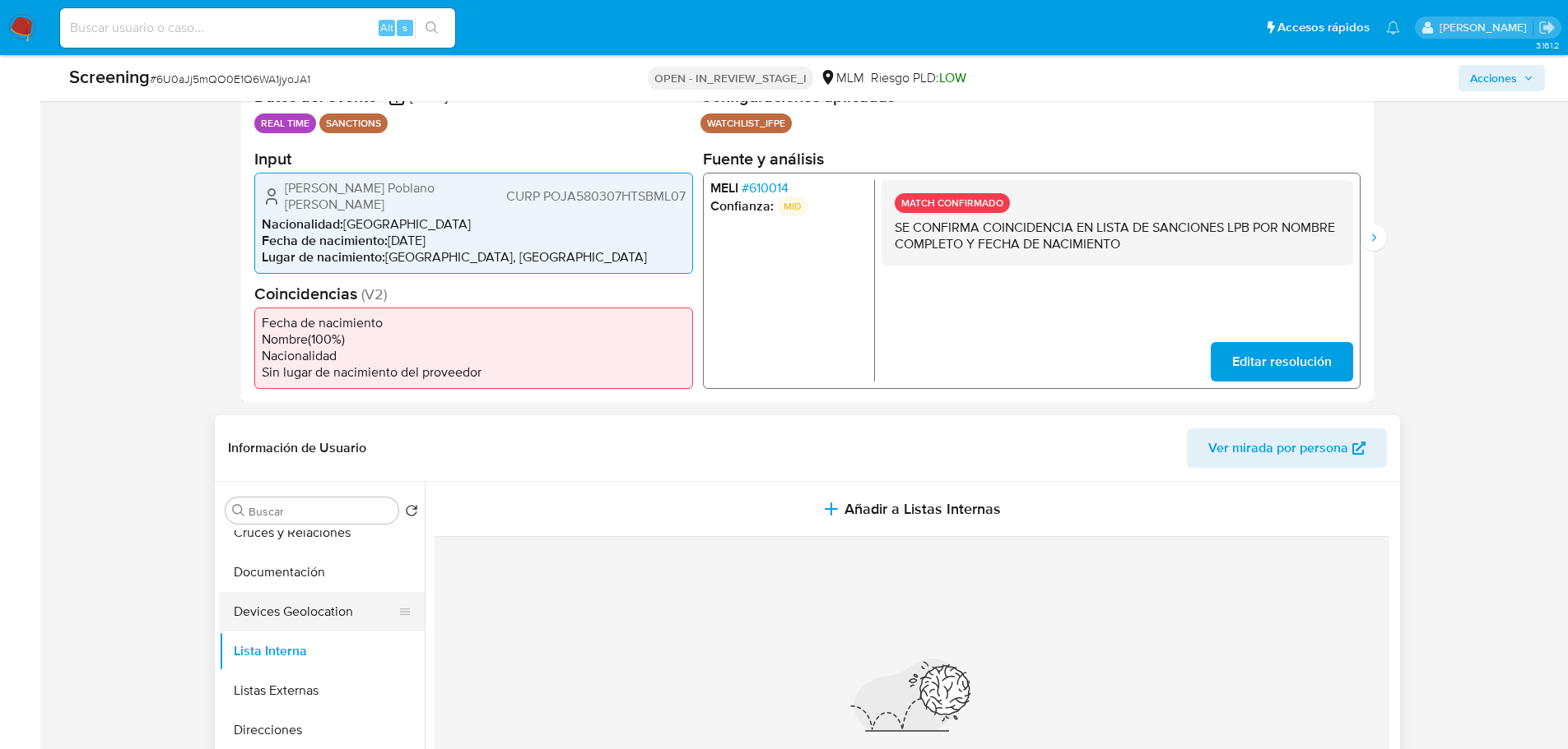
scroll to position [164, 0]
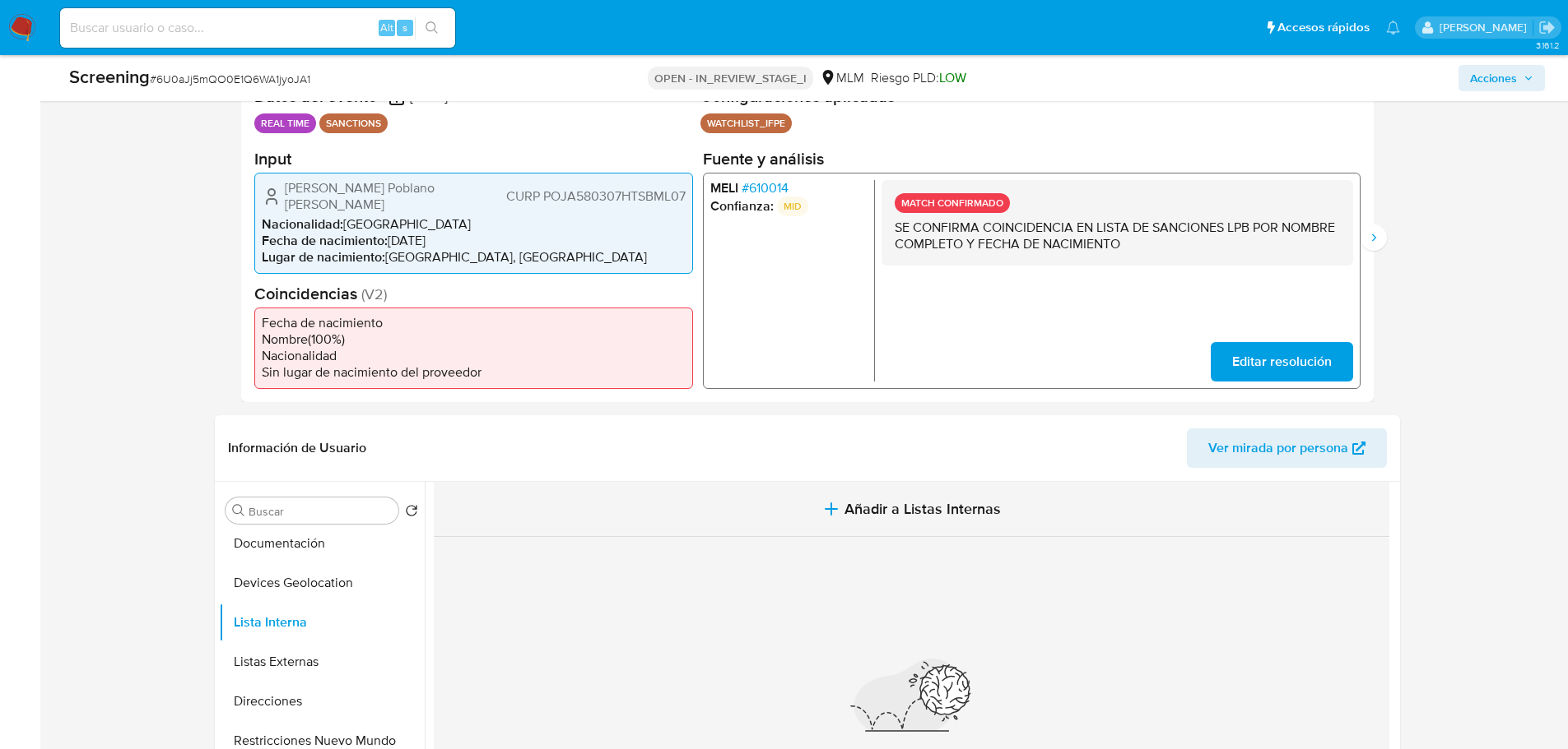
click at [861, 508] on span "Añadir a Listas Internas" at bounding box center [922, 509] width 157 height 18
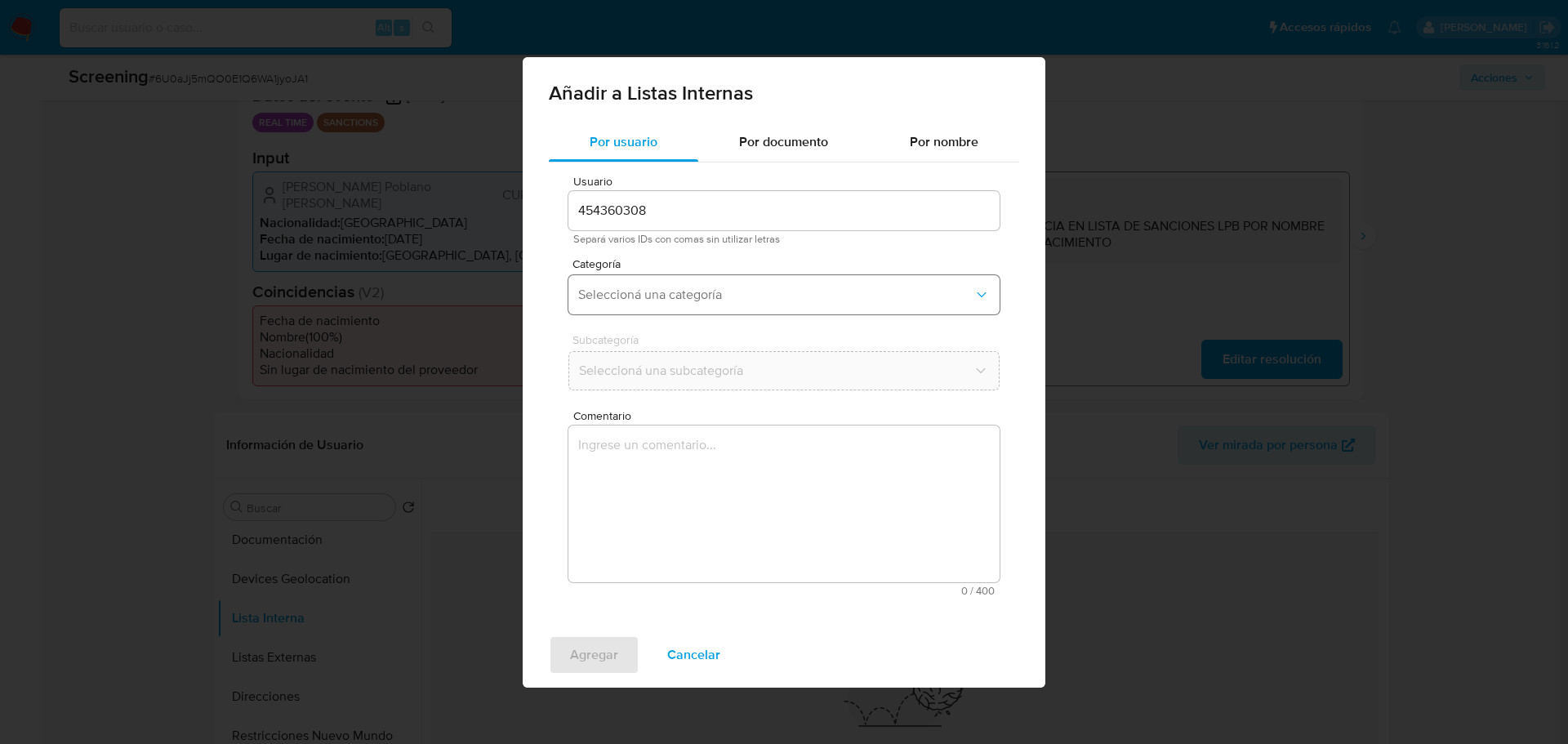
click at [678, 287] on span "Seleccioná una categoría" at bounding box center [776, 294] width 395 height 16
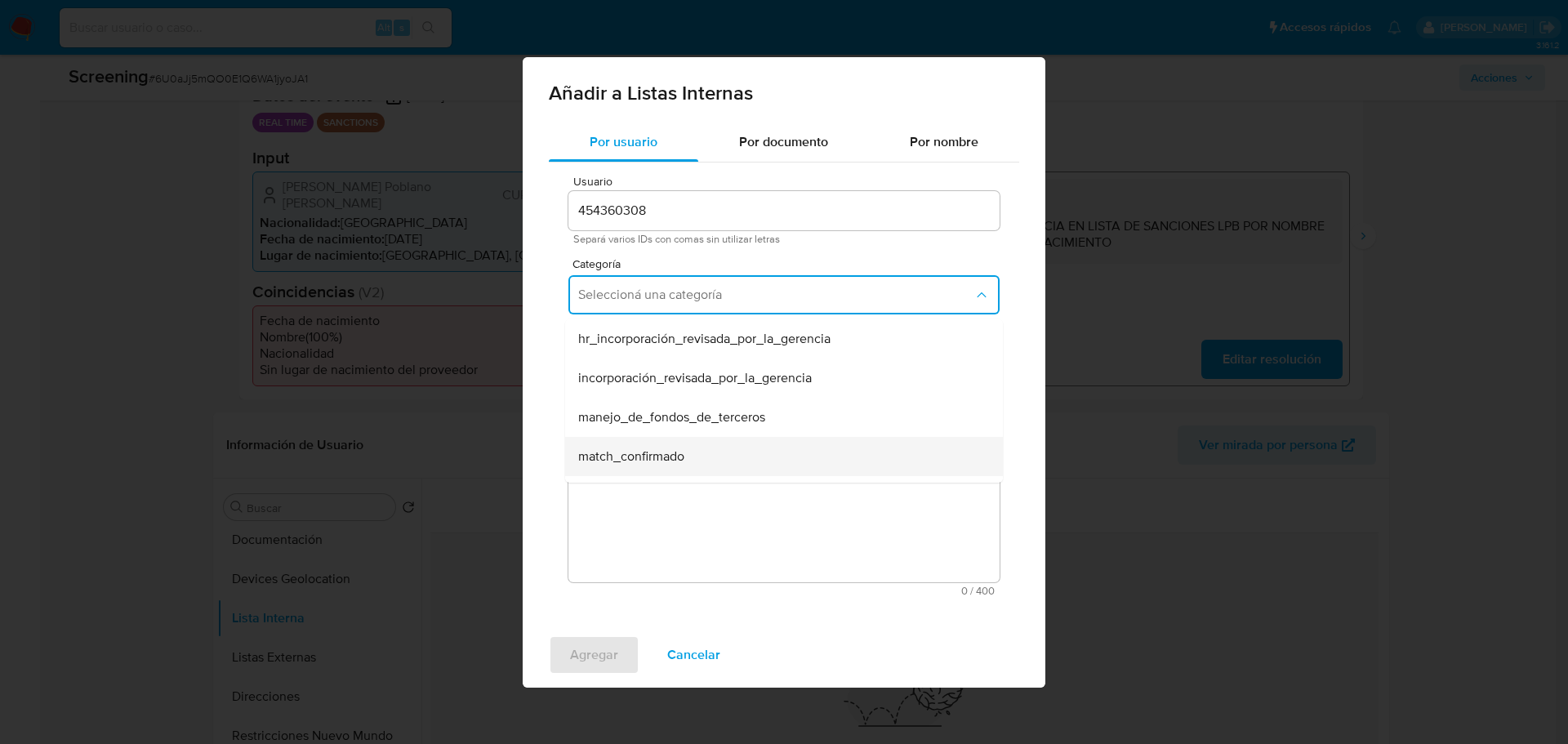
click at [639, 463] on span "match_confirmado" at bounding box center [631, 456] width 106 height 16
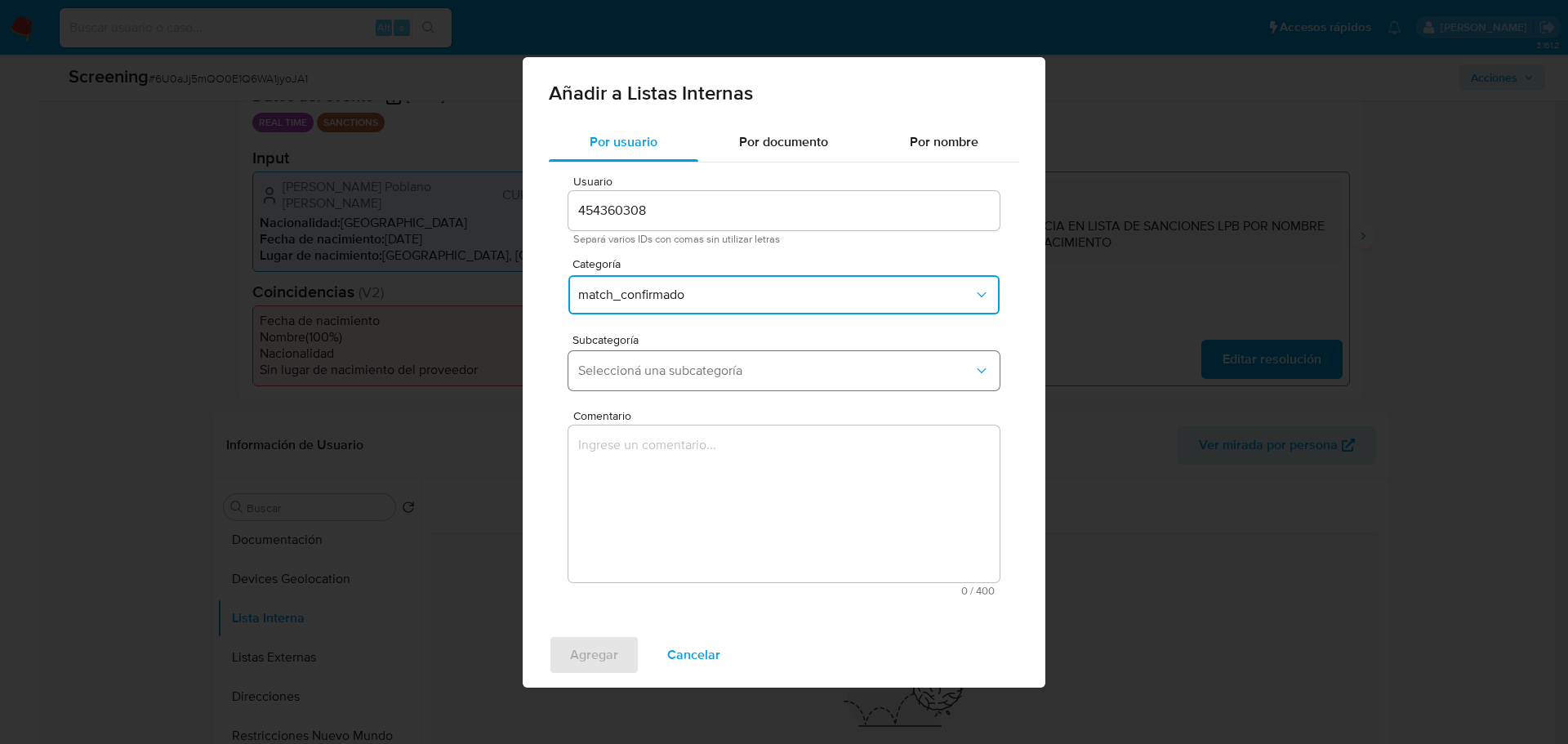
click at [685, 367] on span "Seleccioná una subcategoría" at bounding box center [776, 371] width 395 height 16
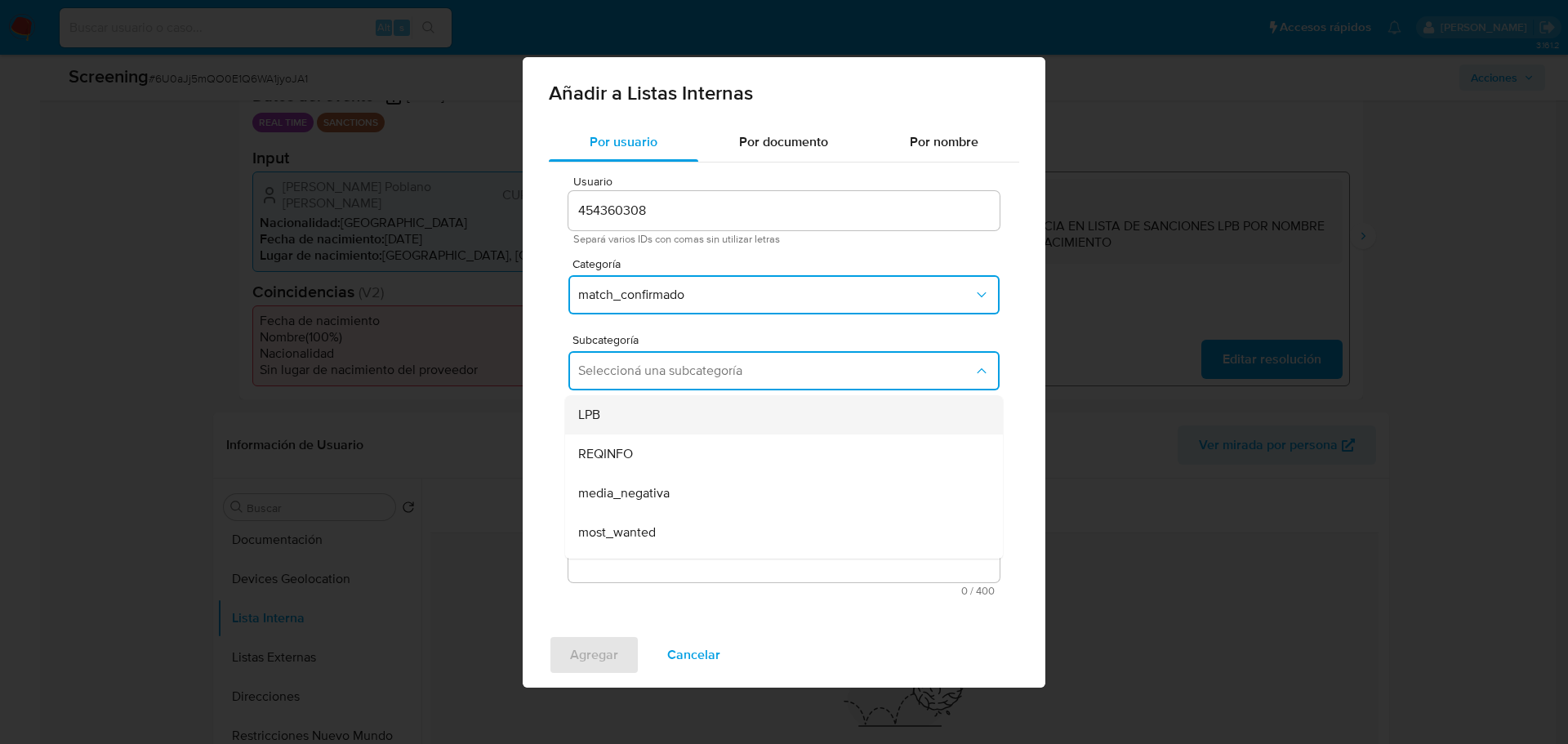
click at [660, 423] on div "LPB" at bounding box center [779, 414] width 402 height 40
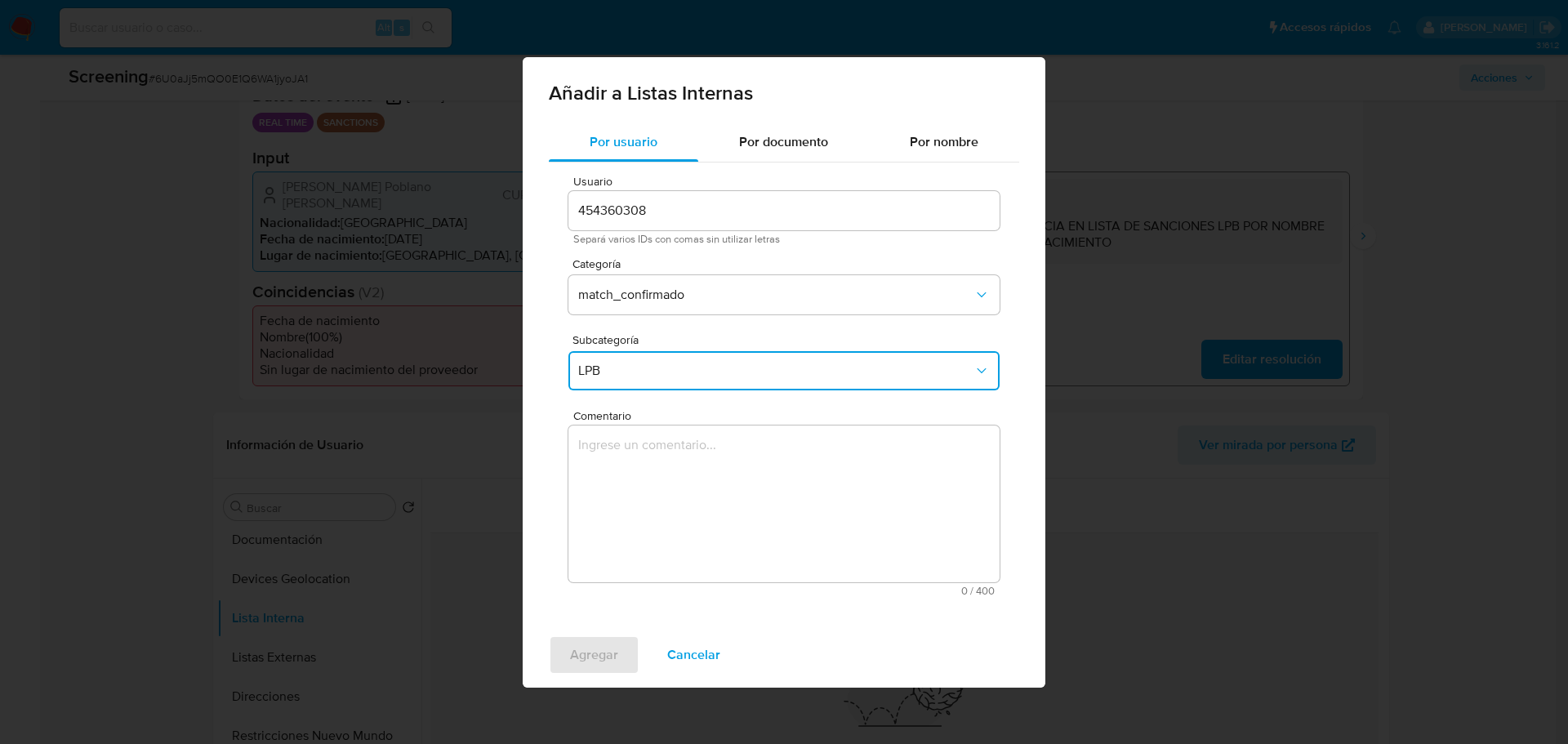
click at [643, 452] on textarea "Comentario" at bounding box center [783, 504] width 431 height 157
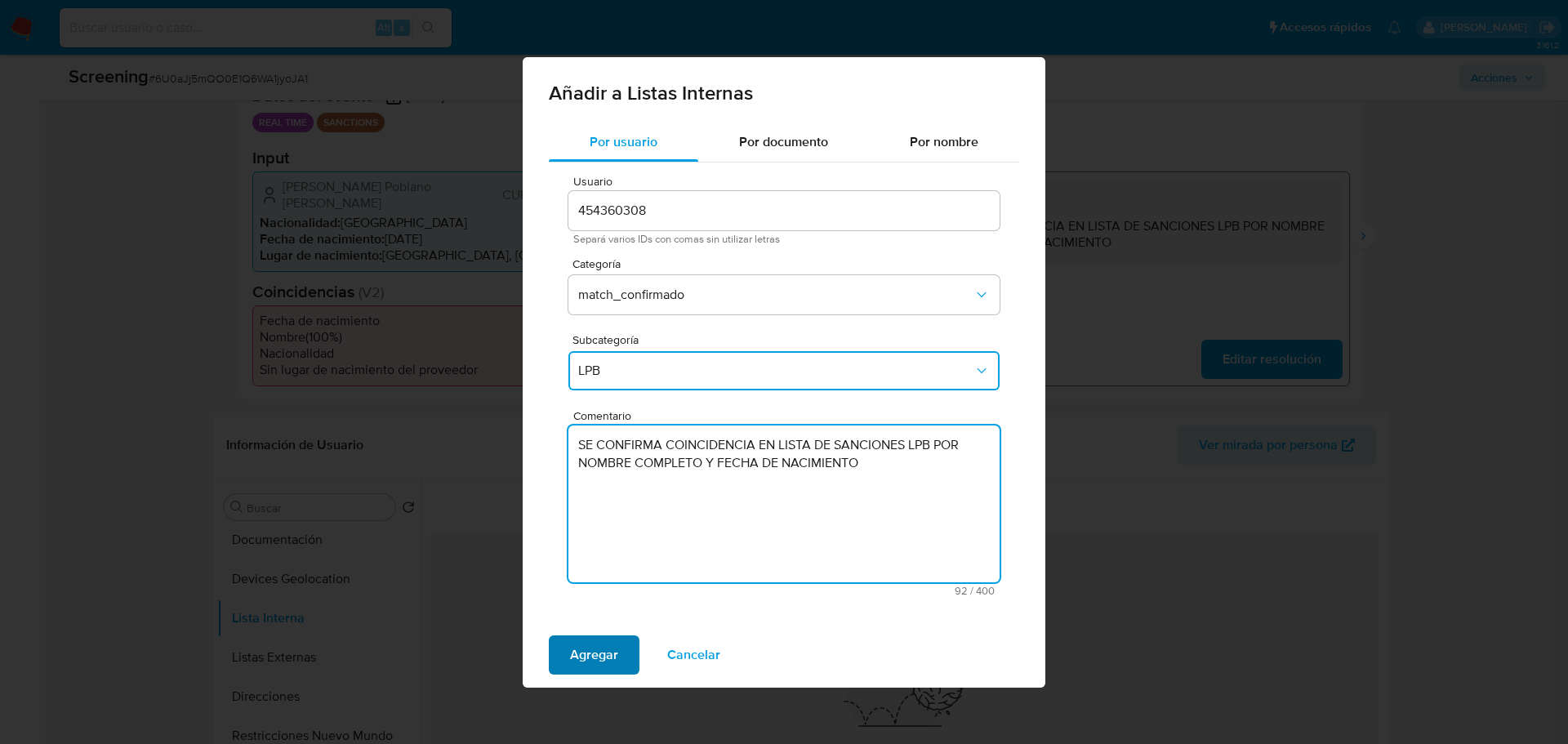
type textarea "SE CONFIRMA COINCIDENCIA EN LISTA DE SANCIONES LPB POR NOMBRE COMPLETO Y FECHA …"
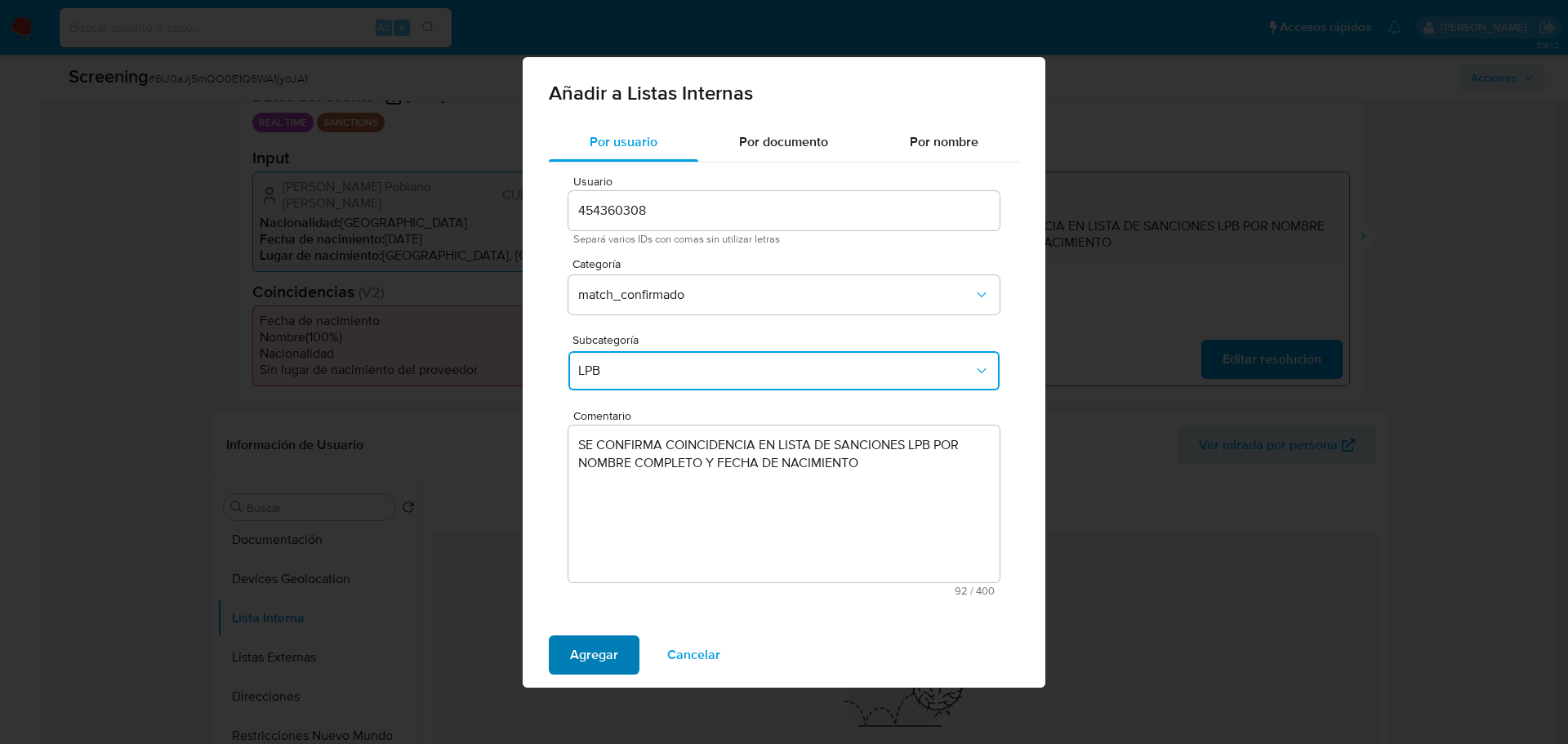
click at [587, 595] on span "Agregar" at bounding box center [593, 655] width 48 height 36
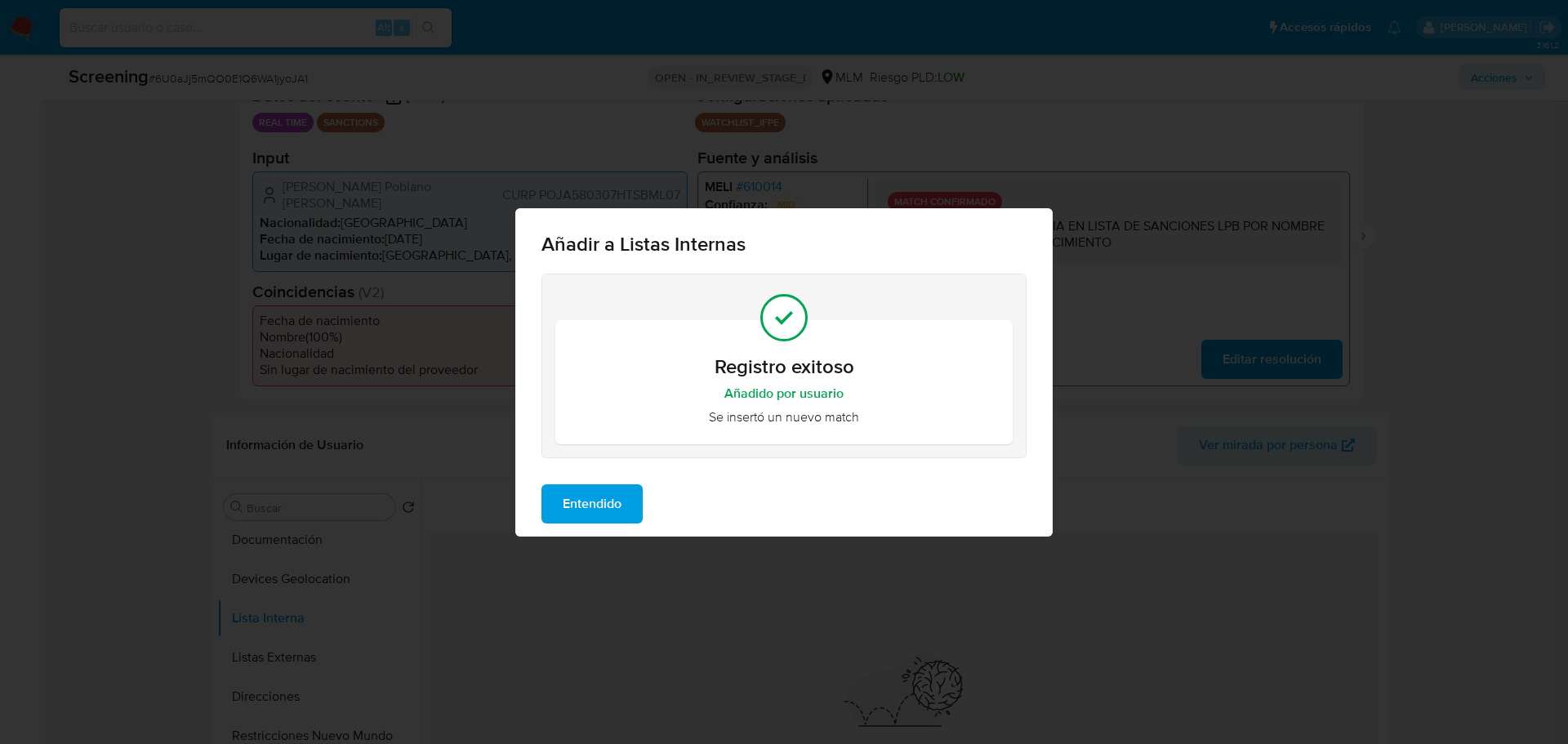
click at [599, 496] on span "Entendido" at bounding box center [592, 504] width 59 height 36
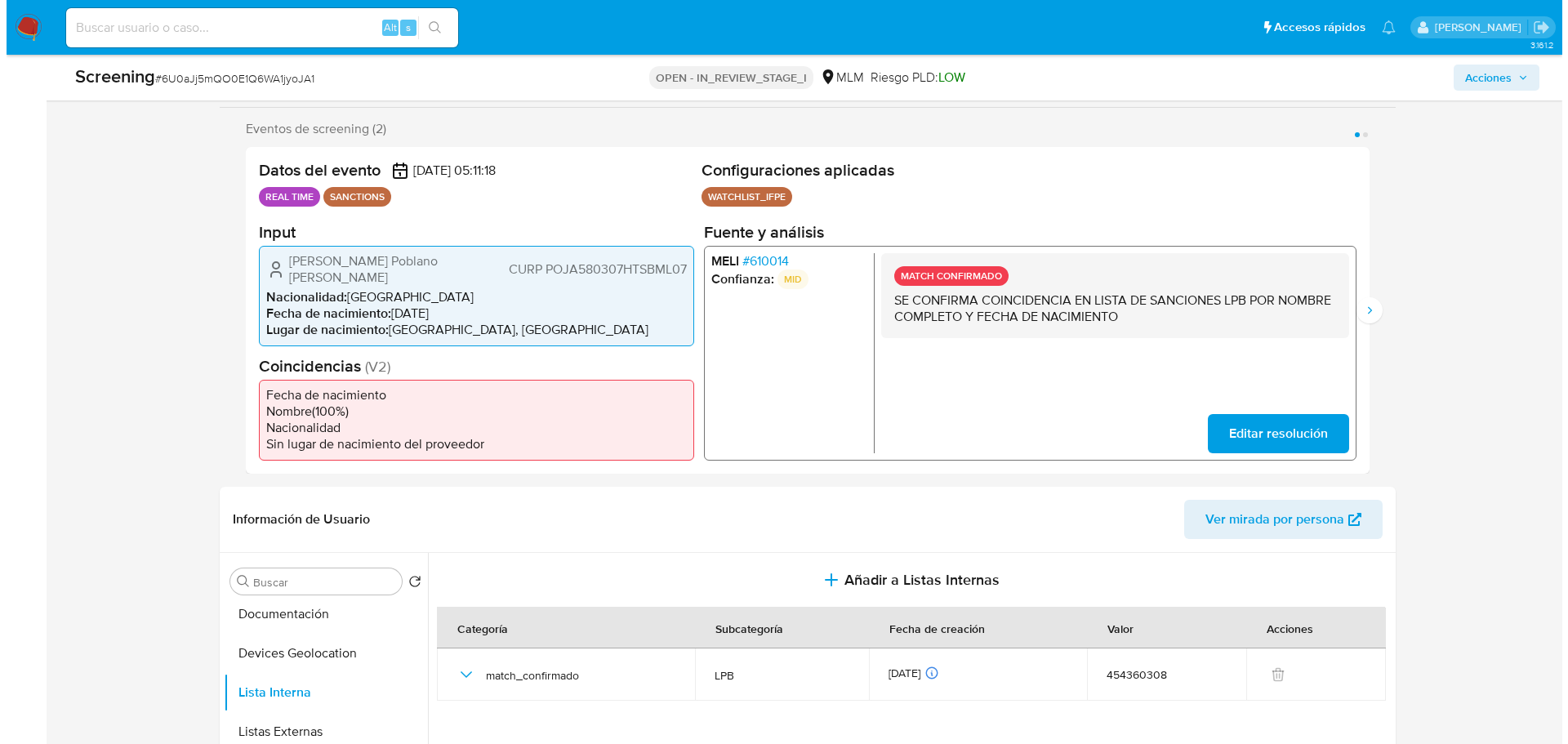
scroll to position [189, 0]
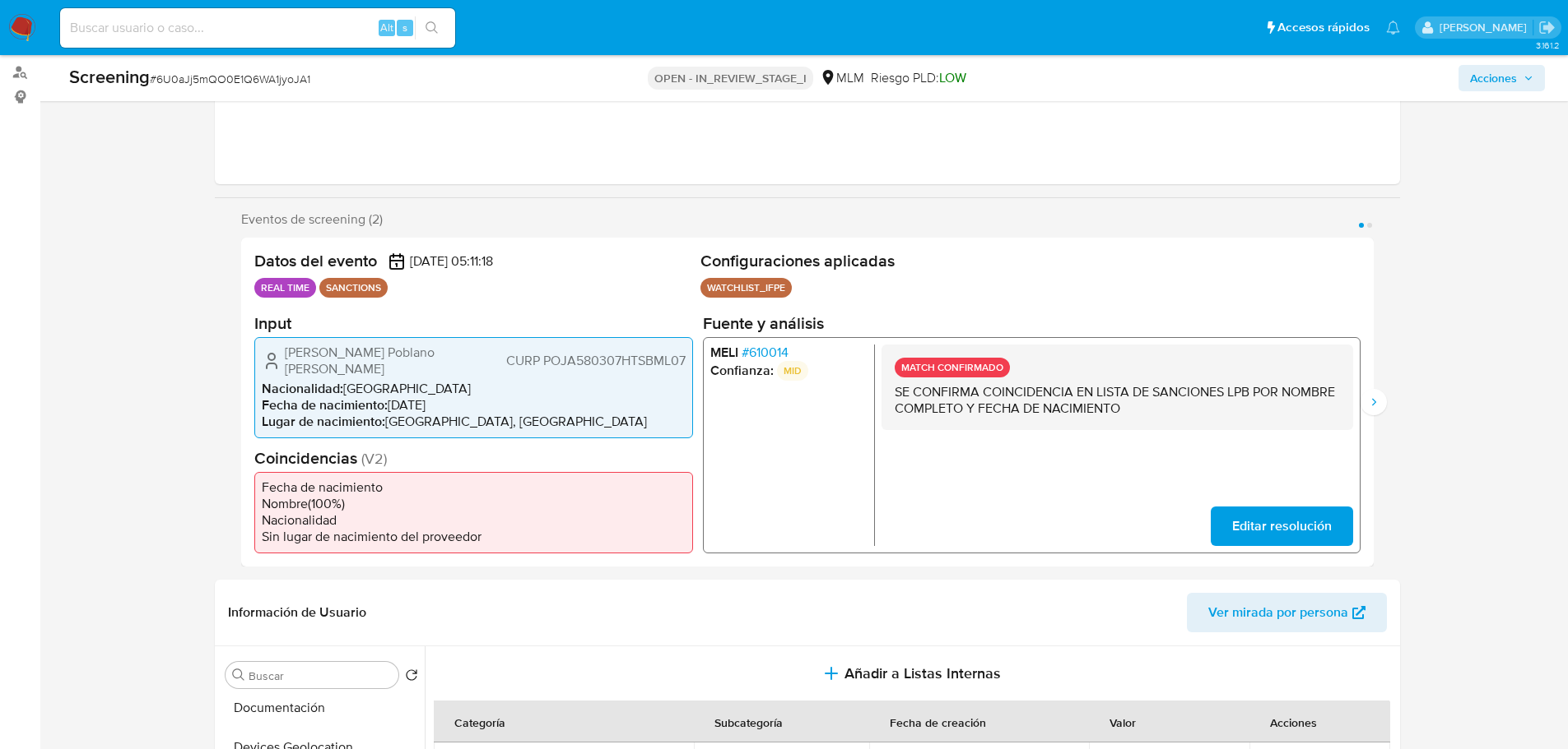
click at [788, 367] on p "MID" at bounding box center [792, 370] width 31 height 19
click at [779, 357] on span "# 610014" at bounding box center [764, 351] width 47 height 16
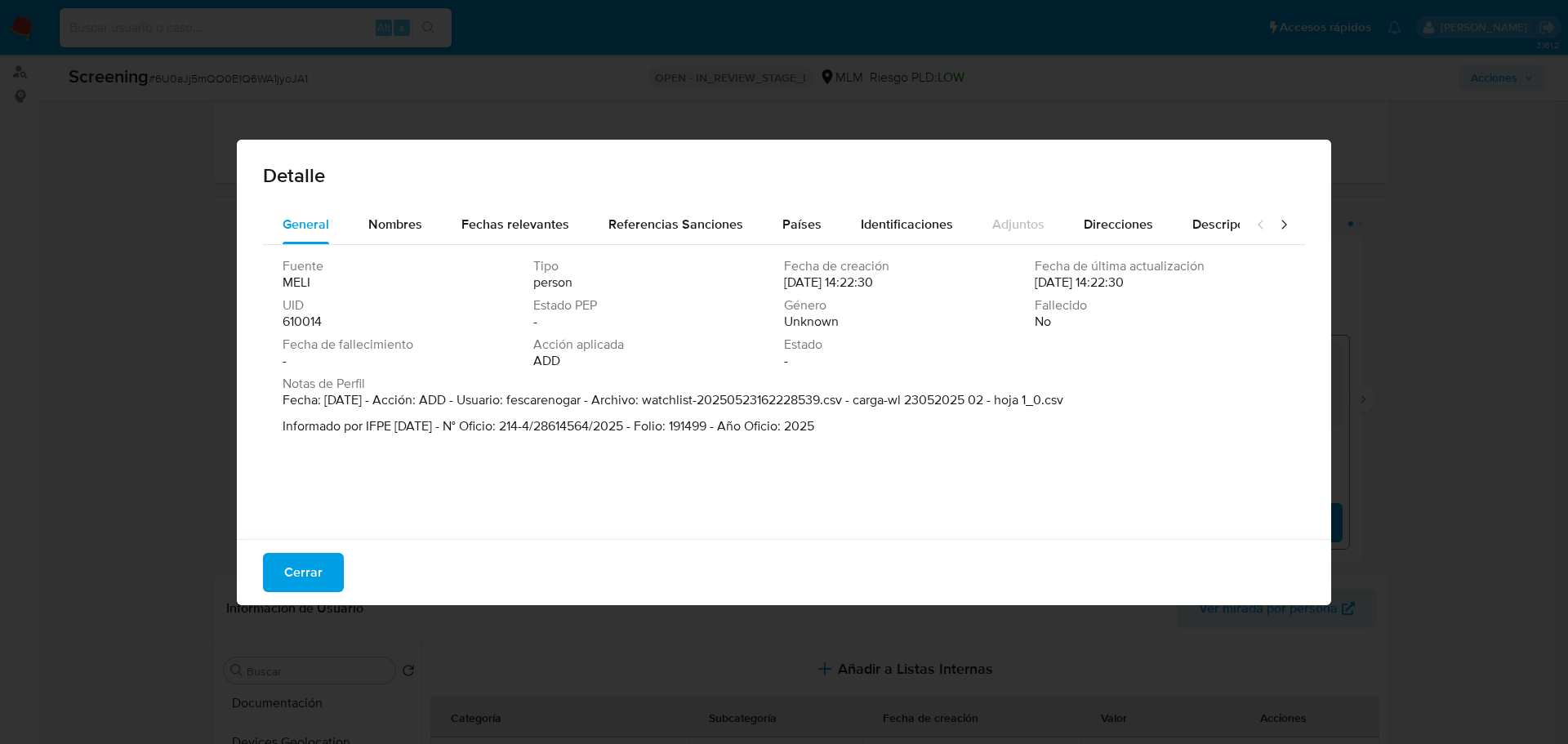
drag, startPoint x: 412, startPoint y: 393, endPoint x: 1134, endPoint y: 435, distance: 723.2
click at [1134, 435] on div "Notas de Perfil Fecha: 23/05/2025 - Acción: ADD - Usuario: fescarenogar - Archi…" at bounding box center [784, 409] width 1003 height 66
click at [962, 447] on div "Fuente MELI Tipo person Fecha de creación 23/05/2025 14:22:30 Fecha de última a…" at bounding box center [784, 388] width 1042 height 286
drag, startPoint x: 849, startPoint y: 438, endPoint x: 478, endPoint y: 419, distance: 371.5
click at [478, 419] on div "Notas de Perfil Fecha: 23/05/2025 - Acción: ADD - Usuario: fescarenogar - Archi…" at bounding box center [784, 409] width 1003 height 66
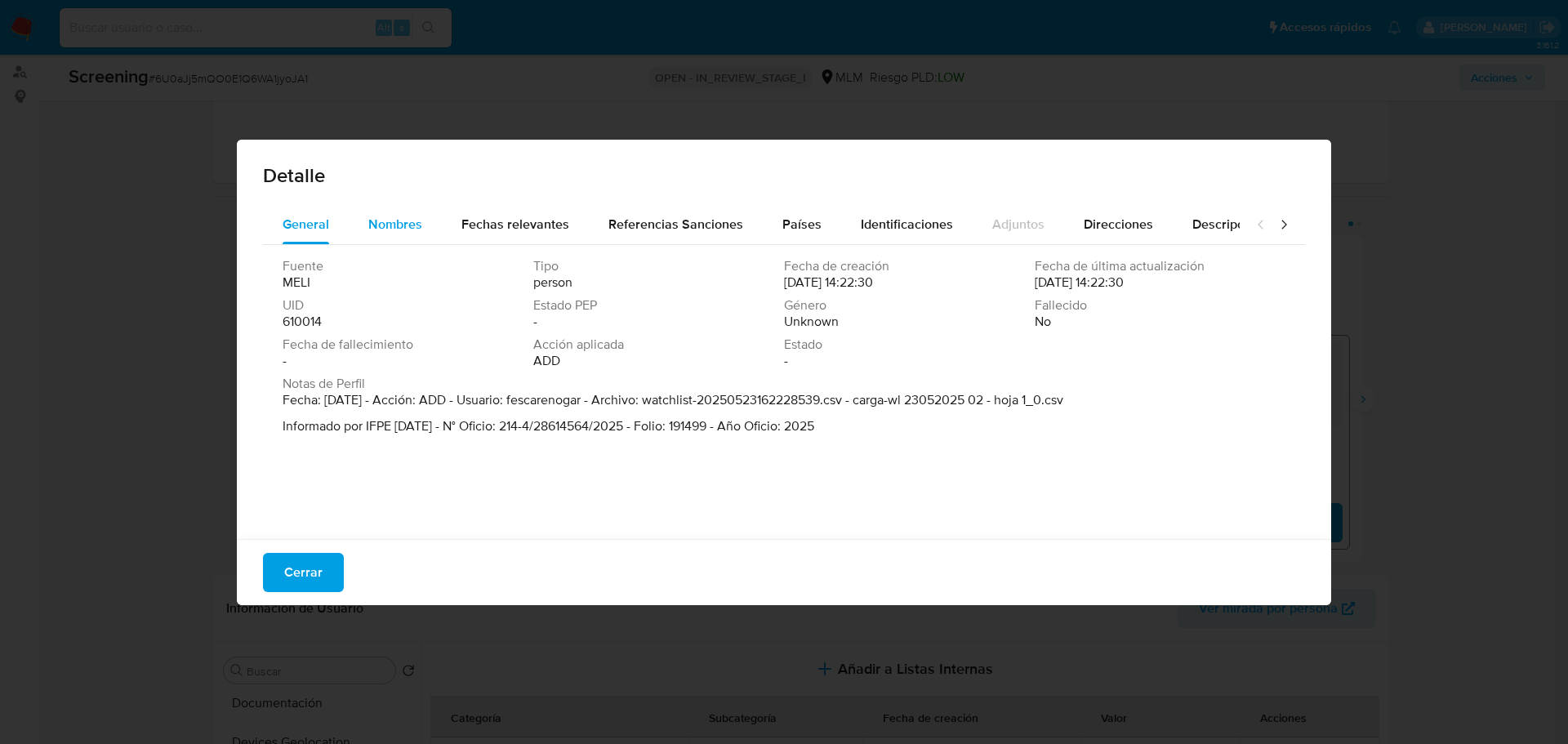
click at [403, 226] on span "Nombres" at bounding box center [395, 224] width 54 height 18
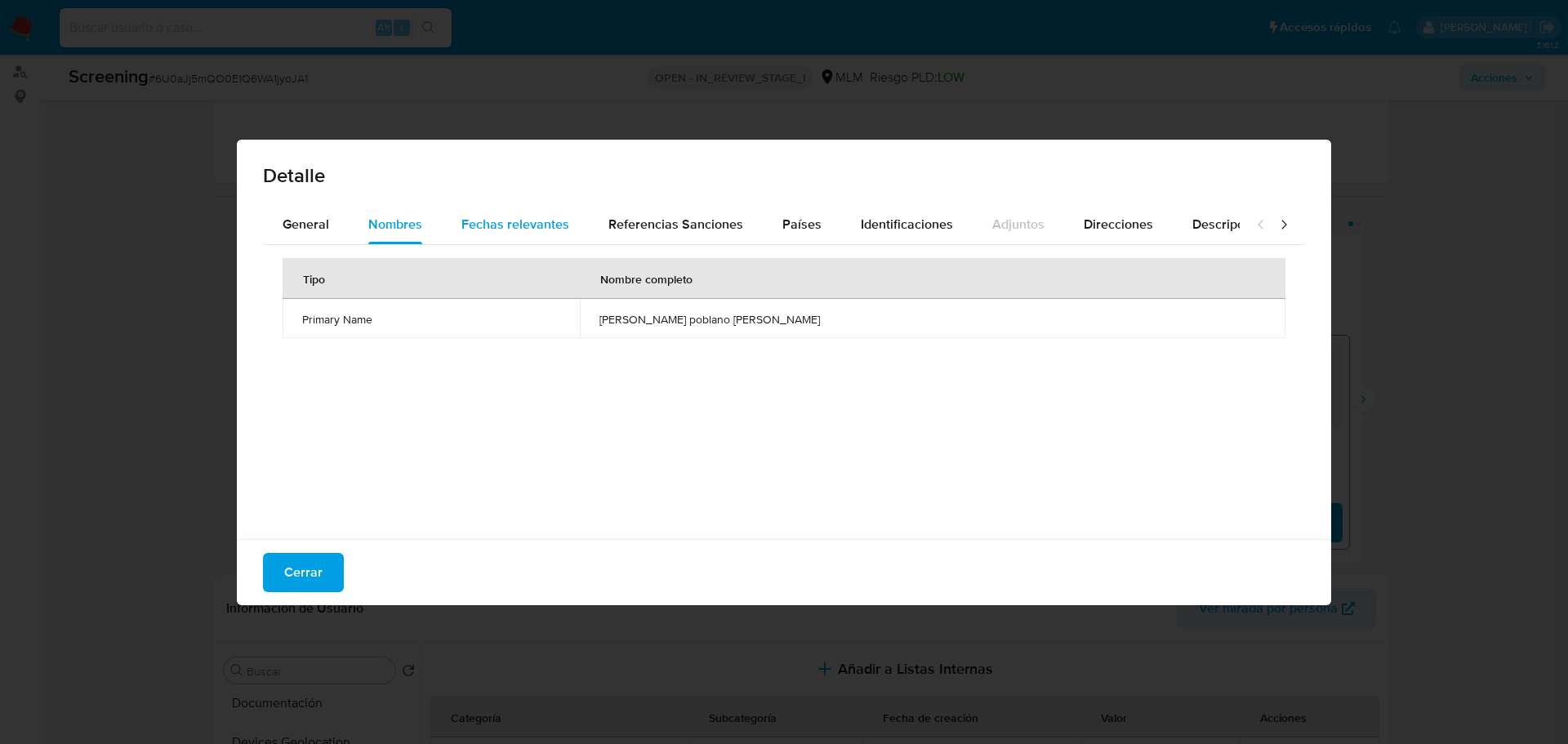
click at [493, 232] on span "Fechas relevantes" at bounding box center [515, 224] width 108 height 18
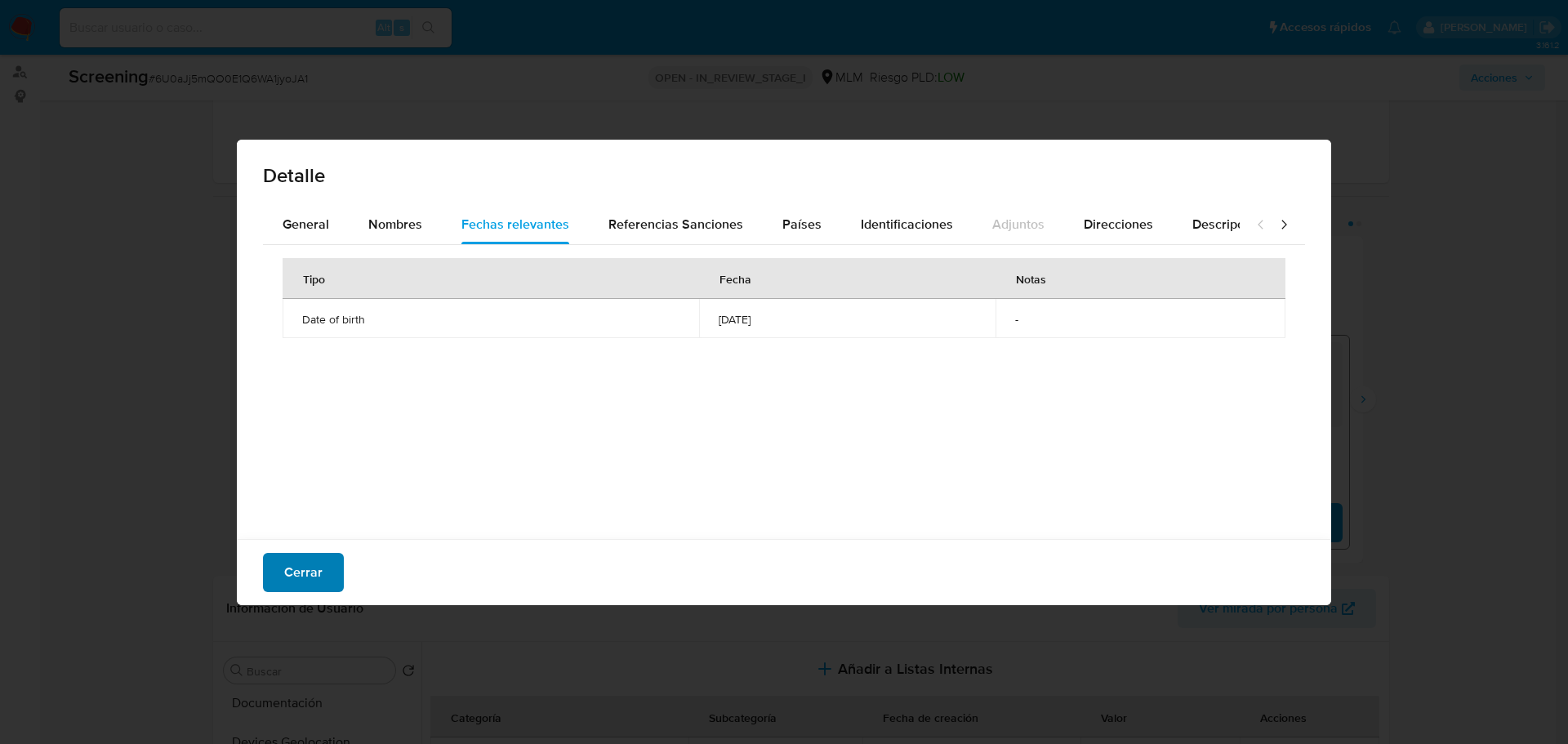
click at [287, 583] on span "Cerrar" at bounding box center [303, 573] width 39 height 36
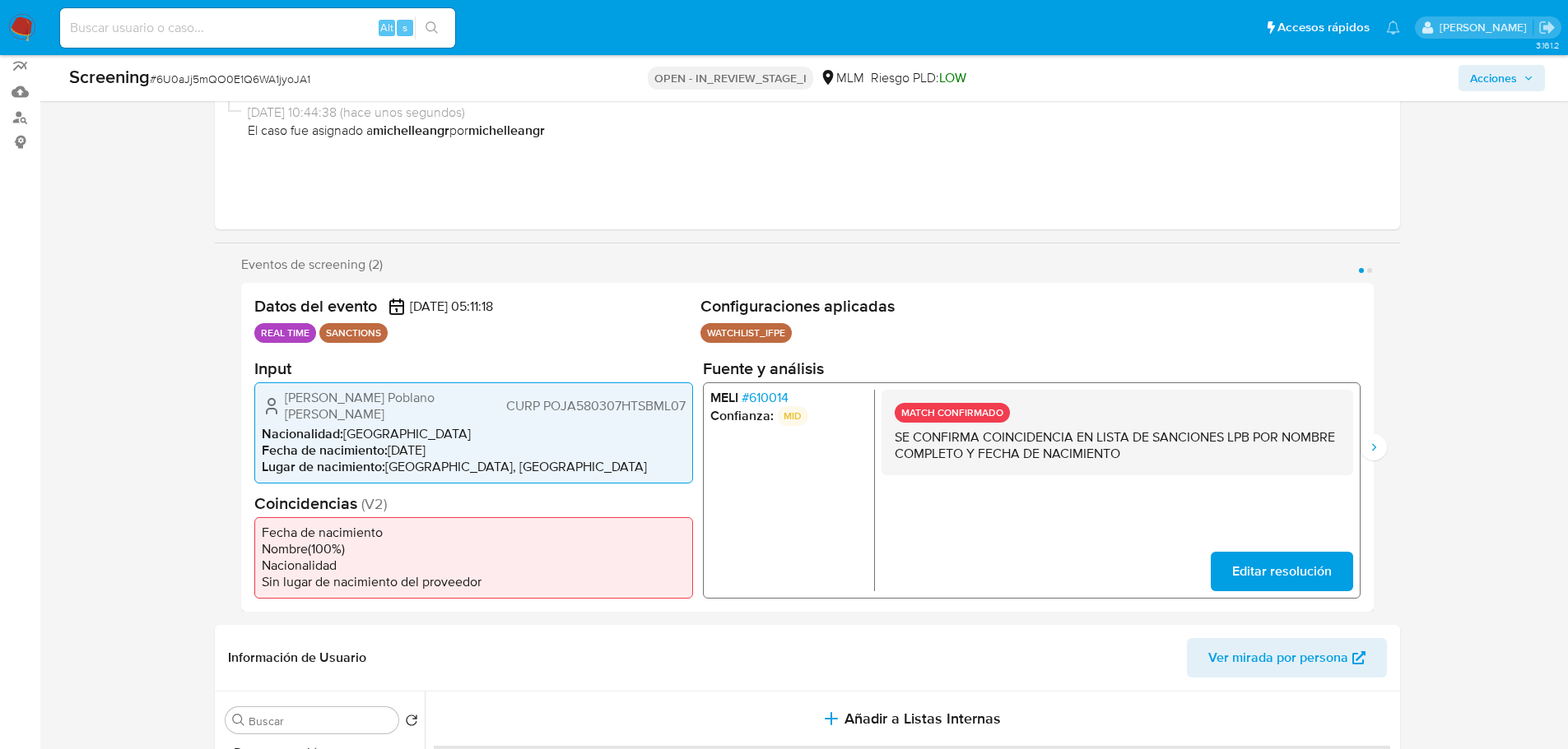
scroll to position [108, 0]
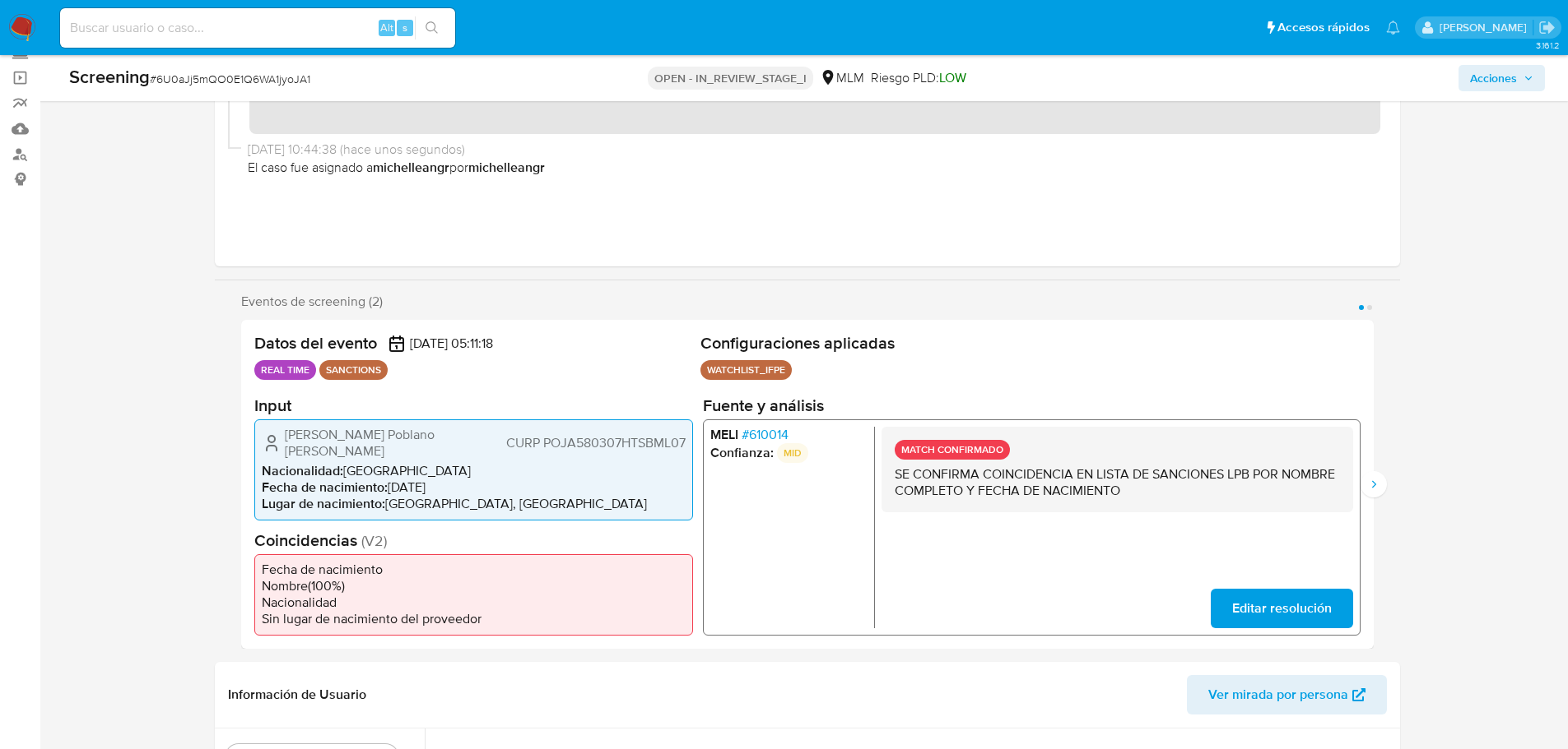
drag, startPoint x: 289, startPoint y: 374, endPoint x: 492, endPoint y: 372, distance: 203.0
click at [412, 373] on ul "REAL TIME SANCTIONS" at bounding box center [473, 370] width 439 height 19
drag, startPoint x: 492, startPoint y: 372, endPoint x: 714, endPoint y: 376, distance: 222.0
click at [493, 372] on ul "REAL TIME SANCTIONS" at bounding box center [473, 370] width 439 height 19
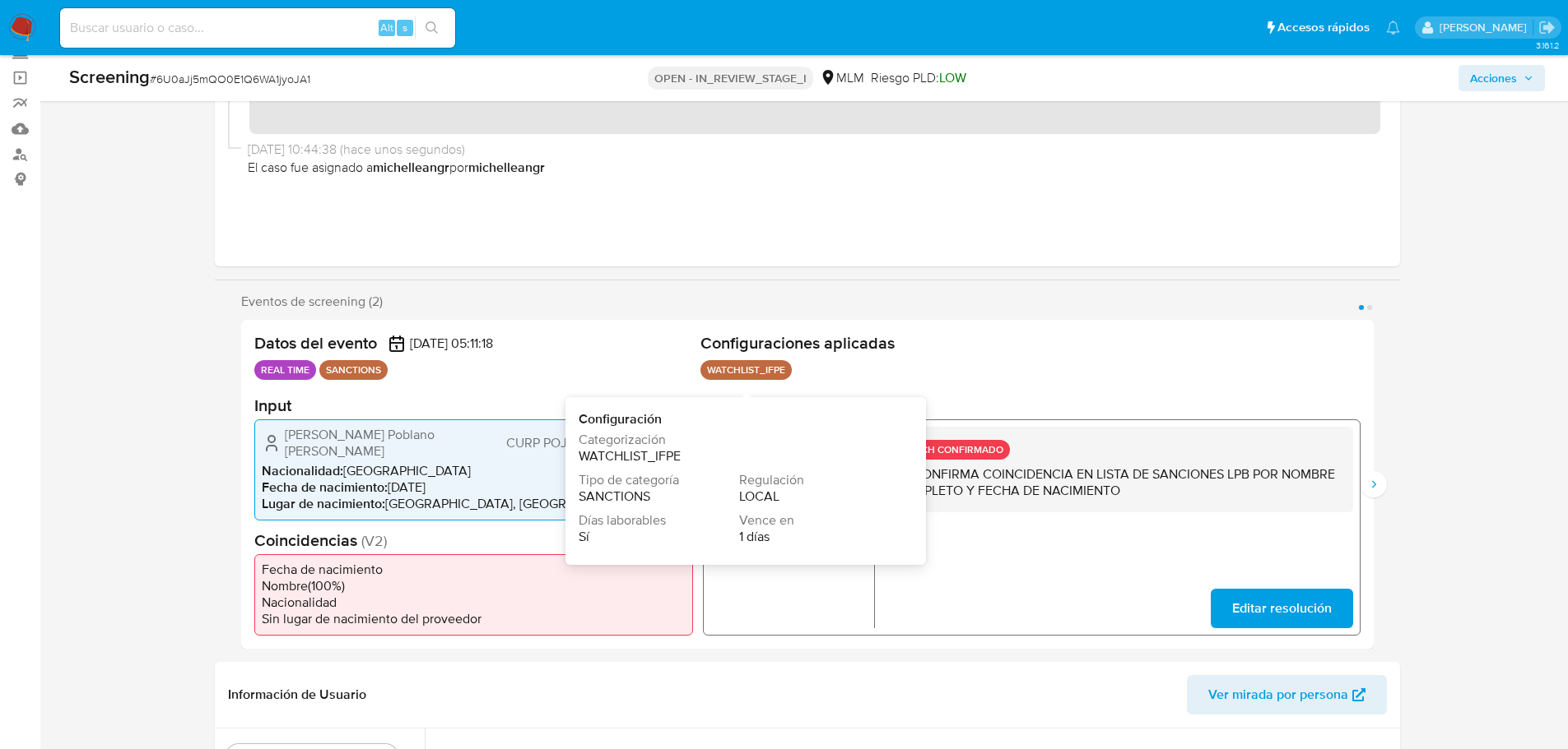
click at [750, 368] on p "WATCHLIST_IFPE" at bounding box center [746, 370] width 91 height 19
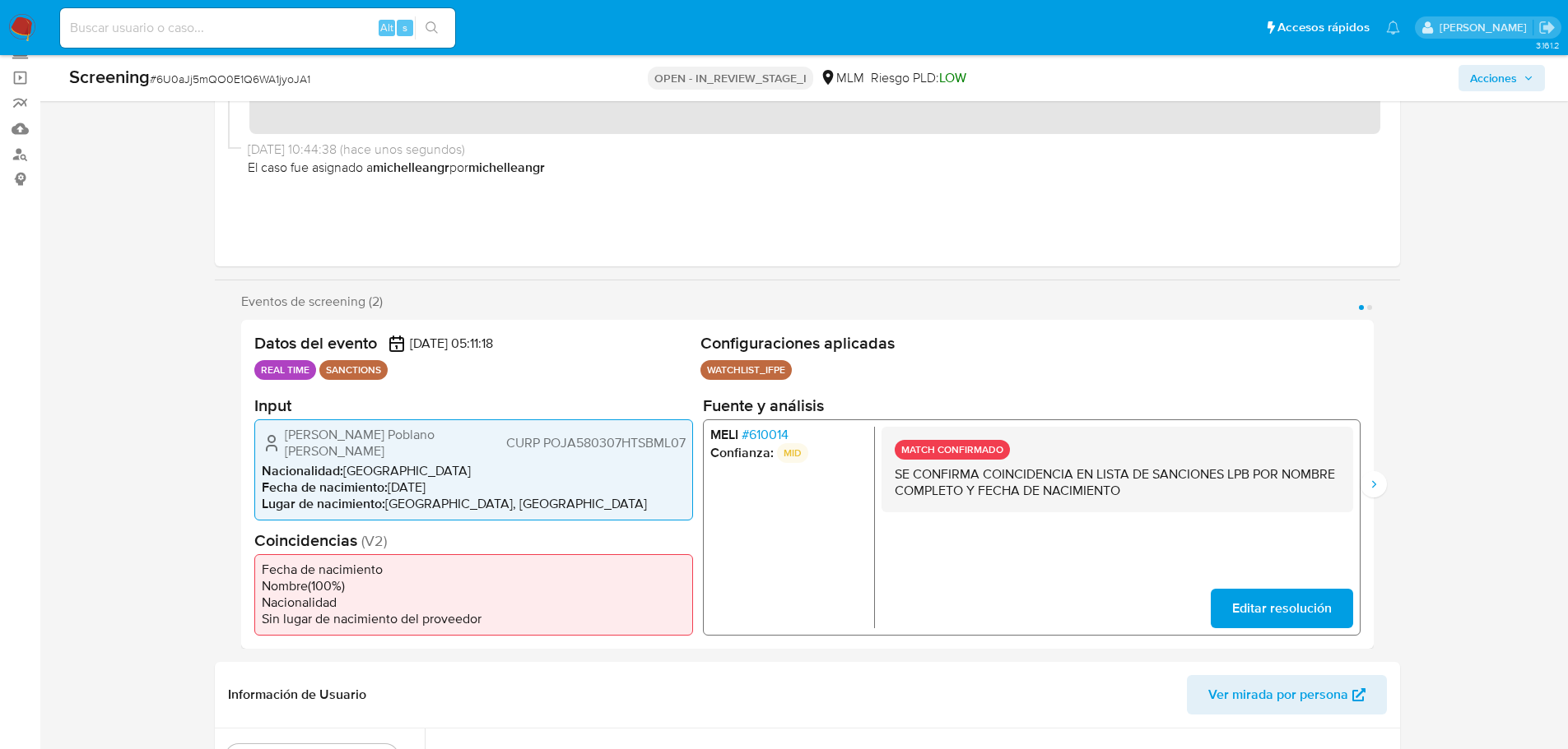
click at [826, 372] on ul "WATCHLIST_IFPE Configuración Categorización WATCHLIST_IFPE Tipo de categoría SA…" at bounding box center [1030, 372] width 660 height 25
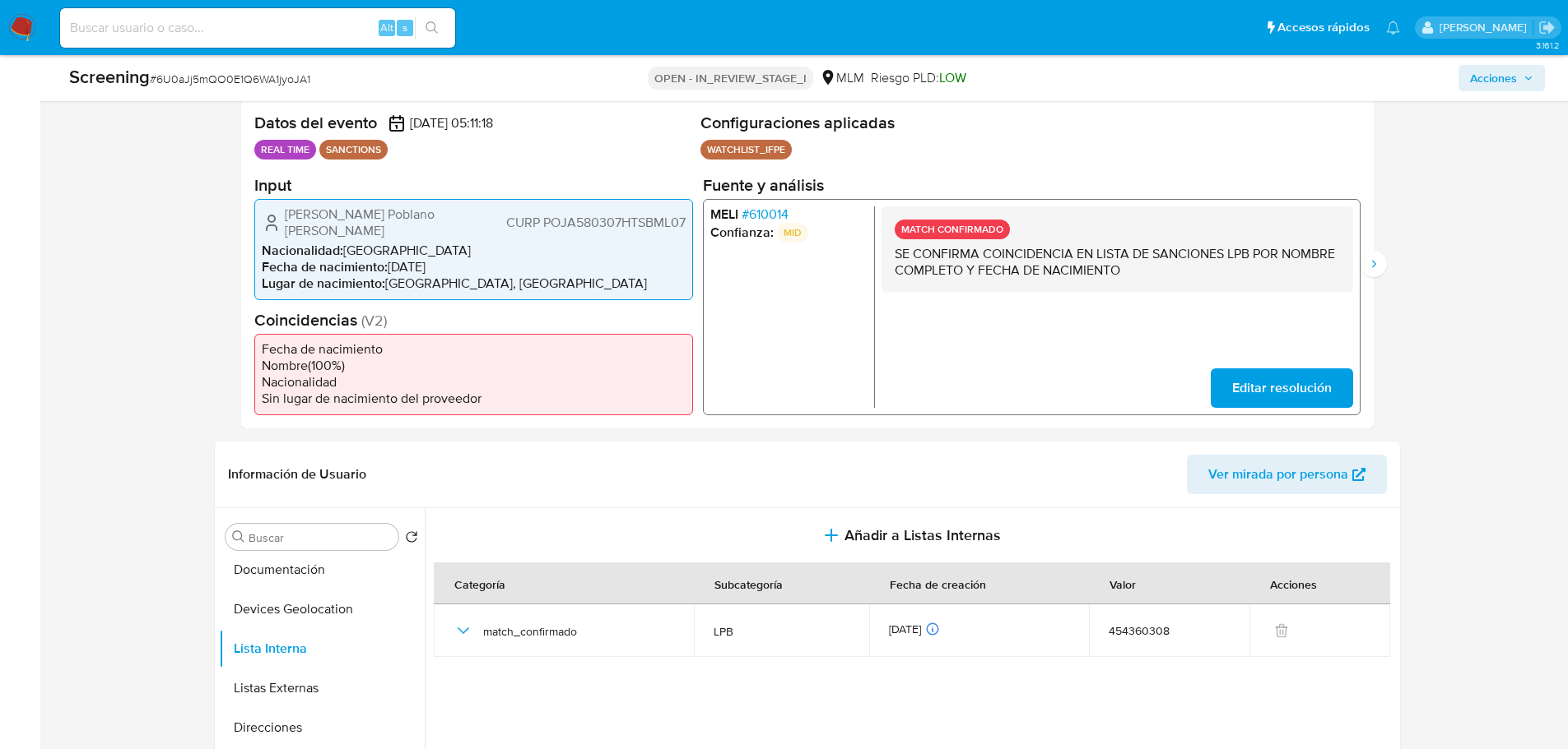
scroll to position [438, 0]
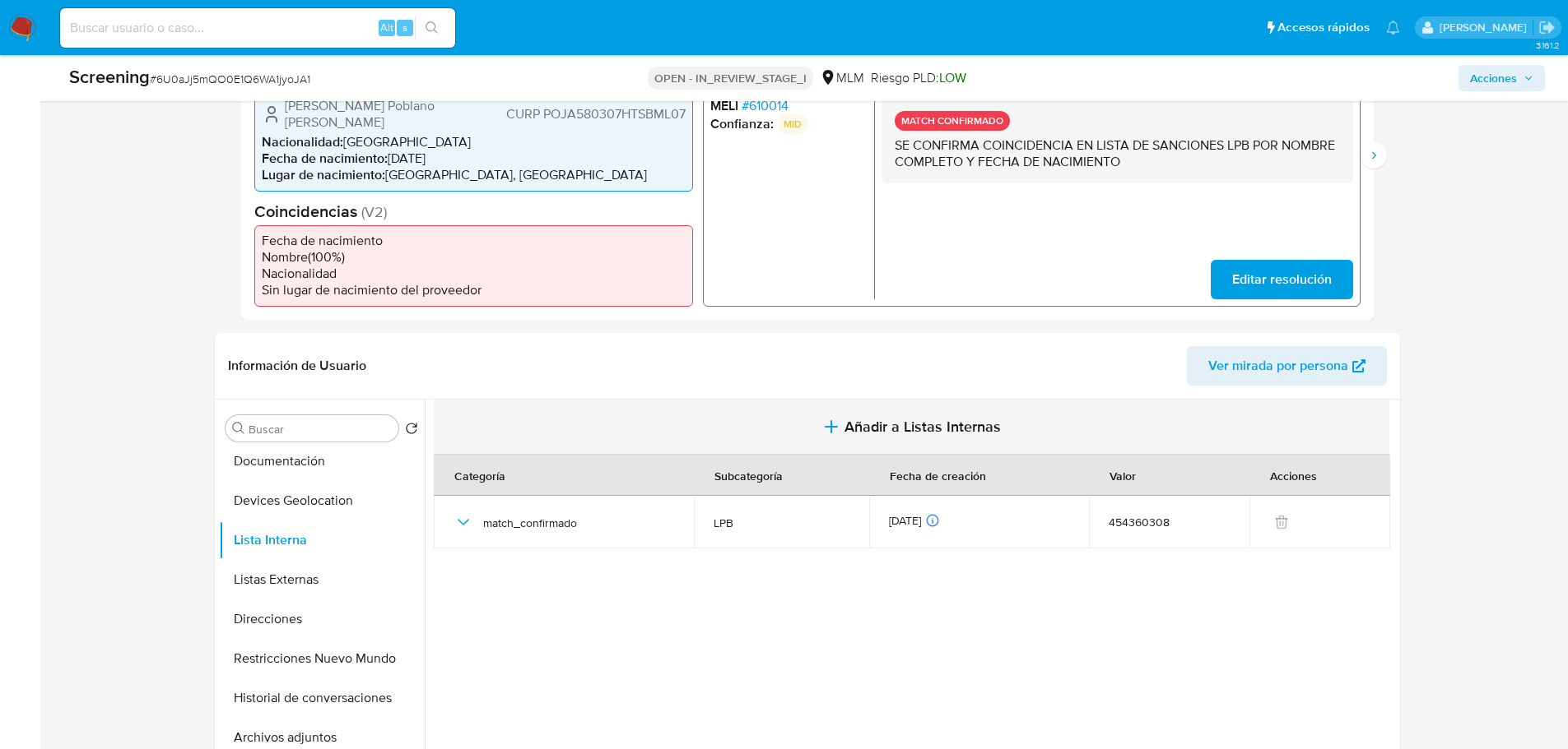
click at [886, 423] on span "Añadir a Listas Internas" at bounding box center [922, 427] width 157 height 18
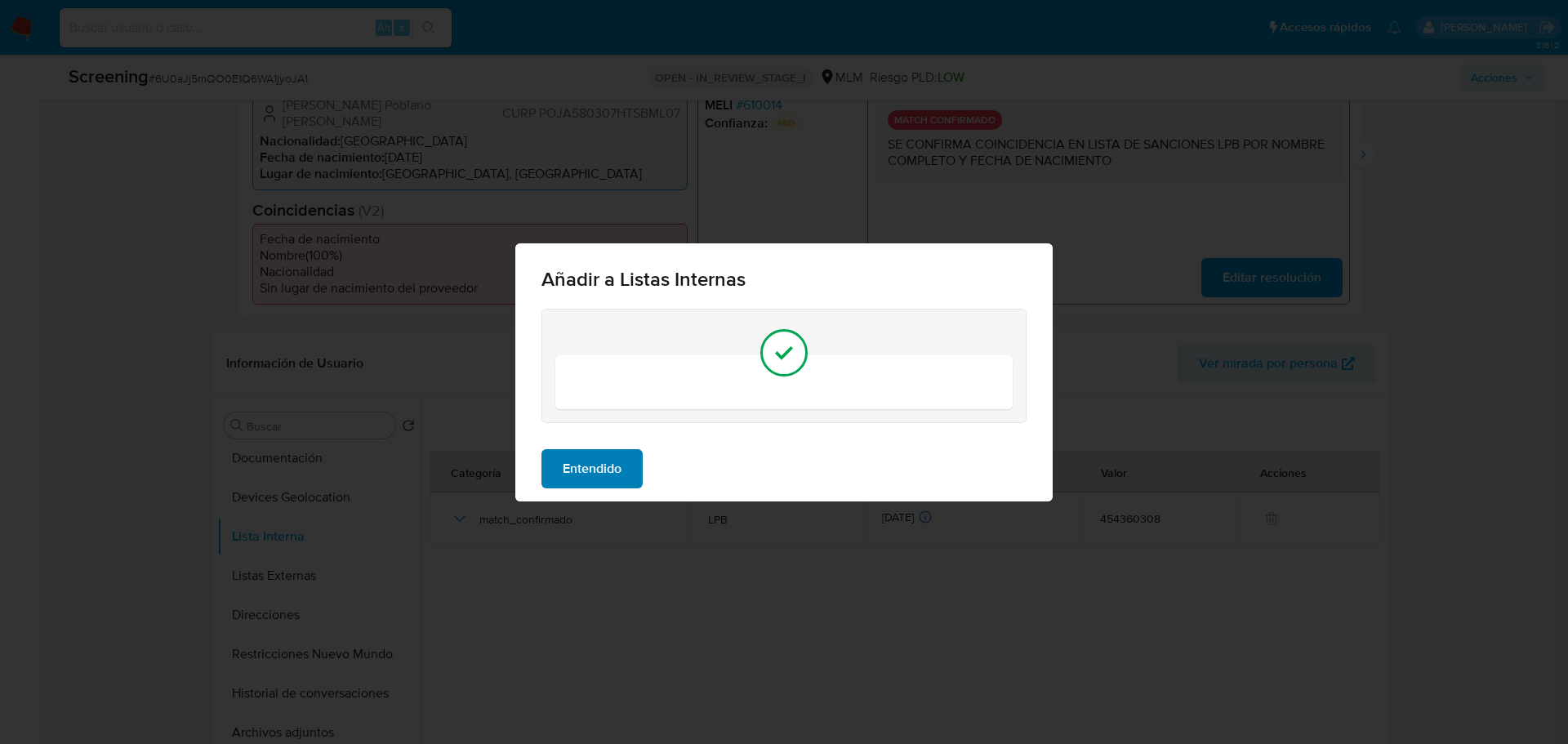
click at [609, 466] on span "Entendido" at bounding box center [592, 469] width 59 height 36
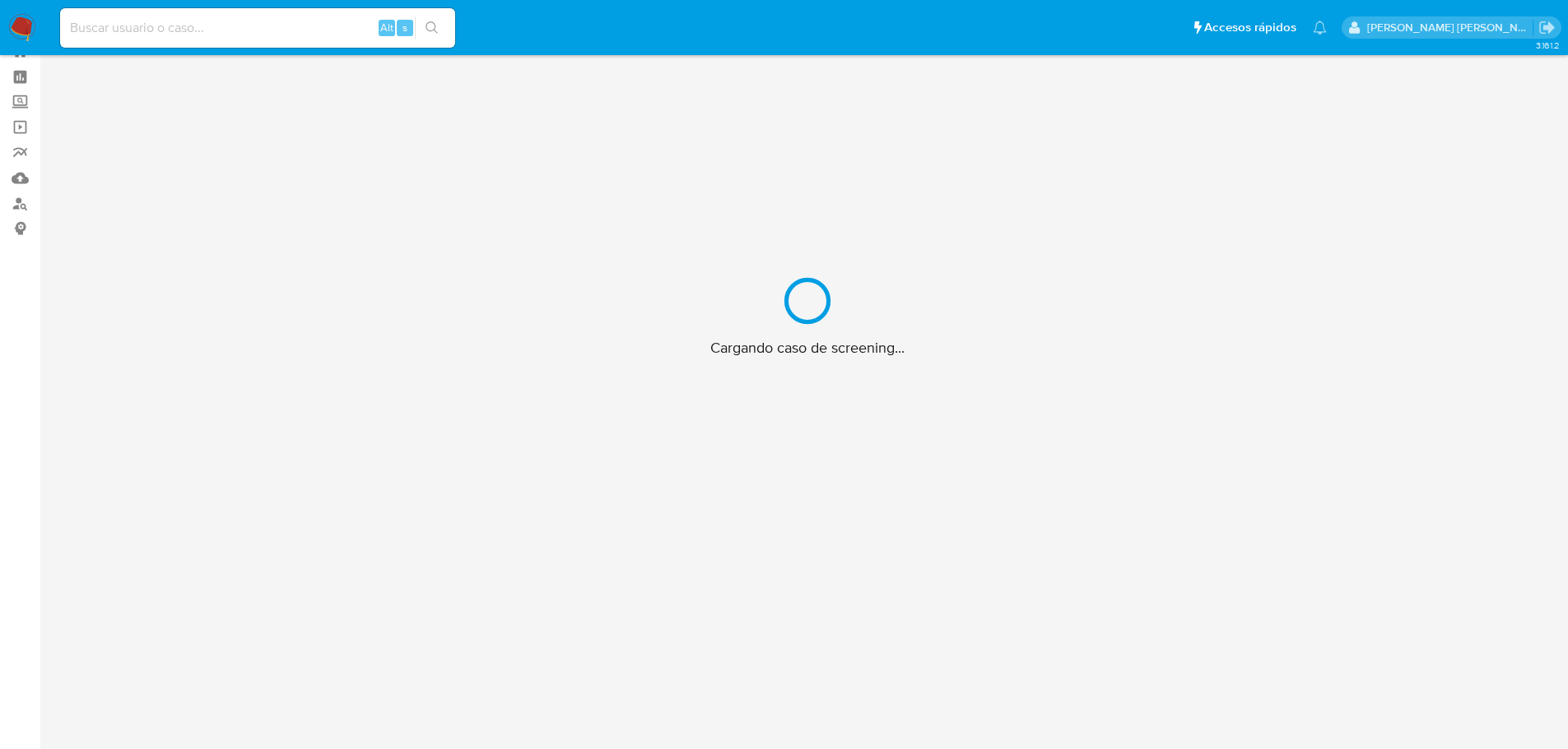
scroll to position [59, 0]
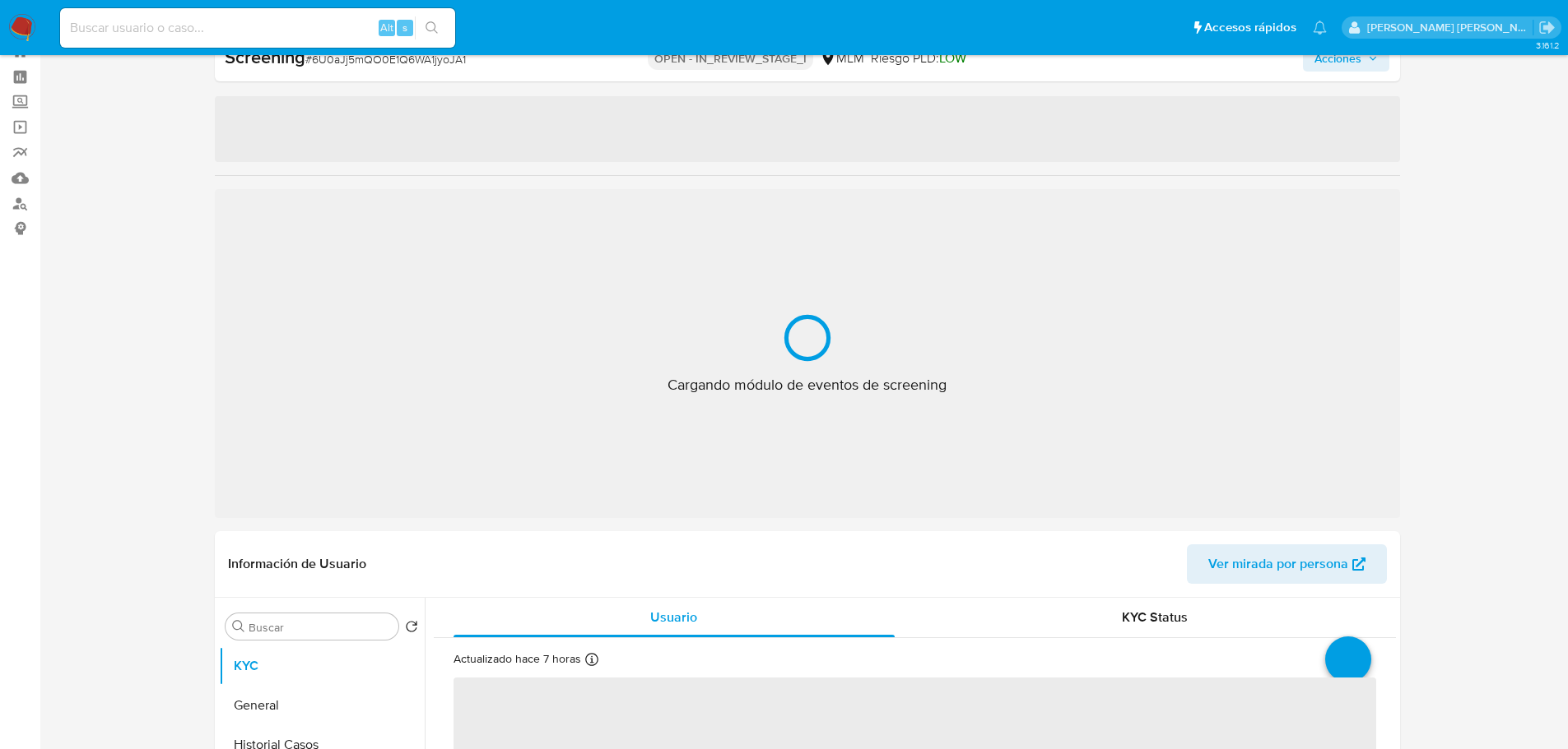
select select "10"
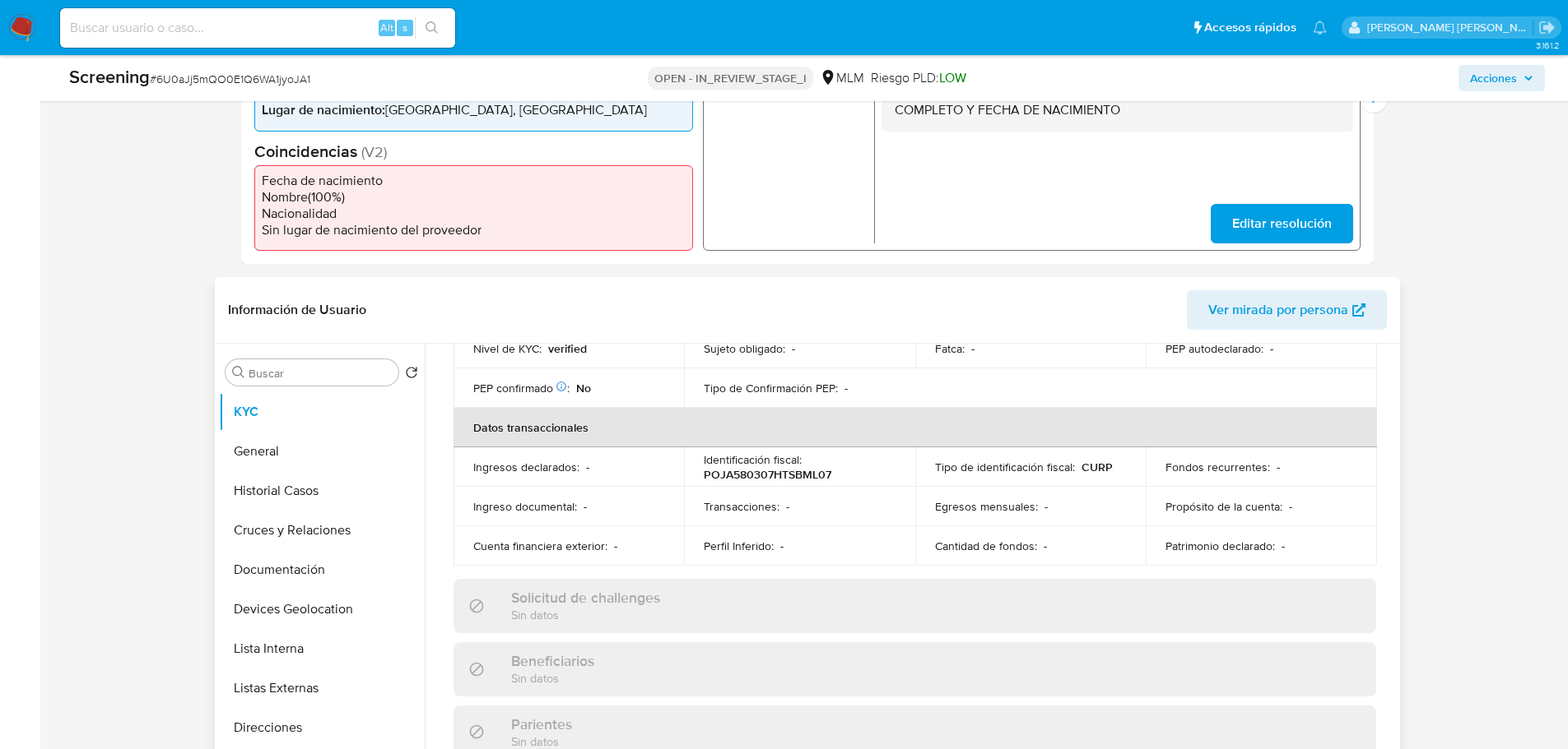
scroll to position [52, 0]
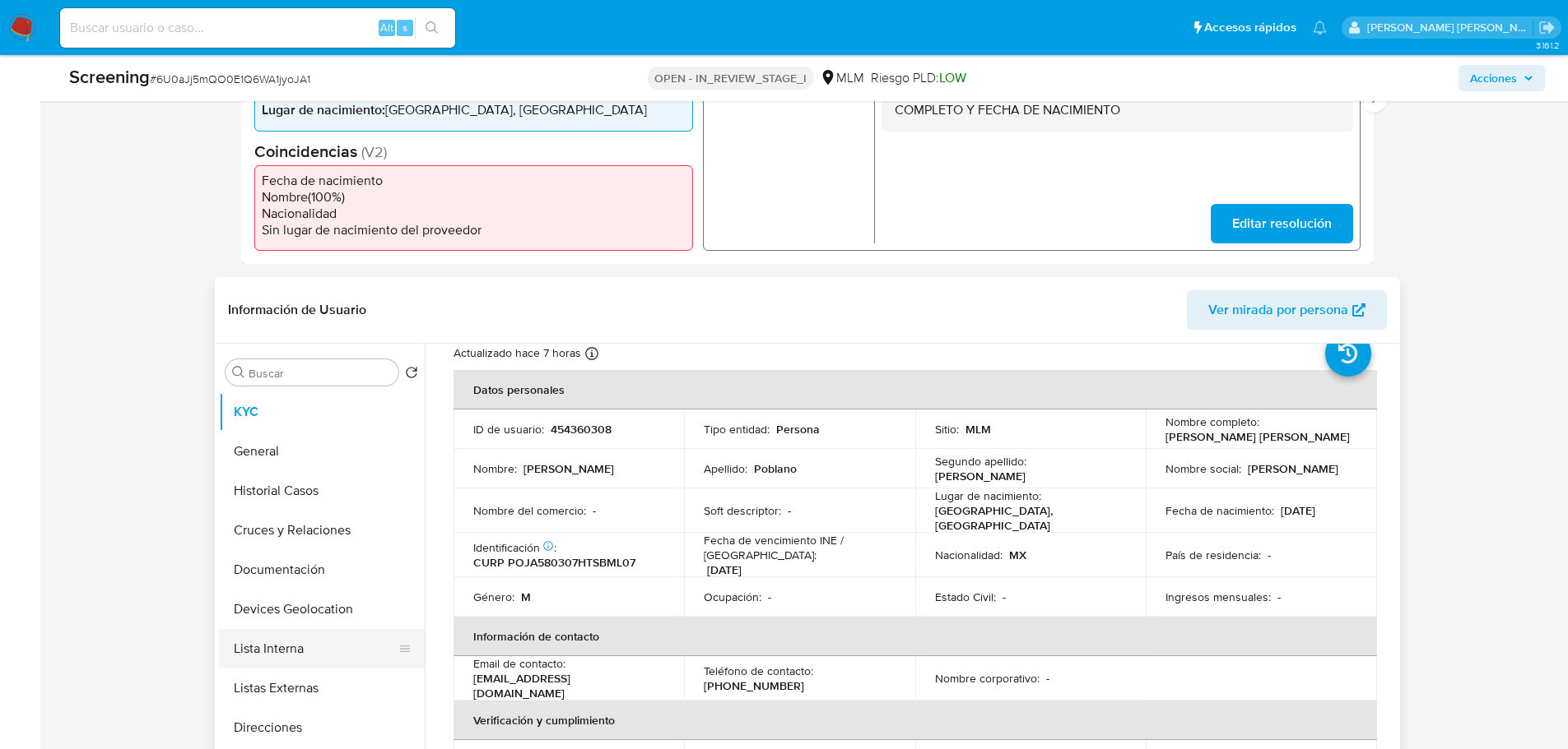
click at [282, 656] on button "Lista Interna" at bounding box center [315, 649] width 192 height 40
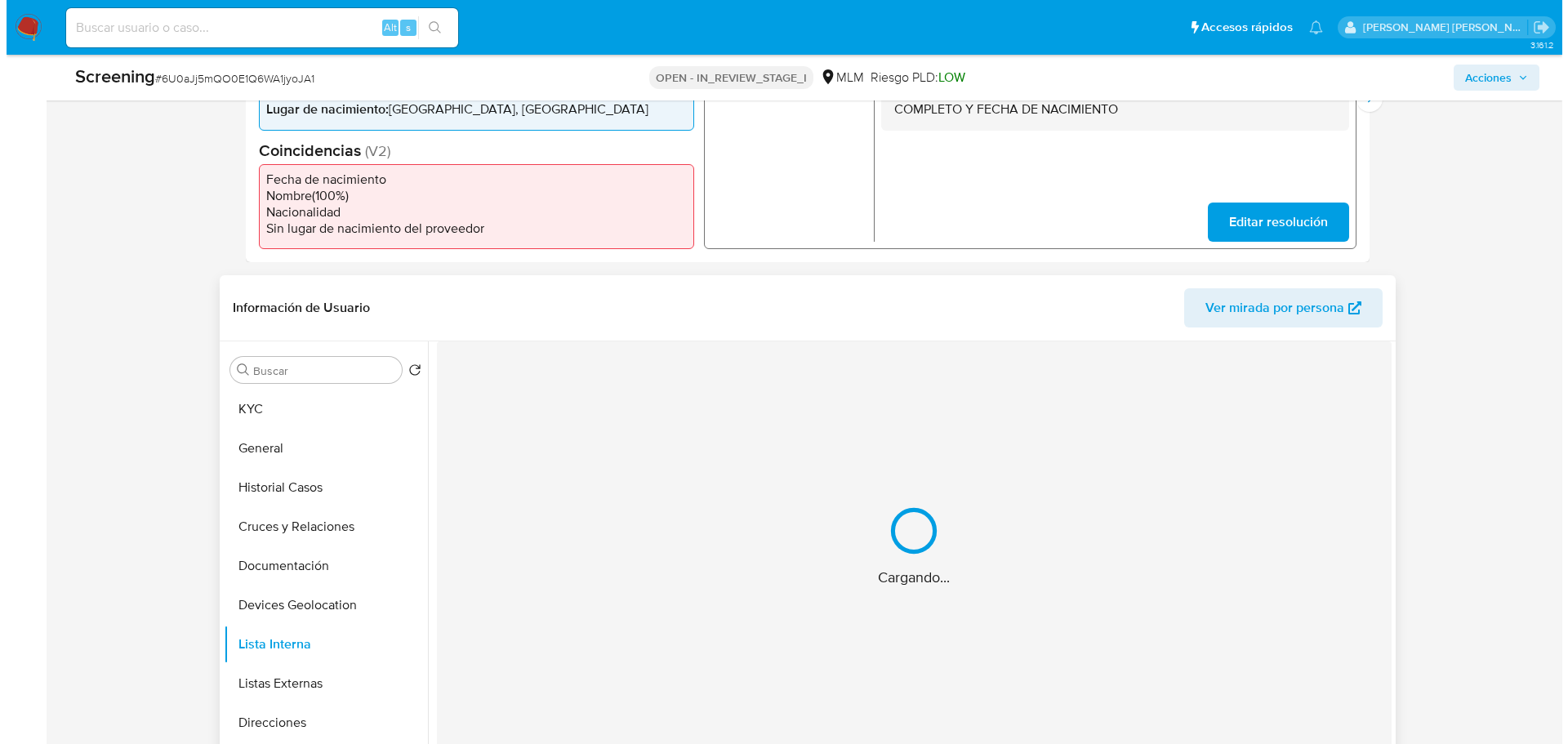
scroll to position [0, 0]
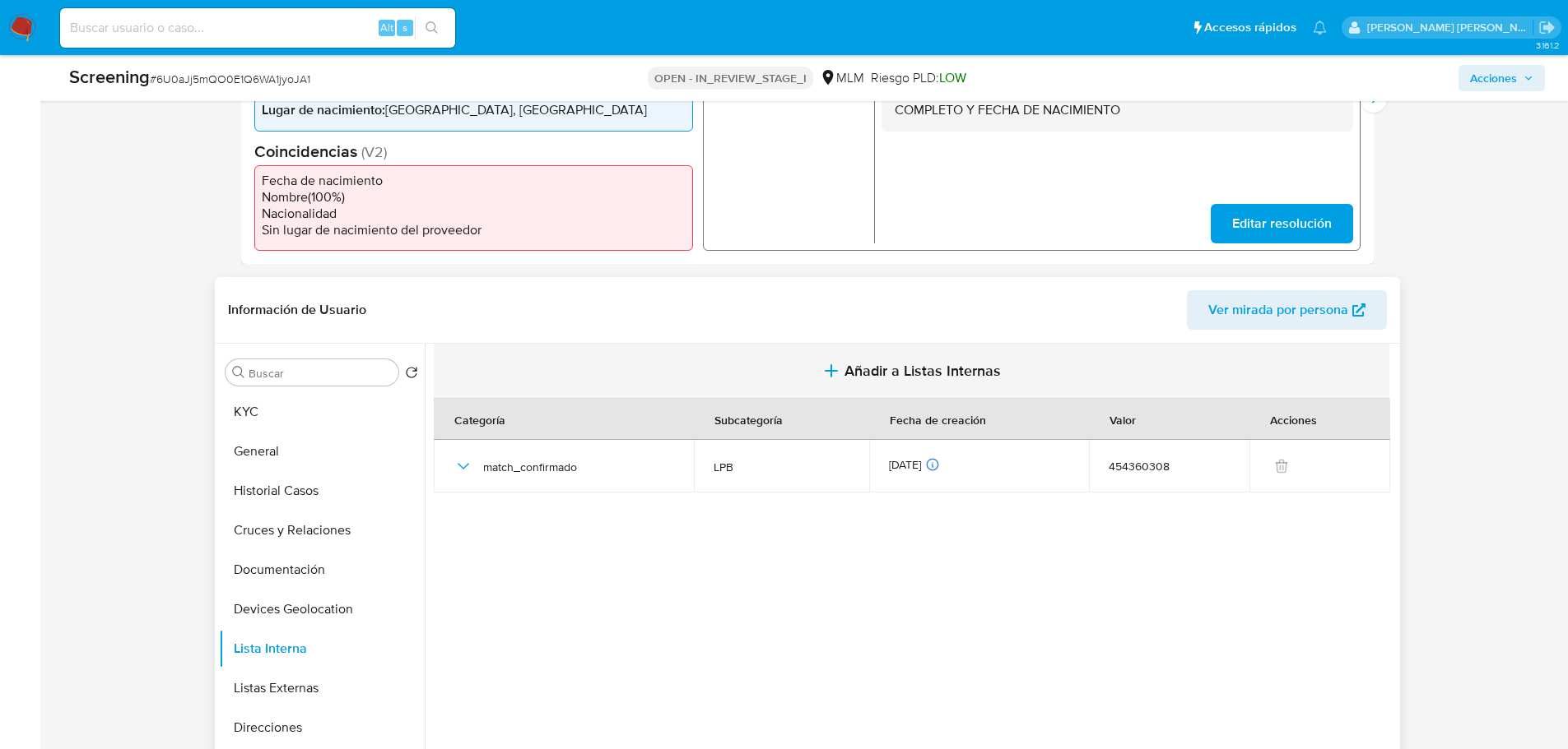
click at [907, 364] on span "Añadir a Listas Internas" at bounding box center [922, 371] width 157 height 18
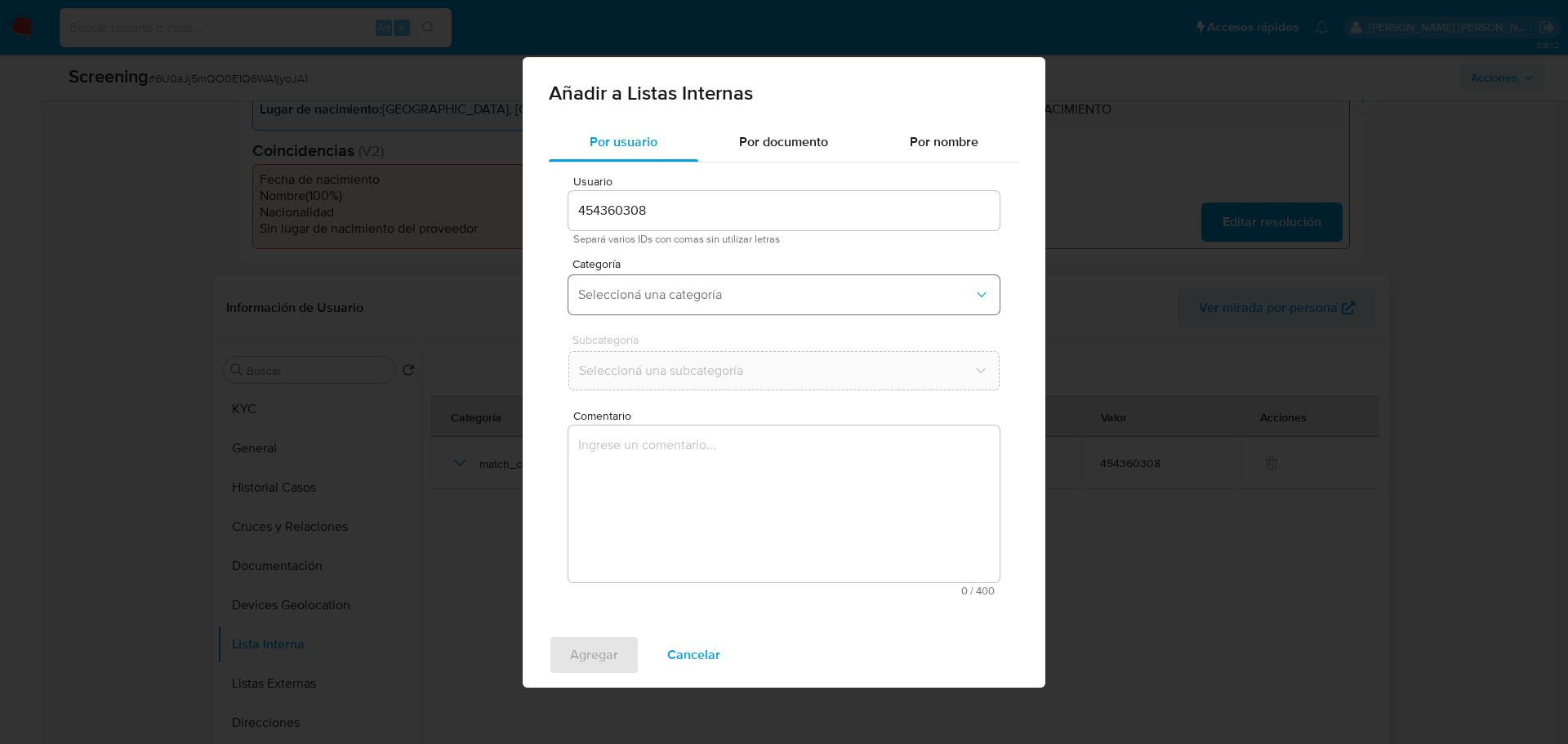
click at [685, 288] on span "Seleccioná una categoría" at bounding box center [776, 294] width 395 height 16
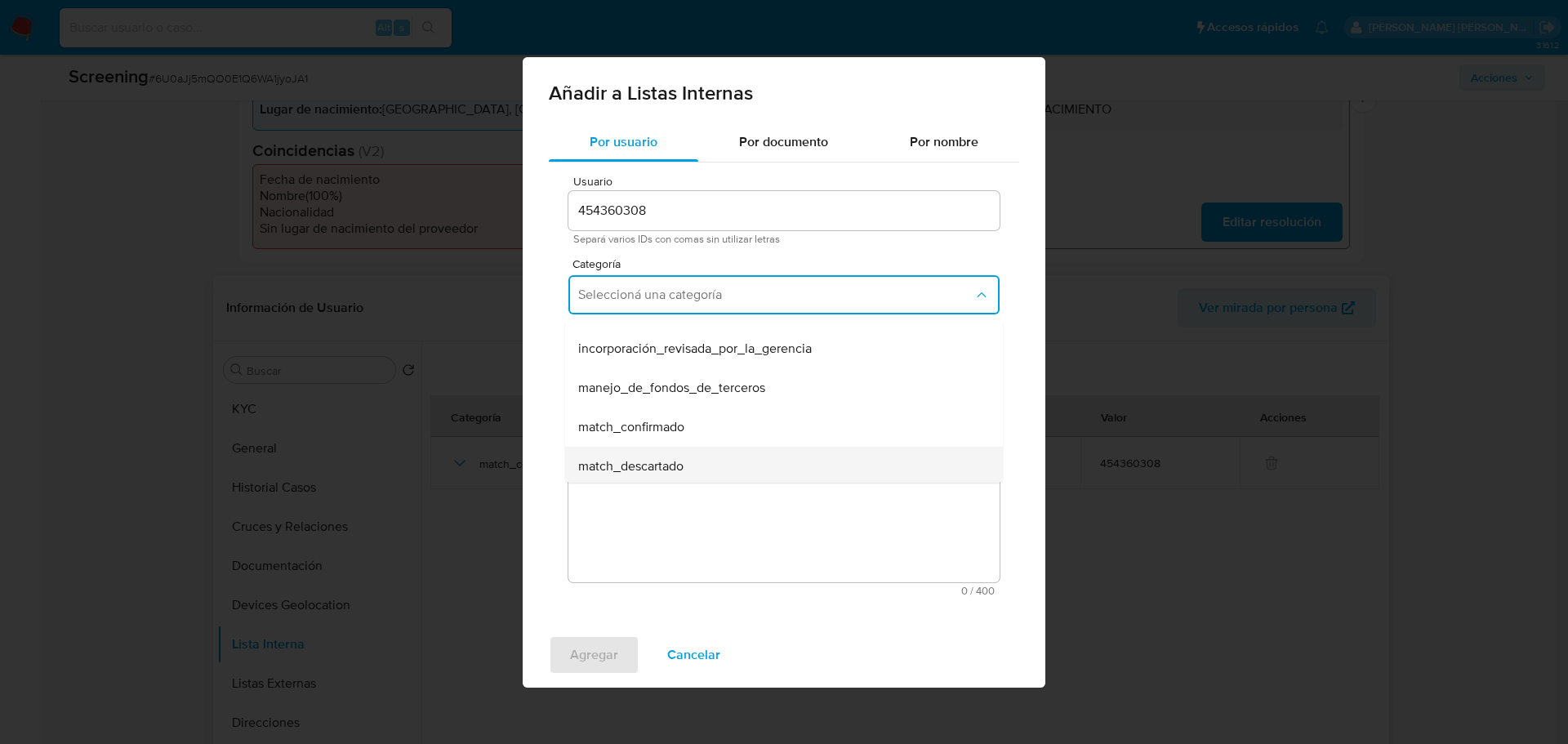
scroll to position [82, 0]
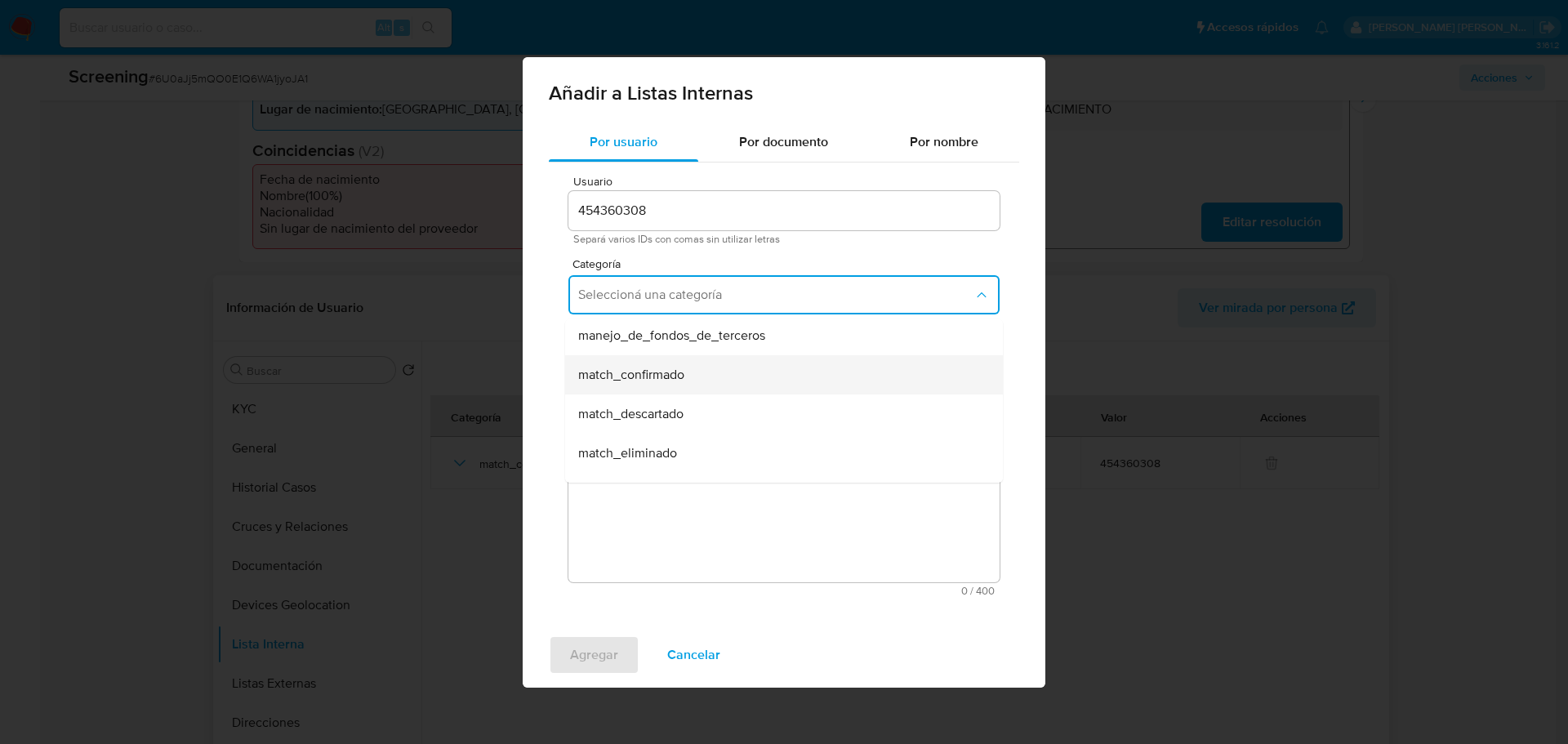
click at [659, 381] on span "match_confirmado" at bounding box center [631, 374] width 106 height 16
click at [660, 369] on span "Seleccioná una subcategoría" at bounding box center [776, 371] width 395 height 16
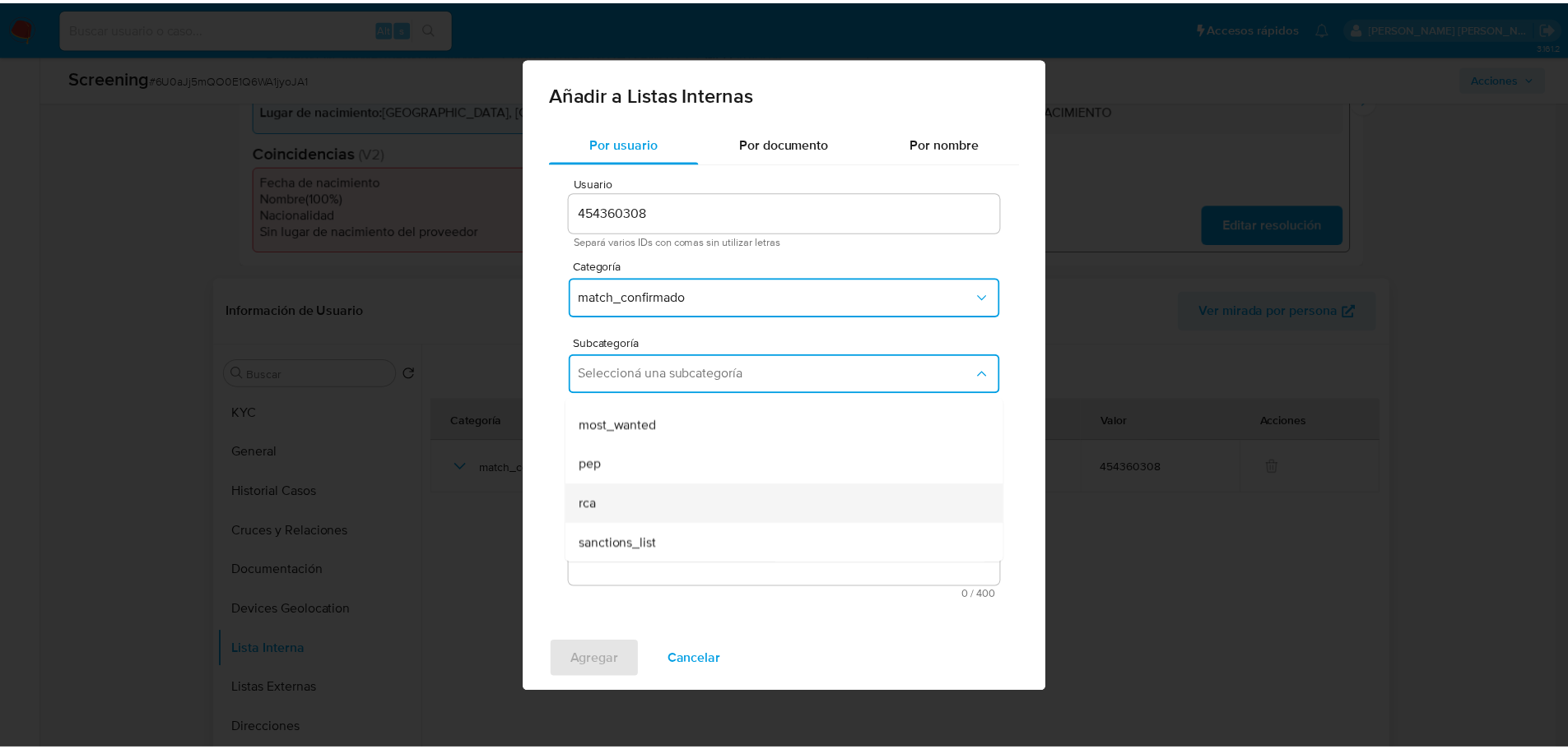
scroll to position [112, 0]
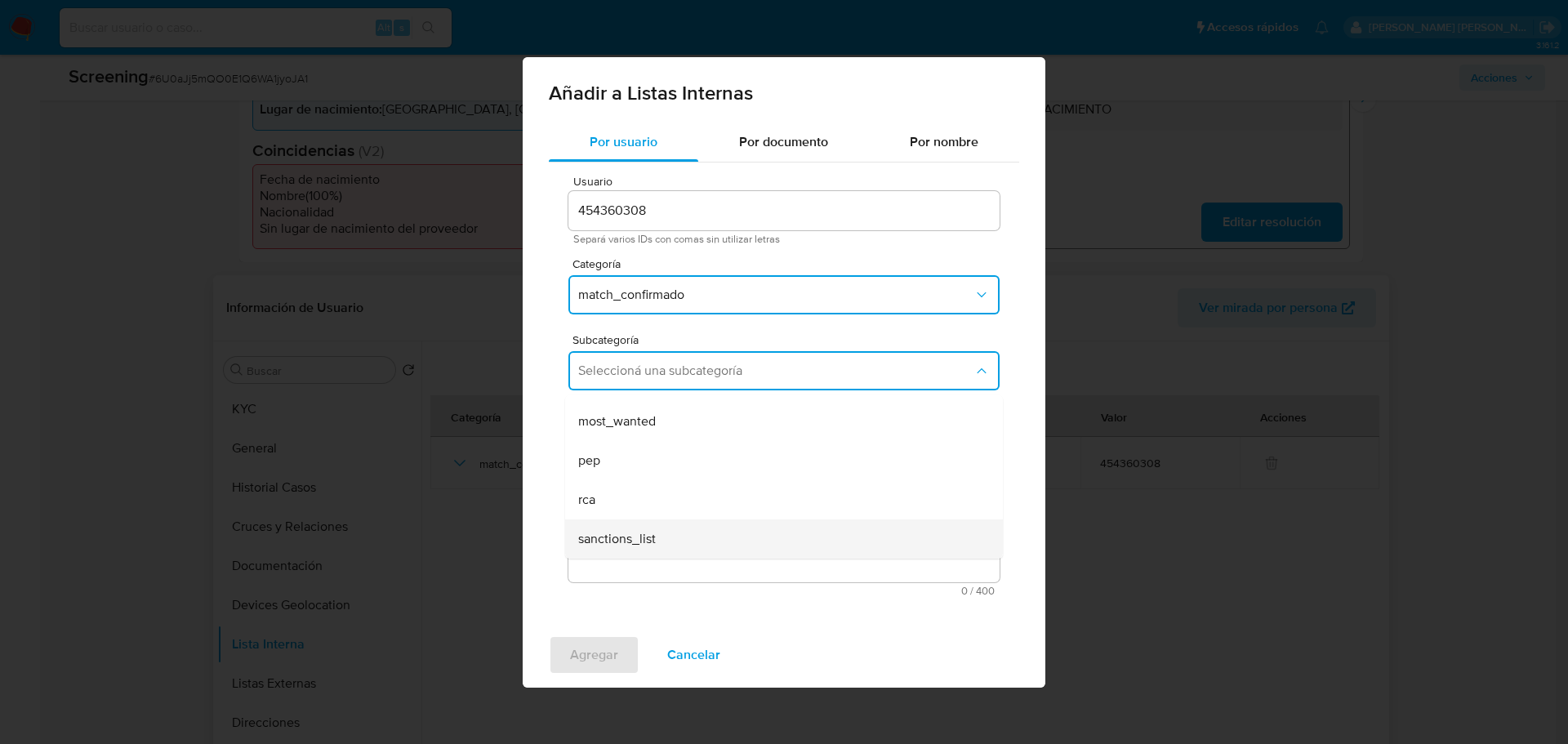
click at [622, 546] on span "sanctions_list" at bounding box center [617, 539] width 77 height 16
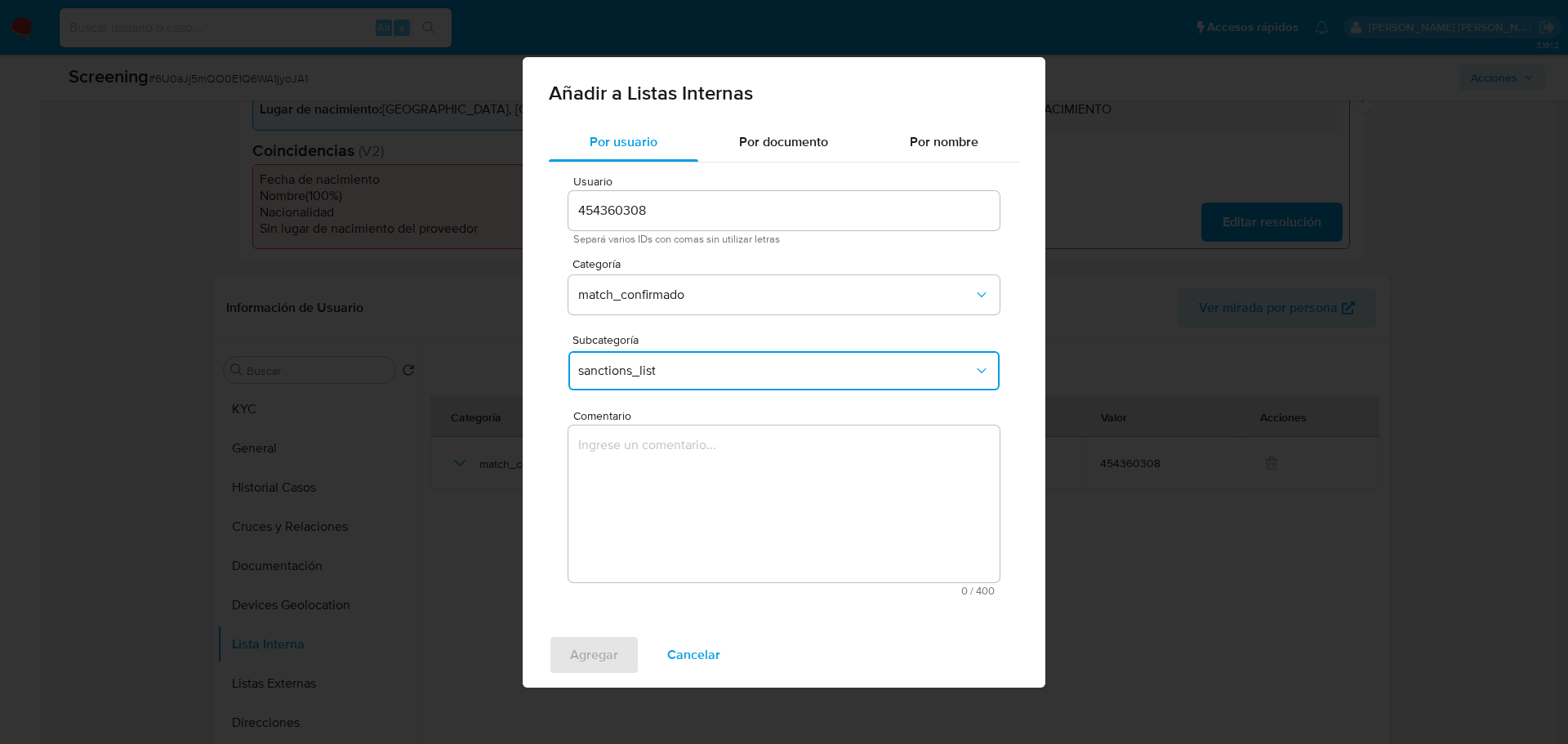
click at [642, 488] on textarea "Comentario" at bounding box center [783, 504] width 431 height 157
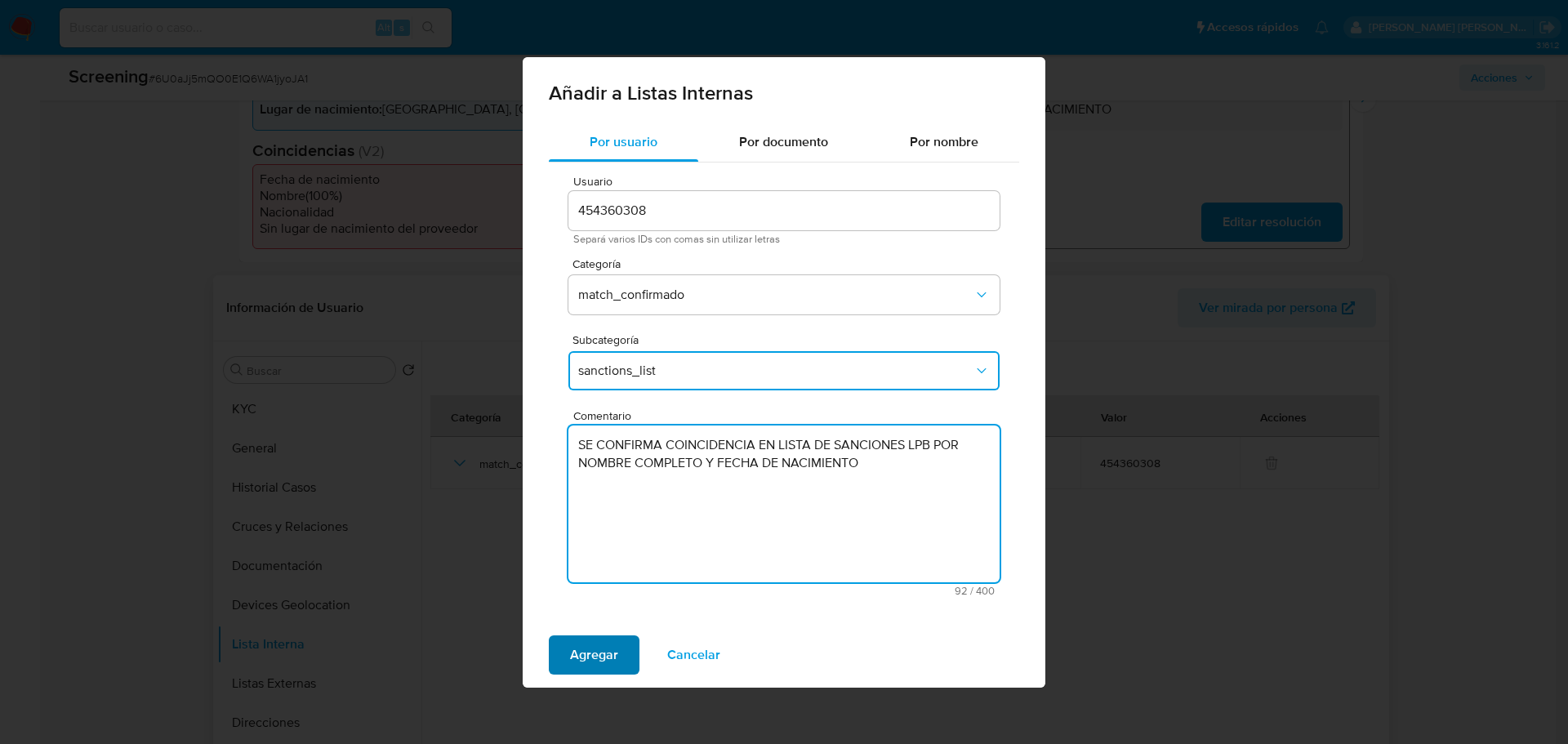
type textarea "SE CONFIRMA COINCIDENCIA EN LISTA DE SANCIONES LPB POR NOMBRE COMPLETO Y FECHA …"
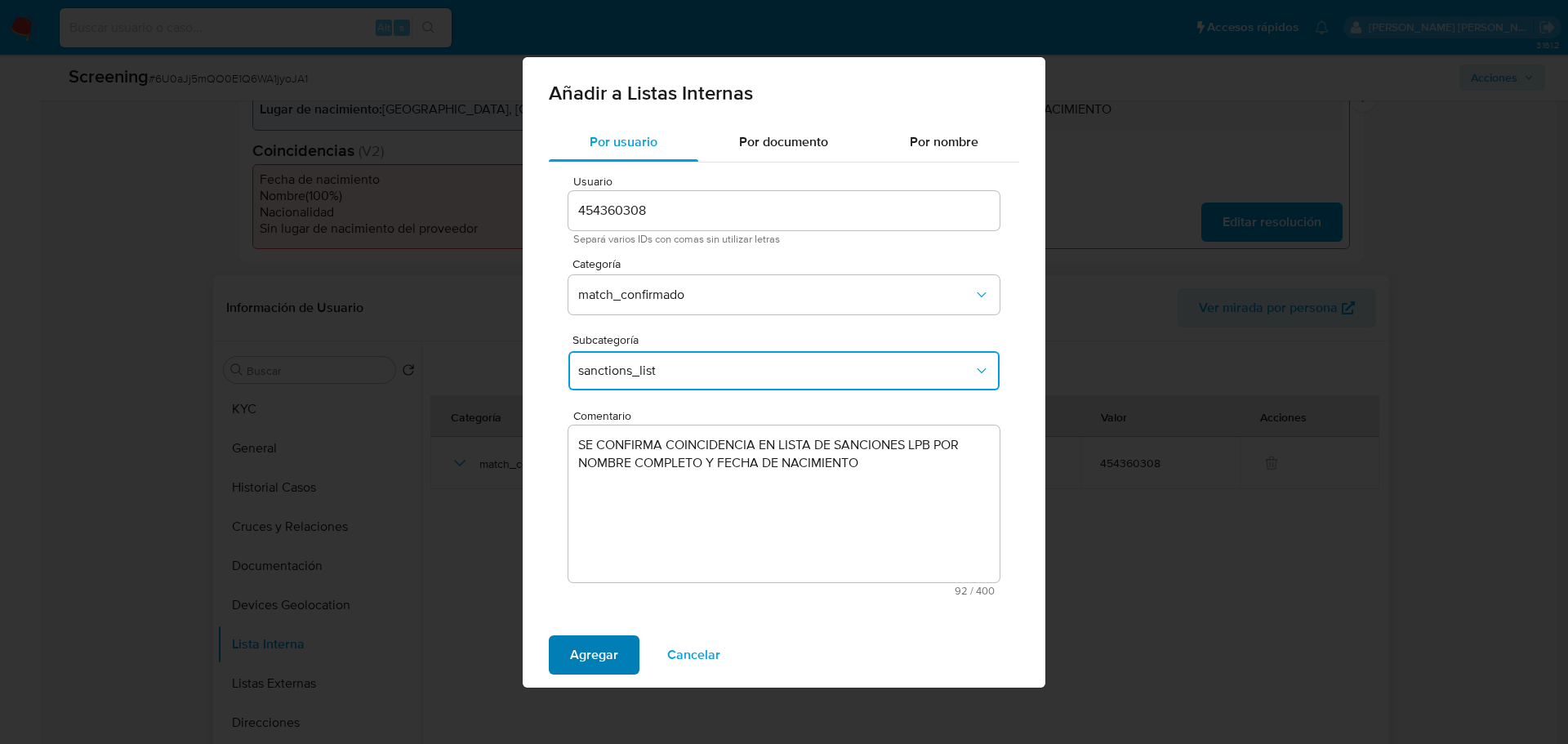
click at [592, 662] on span "Agregar" at bounding box center [593, 655] width 48 height 36
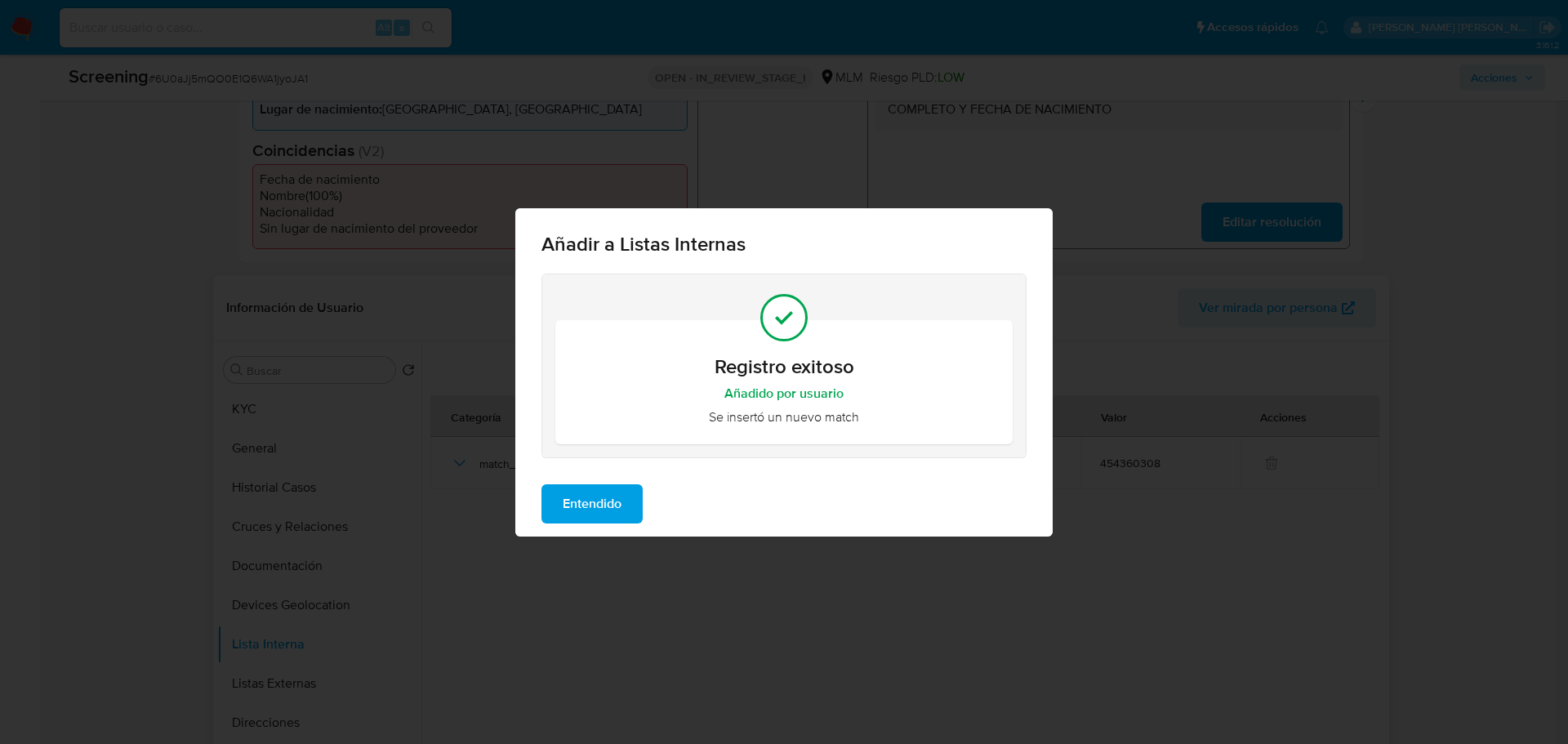
click at [615, 513] on span "Entendido" at bounding box center [592, 504] width 59 height 36
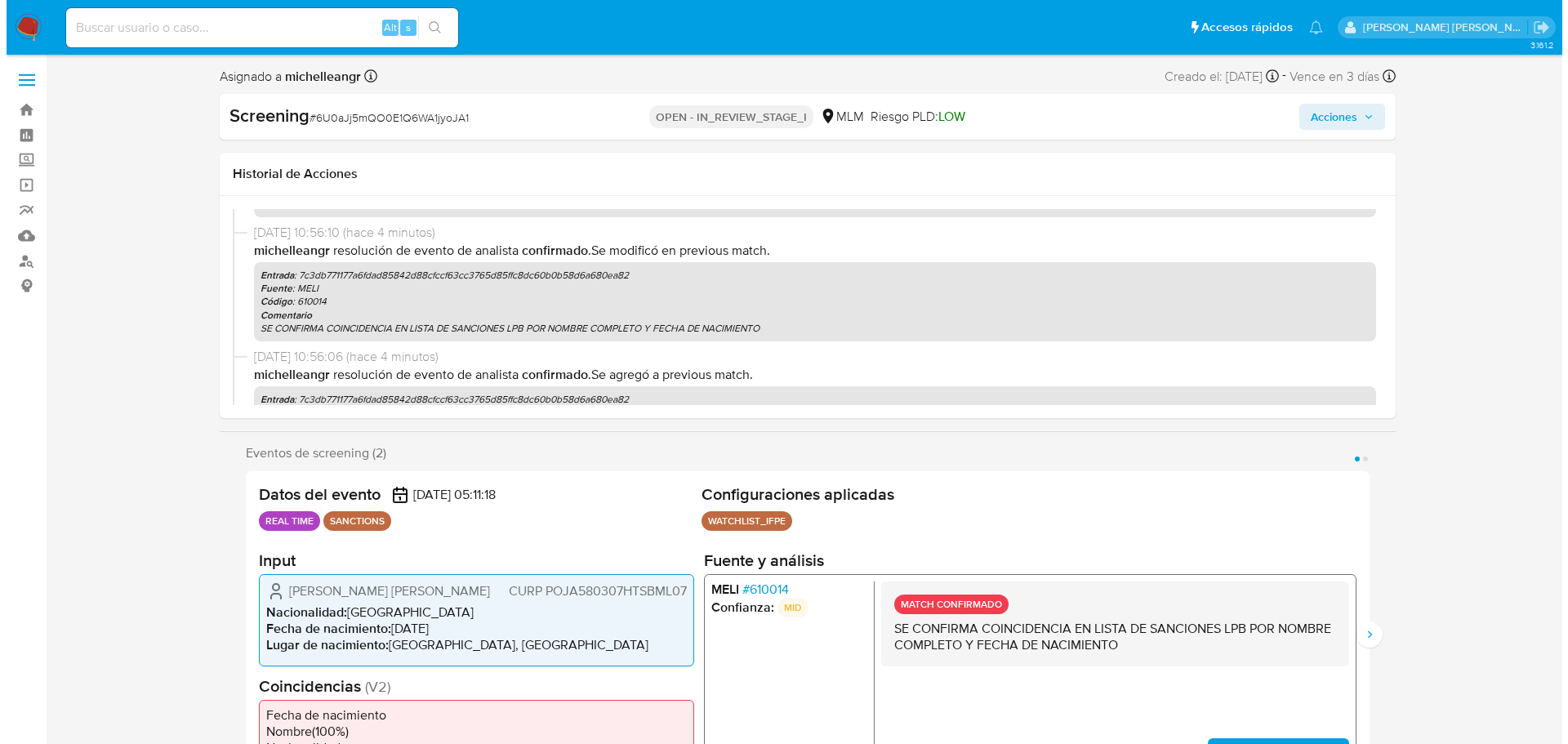
scroll to position [0, 0]
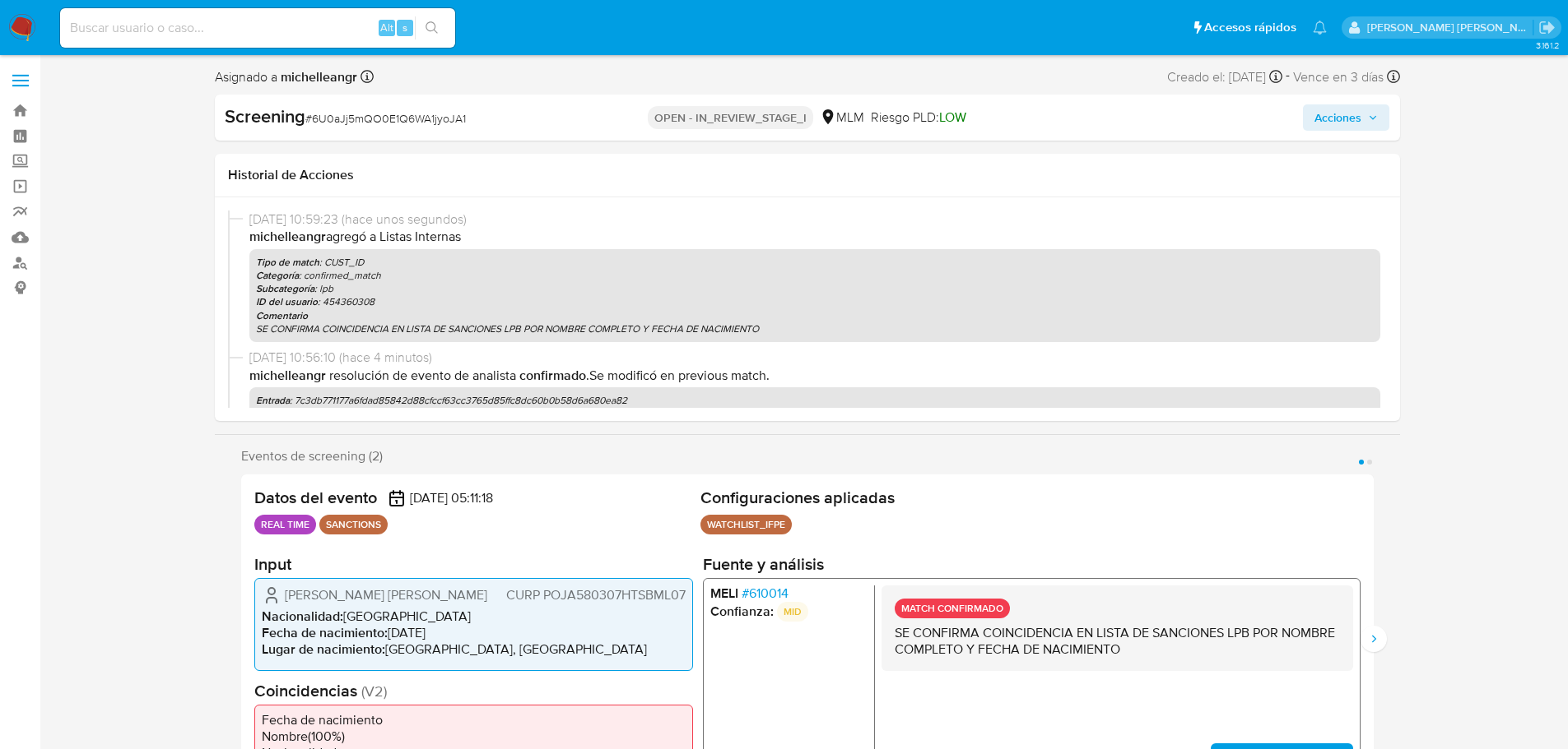
click at [1338, 117] on span "Acciones" at bounding box center [1337, 117] width 47 height 26
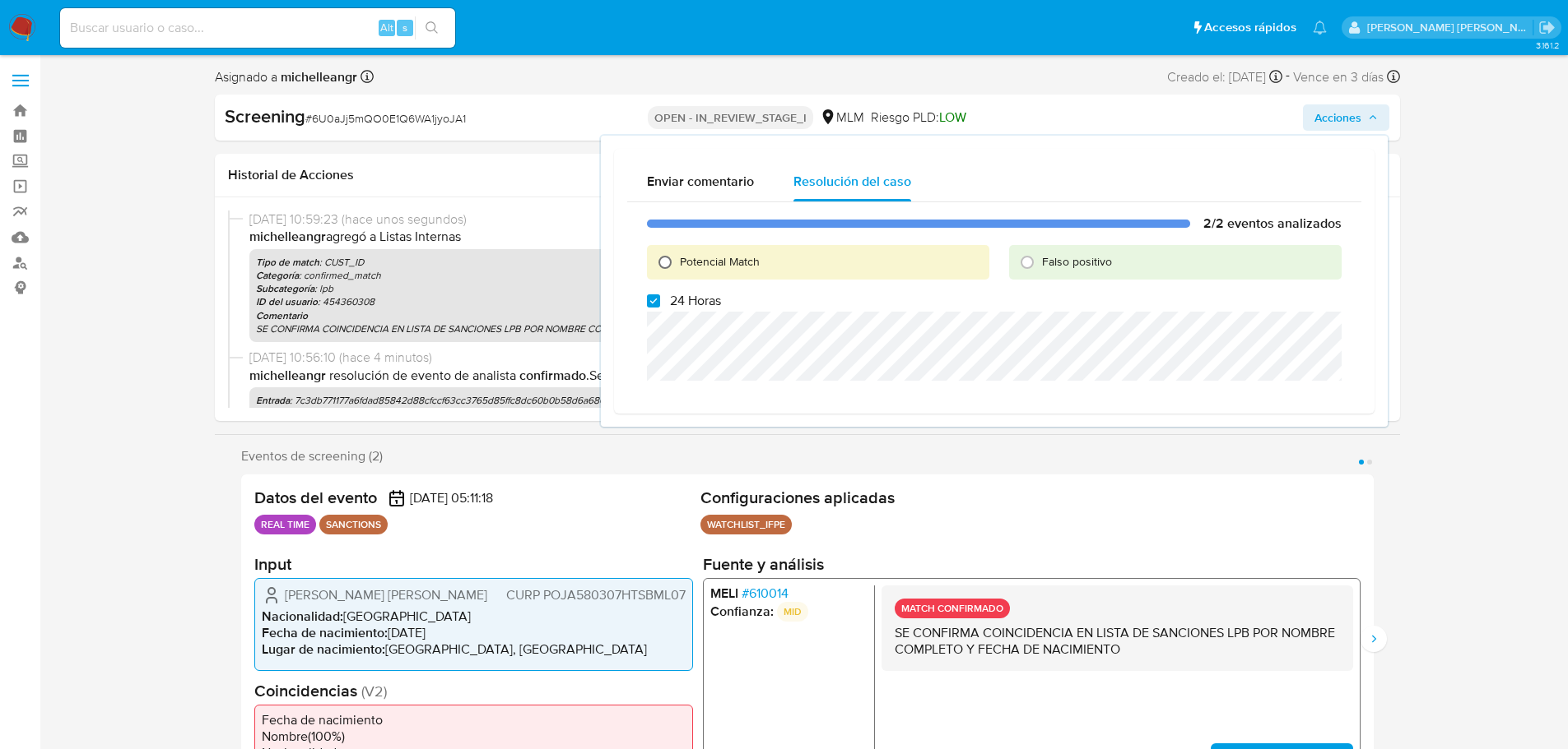
click at [668, 265] on input "Potencial Match" at bounding box center [665, 262] width 26 height 26
radio input "true"
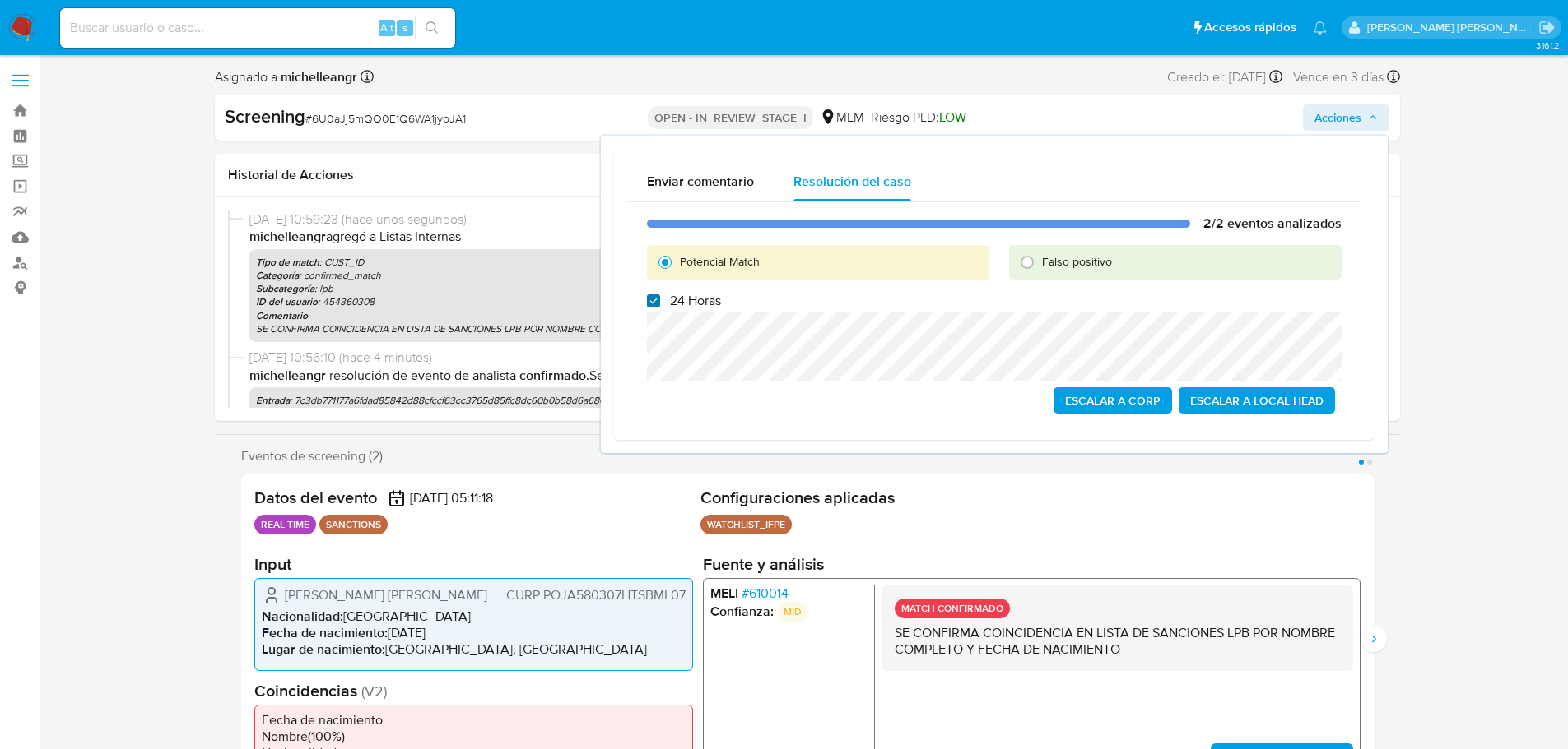
click at [660, 296] on input "24 Horas" at bounding box center [654, 301] width 14 height 14
checkbox input "false"
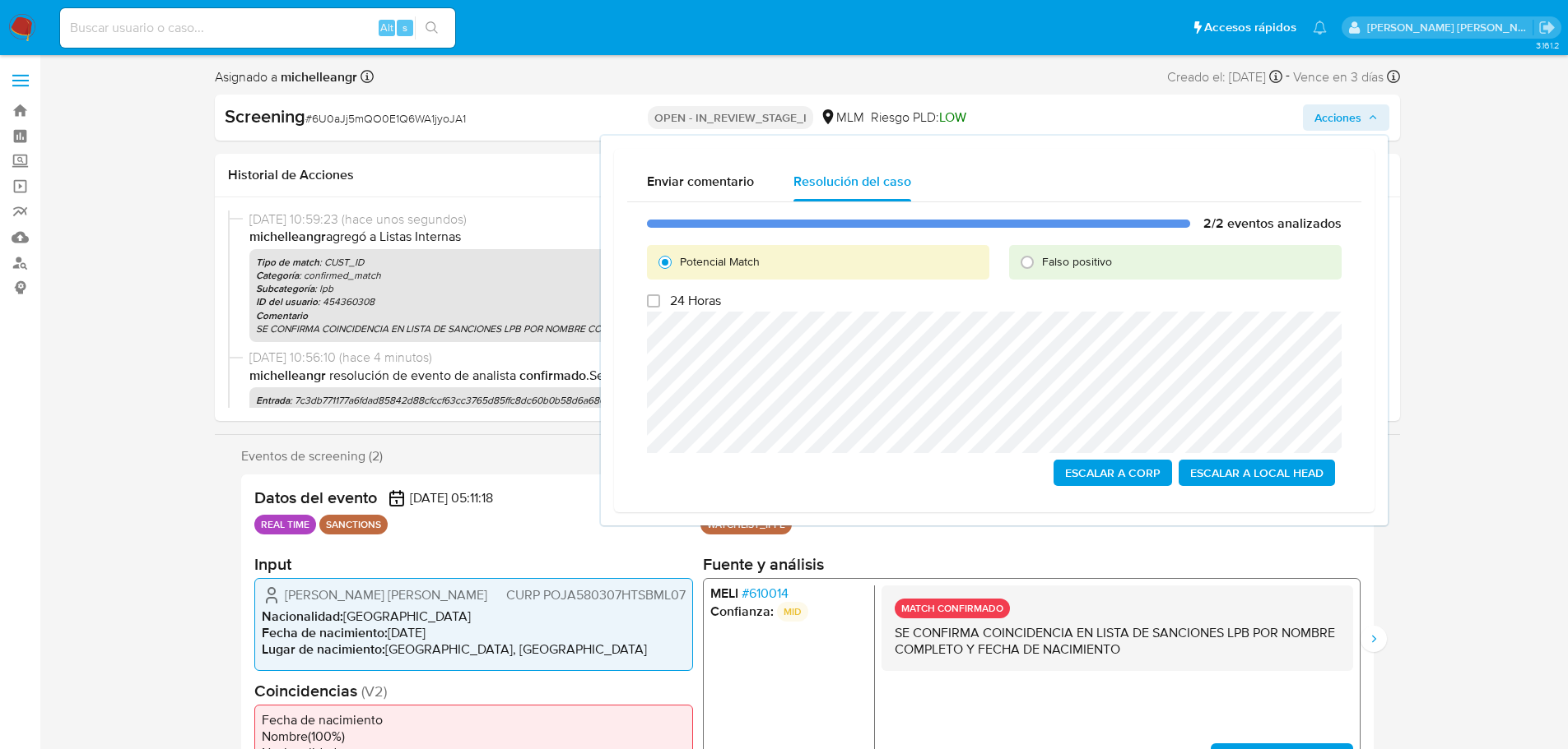
click at [1256, 474] on span "Escalar a Local Head" at bounding box center [1256, 472] width 133 height 23
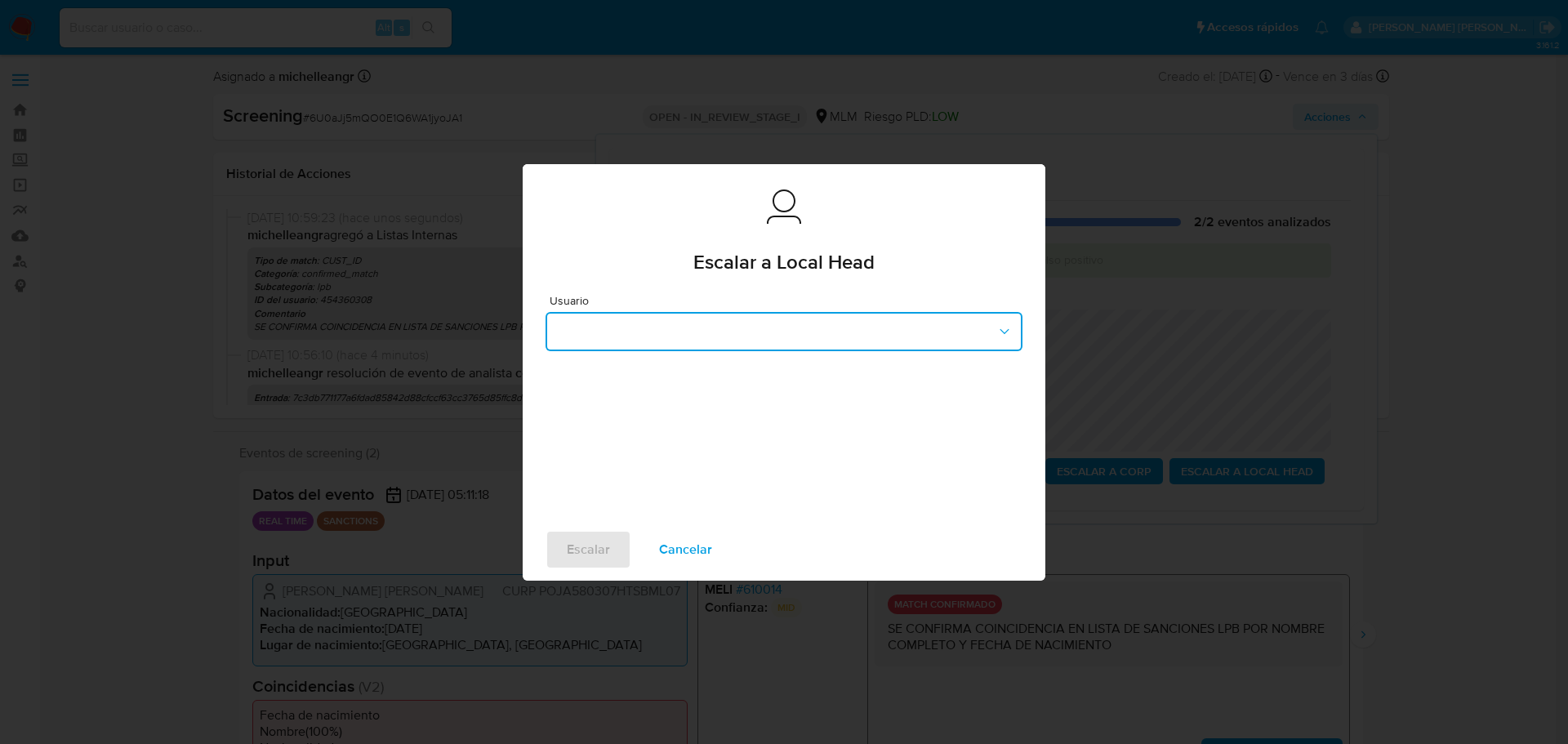
click at [715, 337] on button "button" at bounding box center [784, 331] width 477 height 40
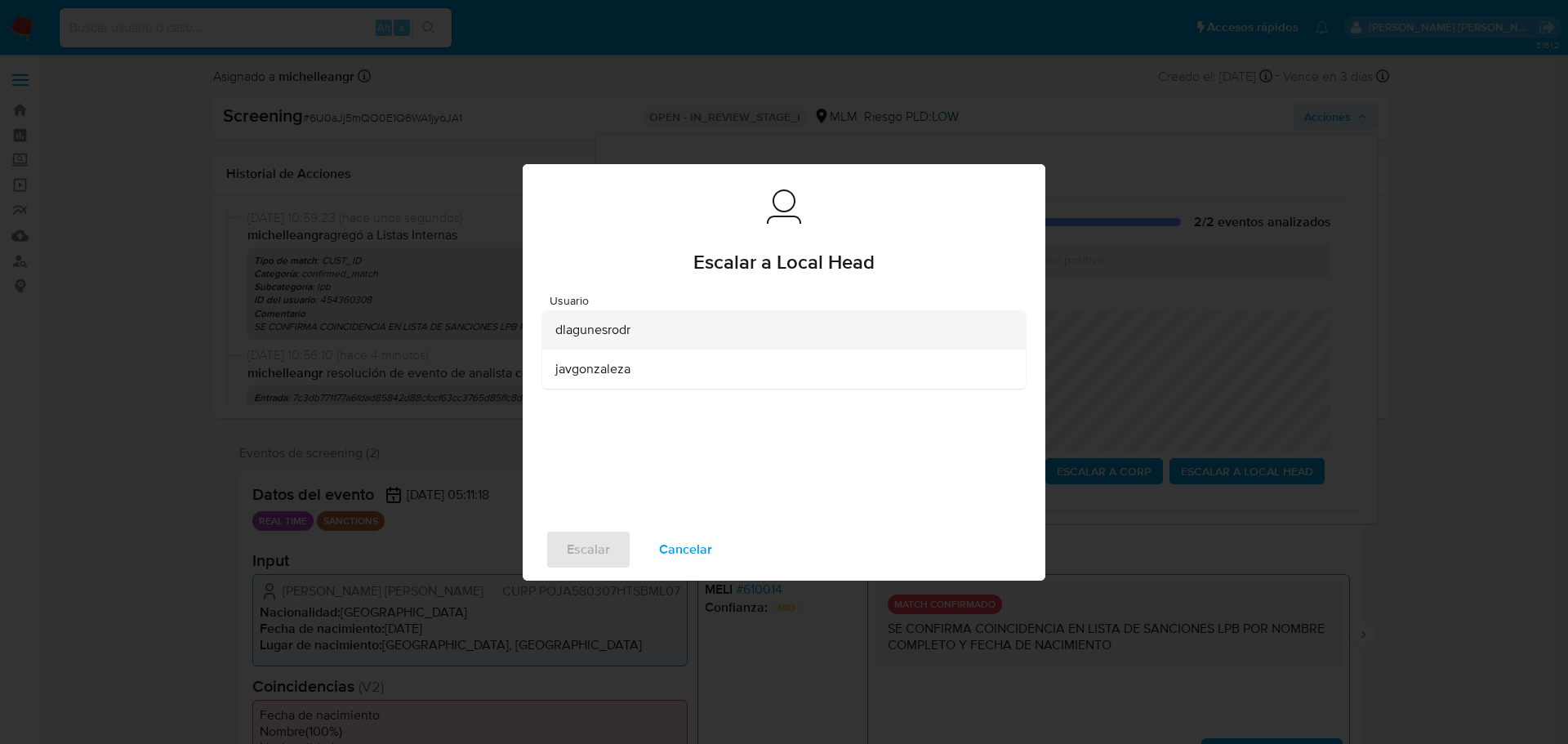
click at [583, 335] on span "dlagunesrodr" at bounding box center [592, 330] width 75 height 16
click at [581, 547] on span "Escalar" at bounding box center [589, 550] width 44 height 36
click at [608, 551] on span "Escalar" at bounding box center [589, 550] width 44 height 36
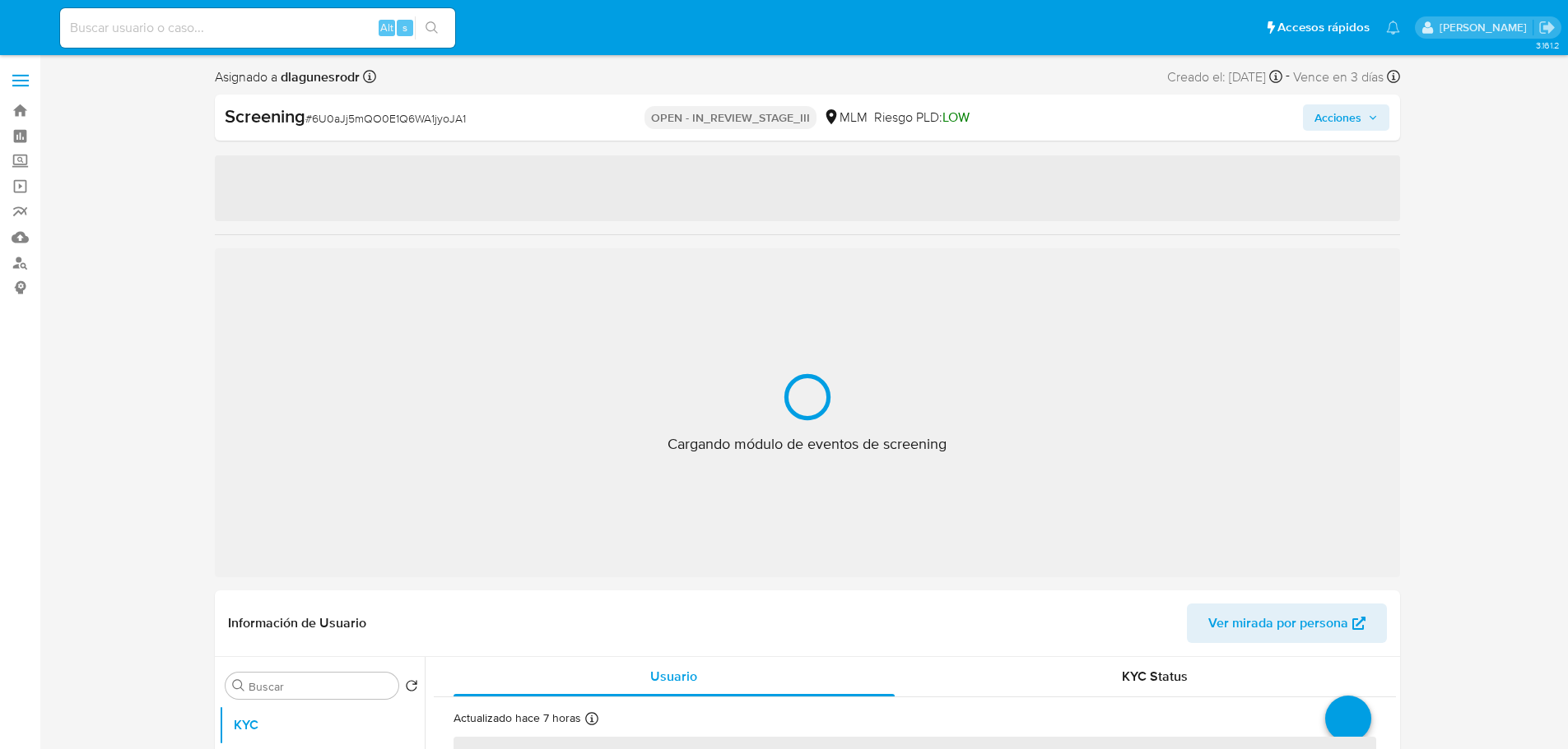
select select "10"
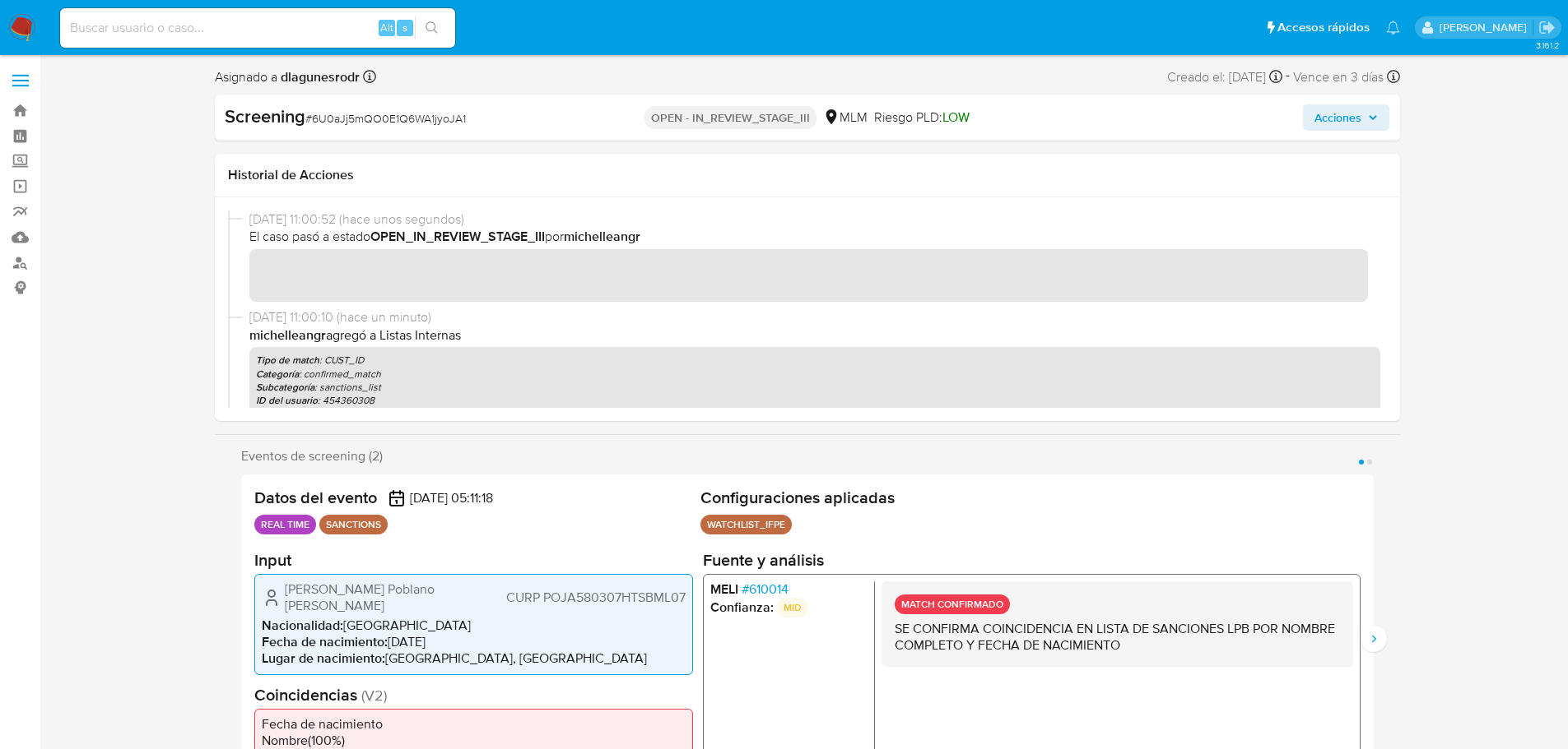
click at [281, 41] on div "Alt s" at bounding box center [257, 28] width 395 height 40
click at [282, 30] on input at bounding box center [257, 27] width 395 height 21
paste input "TNGAlnZNYxHeZg8ic541QErR"
type input "TNGAlnZNYxHeZg8ic541QErR"
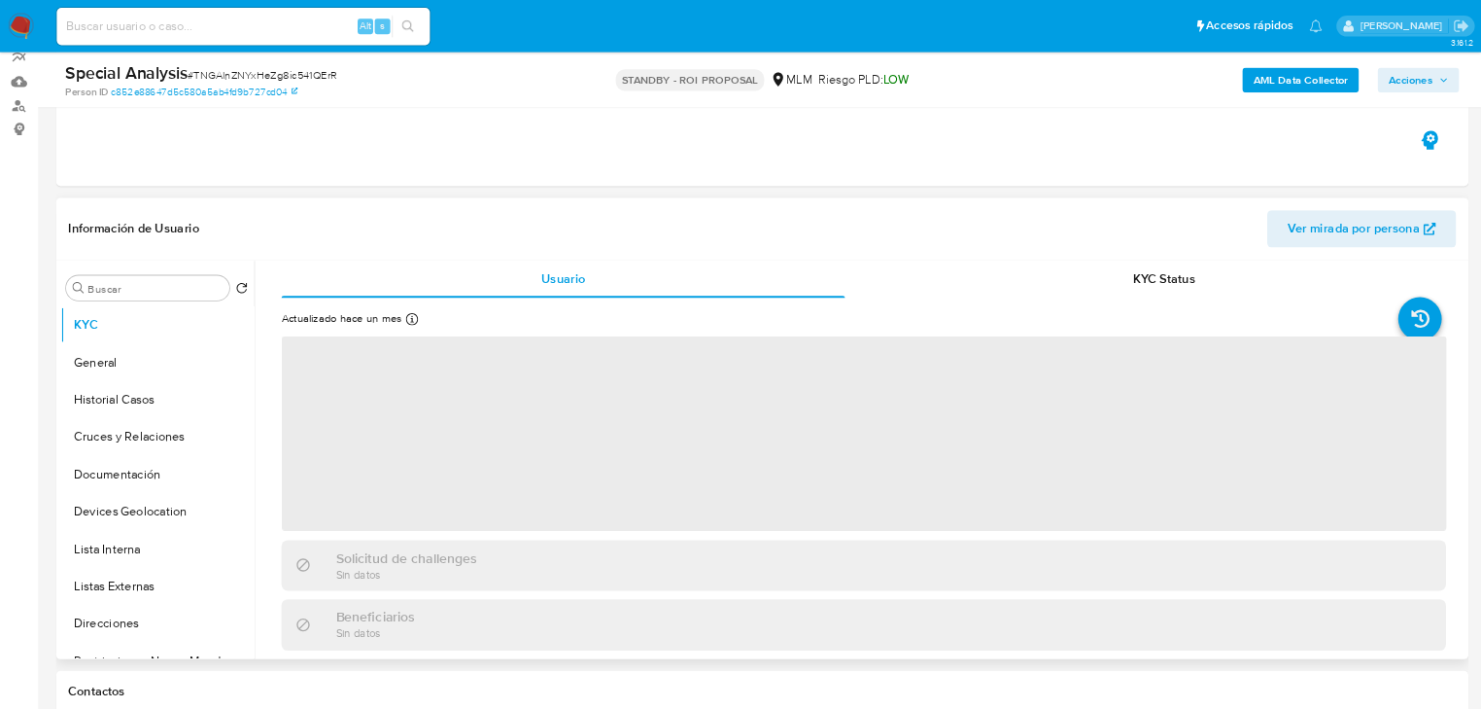
scroll to position [194, 0]
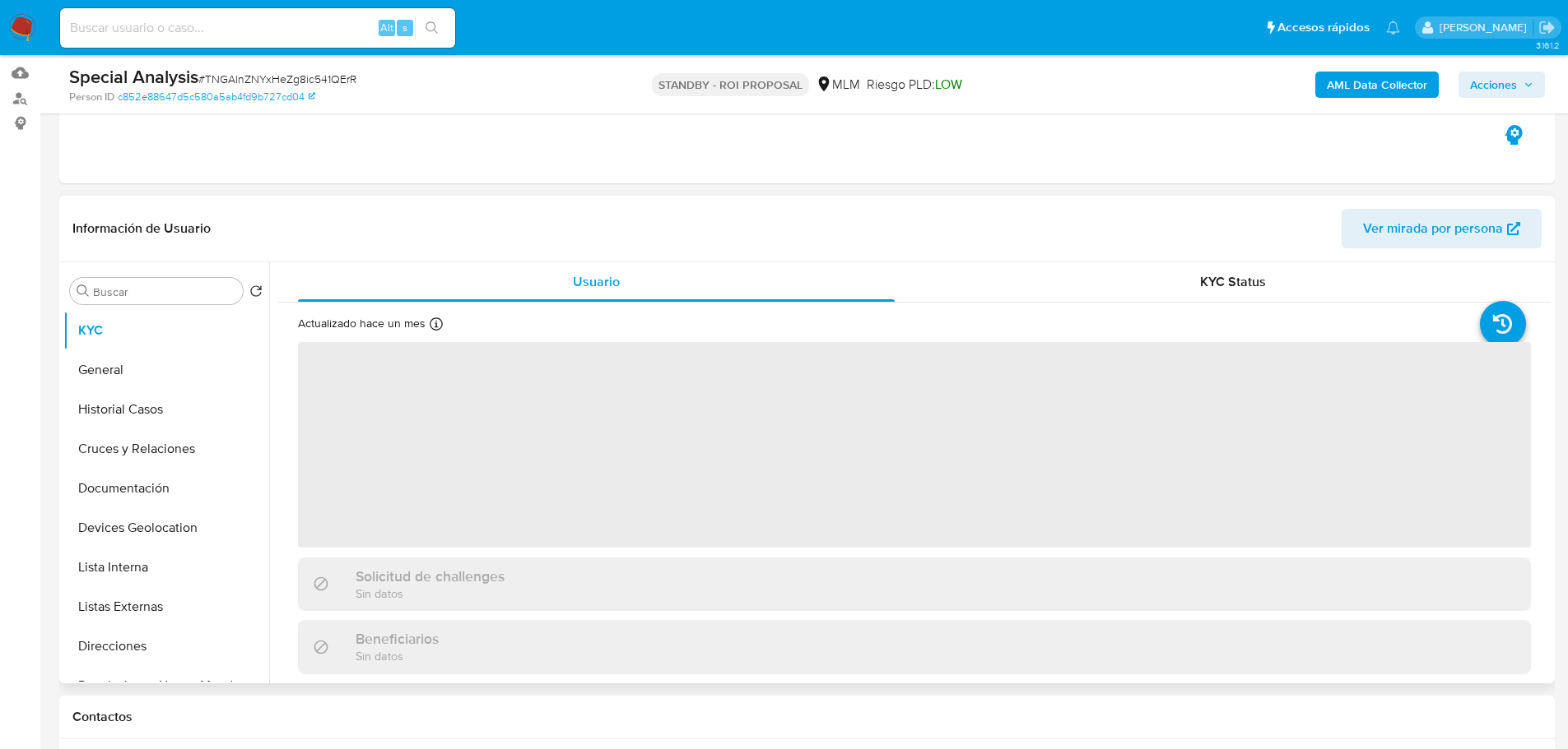
select select "10"
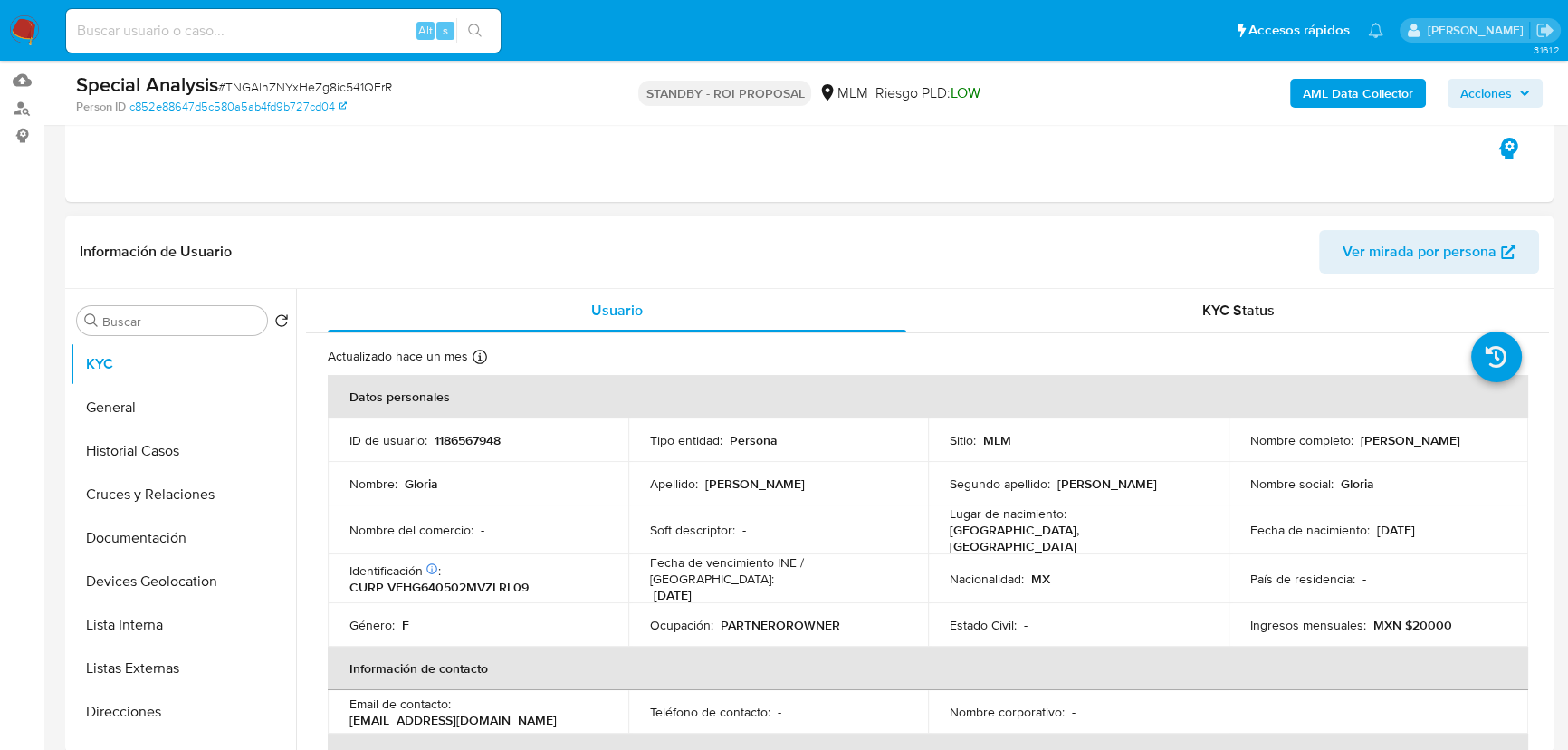
scroll to position [81, 0]
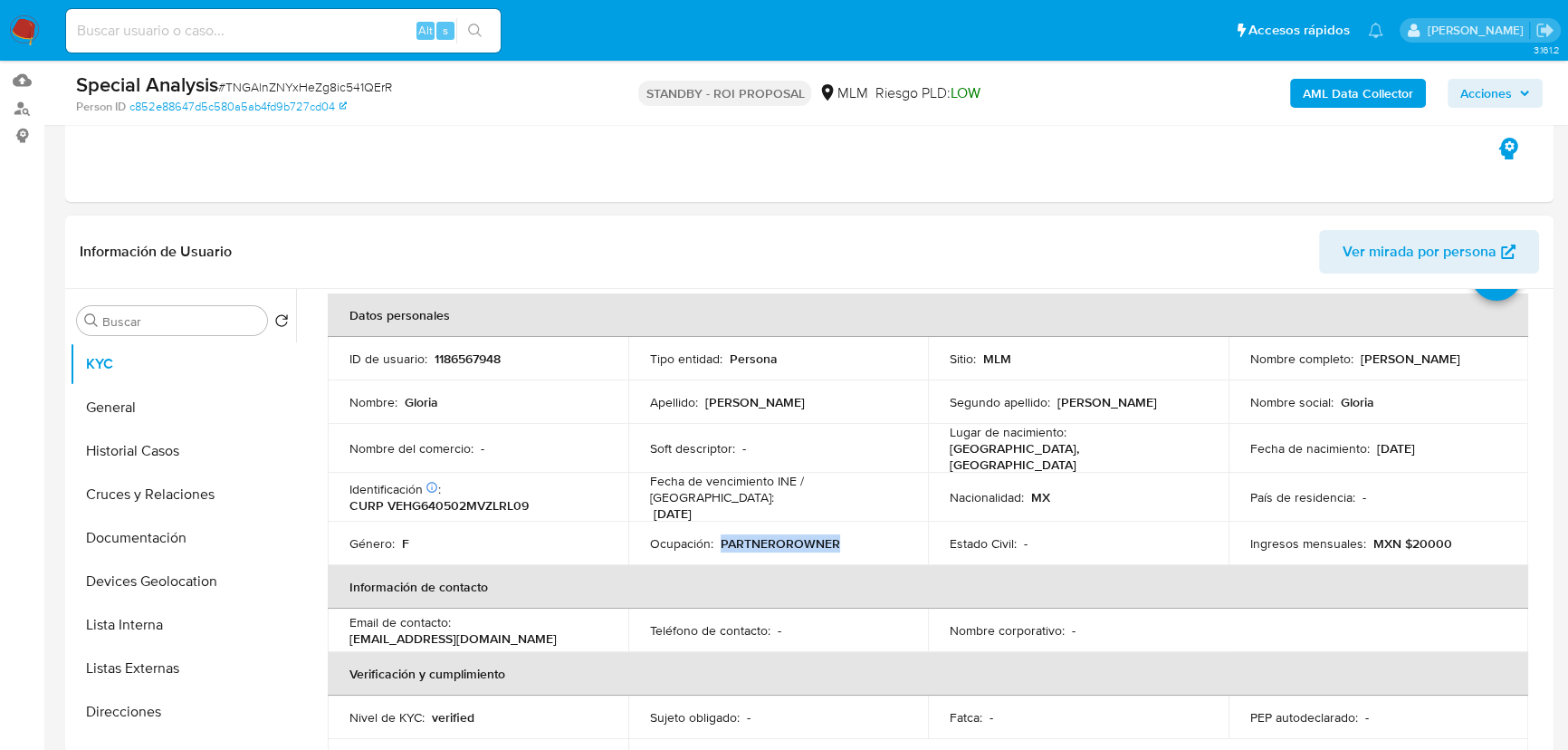
drag, startPoint x: 832, startPoint y: 531, endPoint x: 721, endPoint y: 537, distance: 111.2
click at [721, 537] on div "Ocupación : PARTNEROROWNER" at bounding box center [779, 542] width 257 height 16
